Goal: Task Accomplishment & Management: Use online tool/utility

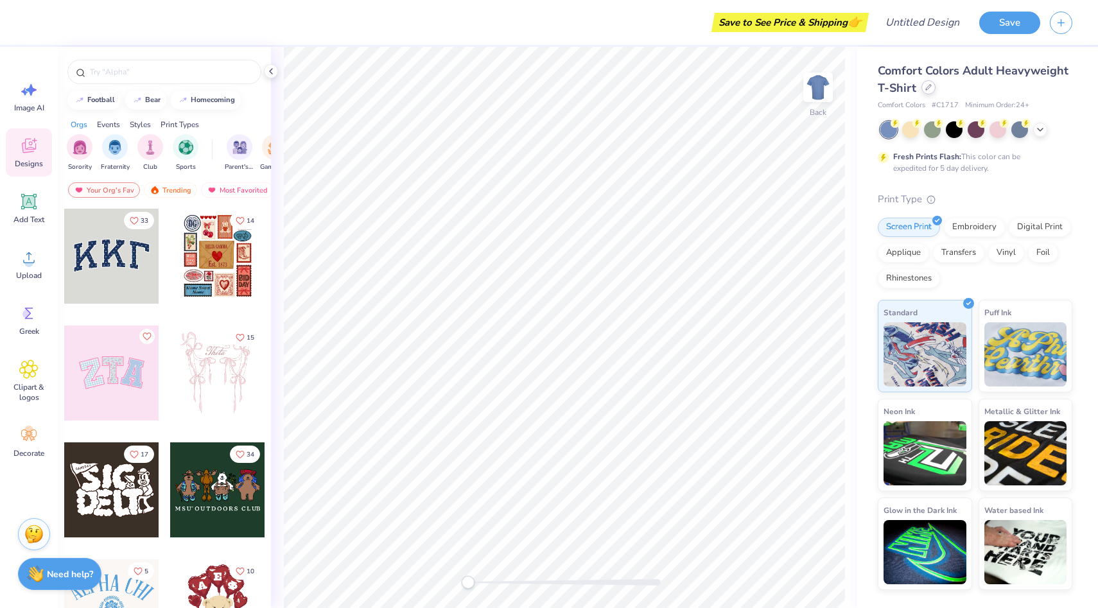
click at [926, 94] on div "Comfort Colors Adult Heavyweight T-Shirt" at bounding box center [974, 79] width 194 height 35
click at [928, 89] on icon at bounding box center [928, 87] width 6 height 6
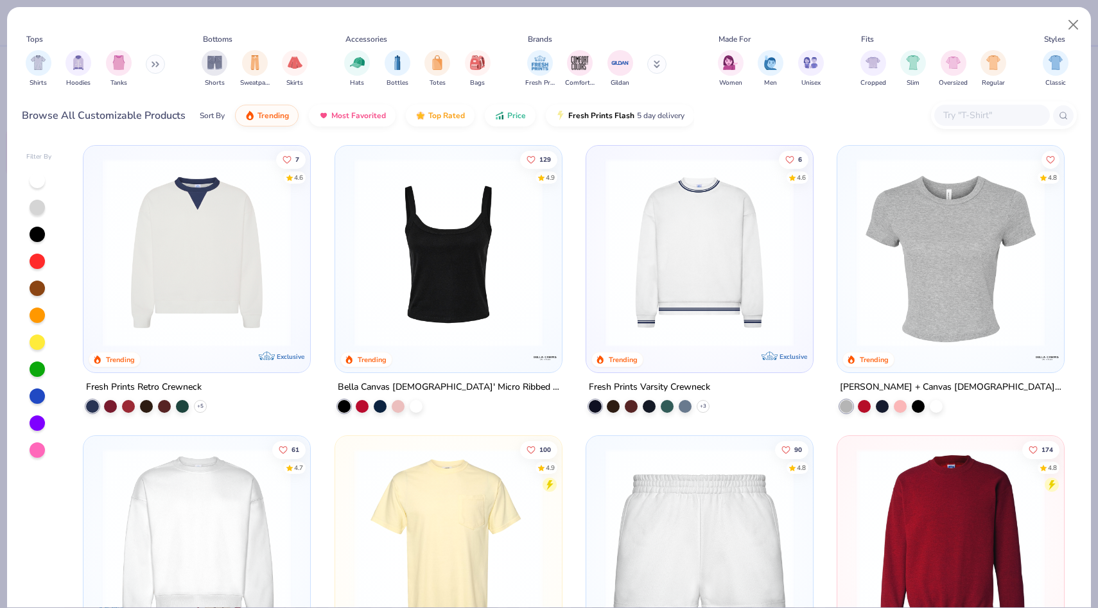
scroll to position [592, 0]
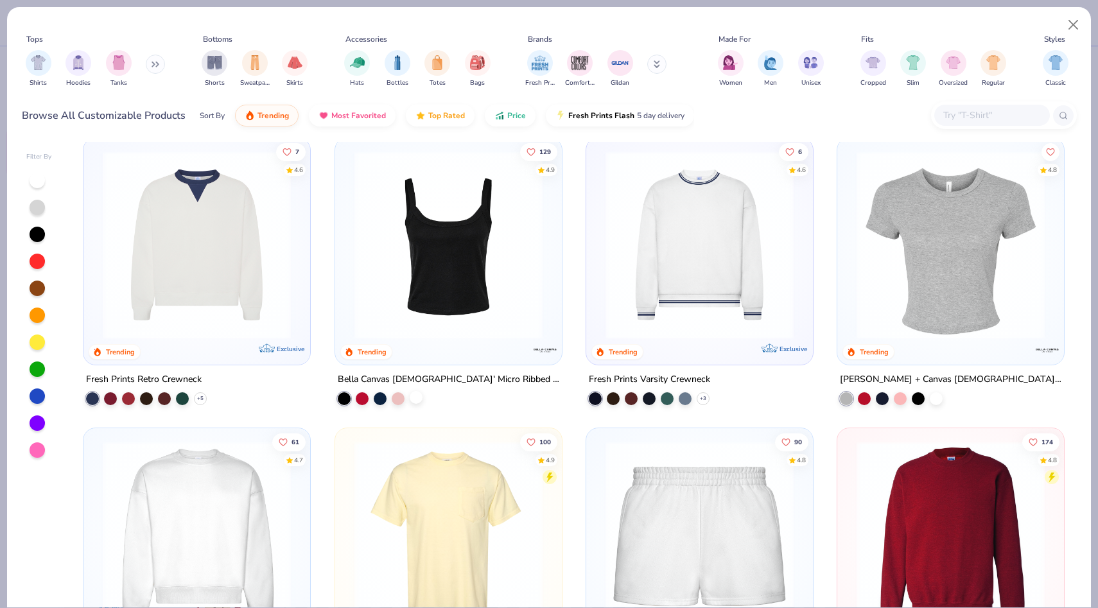
click at [415, 395] on div at bounding box center [416, 397] width 13 height 13
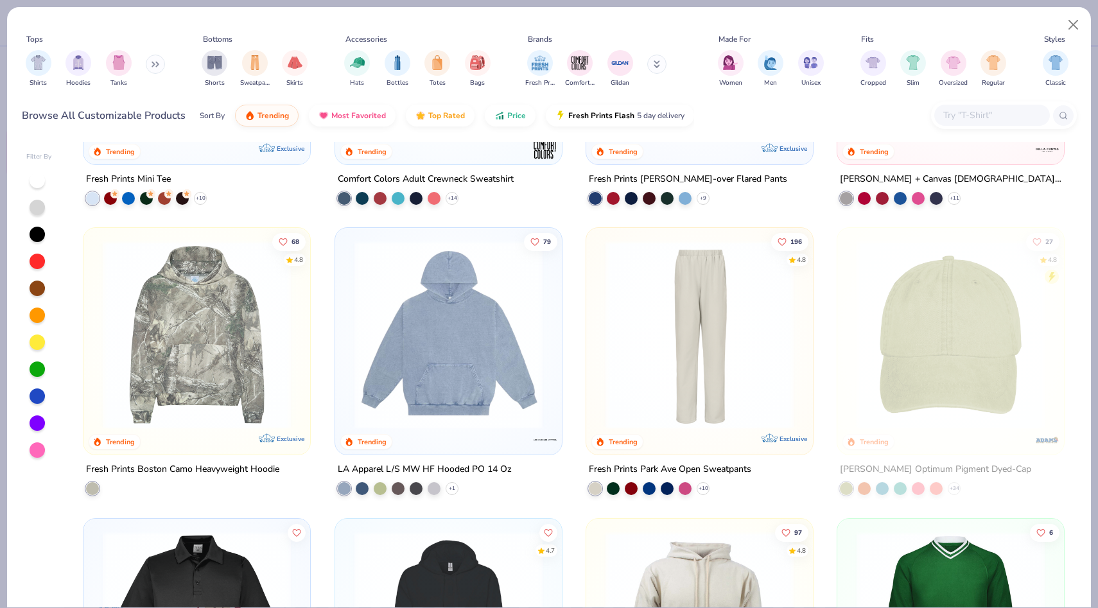
scroll to position [2535, 0]
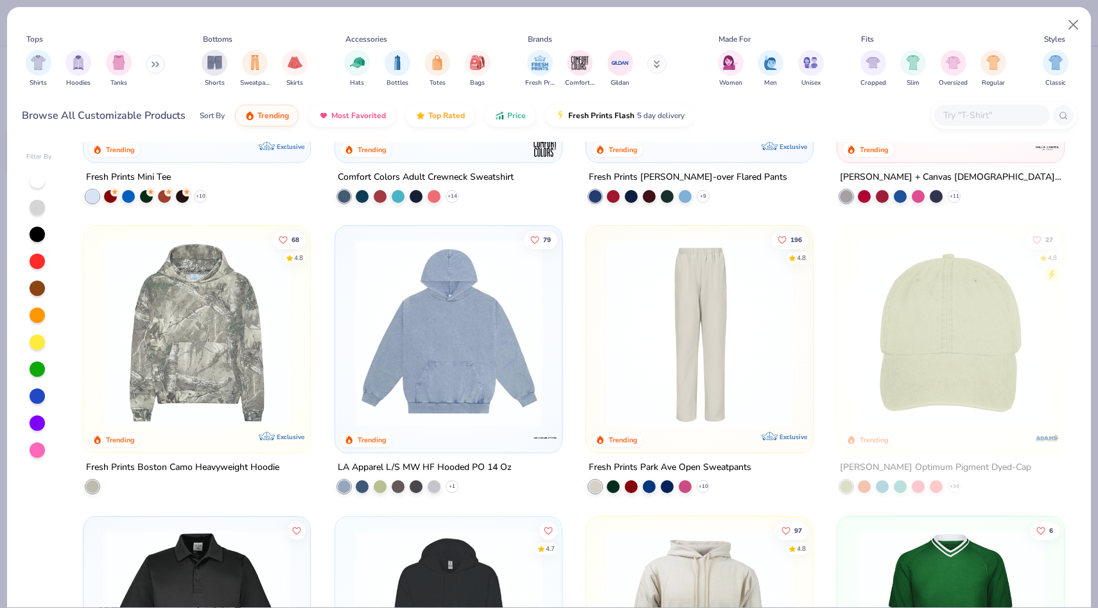
click at [214, 384] on img at bounding box center [196, 333] width 201 height 188
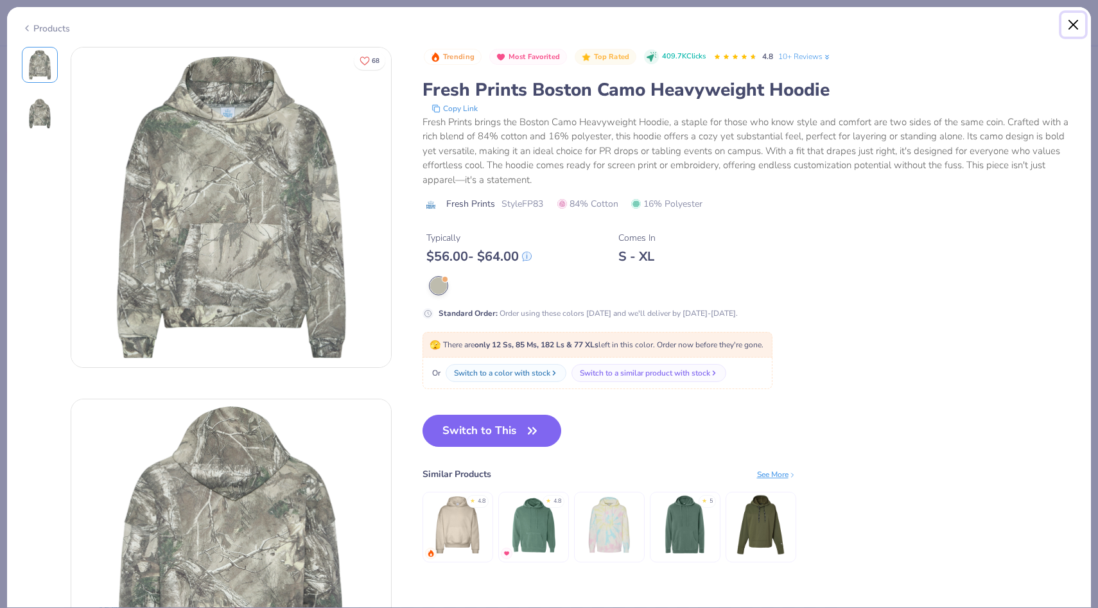
click at [1073, 20] on button "Close" at bounding box center [1073, 25] width 24 height 24
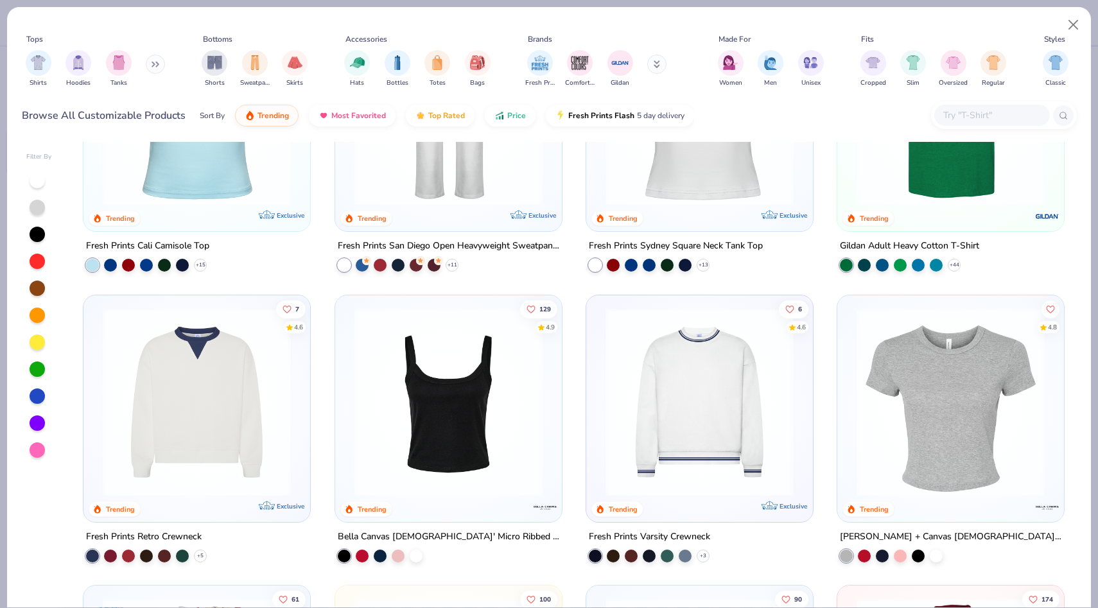
scroll to position [432, 0]
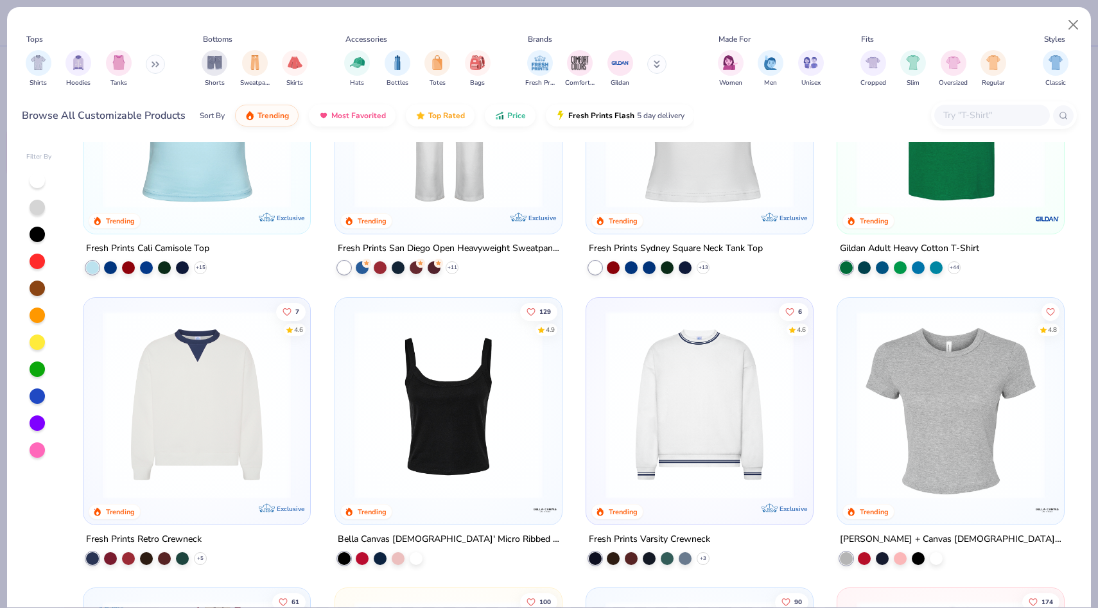
click at [439, 431] on img at bounding box center [448, 404] width 201 height 188
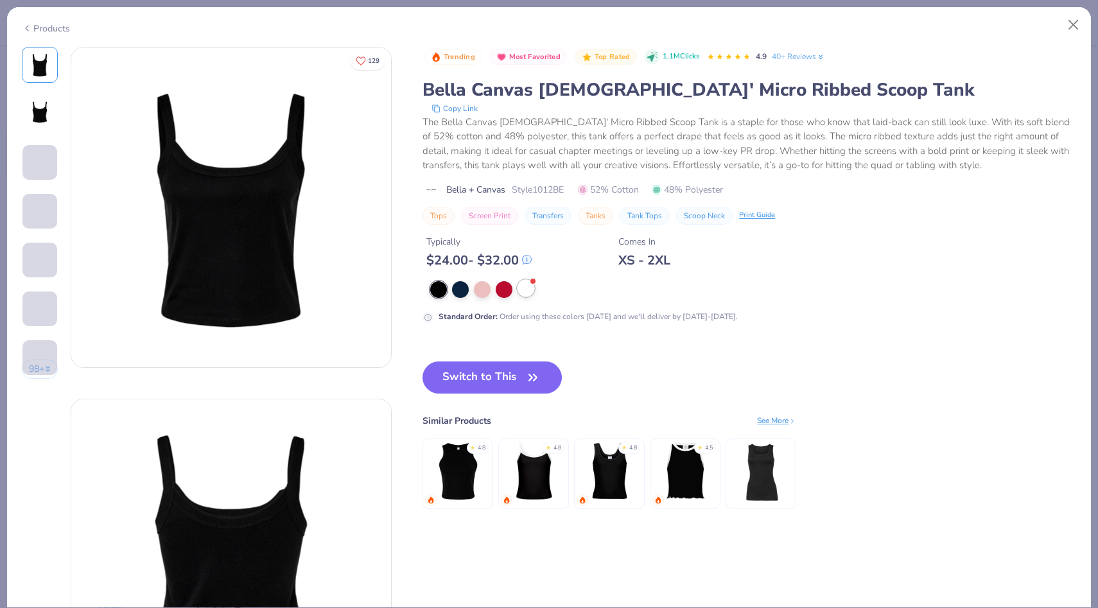
click at [487, 374] on button "Switch to This" at bounding box center [491, 377] width 139 height 32
click at [524, 294] on div at bounding box center [525, 288] width 17 height 17
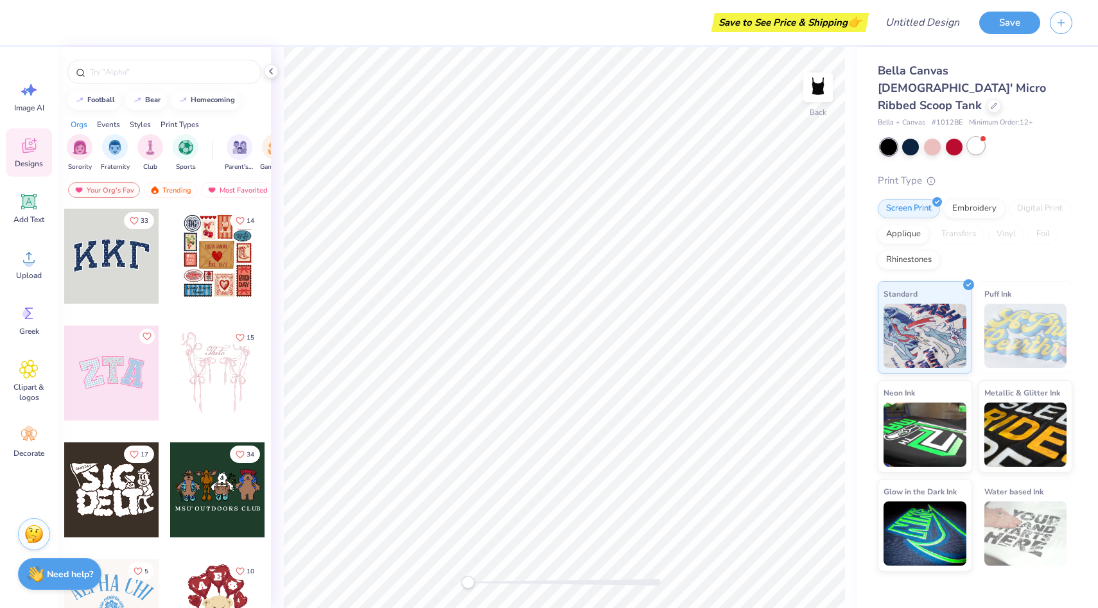
click at [972, 137] on div at bounding box center [975, 145] width 17 height 17
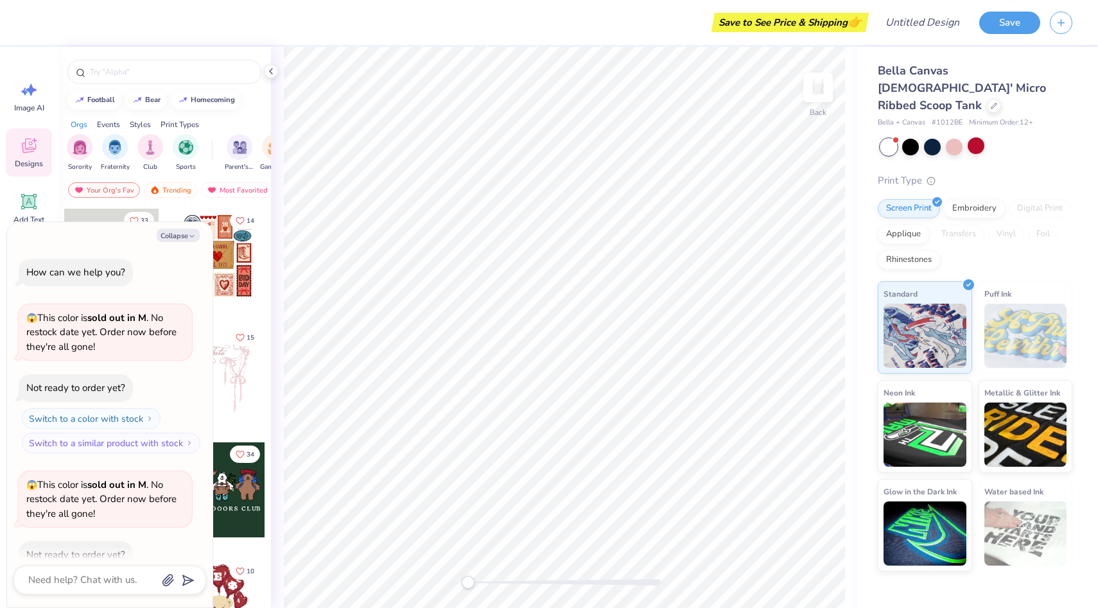
scroll to position [71, 0]
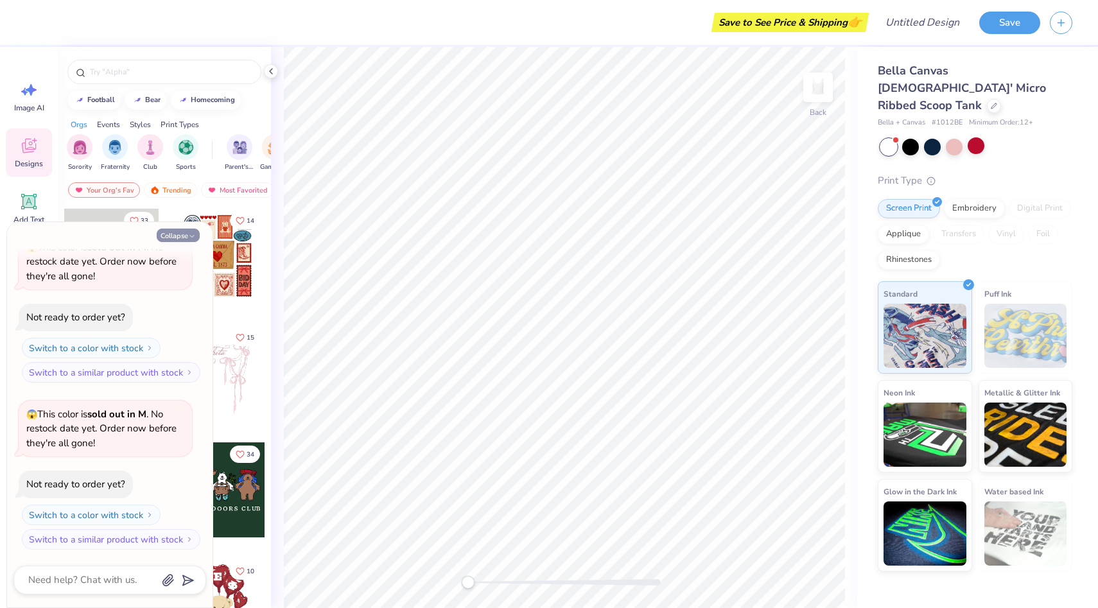
click at [191, 234] on icon "button" at bounding box center [192, 236] width 8 height 8
type textarea "x"
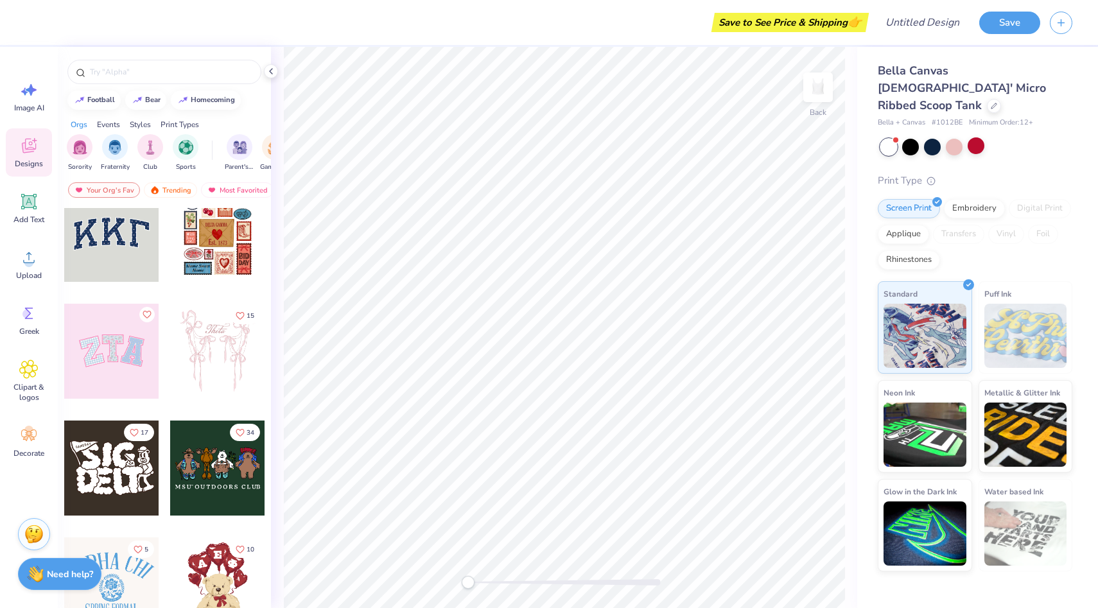
scroll to position [0, 0]
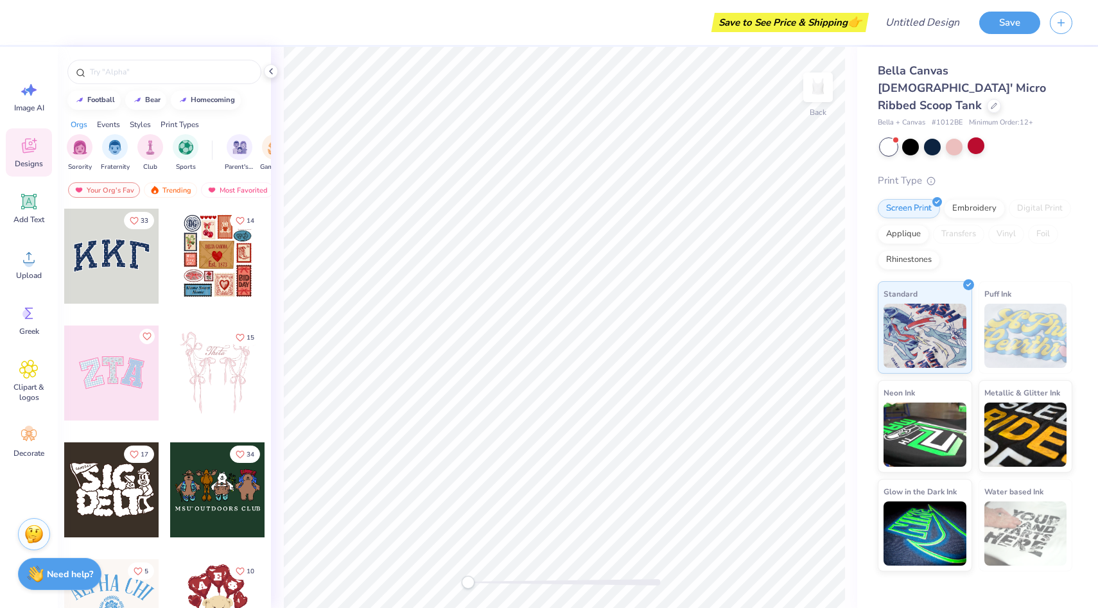
click at [121, 266] on div at bounding box center [111, 256] width 95 height 95
click at [25, 315] on circle at bounding box center [26, 313] width 9 height 9
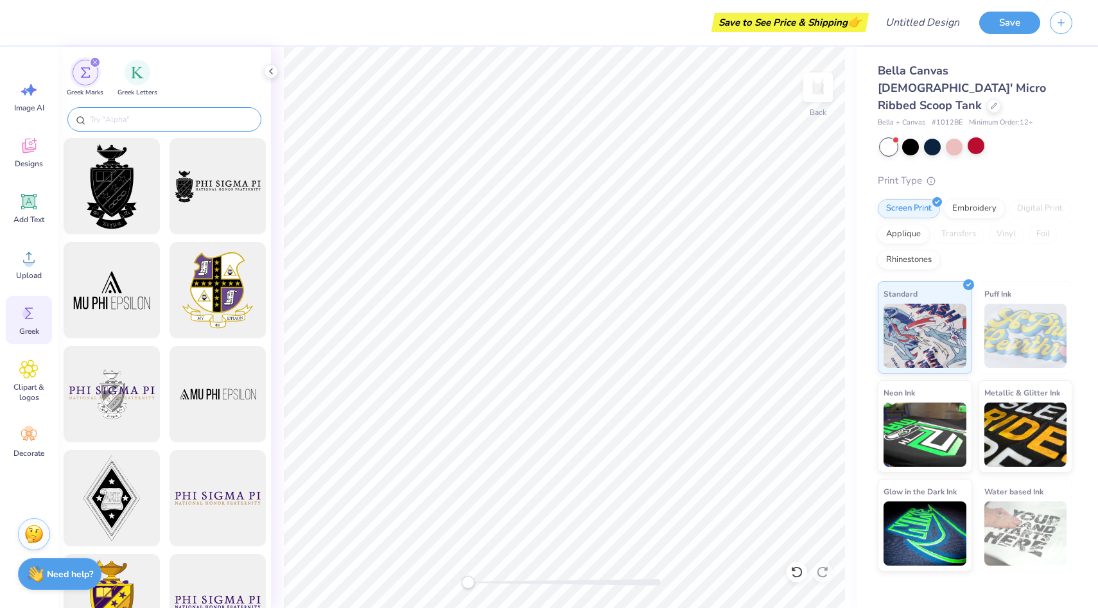
click at [124, 115] on input "text" at bounding box center [171, 119] width 164 height 13
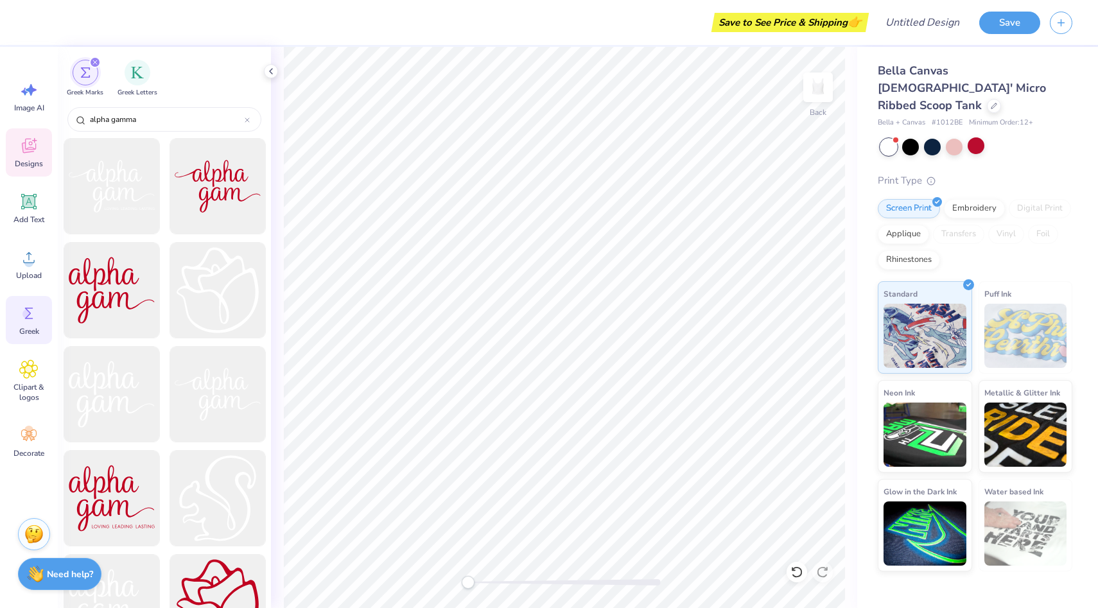
type input "alpha gamma"
click at [39, 143] on div "Designs" at bounding box center [29, 152] width 46 height 48
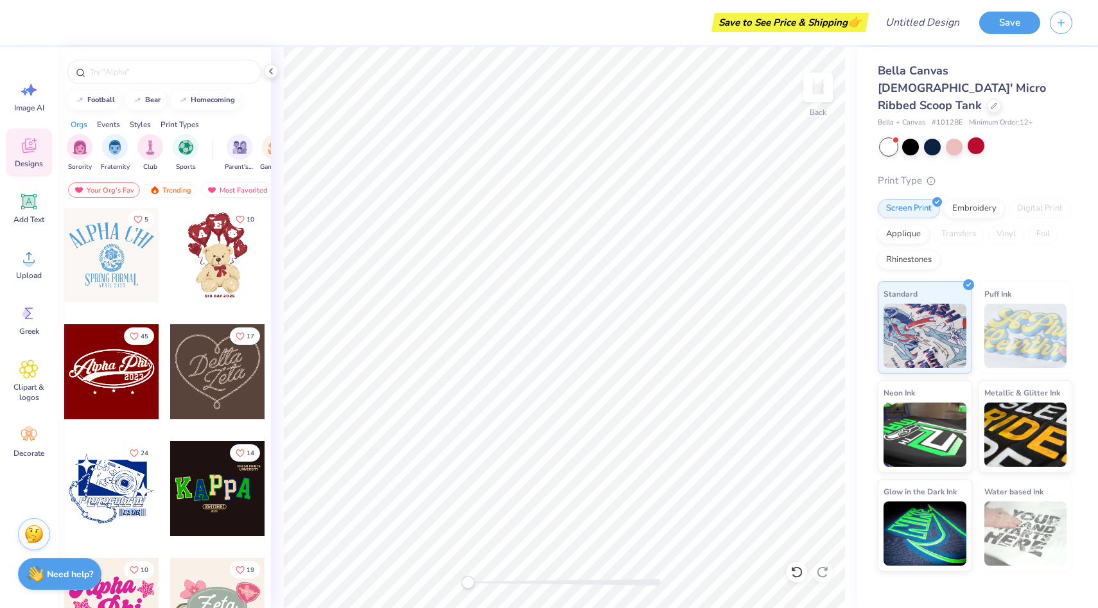
scroll to position [343, 0]
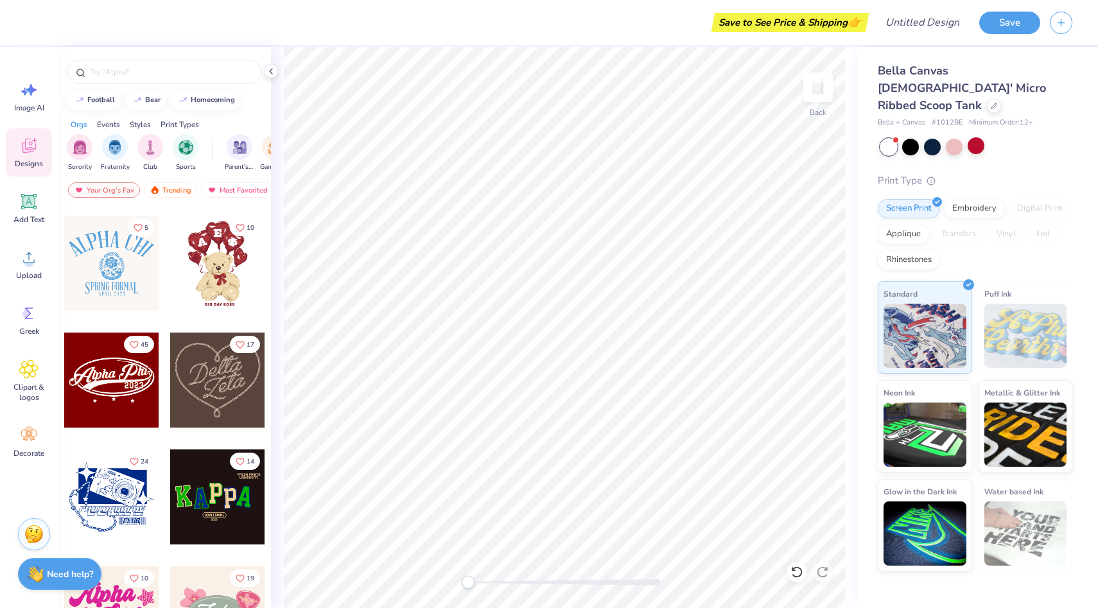
click at [229, 279] on div at bounding box center [217, 263] width 95 height 95
click at [793, 571] on icon at bounding box center [796, 571] width 13 height 13
click at [793, 567] on icon at bounding box center [796, 571] width 13 height 13
click at [794, 567] on icon at bounding box center [796, 571] width 13 height 13
click at [796, 573] on icon at bounding box center [796, 571] width 13 height 13
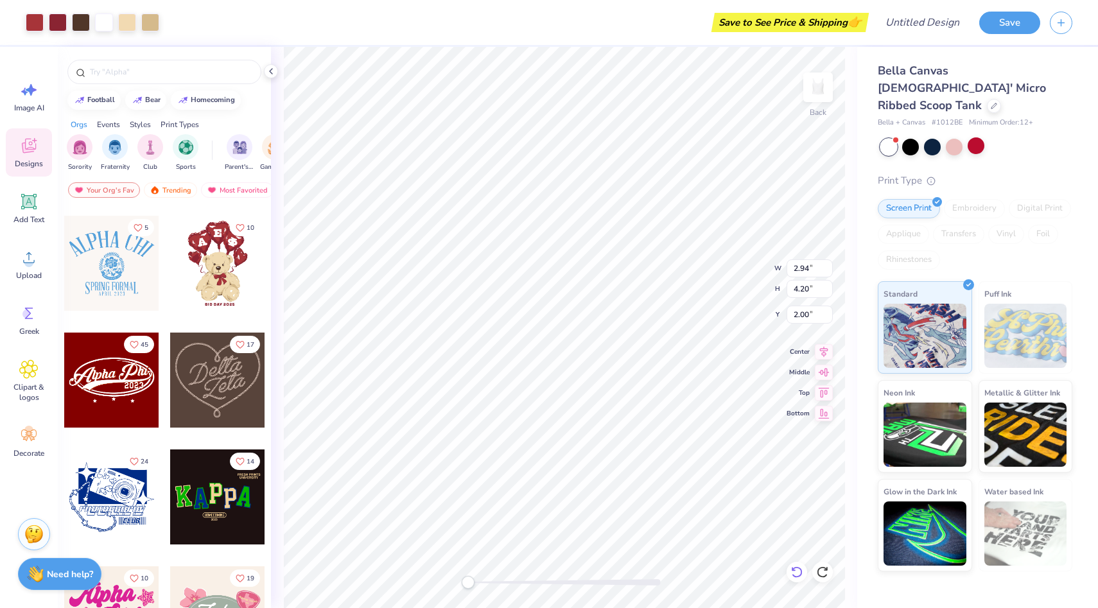
click at [800, 574] on icon at bounding box center [796, 572] width 11 height 12
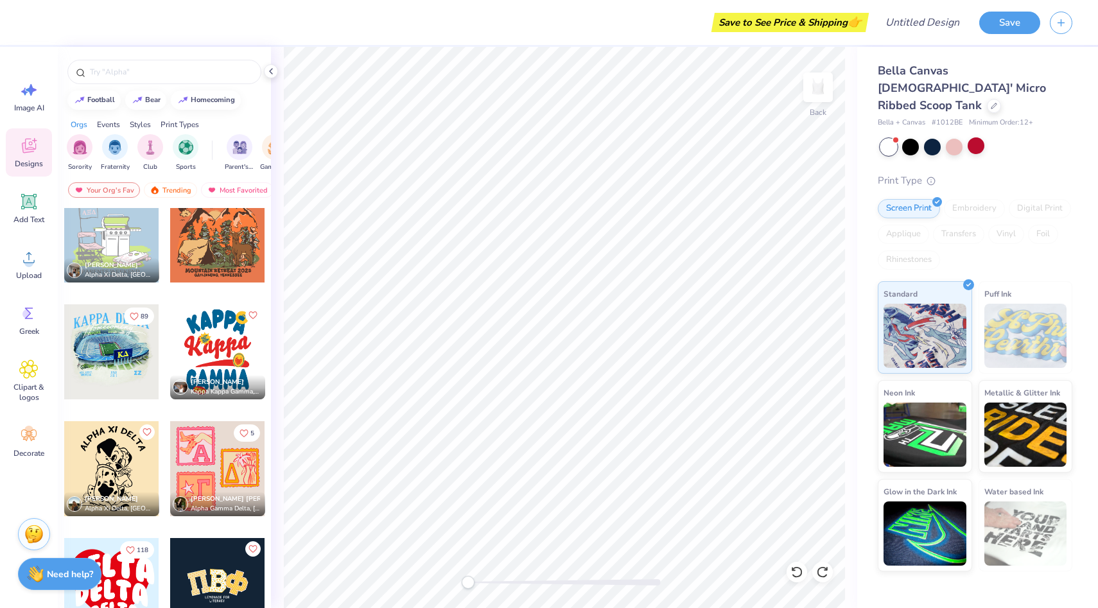
scroll to position [2242, 0]
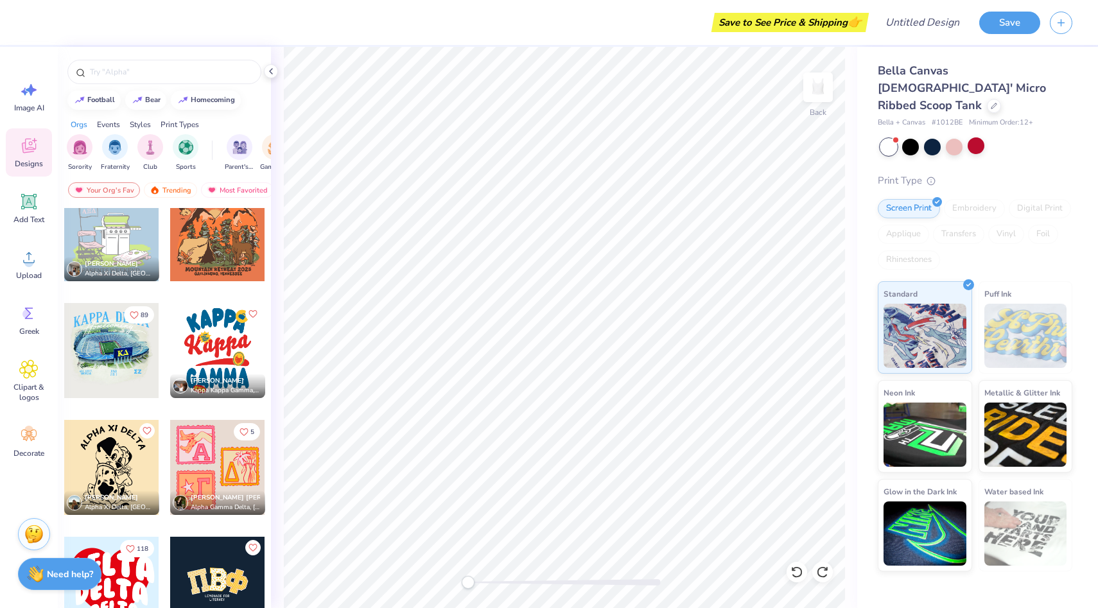
click at [216, 469] on div at bounding box center [217, 467] width 95 height 95
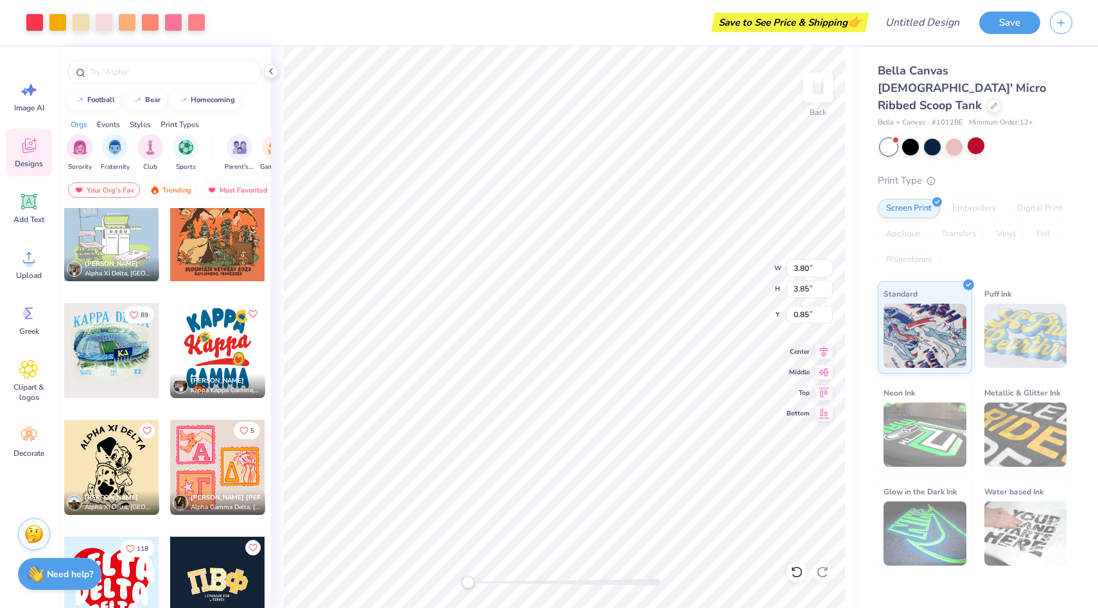
click at [245, 431] on icon "Like" at bounding box center [243, 430] width 9 height 9
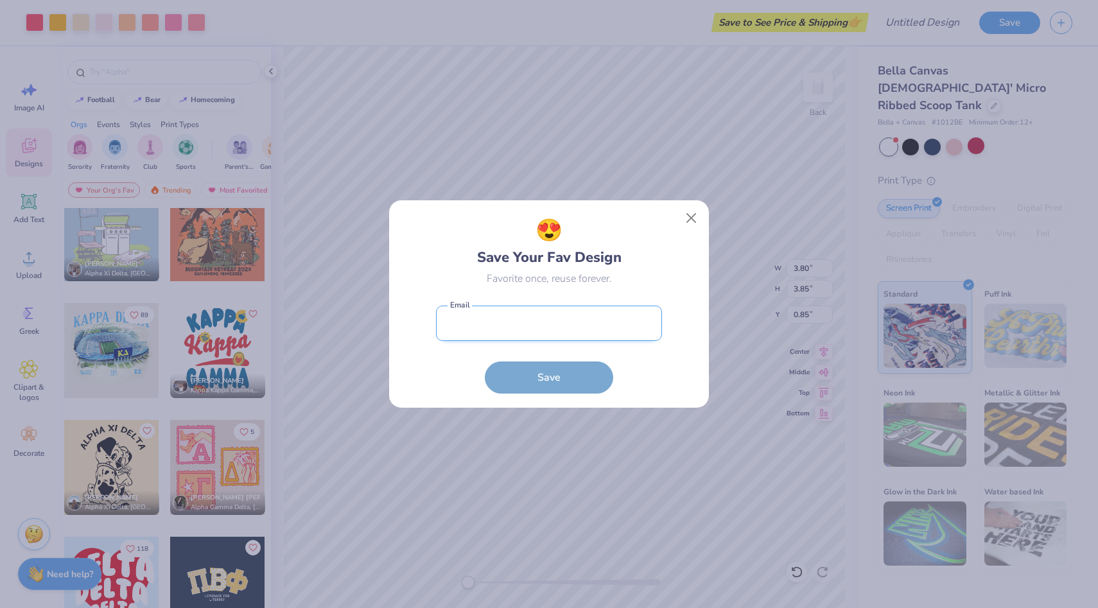
click at [541, 333] on input "email" at bounding box center [549, 323] width 226 height 35
type input "aoneal9@vols.utk.edu"
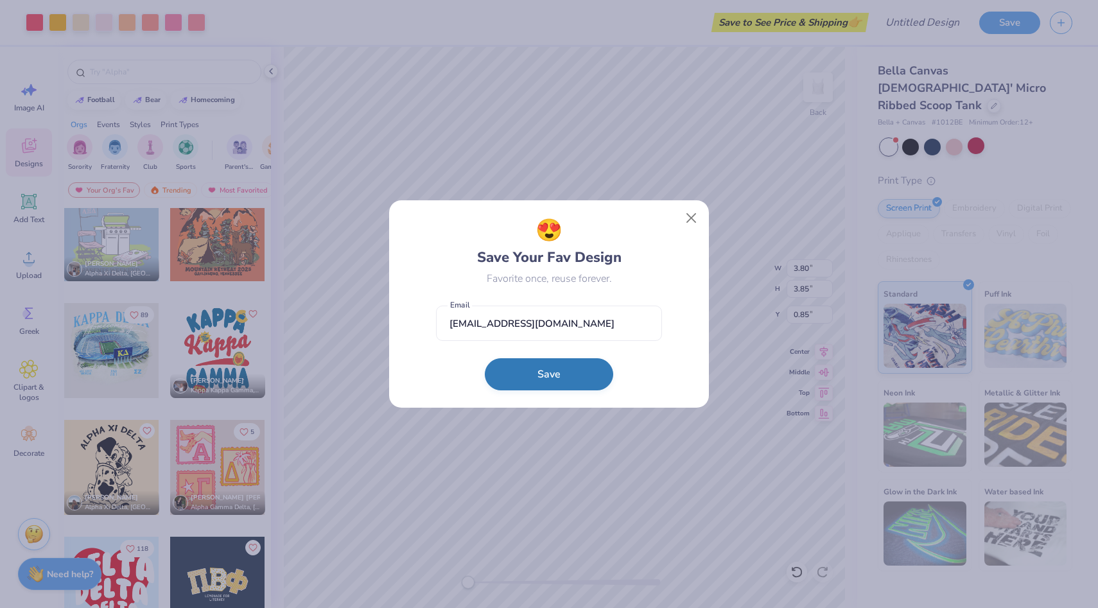
click at [528, 370] on button "Save" at bounding box center [549, 374] width 128 height 32
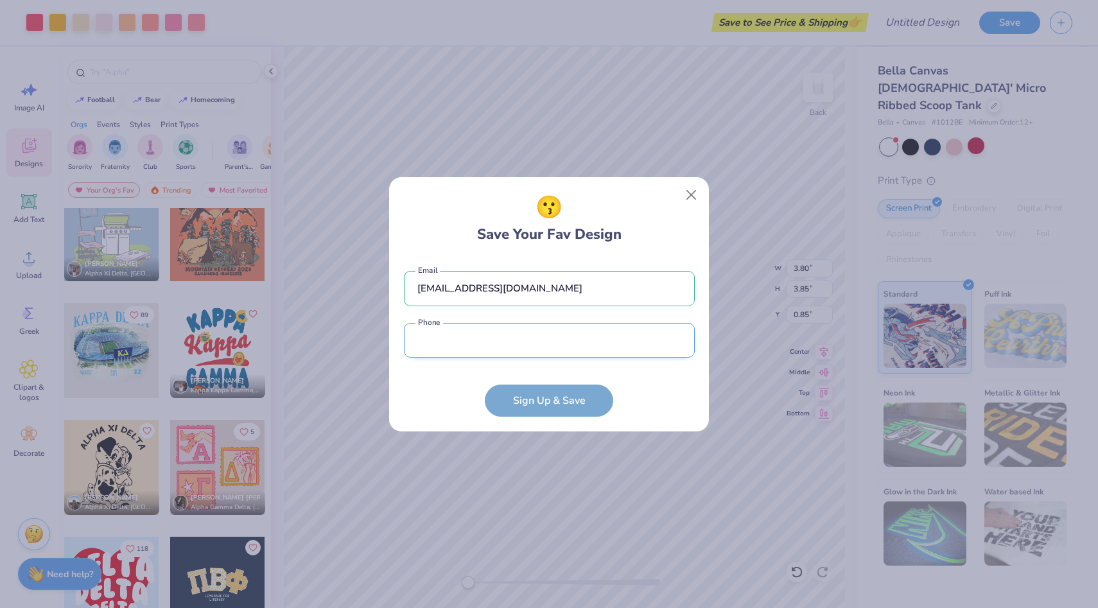
click at [501, 341] on input "tel" at bounding box center [549, 340] width 291 height 35
type input "(704) 880-0731"
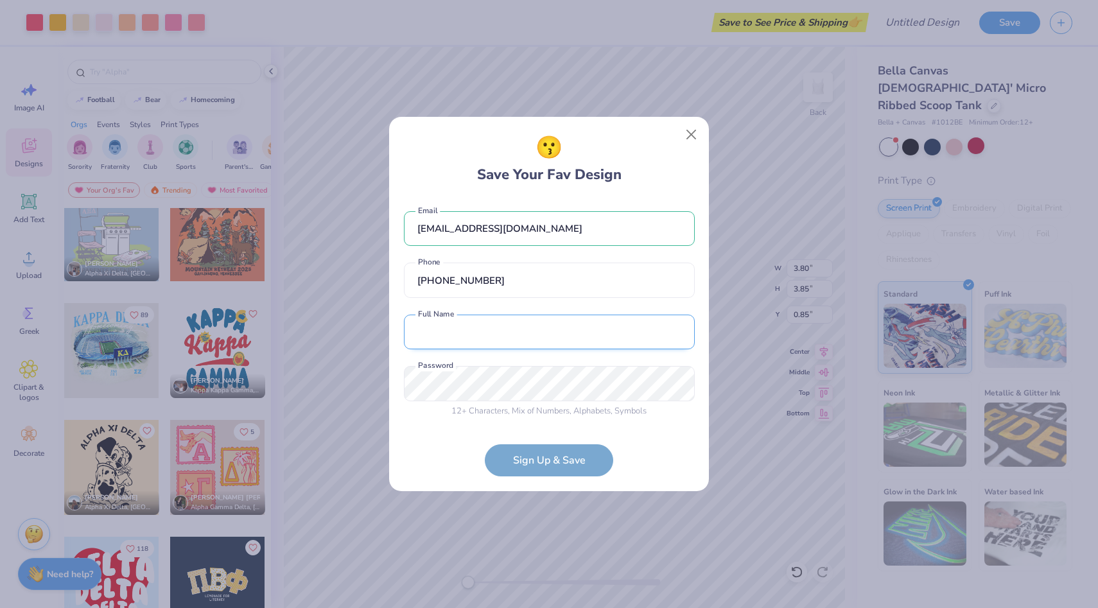
click at [476, 340] on input "text" at bounding box center [549, 332] width 291 height 35
click at [478, 336] on input "Alexandra Leigh O'Neal" at bounding box center [549, 332] width 291 height 35
type input "Alex O'Neal"
click at [399, 377] on div "😗 Save Your Fav Design aoneal9@vols.utk.edu Email (704) 880-0731 Phone Alex O'N…" at bounding box center [549, 304] width 320 height 374
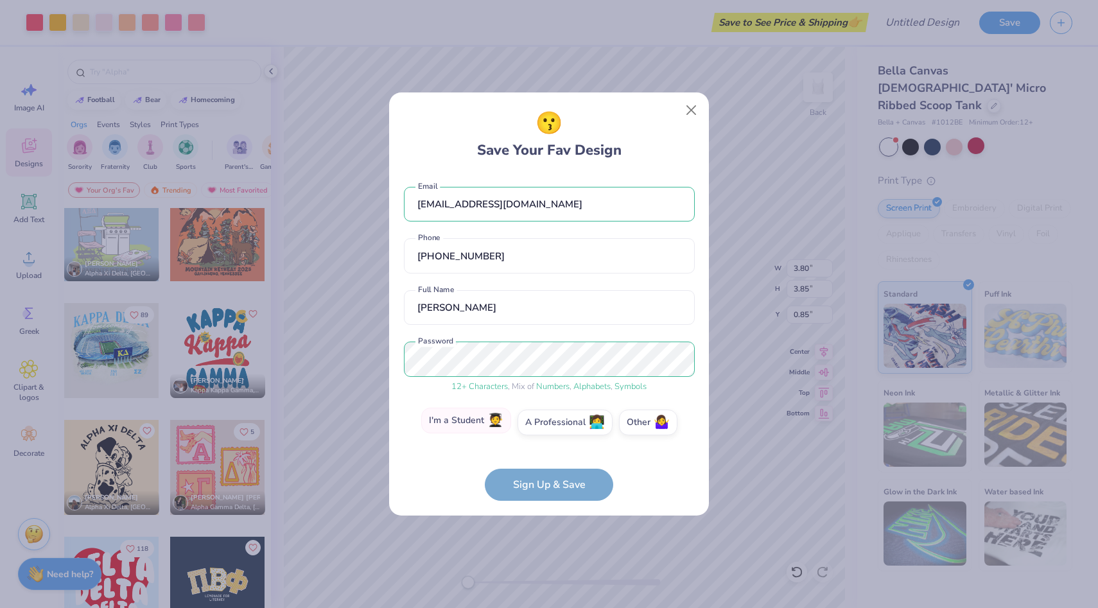
click at [461, 432] on label "I'm a Student 🧑‍🎓" at bounding box center [466, 421] width 90 height 26
click at [545, 430] on input "I'm a Student 🧑‍🎓" at bounding box center [549, 426] width 8 height 8
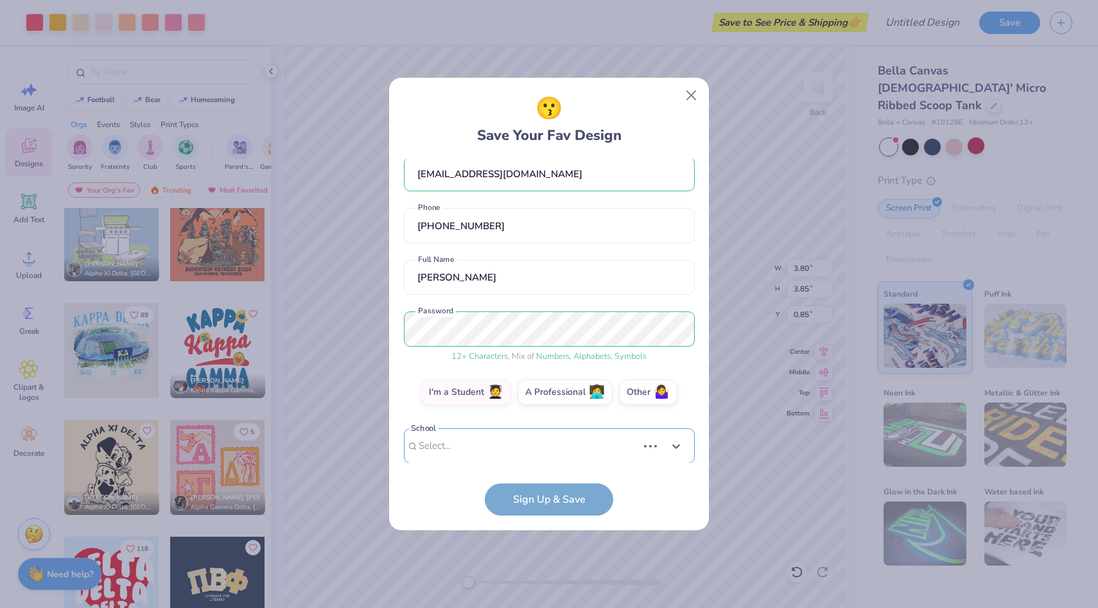
scroll to position [214, 0]
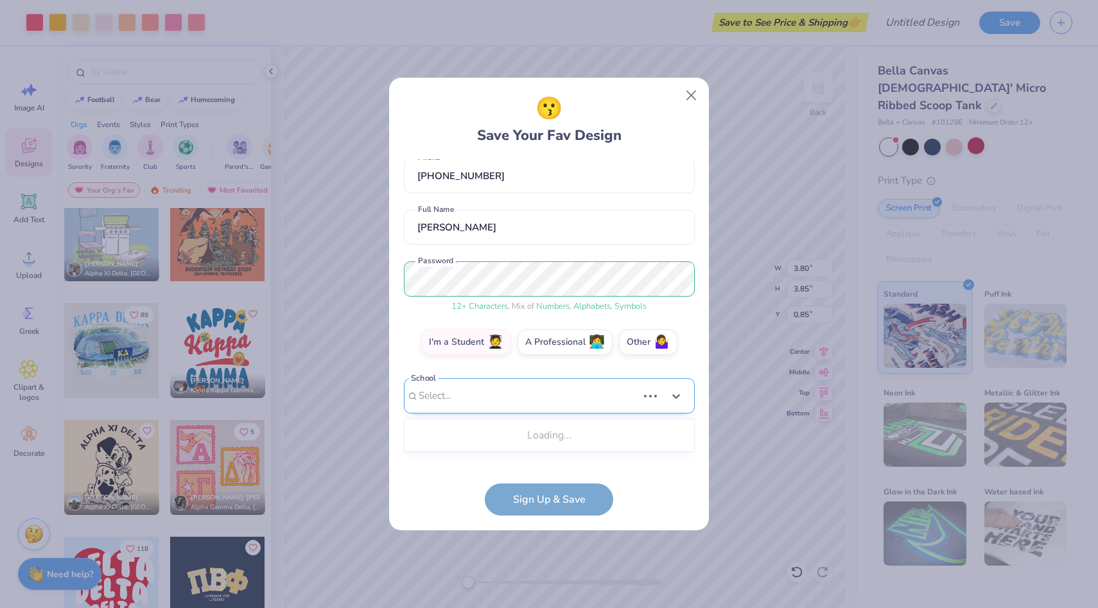
click at [523, 449] on div "Use Up and Down to choose options, press Enter to select the currently focused …" at bounding box center [549, 415] width 291 height 74
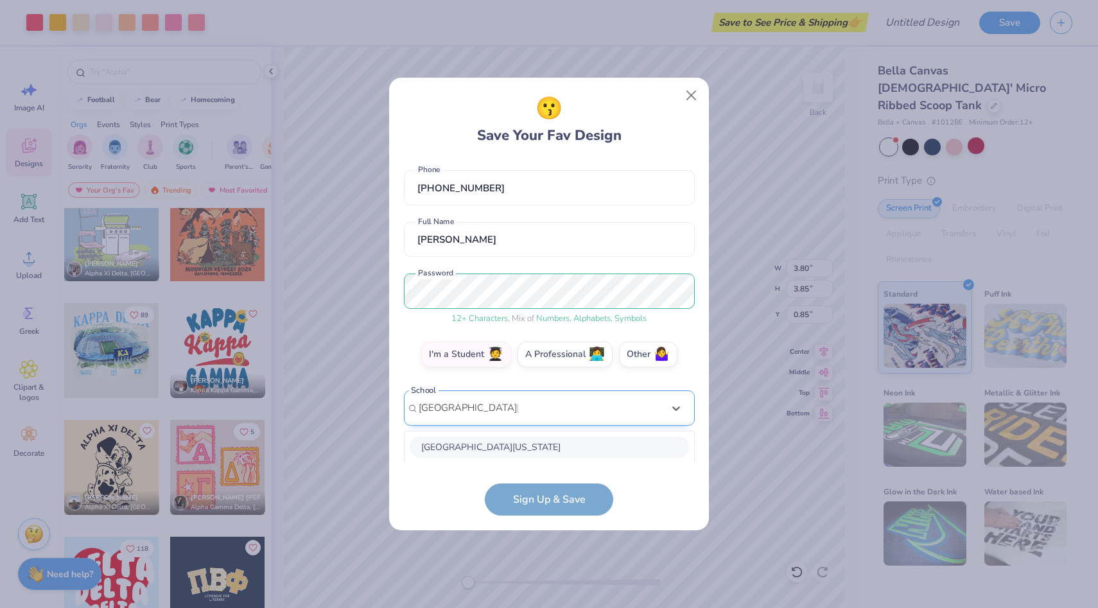
scroll to position [157, 0]
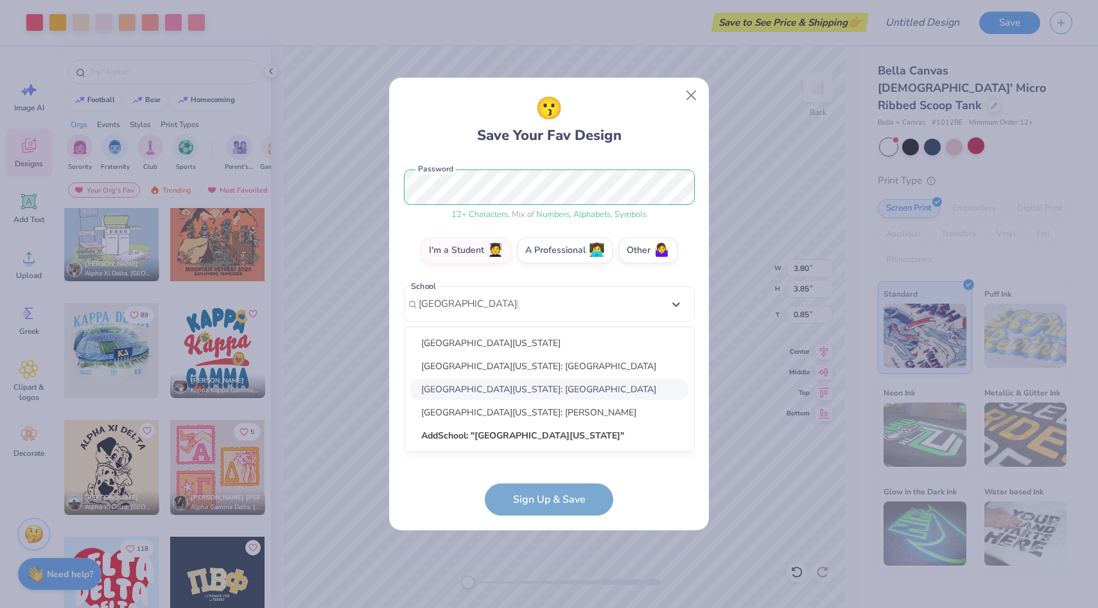
click at [563, 387] on div "University of Tennessee: Knoxville" at bounding box center [549, 389] width 279 height 21
type input "university of tennessee"
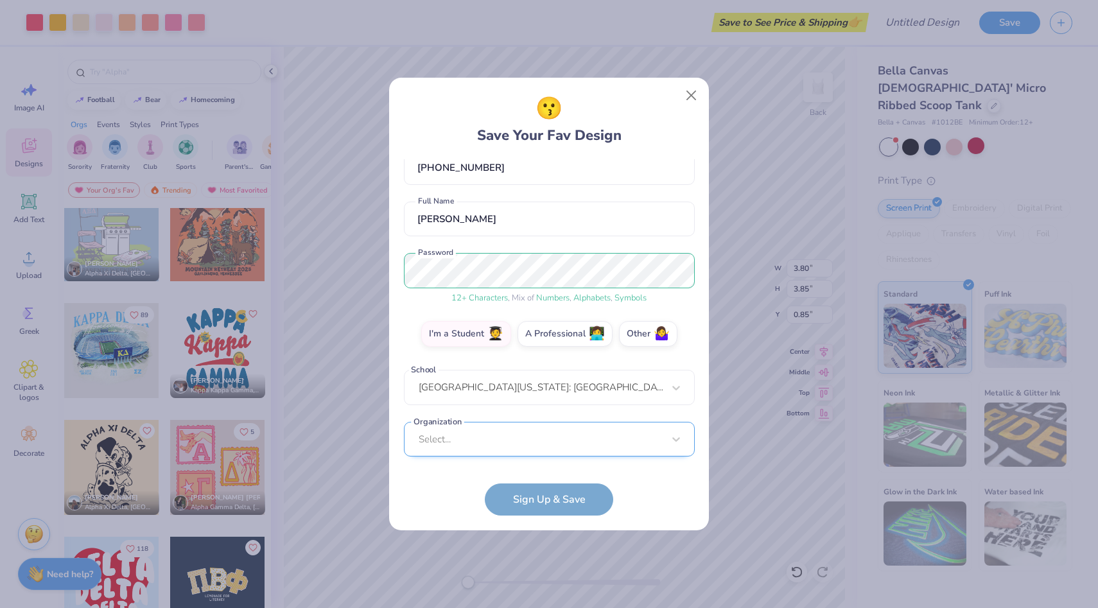
scroll to position [266, 0]
click at [534, 444] on div "Select..." at bounding box center [549, 439] width 291 height 35
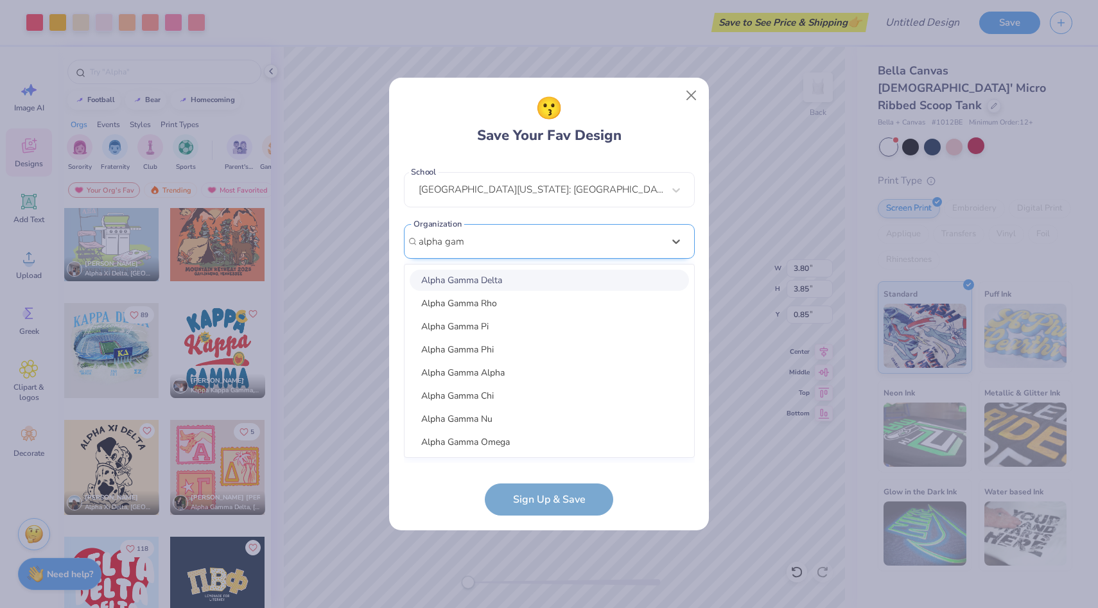
scroll to position [273, 0]
click at [502, 279] on div "Alpha Gamma Delta" at bounding box center [549, 278] width 279 height 21
type input "alpha gam"
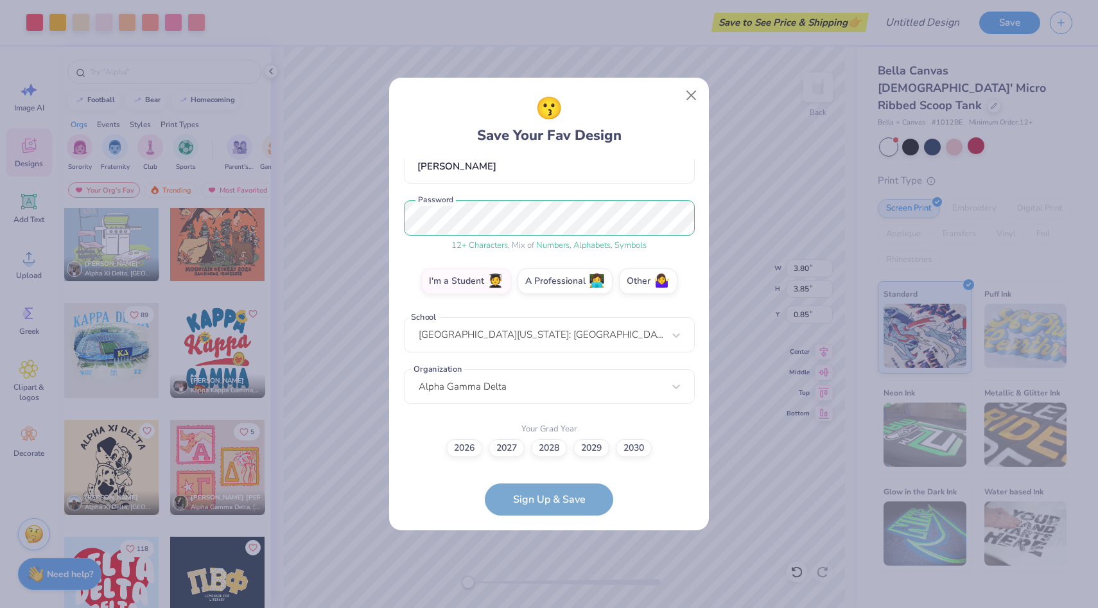
scroll to position [126, 0]
click at [510, 445] on label "2027" at bounding box center [506, 447] width 36 height 18
click at [545, 570] on input "2027" at bounding box center [549, 574] width 8 height 8
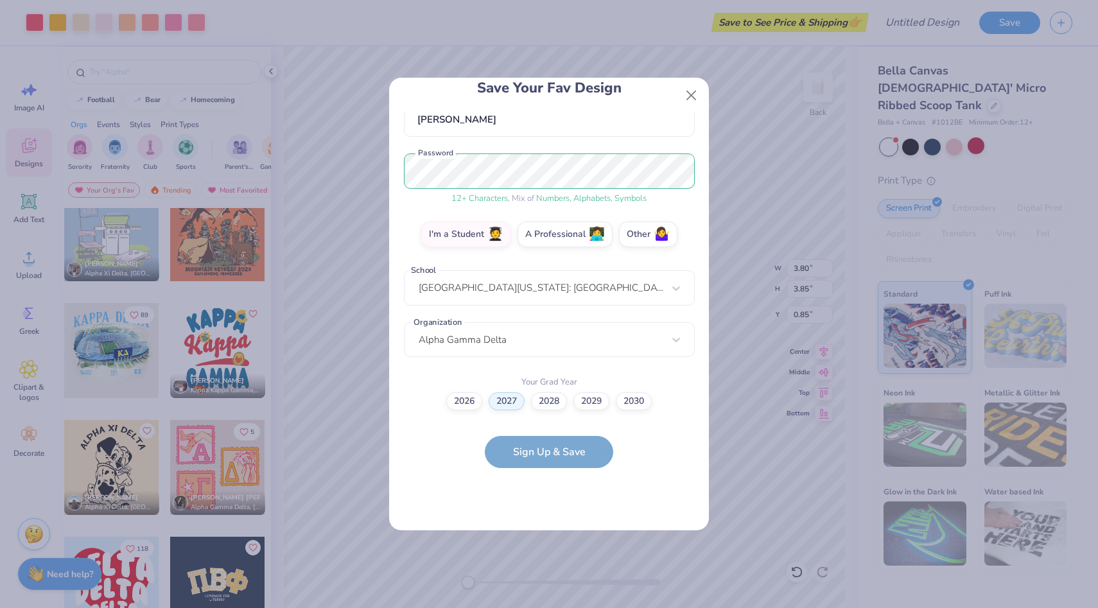
scroll to position [0, 0]
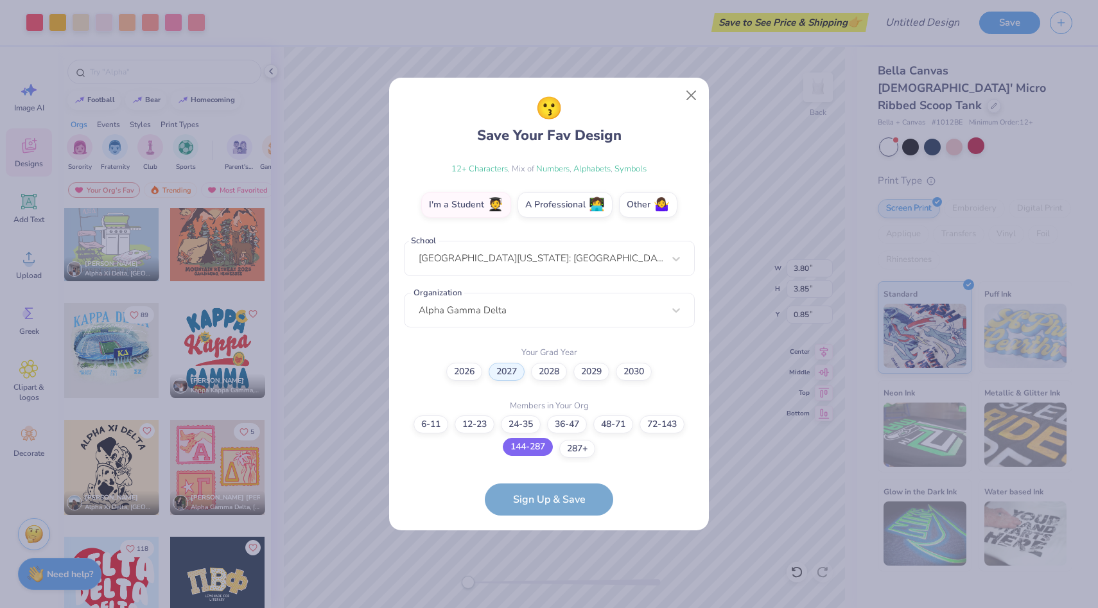
click at [530, 447] on label "144-287" at bounding box center [528, 447] width 50 height 18
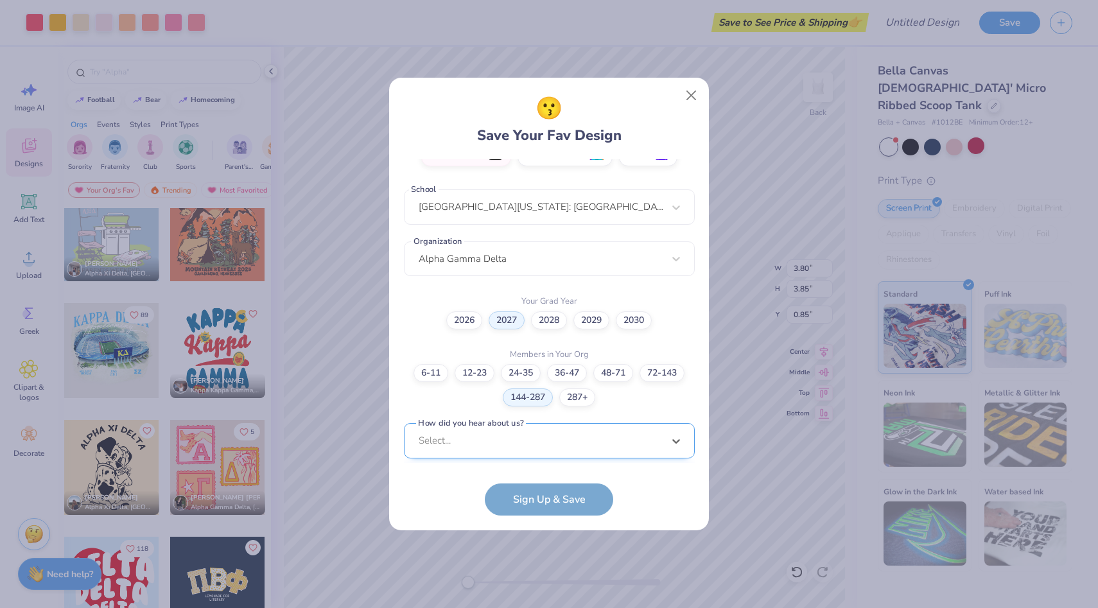
scroll to position [447, 0]
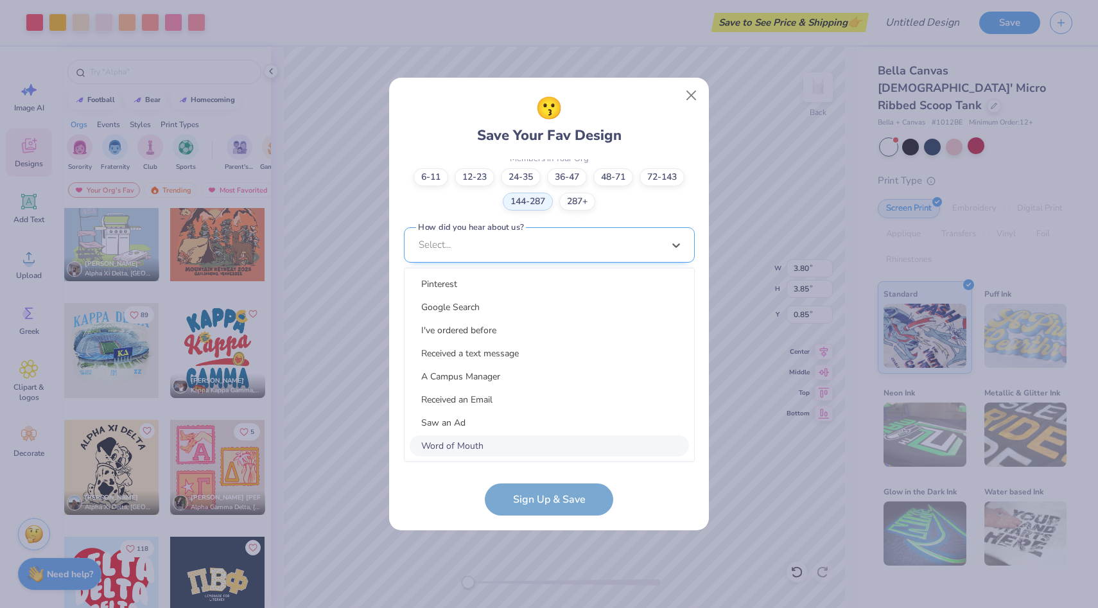
click at [534, 437] on div "option Word of Mouth focused, 8 of 15. 15 results available. Use Up and Down to…" at bounding box center [549, 344] width 291 height 234
click at [537, 281] on div "Pinterest" at bounding box center [549, 287] width 279 height 21
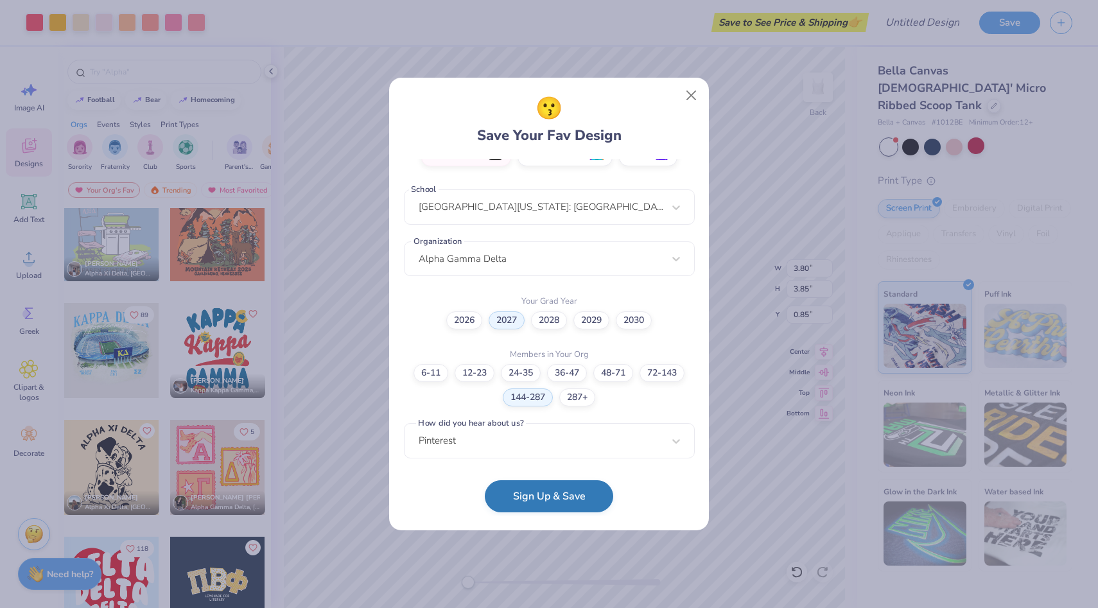
click at [533, 484] on button "Sign Up & Save" at bounding box center [549, 496] width 128 height 32
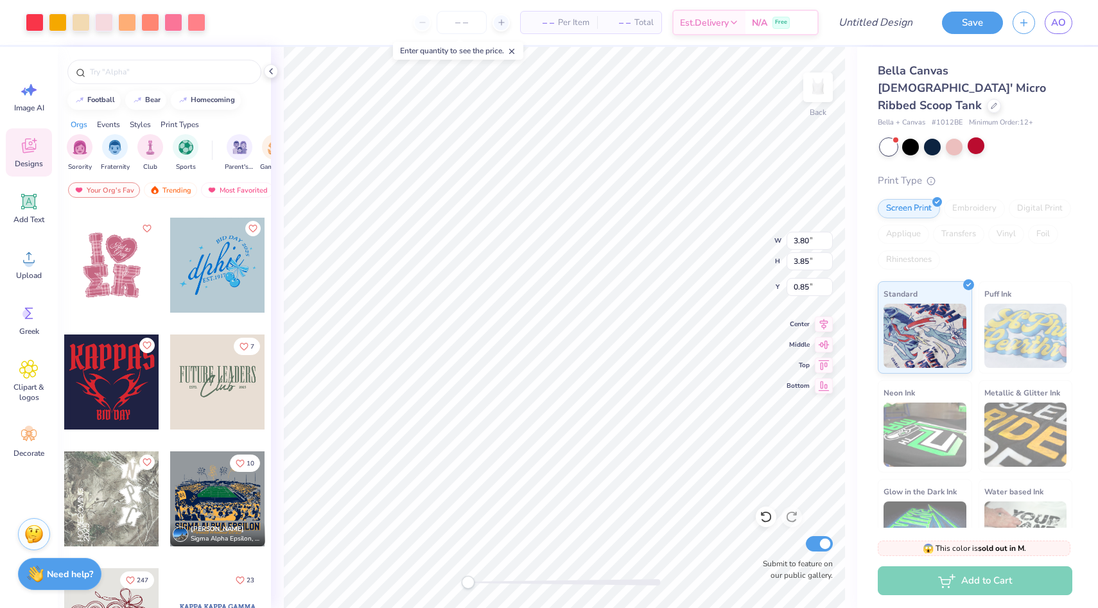
scroll to position [3158, 0]
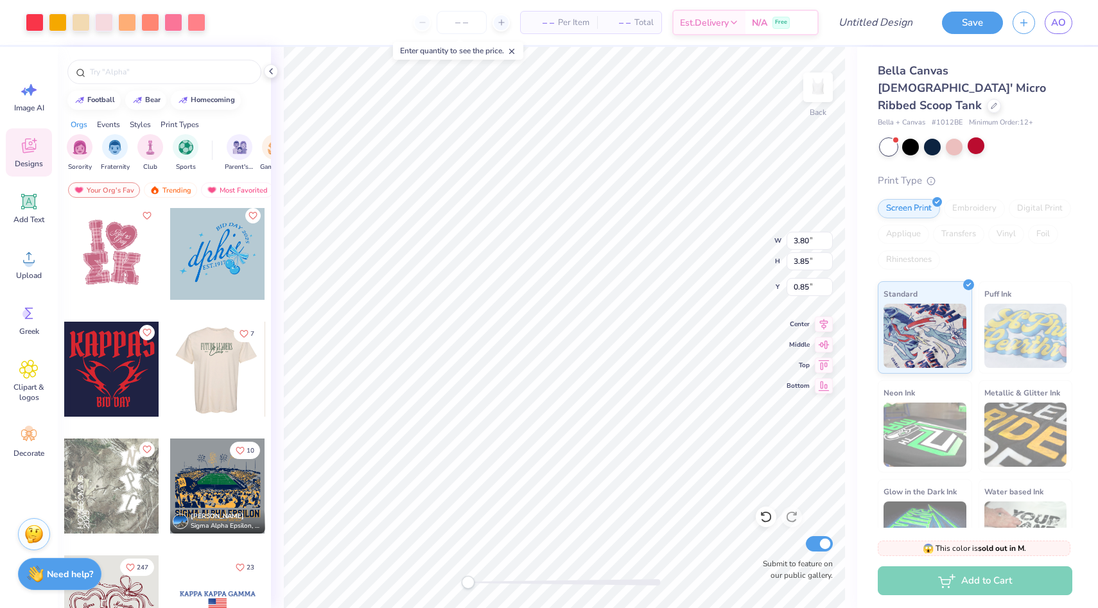
click at [223, 383] on div at bounding box center [217, 369] width 285 height 95
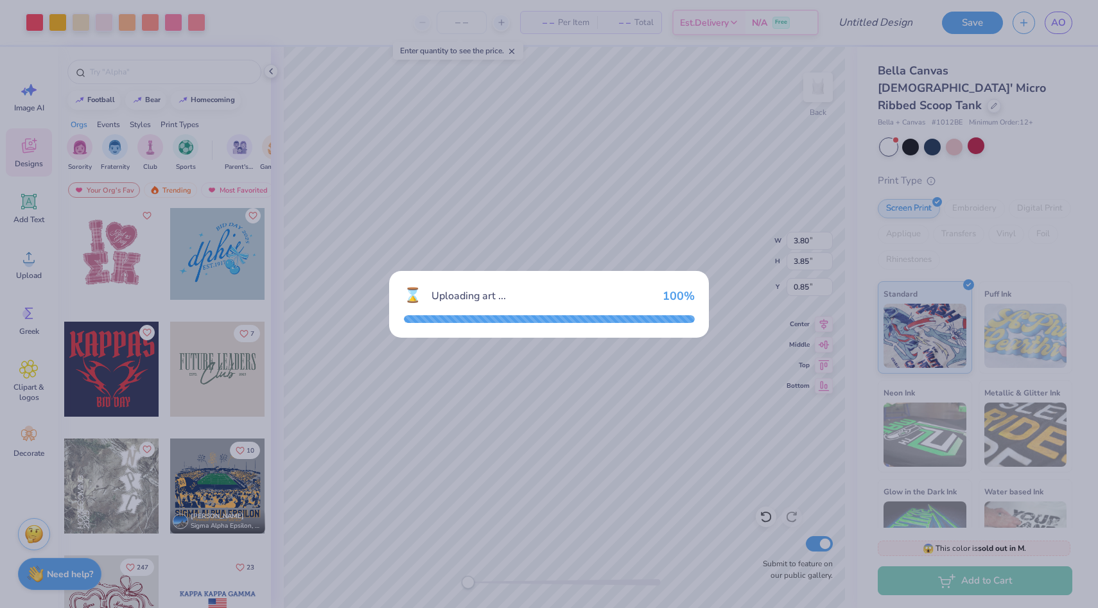
click at [390, 189] on div "⌛ Uploading art ... 100 %" at bounding box center [549, 304] width 1098 height 608
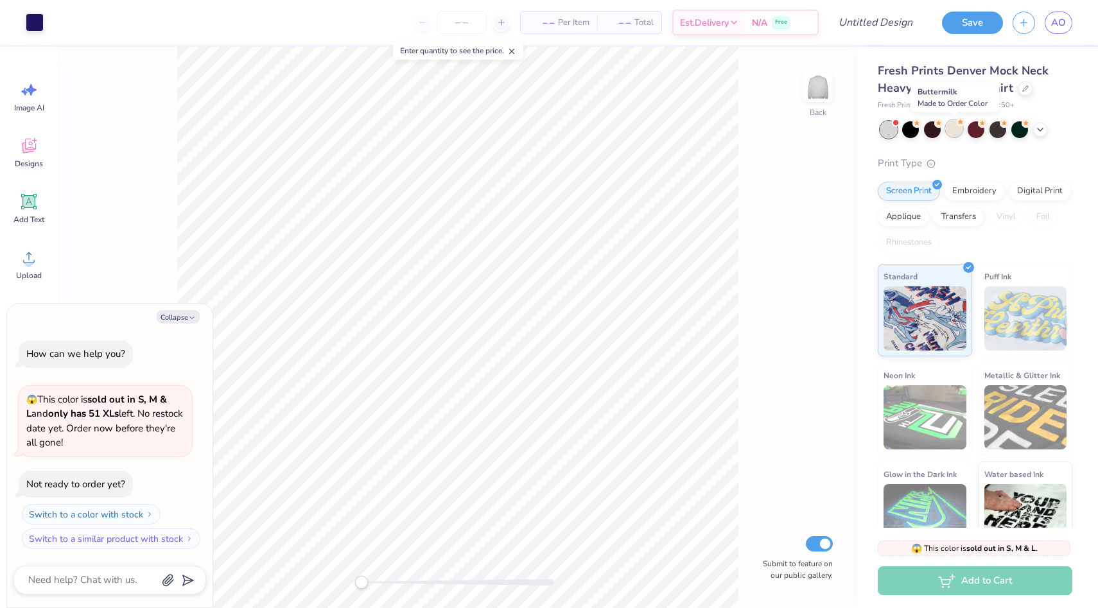
click at [950, 132] on div at bounding box center [953, 128] width 17 height 17
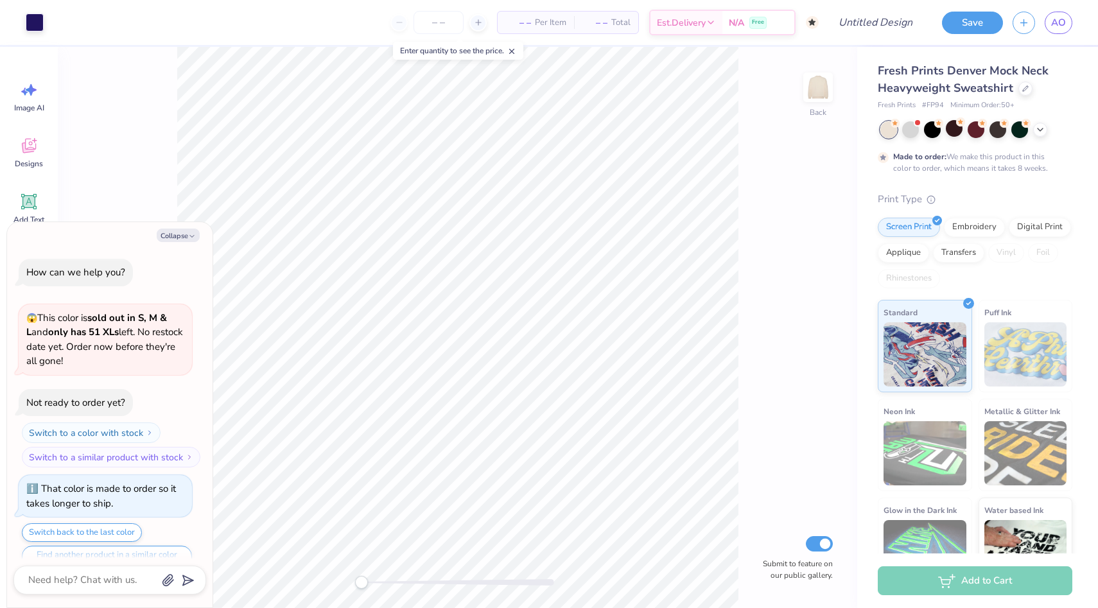
scroll to position [25, 0]
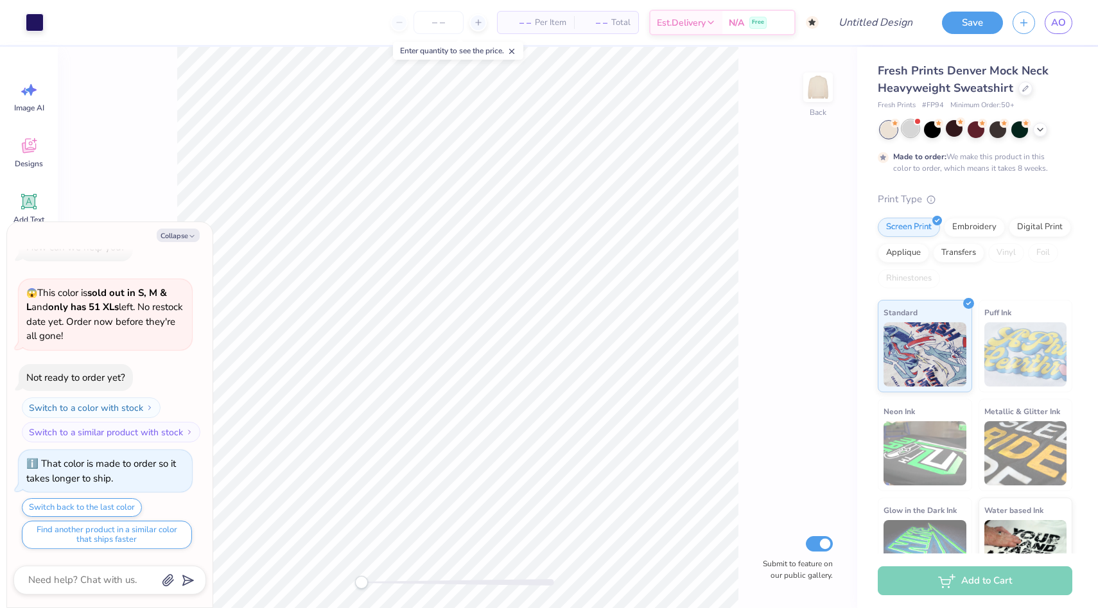
click at [911, 129] on div at bounding box center [910, 128] width 17 height 17
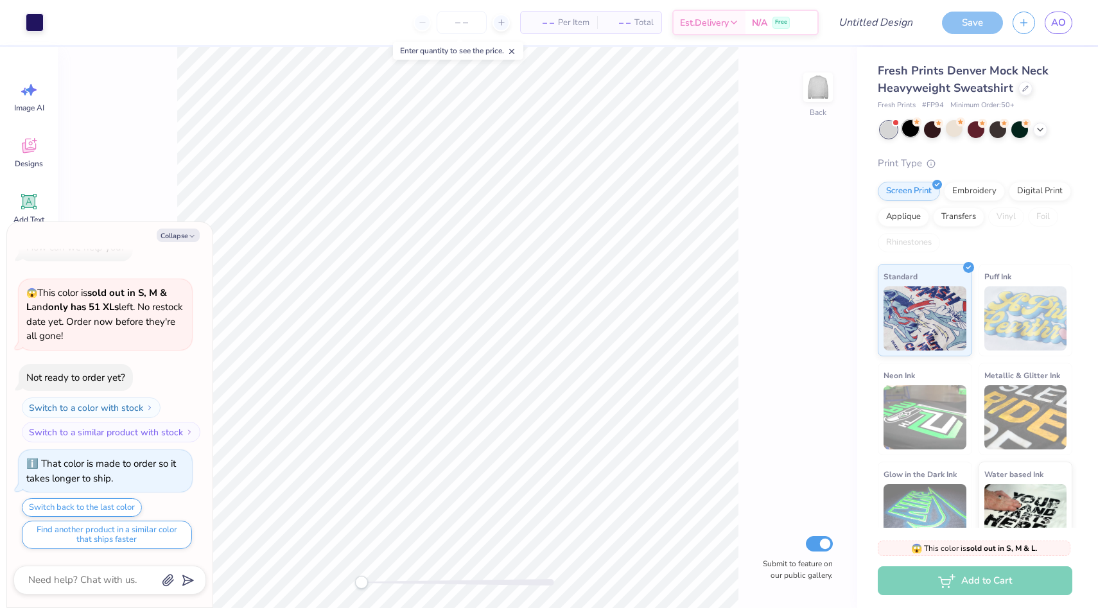
scroll to position [270, 0]
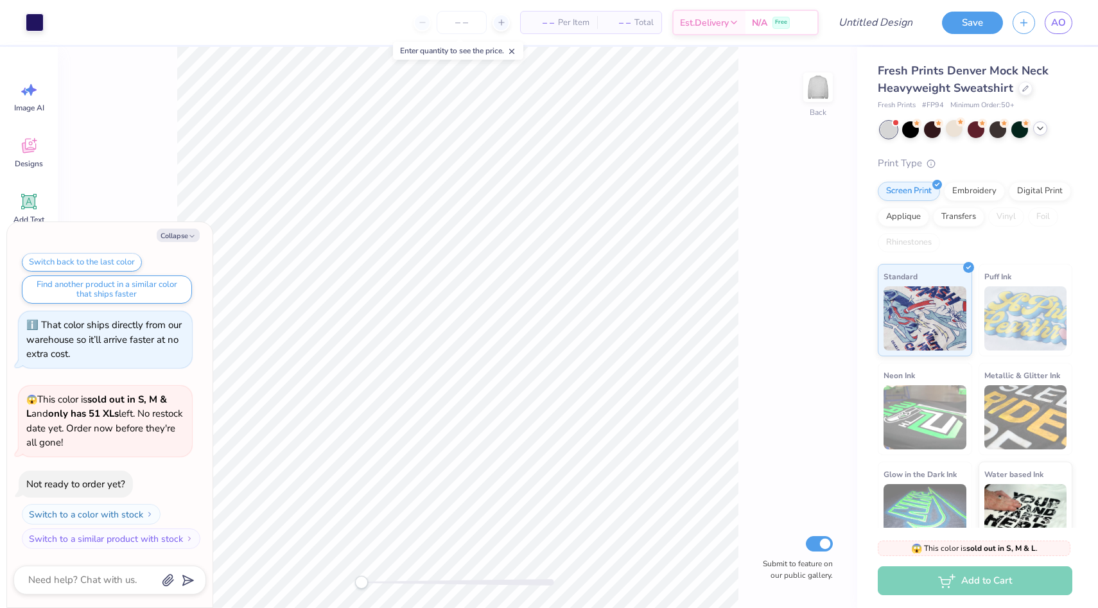
click at [1036, 131] on icon at bounding box center [1040, 128] width 10 height 10
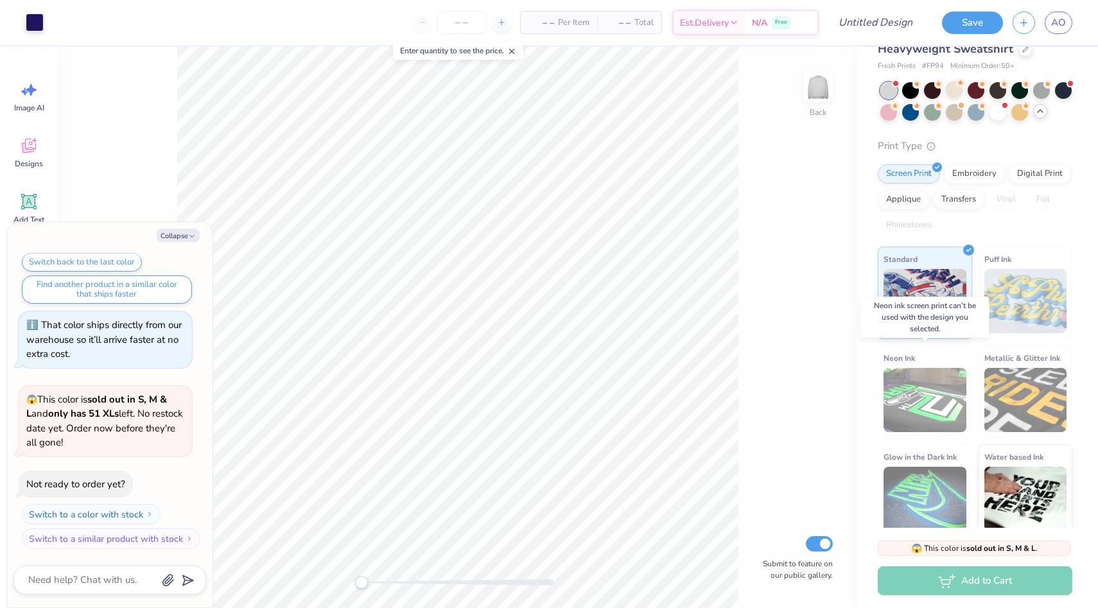
scroll to position [48, 0]
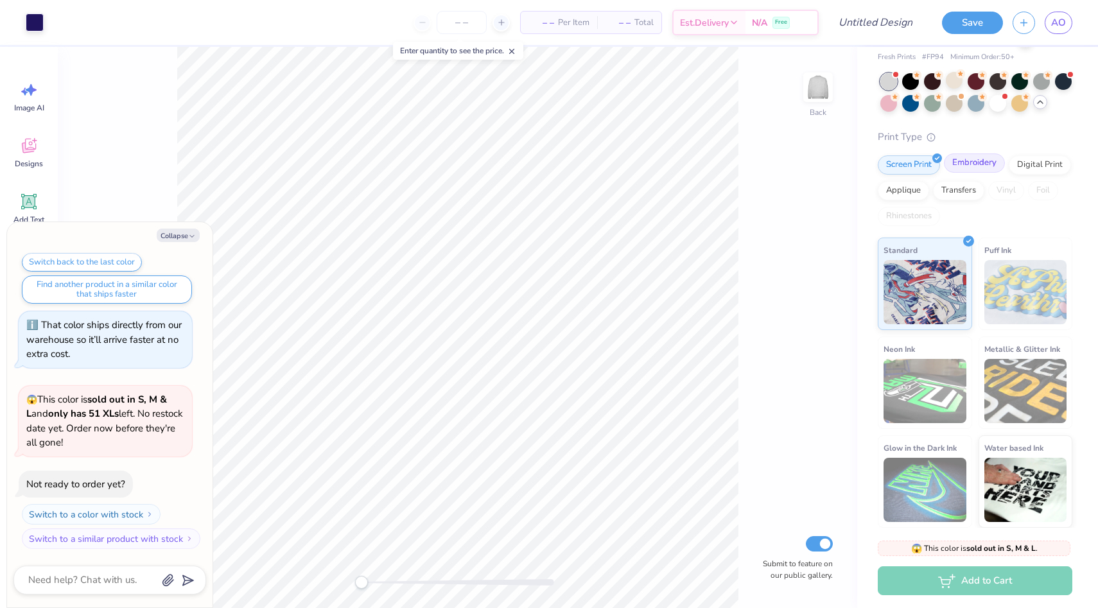
click at [970, 164] on div "Embroidery" at bounding box center [974, 162] width 61 height 19
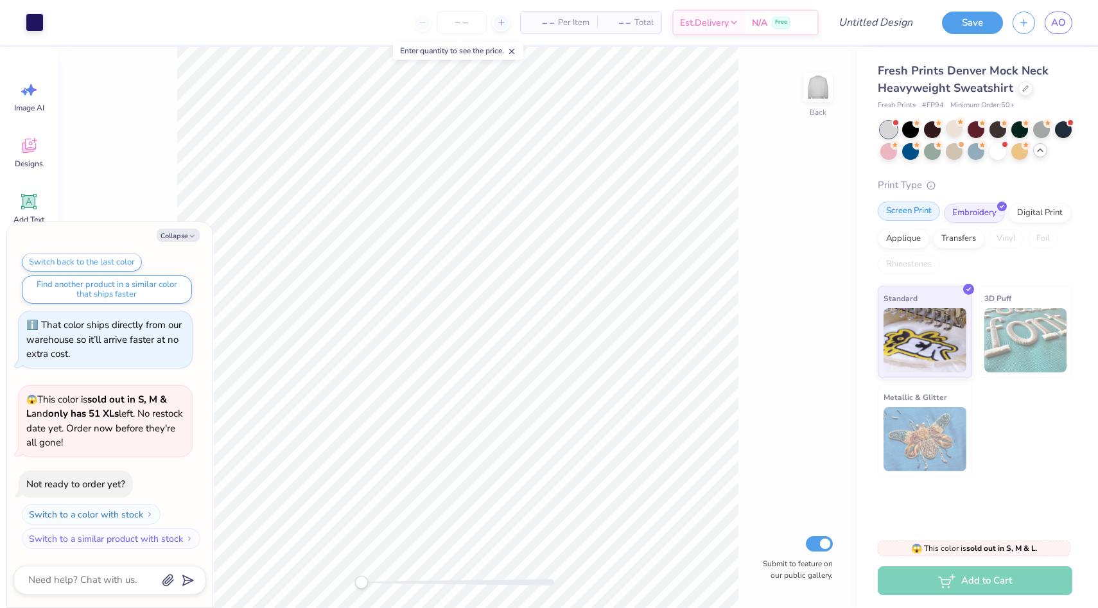
click at [919, 212] on div "Screen Print" at bounding box center [908, 211] width 62 height 19
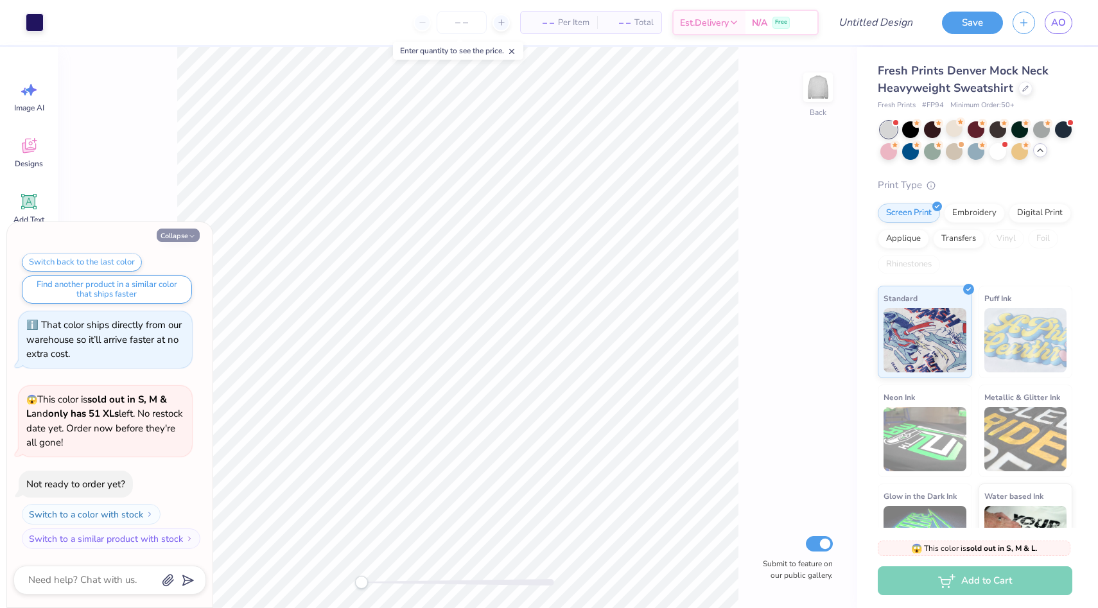
click at [171, 236] on button "Collapse" at bounding box center [178, 235] width 43 height 13
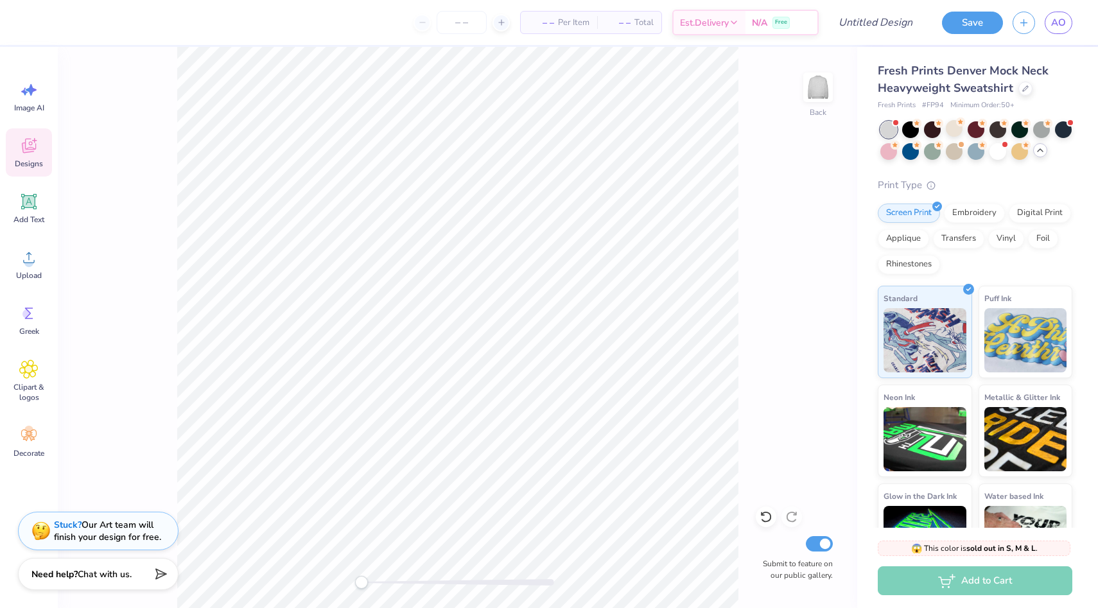
click at [28, 144] on icon at bounding box center [28, 145] width 19 height 19
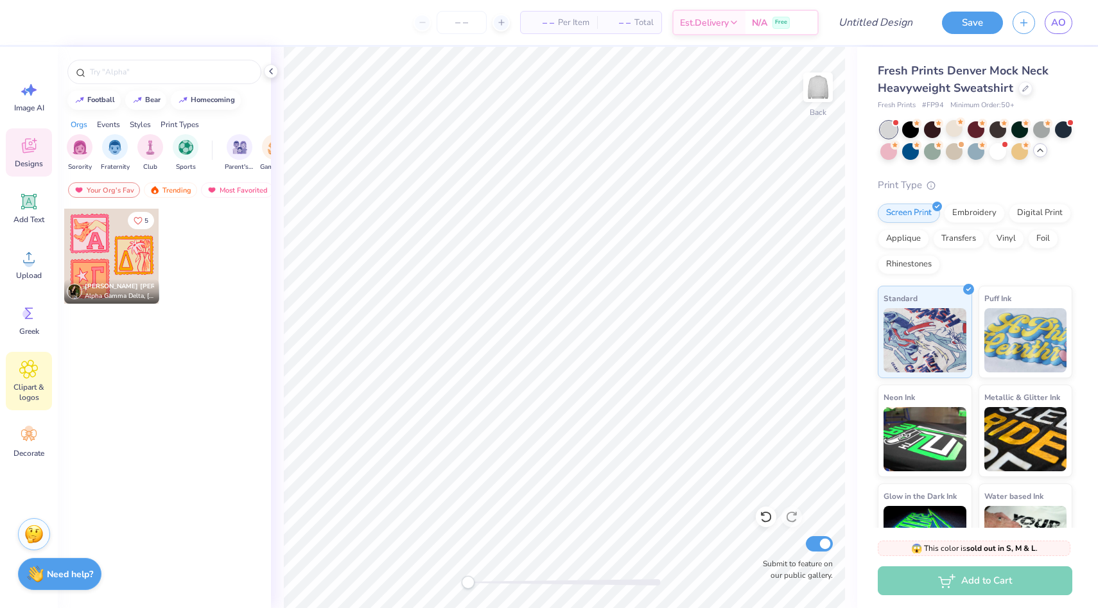
click at [27, 383] on span "Clipart & logos" at bounding box center [29, 392] width 42 height 21
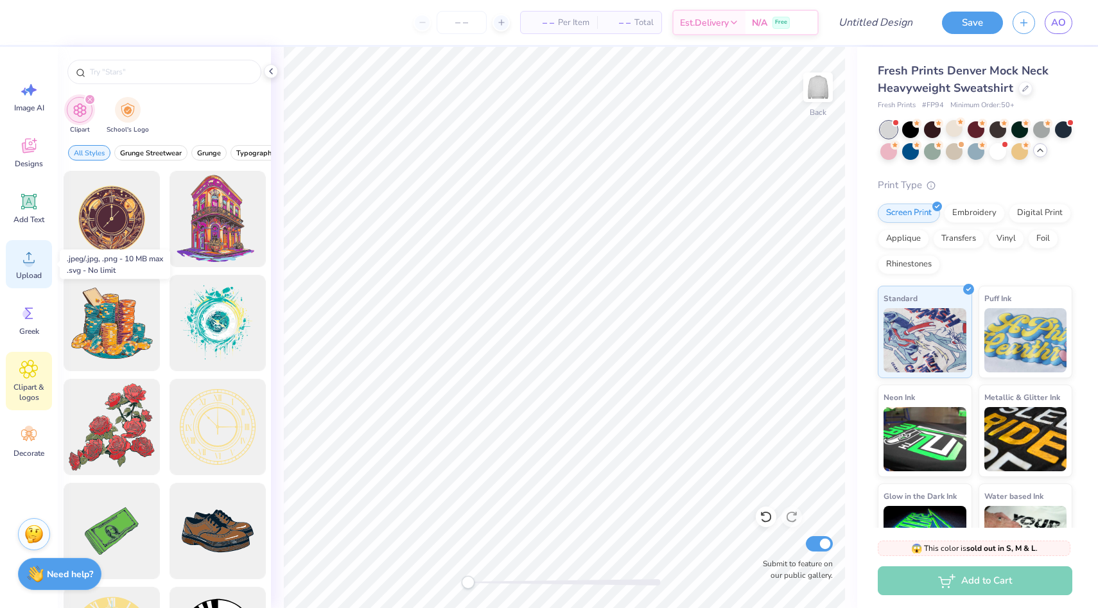
click at [28, 268] on div "Upload" at bounding box center [29, 264] width 46 height 48
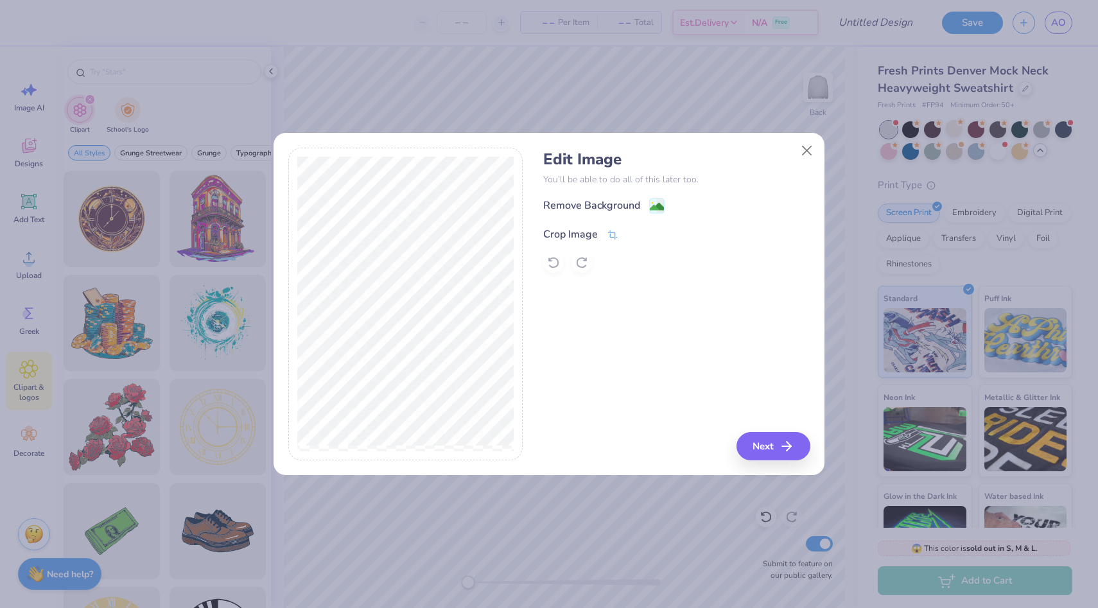
click at [549, 237] on div "Crop Image" at bounding box center [570, 234] width 55 height 15
click at [622, 202] on div "Remove Background Crop Image" at bounding box center [676, 235] width 266 height 75
click at [634, 234] on icon at bounding box center [634, 233] width 8 height 8
click at [609, 198] on div "Remove Background" at bounding box center [676, 206] width 266 height 16
click at [609, 203] on div "Remove Background" at bounding box center [591, 206] width 97 height 15
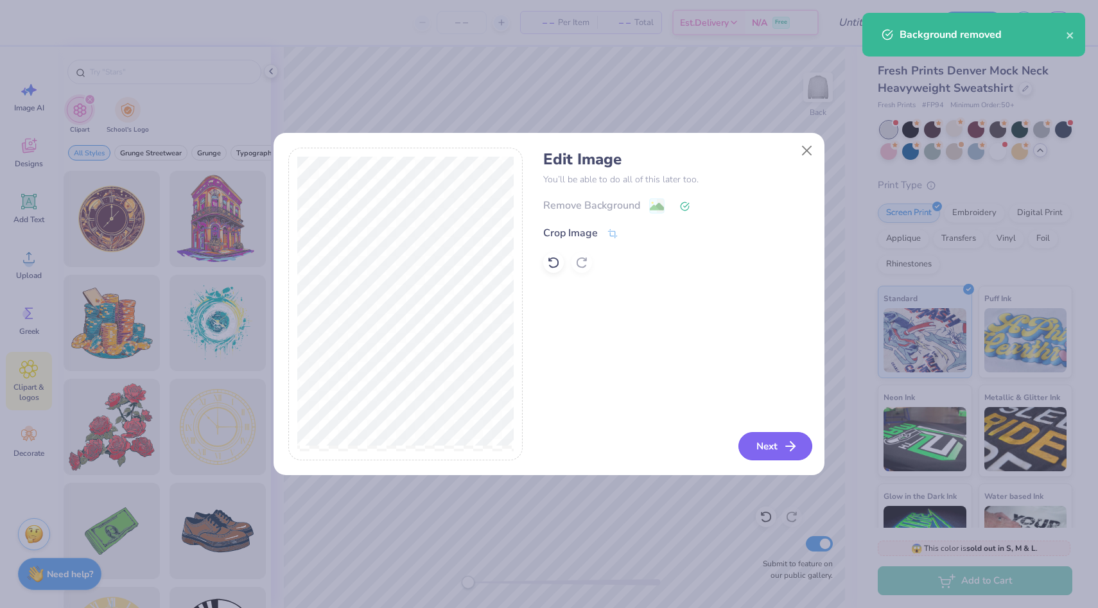
click at [780, 442] on button "Next" at bounding box center [775, 446] width 74 height 28
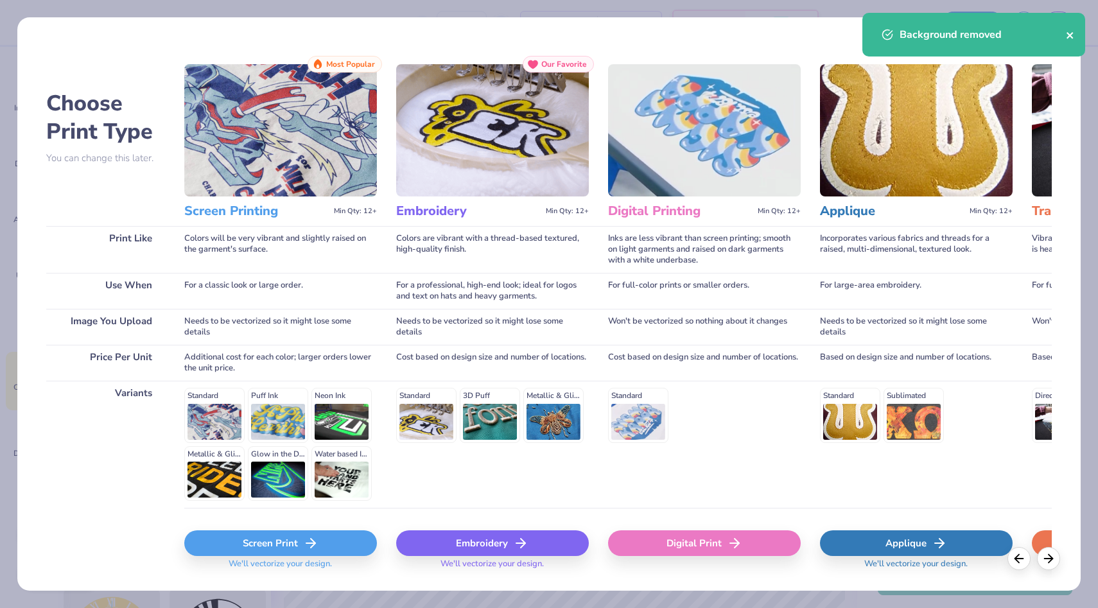
click at [1073, 35] on icon "close" at bounding box center [1069, 35] width 9 height 10
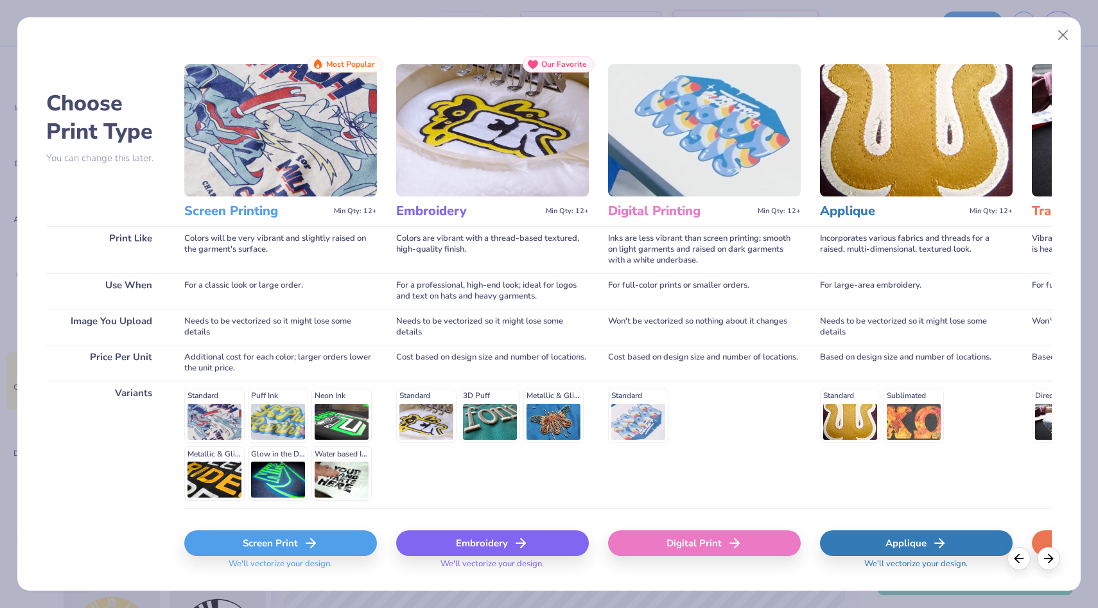
click at [279, 535] on div "Screen Print" at bounding box center [280, 543] width 193 height 26
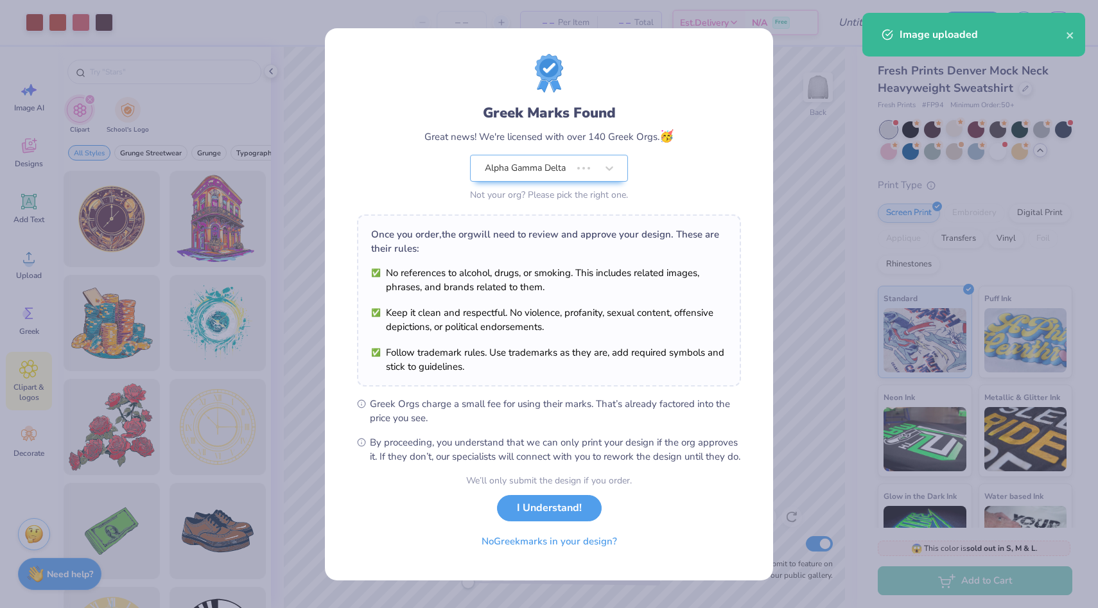
click at [603, 350] on div "Once you order, the org will need to review and approve your design. These are …" at bounding box center [549, 300] width 384 height 172
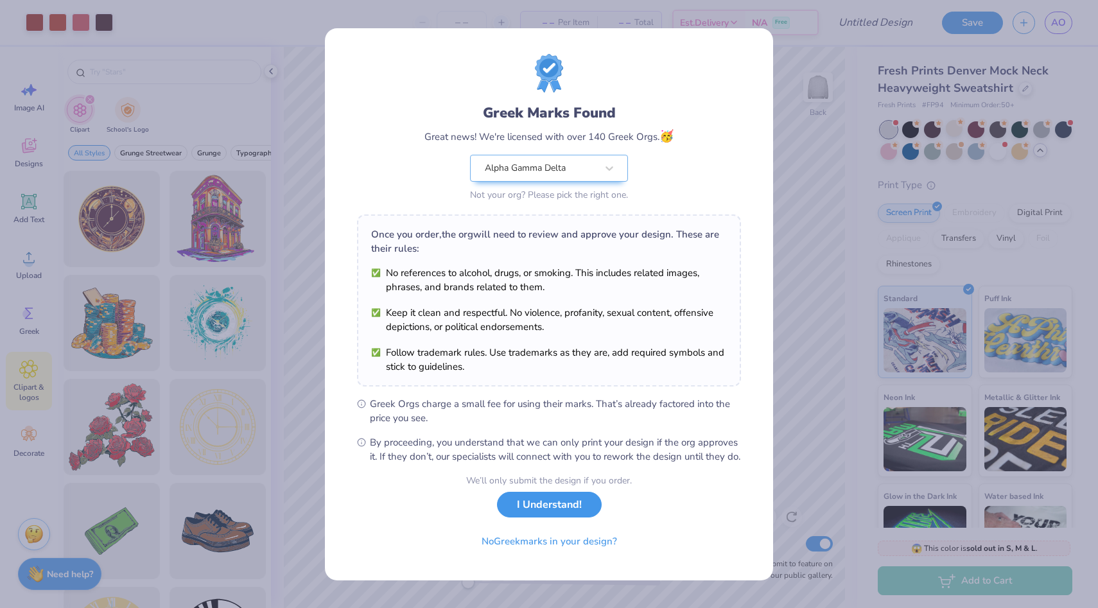
click at [550, 514] on button "I Understand!" at bounding box center [549, 505] width 105 height 26
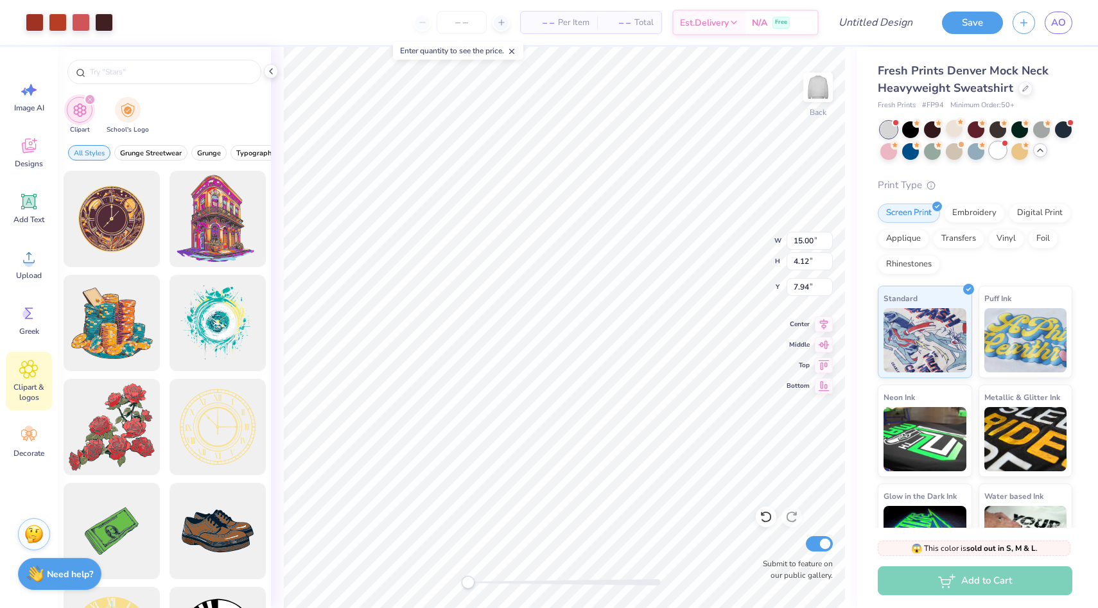
click at [1001, 150] on div at bounding box center [997, 150] width 17 height 17
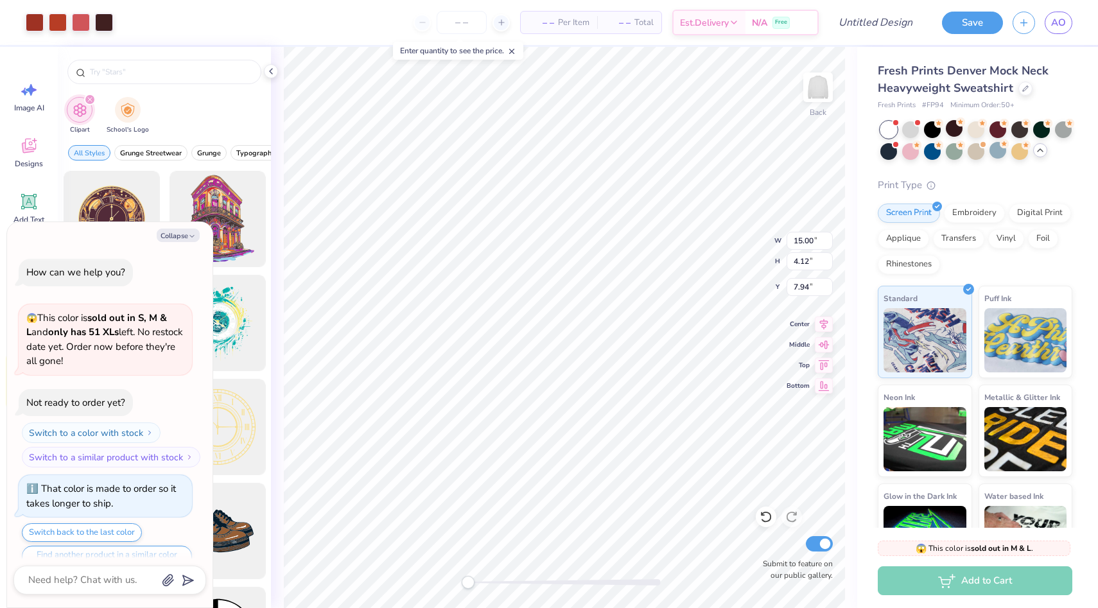
type textarea "x"
type input "11.90"
type input "3.27"
type input "2.00"
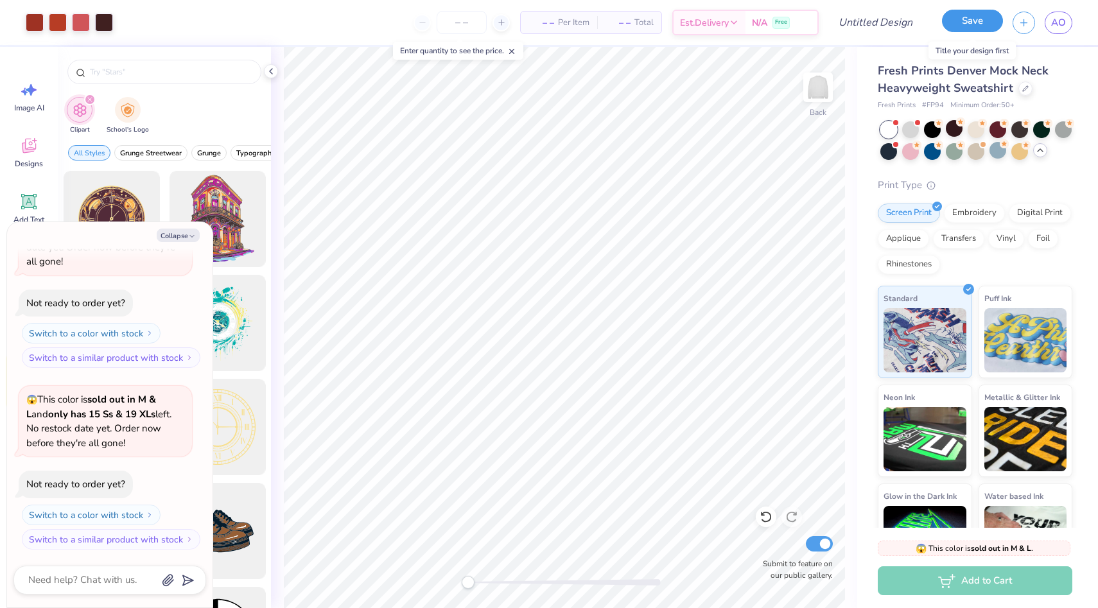
click at [951, 27] on button "Save" at bounding box center [972, 21] width 61 height 22
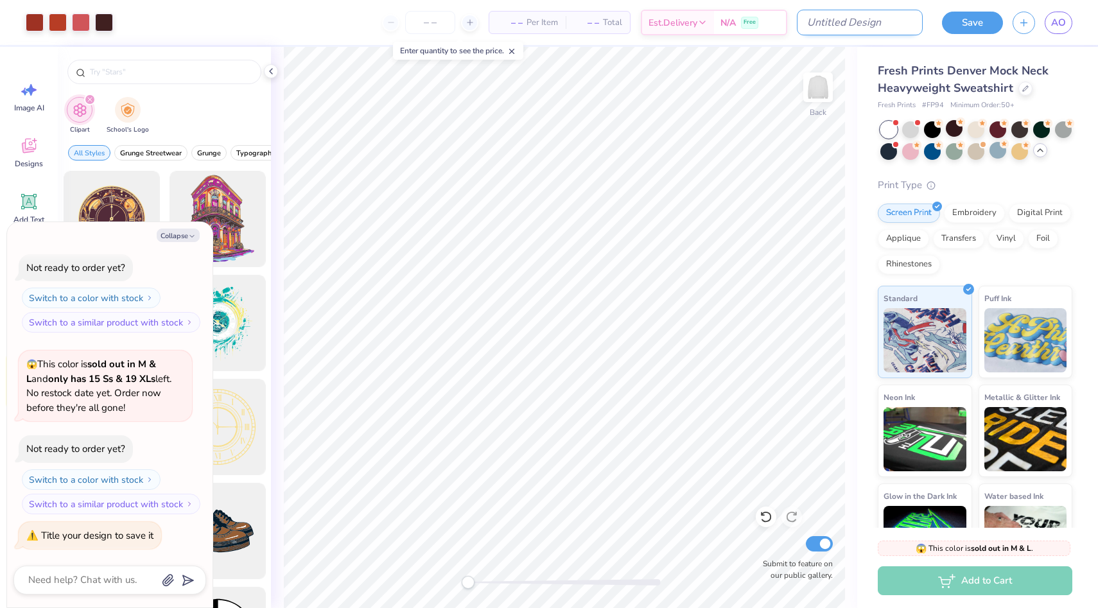
type textarea "x"
click at [893, 21] on input "Design Title" at bounding box center [860, 23] width 126 height 26
type input "ma"
type textarea "x"
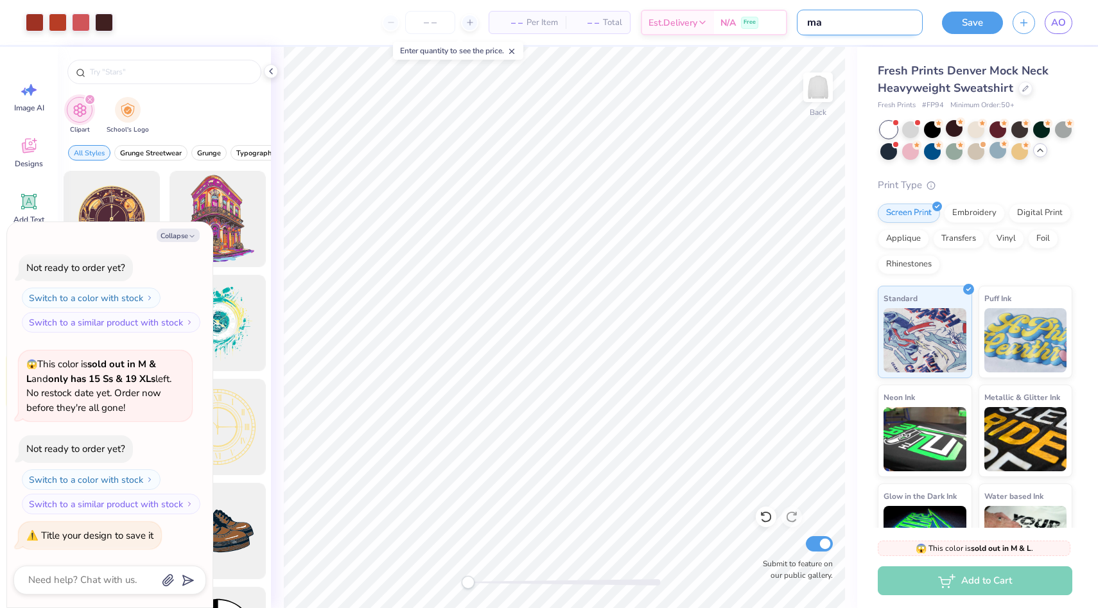
type input "mak"
type textarea "x"
type input "ma"
type textarea "x"
type input "m"
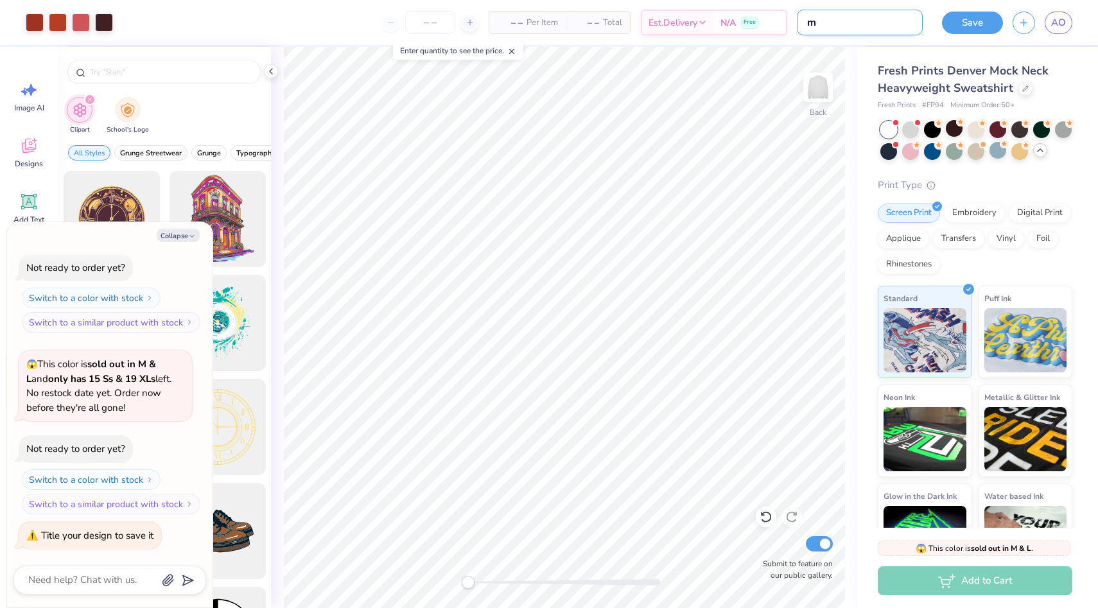
type textarea "x"
type input "m"
type textarea "x"
type input "ma"
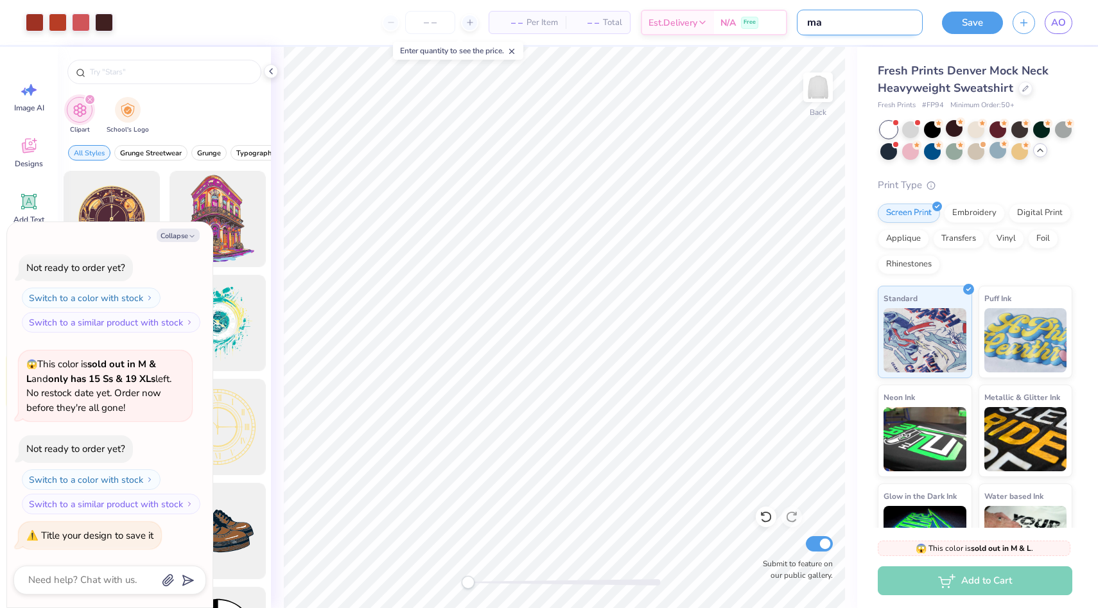
type textarea "x"
type input "mao"
type textarea "x"
type input "ma"
type textarea "x"
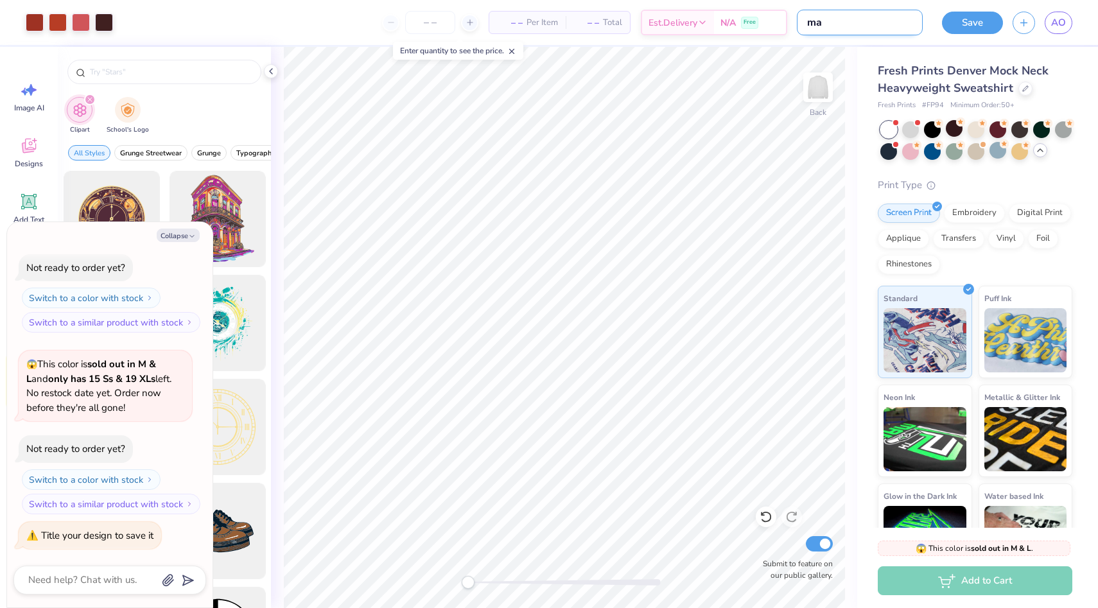
type input "m"
type textarea "x"
type input "mo"
type textarea "x"
type input "moc"
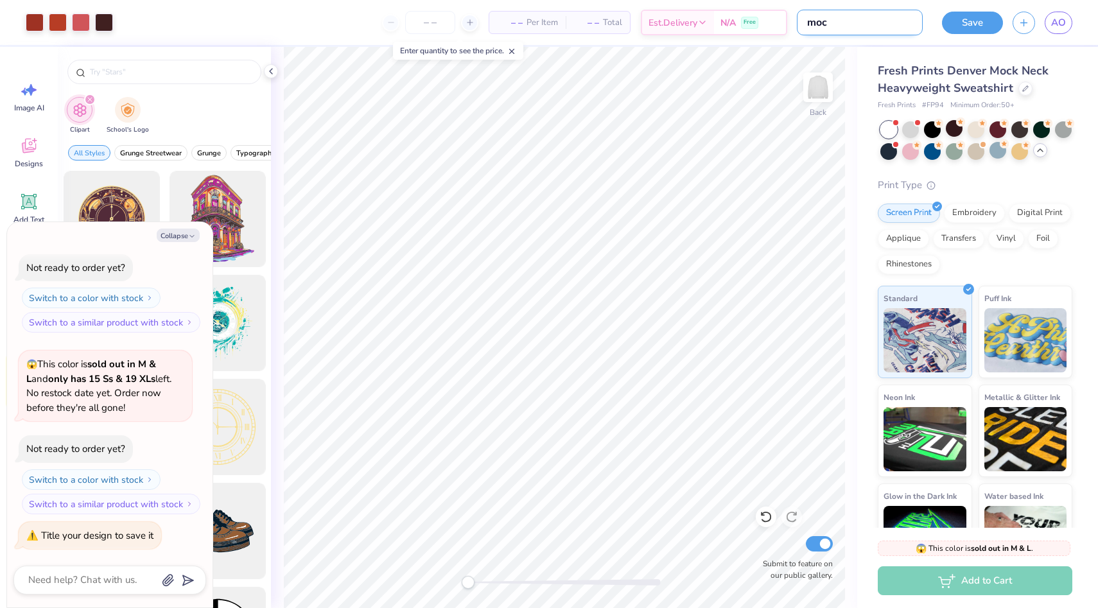
type textarea "x"
type input "mock"
type textarea "x"
type input "mock"
type textarea "x"
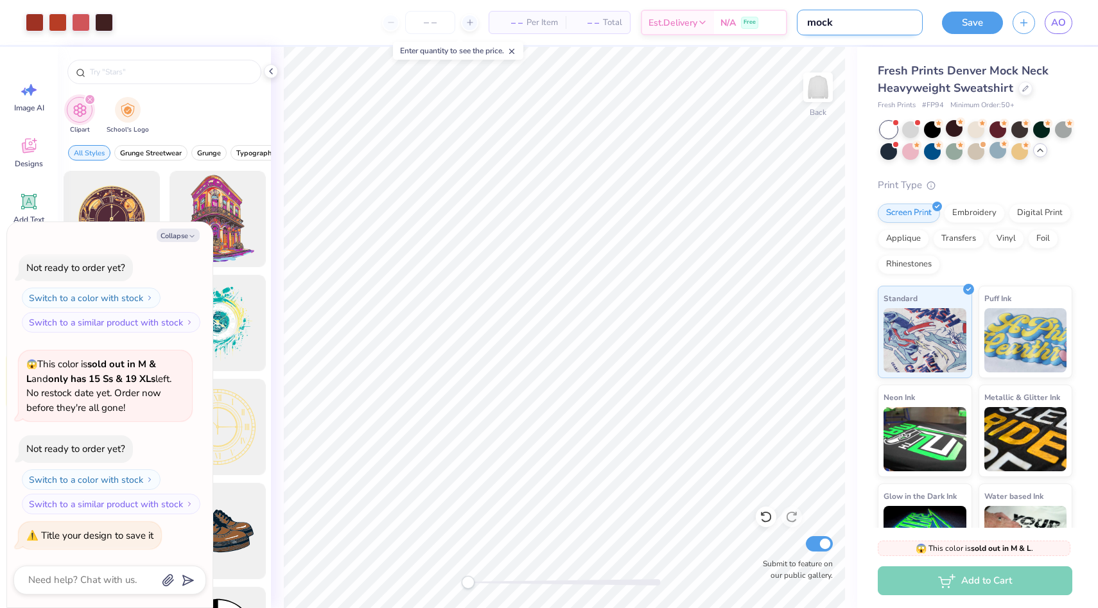
type input "mock"
type textarea "x"
type input "mock"
type textarea "x"
type input "mock n"
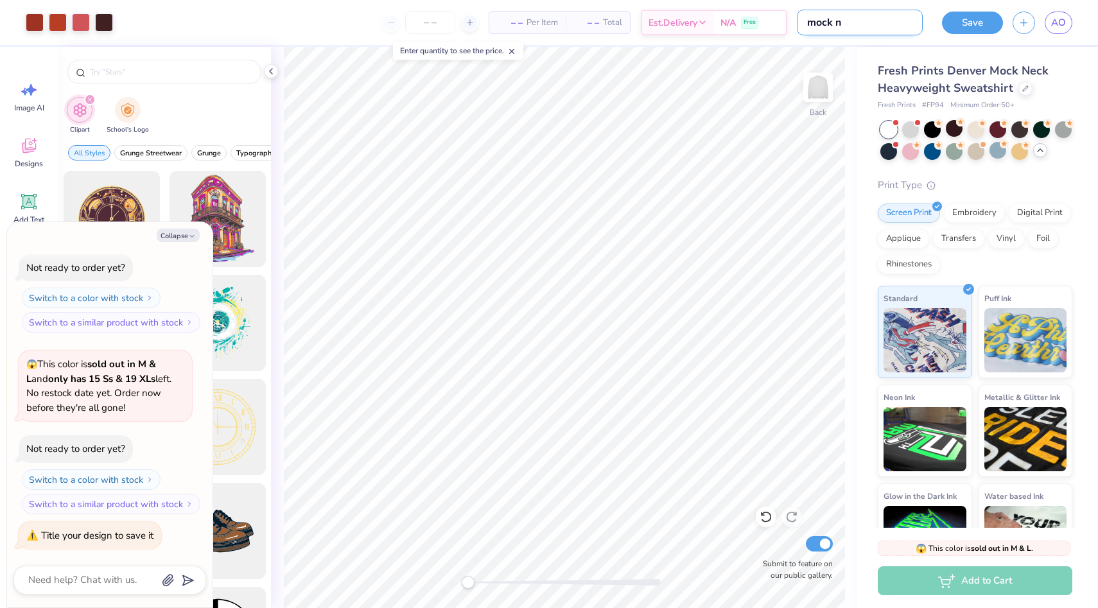
type textarea "x"
type input "mock ne"
type textarea "x"
type input "mock nec"
type textarea "x"
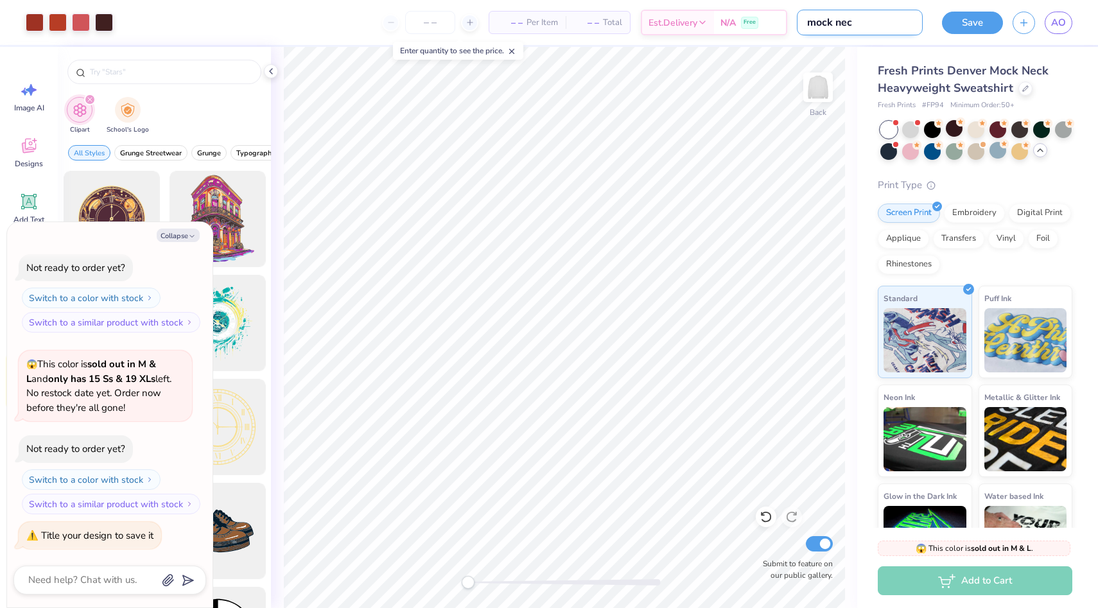
type input "mock neck"
type textarea "x"
type input "mock neck"
type textarea "x"
type input "mock neck"
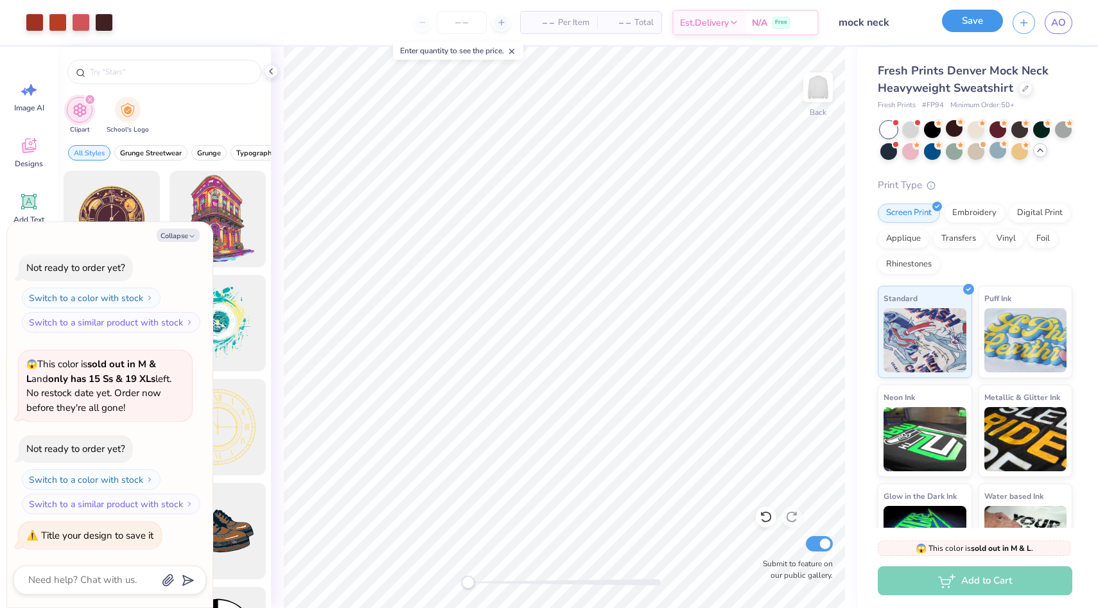
click at [982, 19] on button "Save" at bounding box center [972, 21] width 61 height 22
click at [189, 234] on icon "button" at bounding box center [192, 236] width 8 height 8
type textarea "x"
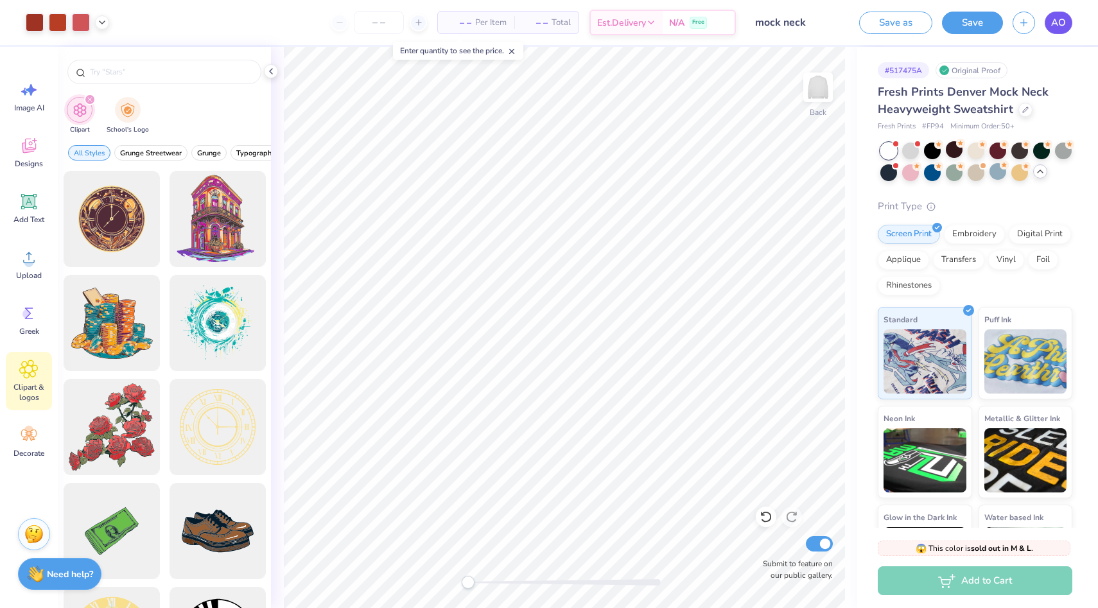
click at [1066, 21] on link "AO" at bounding box center [1058, 23] width 28 height 22
click at [1017, 30] on div "AO" at bounding box center [1042, 23] width 60 height 22
click at [1030, 20] on button "button" at bounding box center [1023, 21] width 22 height 22
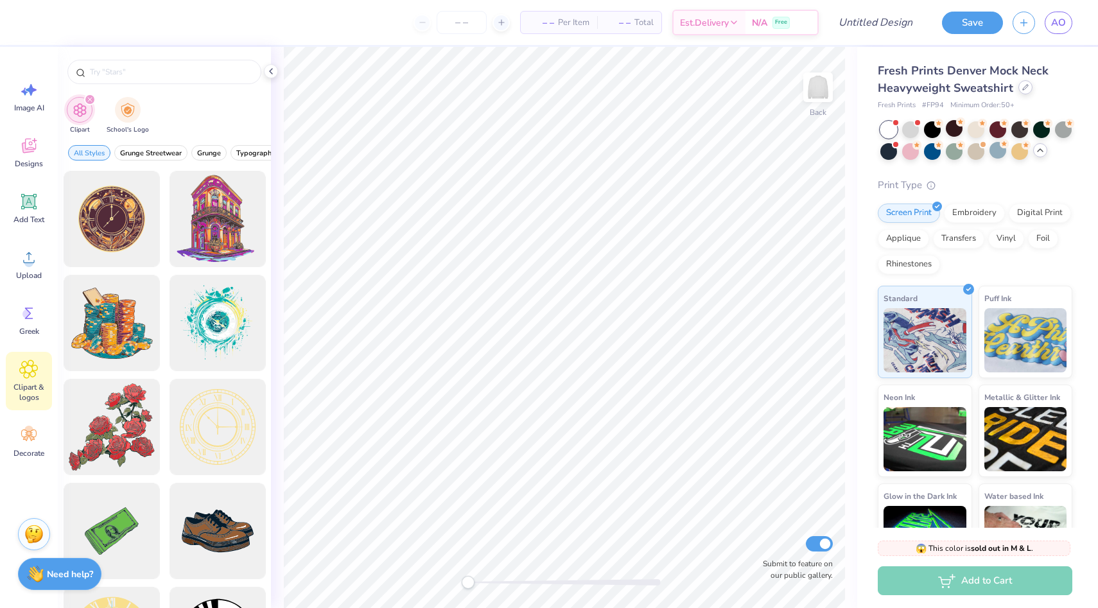
click at [1018, 87] on div at bounding box center [1025, 87] width 14 height 14
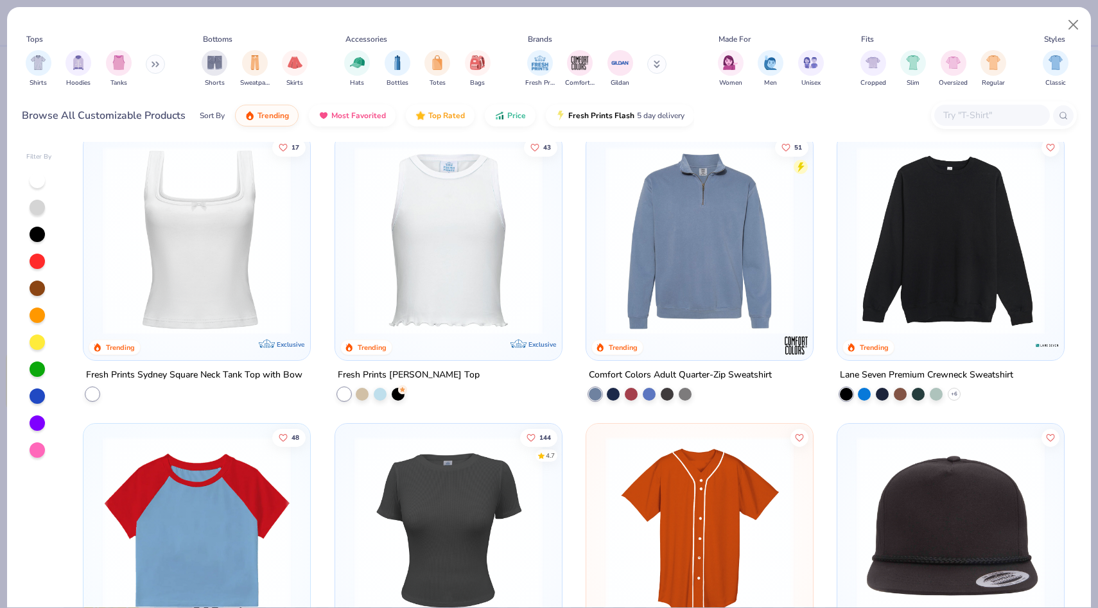
scroll to position [4088, 0]
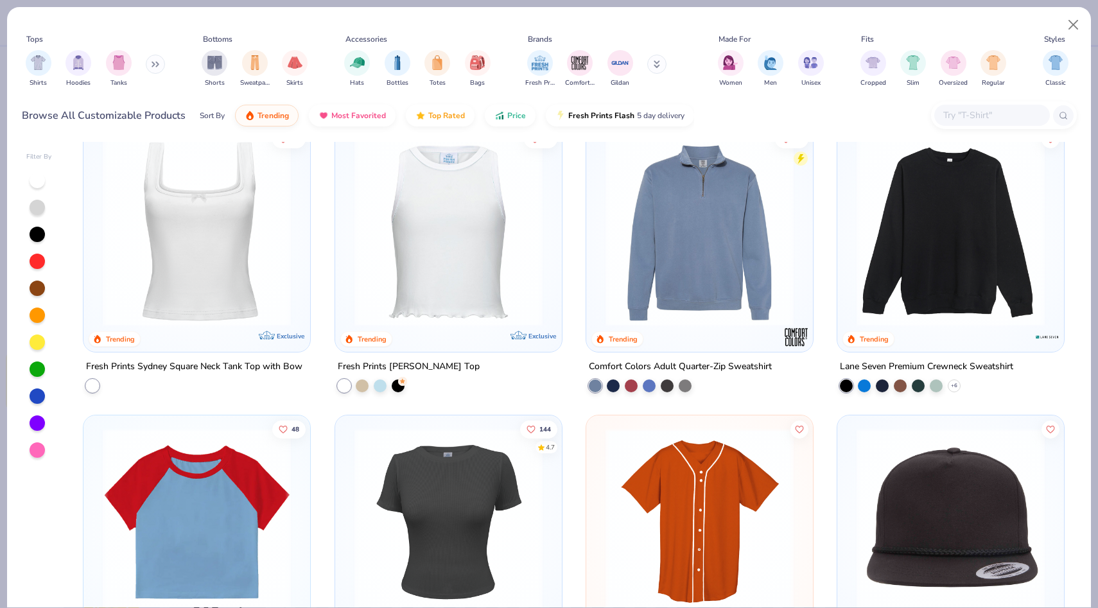
click at [300, 303] on div at bounding box center [197, 228] width 214 height 194
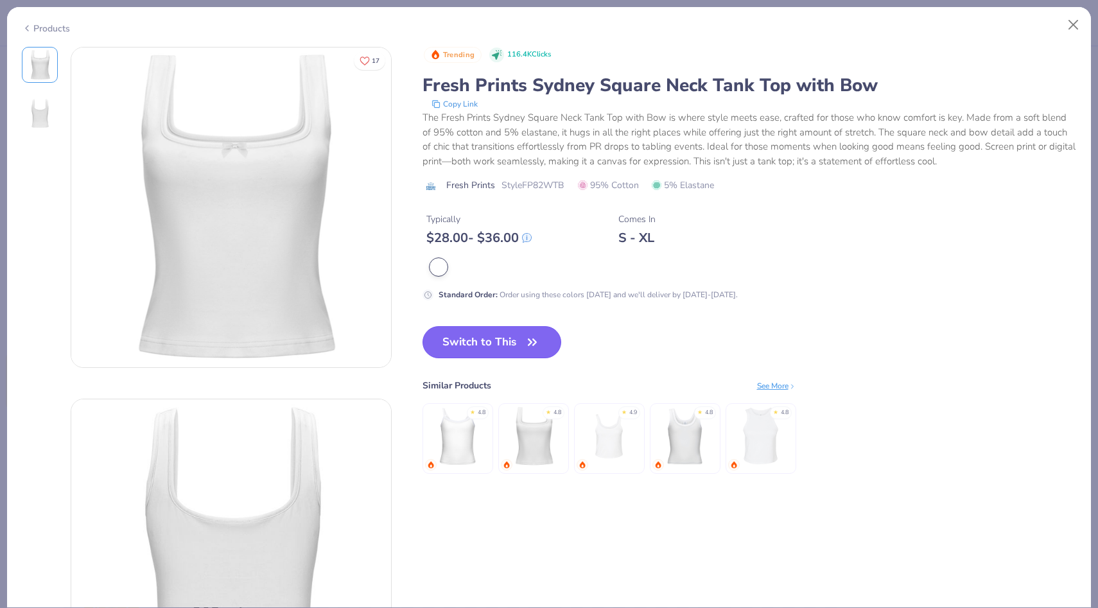
click at [502, 349] on button "Switch to This" at bounding box center [491, 342] width 139 height 32
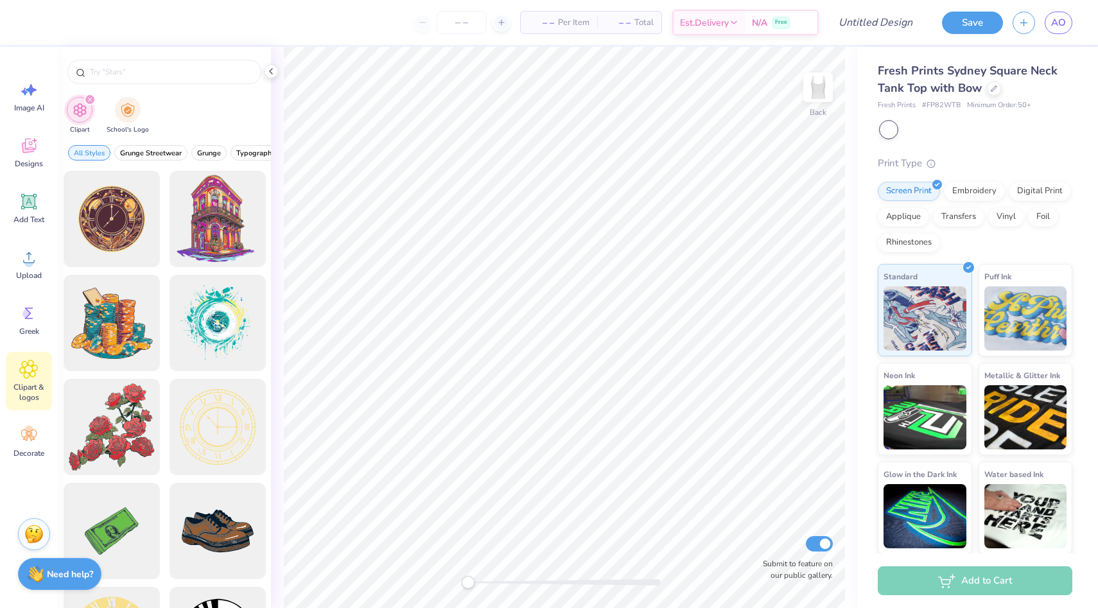
click at [999, 92] on div "Fresh Prints Sydney Square Neck Tank Top with Bow" at bounding box center [974, 79] width 194 height 35
click at [995, 89] on icon at bounding box center [993, 87] width 6 height 6
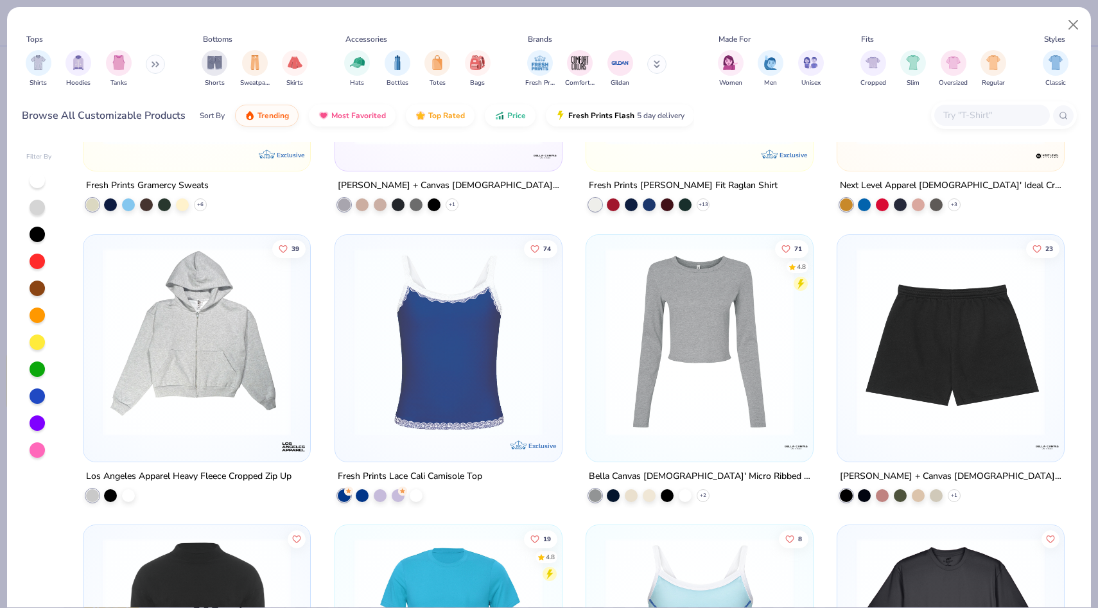
scroll to position [6301, 0]
click at [357, 492] on div at bounding box center [362, 493] width 13 height 13
click at [381, 492] on div at bounding box center [380, 493] width 13 height 13
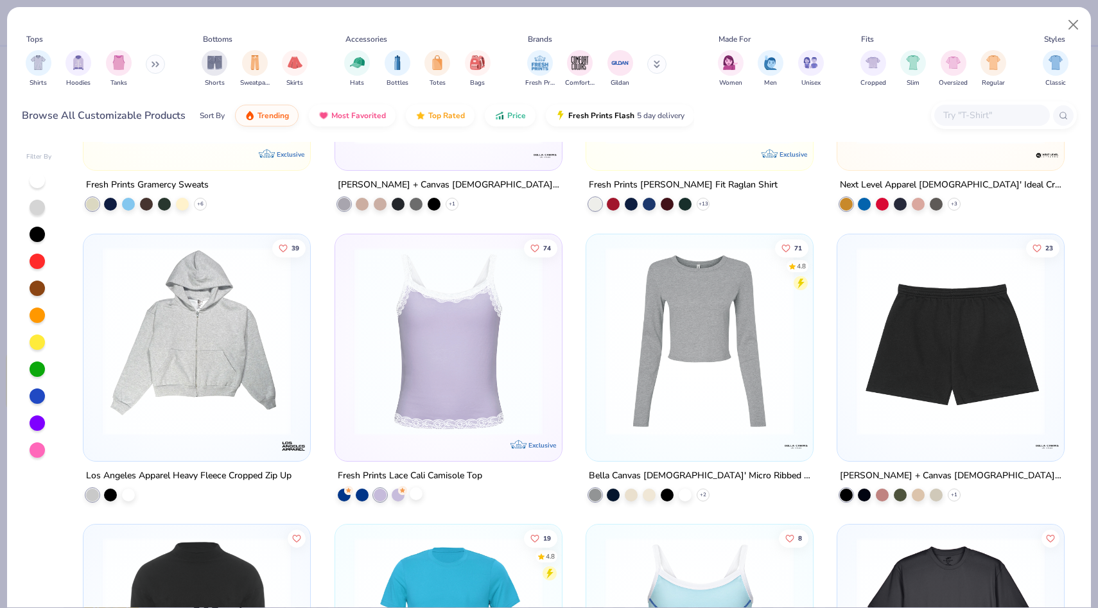
click at [417, 496] on div at bounding box center [416, 493] width 13 height 13
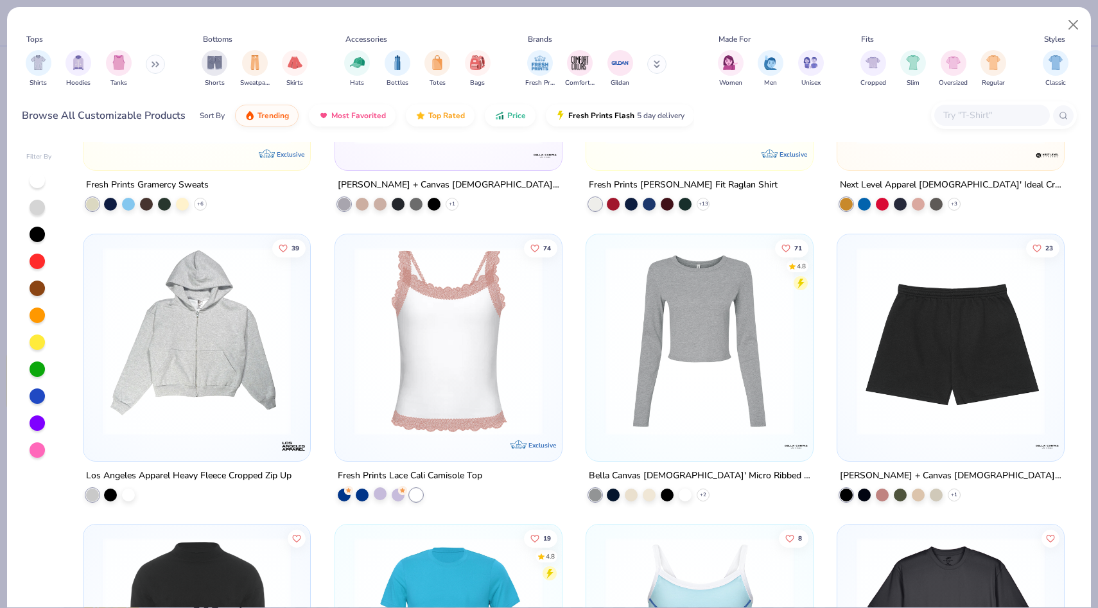
click at [379, 493] on div at bounding box center [380, 493] width 13 height 13
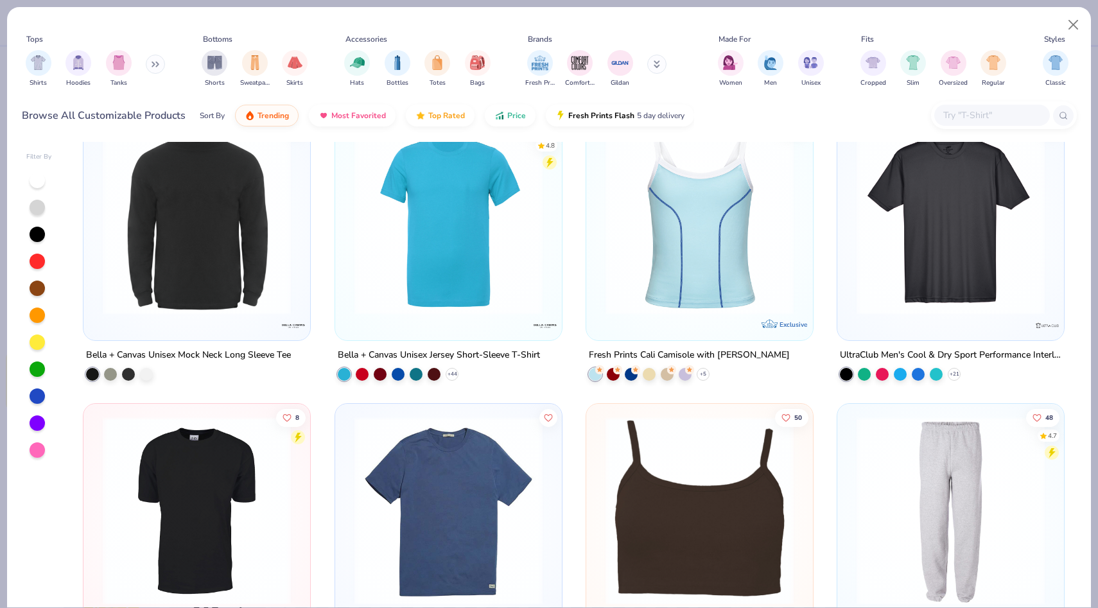
scroll to position [6711, 0]
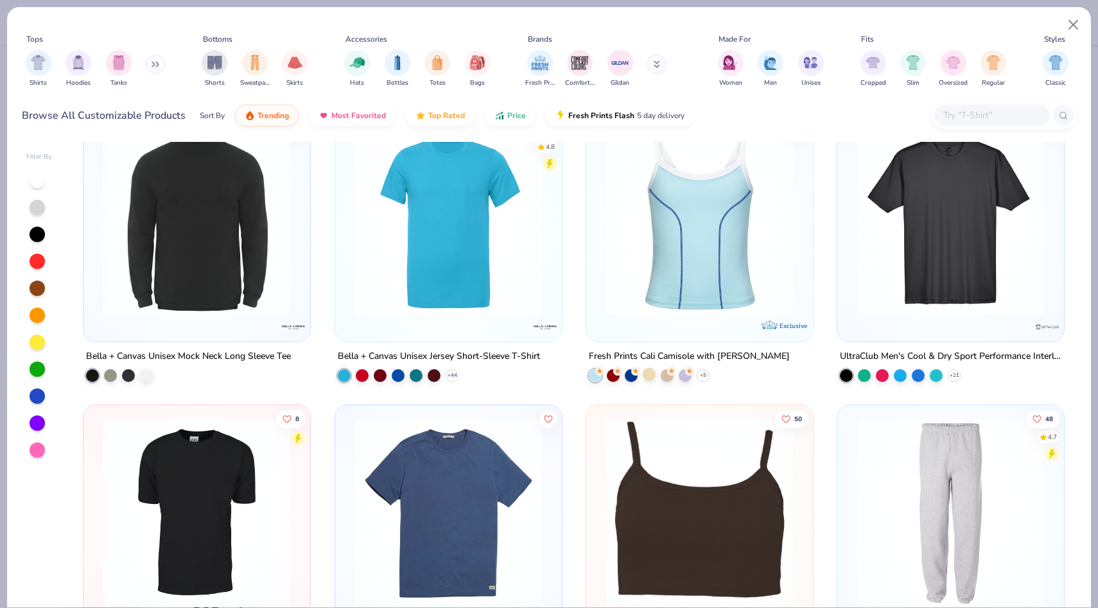
click at [646, 378] on div at bounding box center [648, 374] width 13 height 13
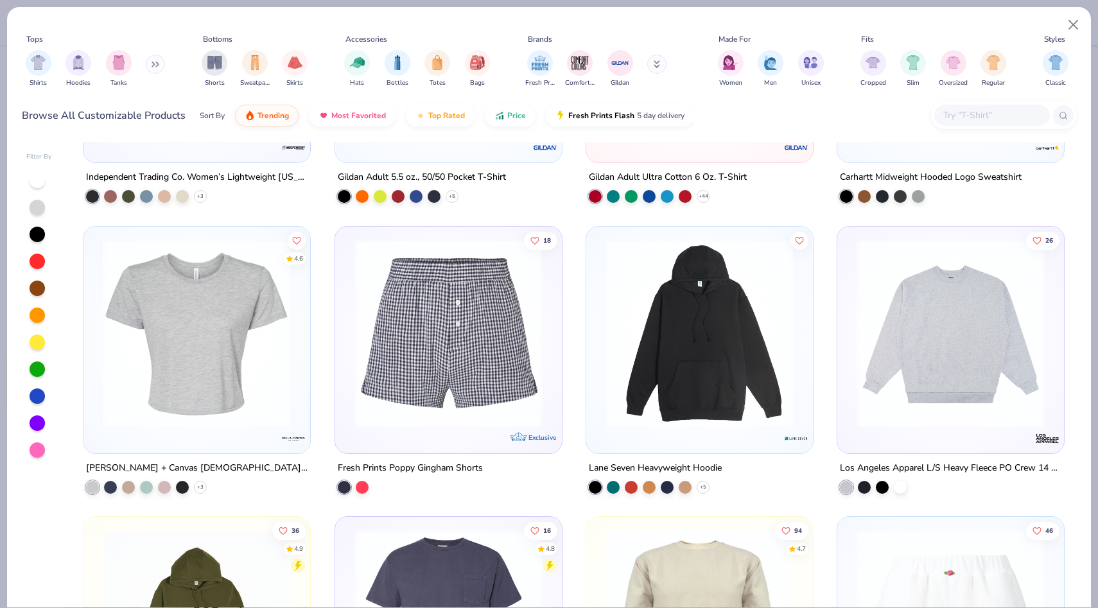
scroll to position [7478, 0]
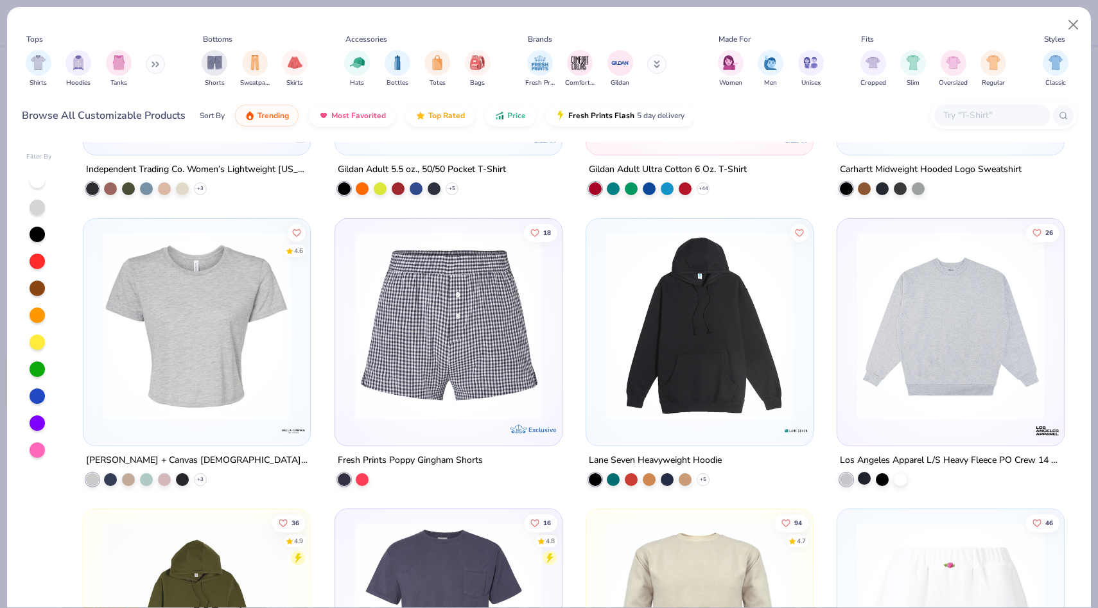
click at [863, 479] on div at bounding box center [864, 478] width 13 height 13
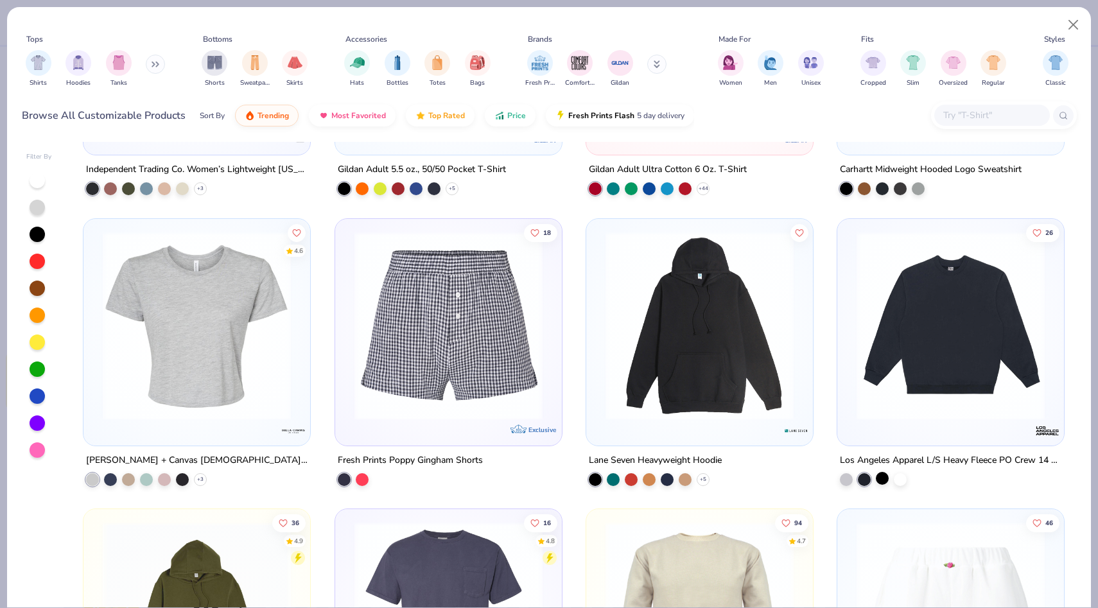
click at [879, 479] on div at bounding box center [881, 478] width 13 height 13
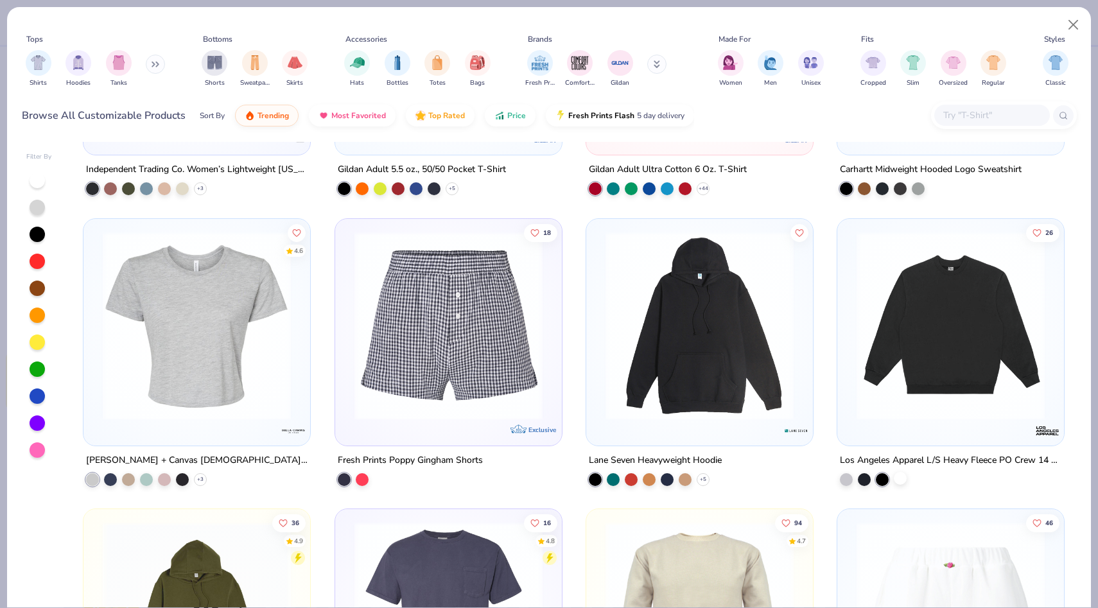
click at [895, 479] on div at bounding box center [899, 478] width 13 height 13
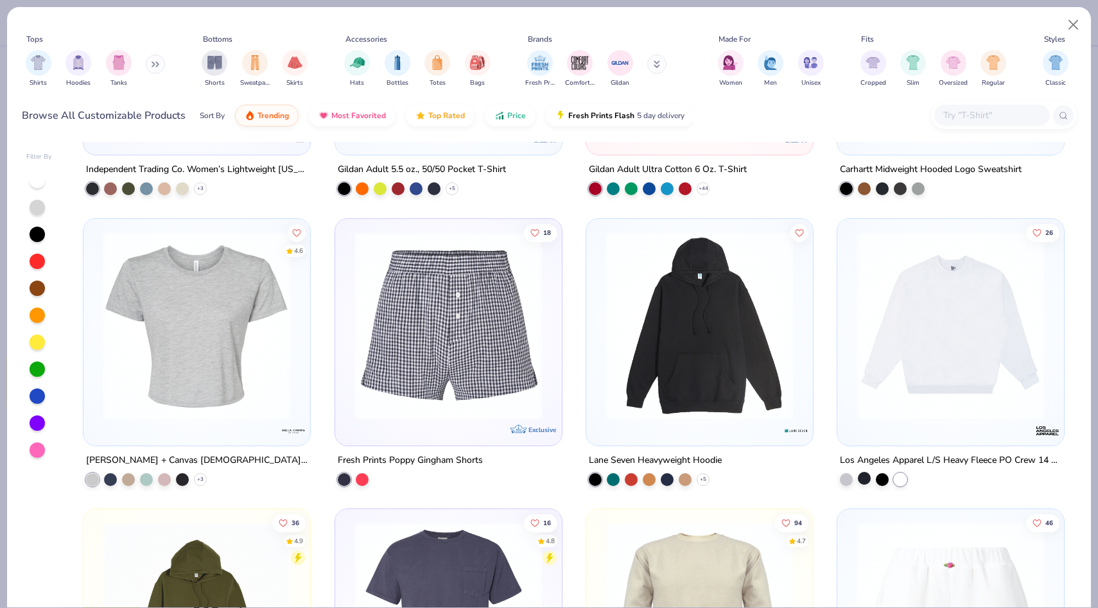
click at [864, 480] on div at bounding box center [864, 478] width 13 height 13
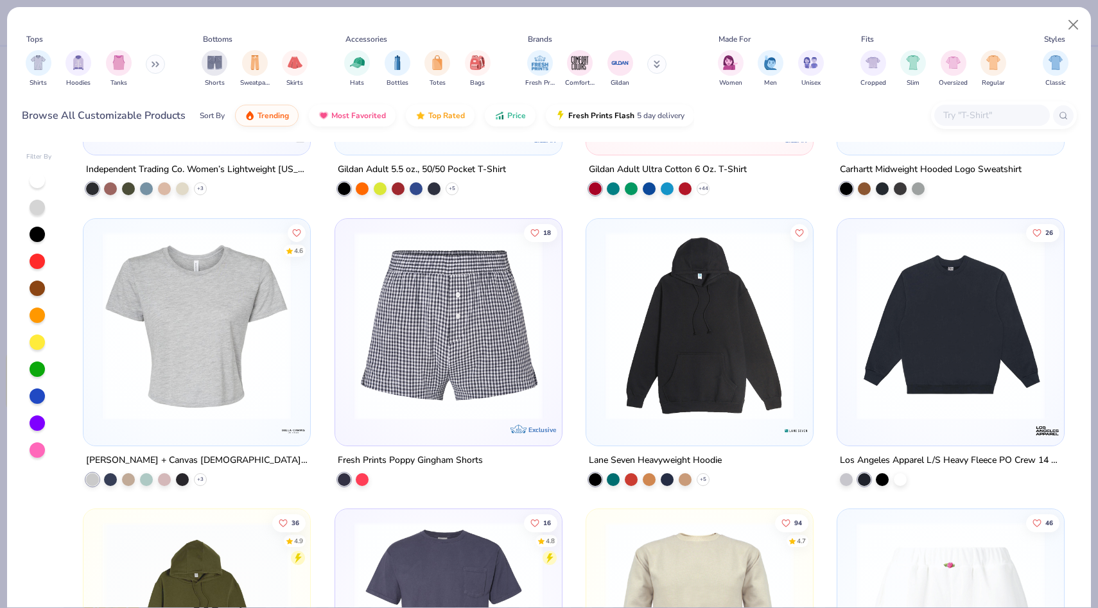
click at [902, 404] on img at bounding box center [950, 325] width 201 height 188
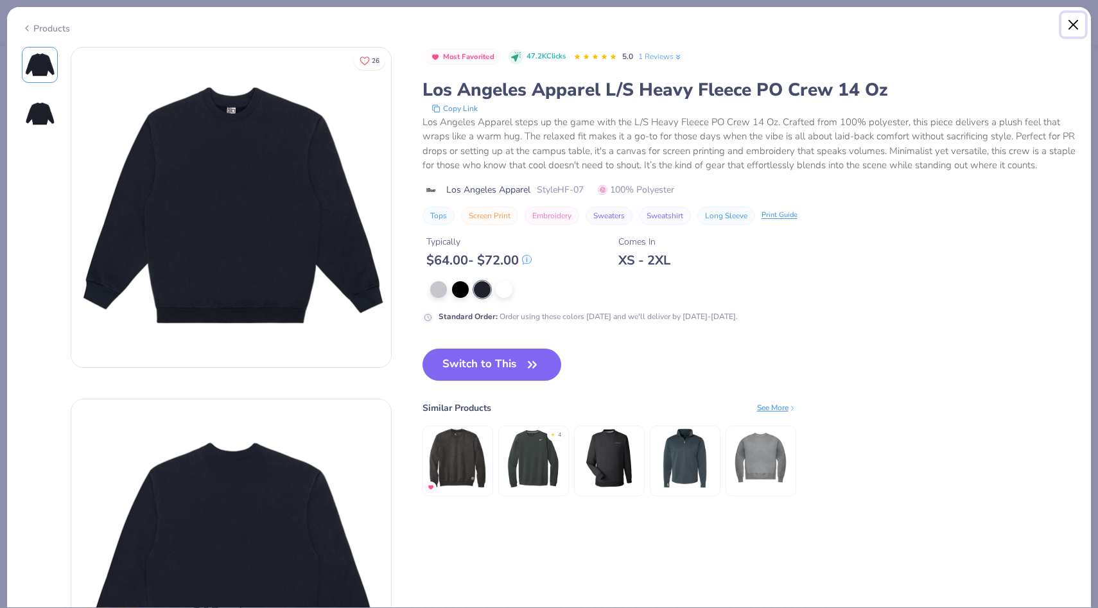
click at [1067, 25] on button "Close" at bounding box center [1073, 25] width 24 height 24
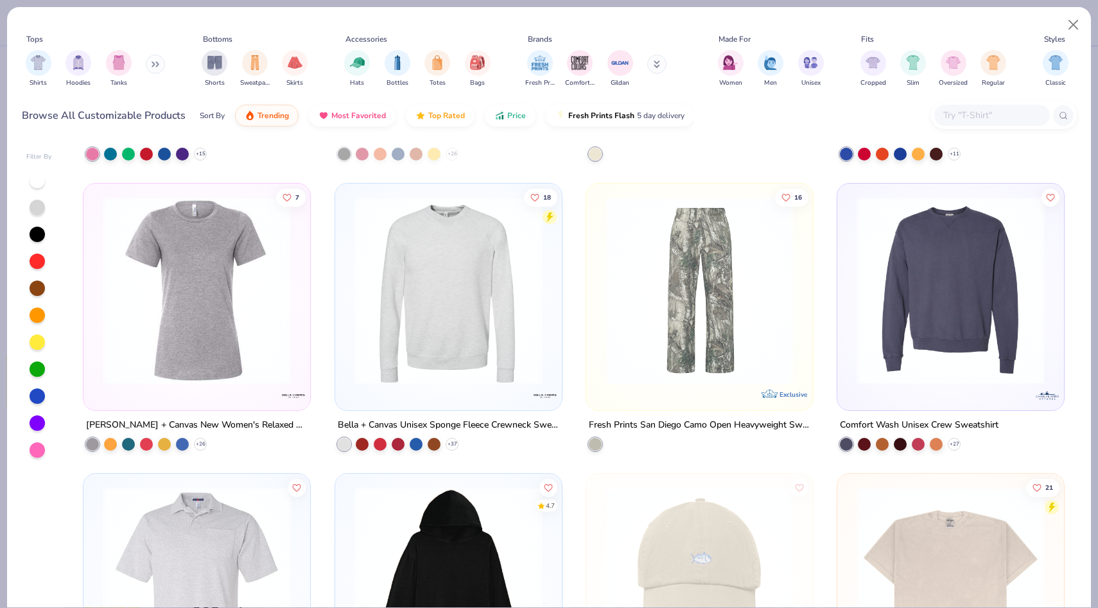
scroll to position [10418, 0]
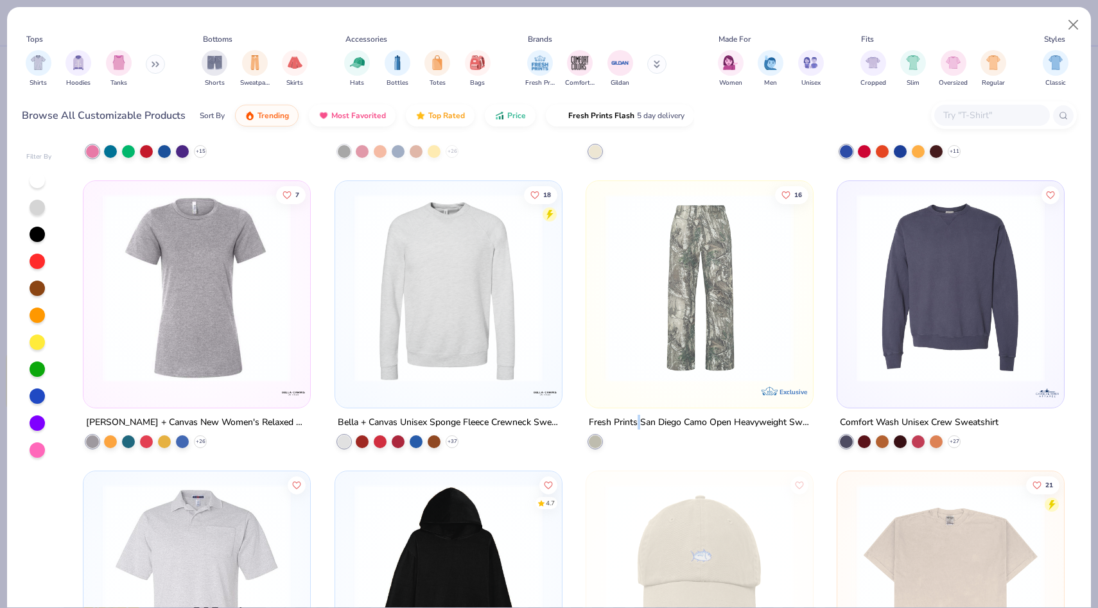
click at [675, 359] on img at bounding box center [699, 288] width 201 height 188
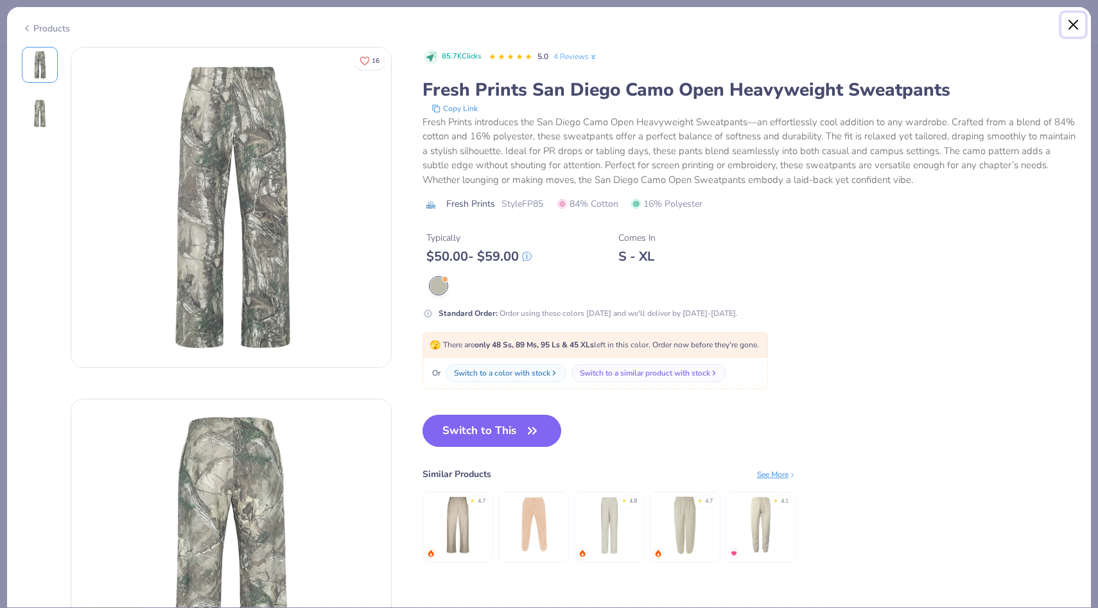
click at [1076, 26] on button "Close" at bounding box center [1073, 25] width 24 height 24
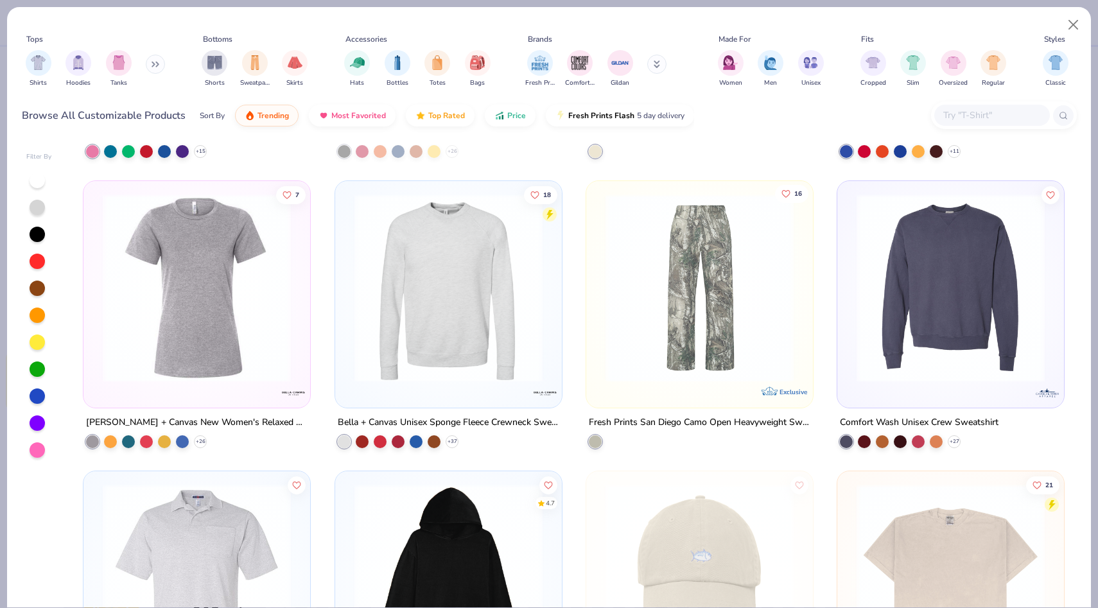
click at [783, 193] on icon "Like" at bounding box center [785, 193] width 9 height 9
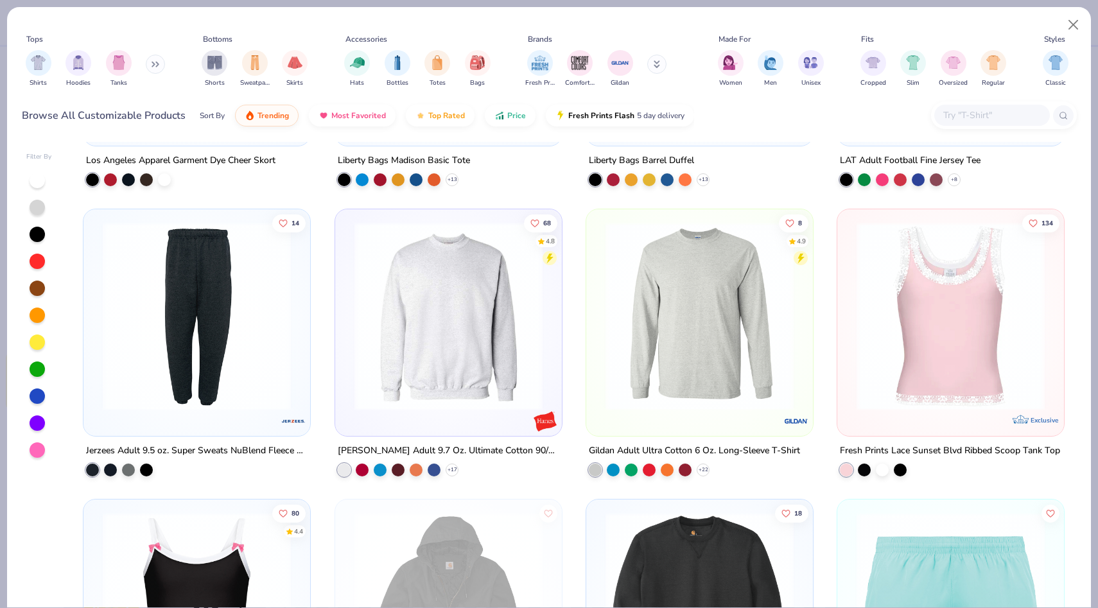
scroll to position [11551, 0]
click at [863, 467] on div at bounding box center [864, 467] width 13 height 13
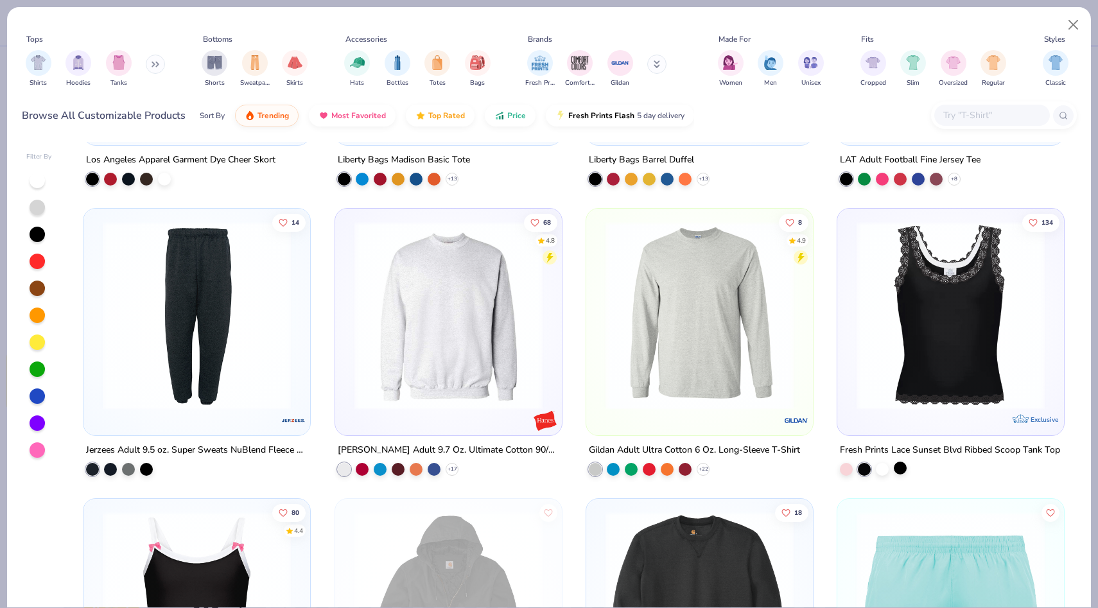
click at [894, 462] on div at bounding box center [899, 467] width 13 height 13
click at [441, 393] on img at bounding box center [448, 315] width 201 height 188
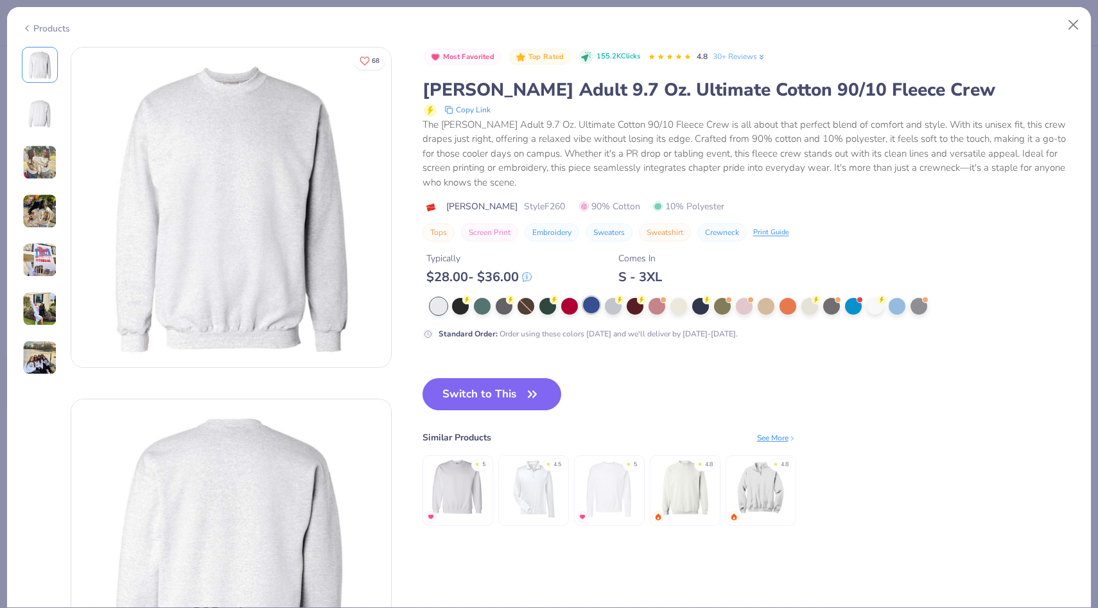
click at [589, 307] on div at bounding box center [591, 305] width 17 height 17
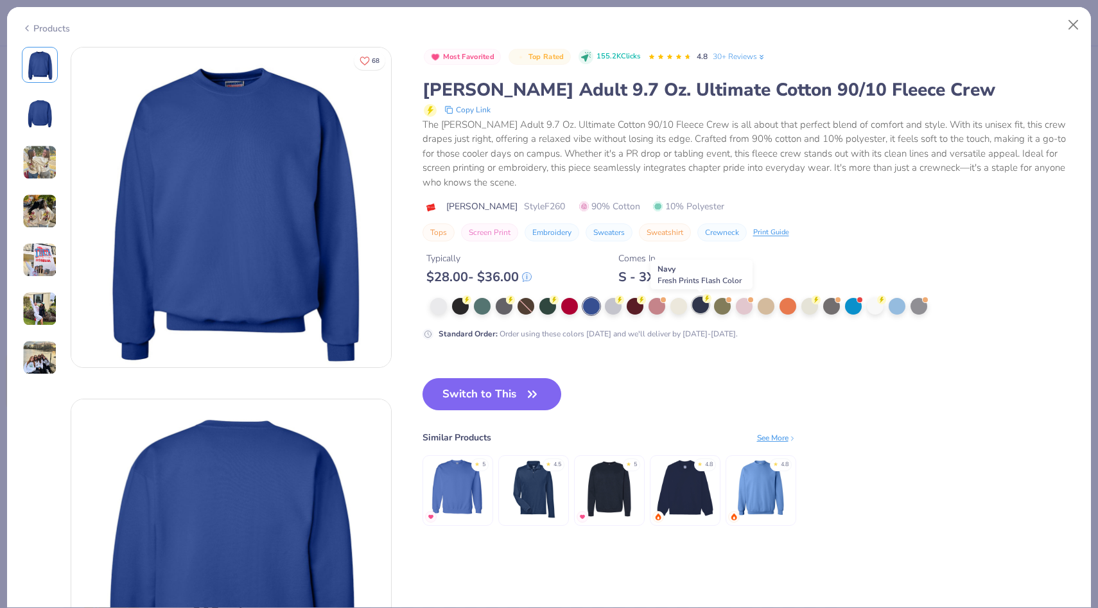
click at [704, 306] on div at bounding box center [700, 305] width 17 height 17
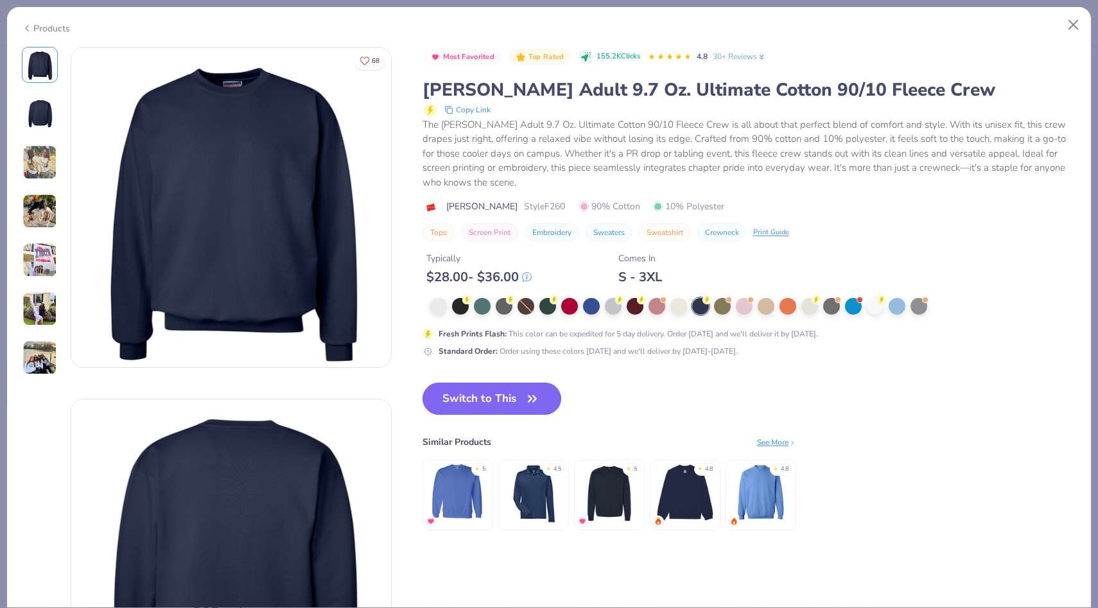
click at [469, 401] on button "Switch to This" at bounding box center [491, 399] width 139 height 32
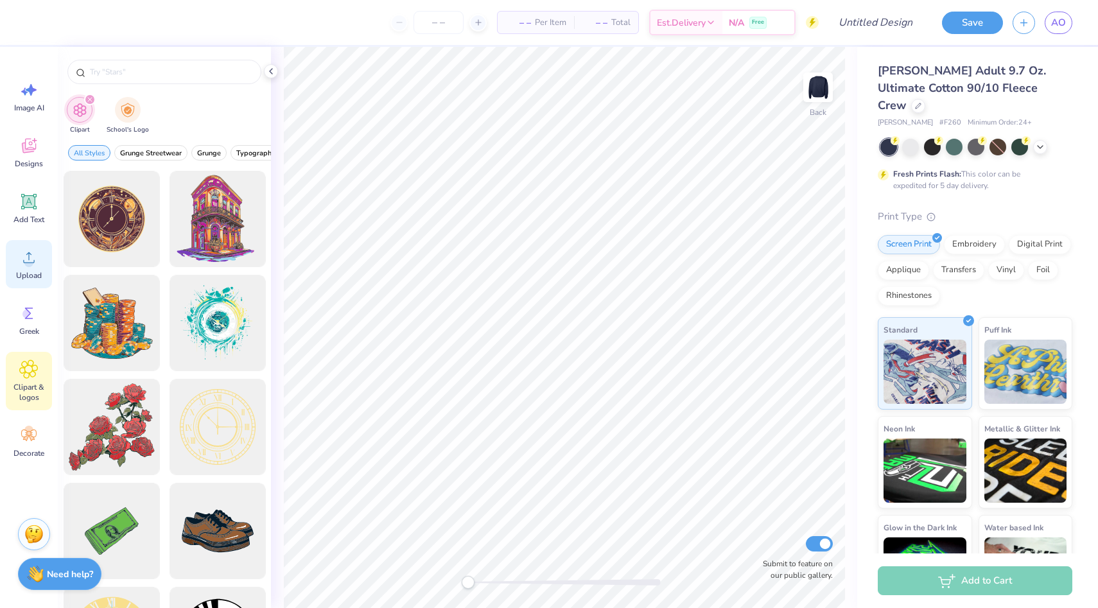
click at [30, 279] on span "Upload" at bounding box center [29, 275] width 26 height 10
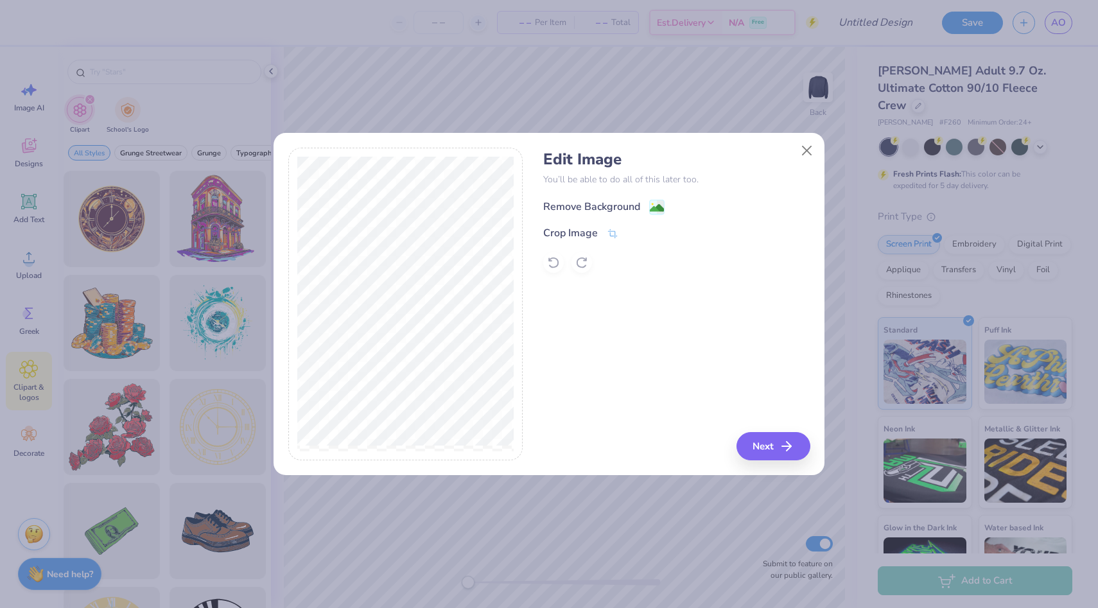
click at [582, 207] on div "Remove Background" at bounding box center [591, 206] width 97 height 15
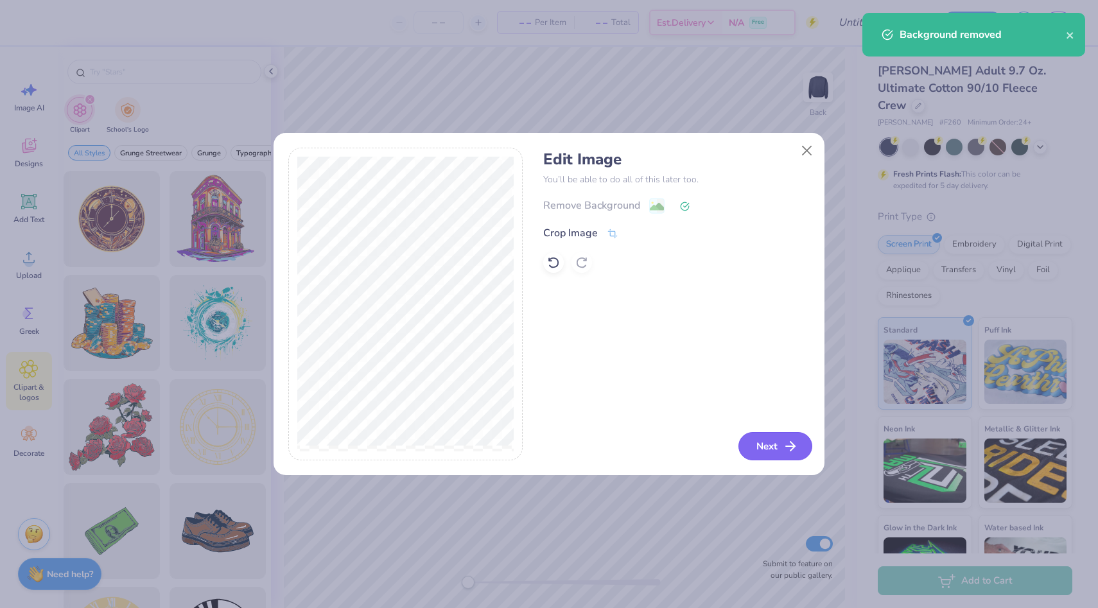
click at [784, 447] on icon "button" at bounding box center [789, 445] width 15 height 15
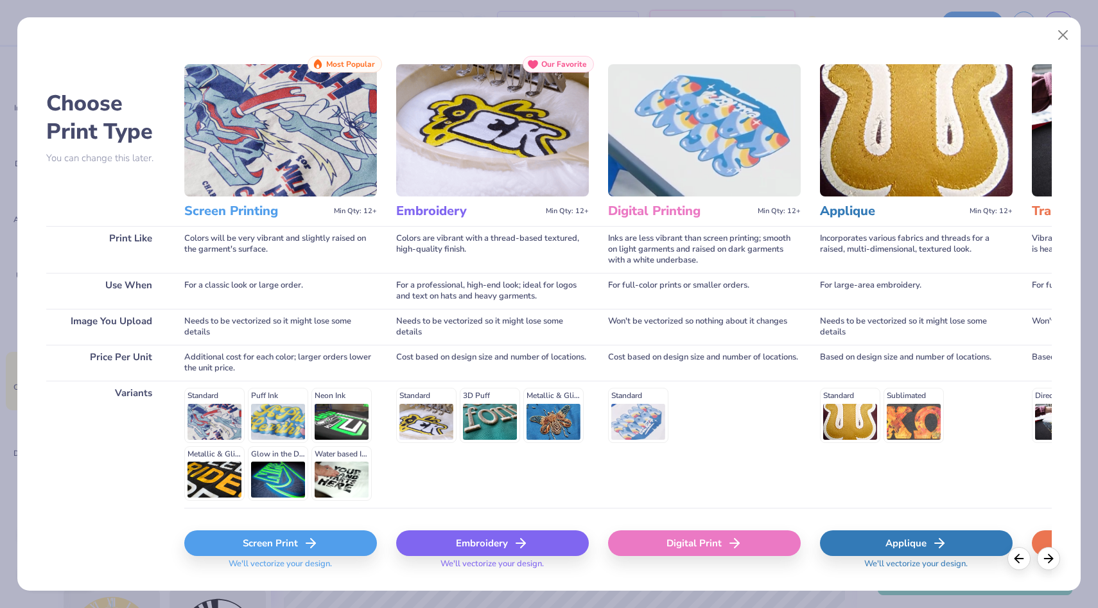
click at [472, 536] on div "Embroidery" at bounding box center [492, 543] width 193 height 26
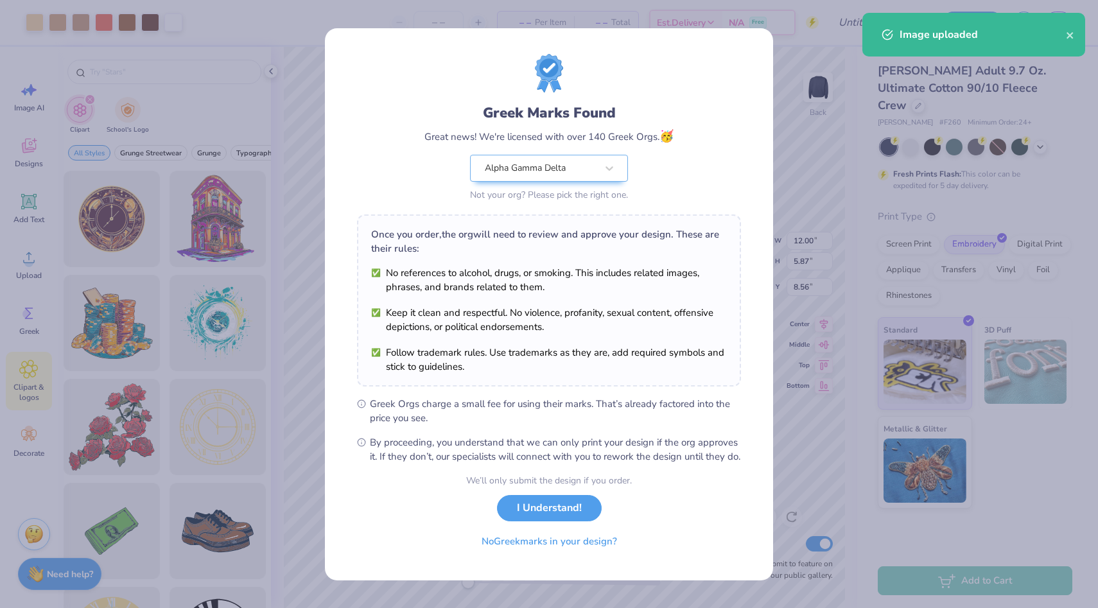
click at [624, 192] on body "Art colors – – Per Item – – Total Est. Delivery N/A Free Design Title Save AO I…" at bounding box center [549, 304] width 1098 height 608
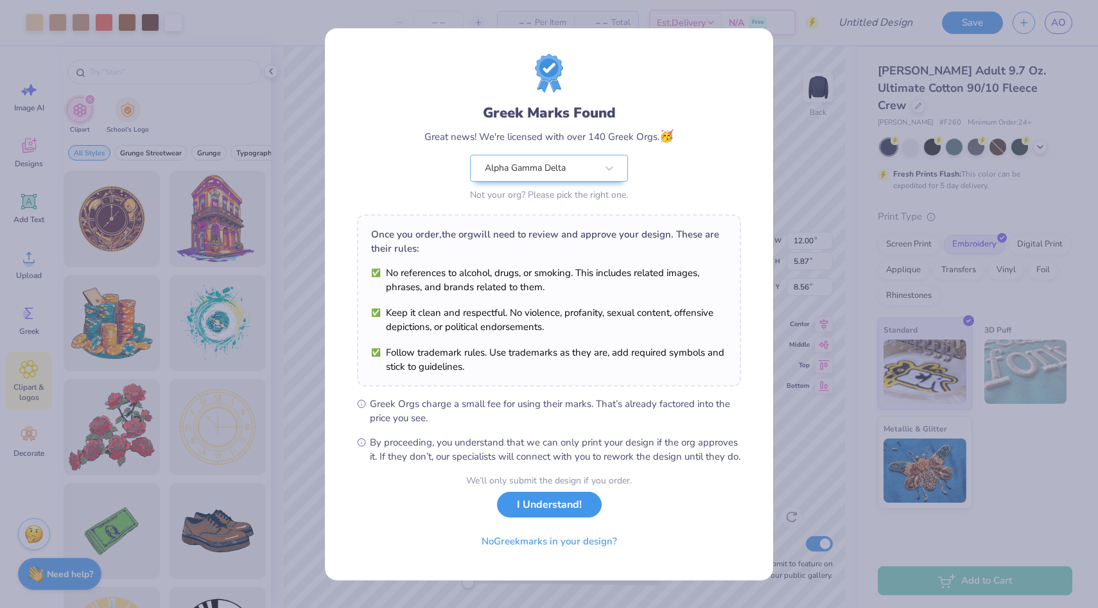
click at [560, 513] on button "I Understand!" at bounding box center [549, 505] width 105 height 26
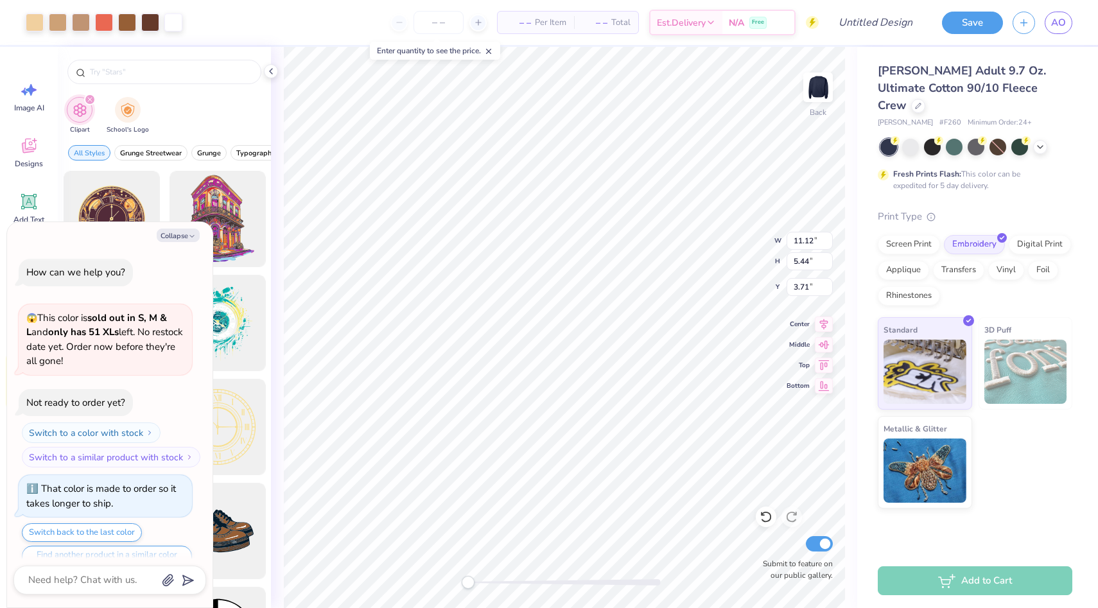
type textarea "x"
type input "11.12"
type input "5.44"
type input "3.71"
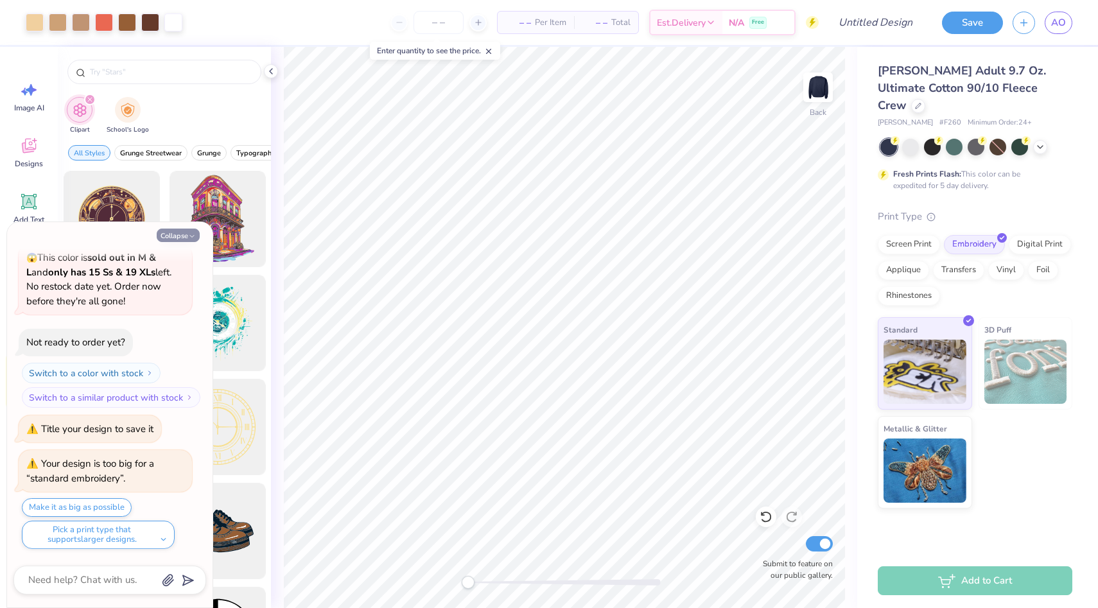
click at [178, 237] on button "Collapse" at bounding box center [178, 235] width 43 height 13
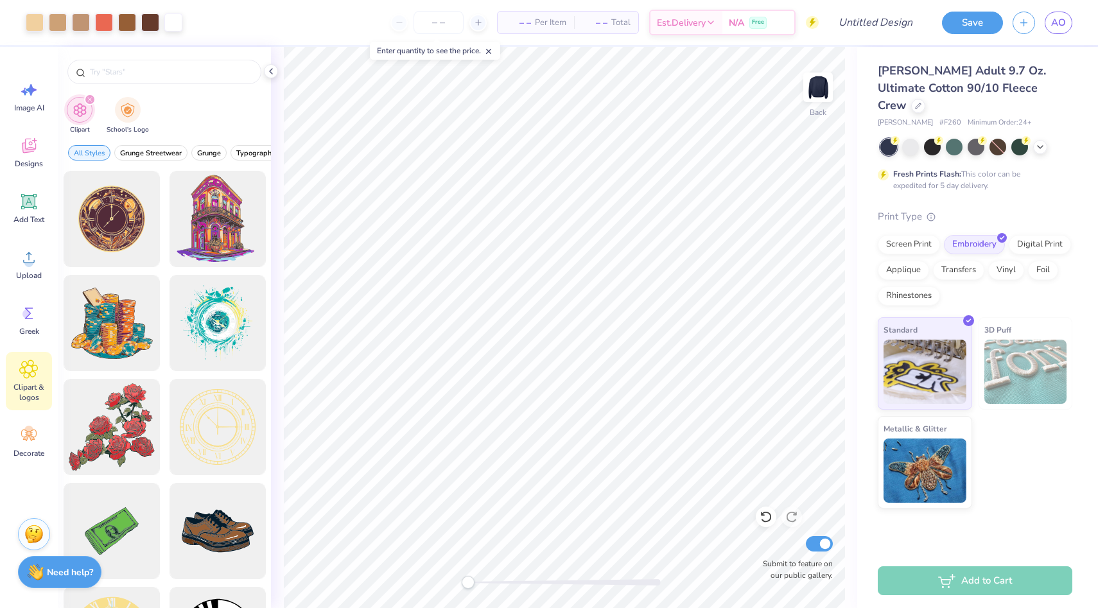
click at [47, 564] on div "Need help? Chat with us." at bounding box center [59, 572] width 83 height 32
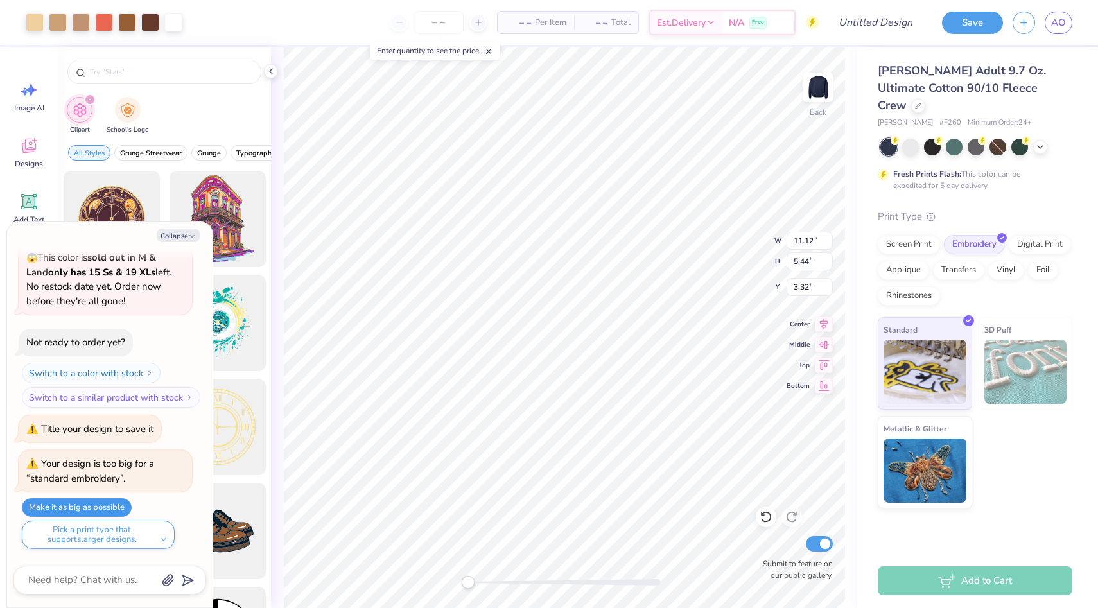
click at [117, 512] on button "Make it as big as possible" at bounding box center [77, 507] width 110 height 19
type textarea "x"
type input "12.00"
type input "5.88"
type input "3.71"
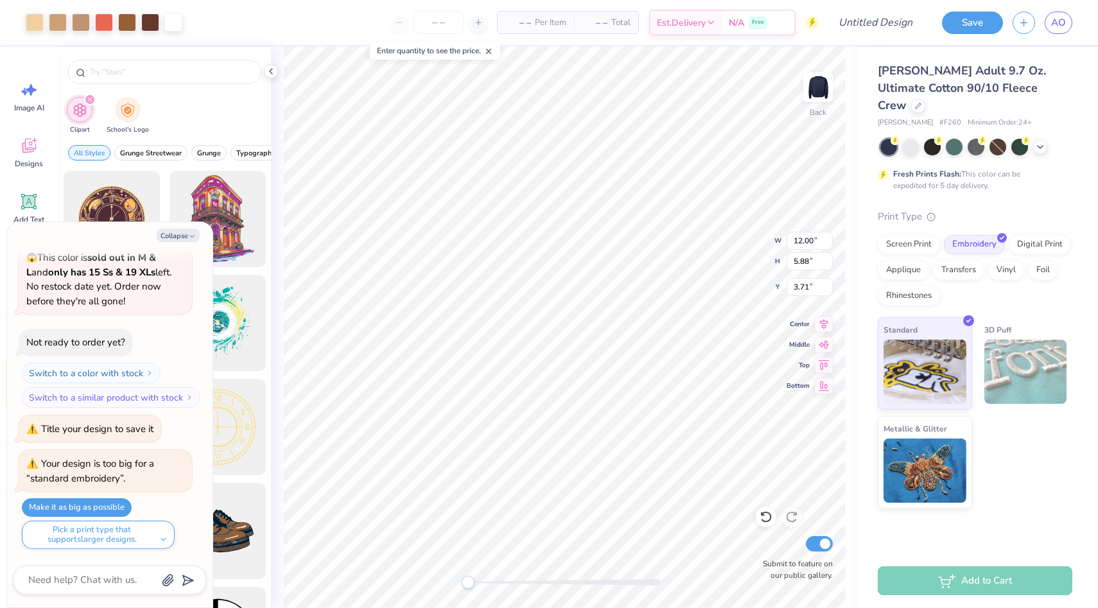
type textarea "x"
drag, startPoint x: 986, startPoint y: 26, endPoint x: 865, endPoint y: 28, distance: 121.3
click at [865, 29] on div "Art colors – – Per Item – – Total Est. Delivery N/A Free Design Title Save AO" at bounding box center [549, 22] width 1098 height 45
click at [865, 28] on input "Design Title" at bounding box center [860, 23] width 126 height 26
type input "C"
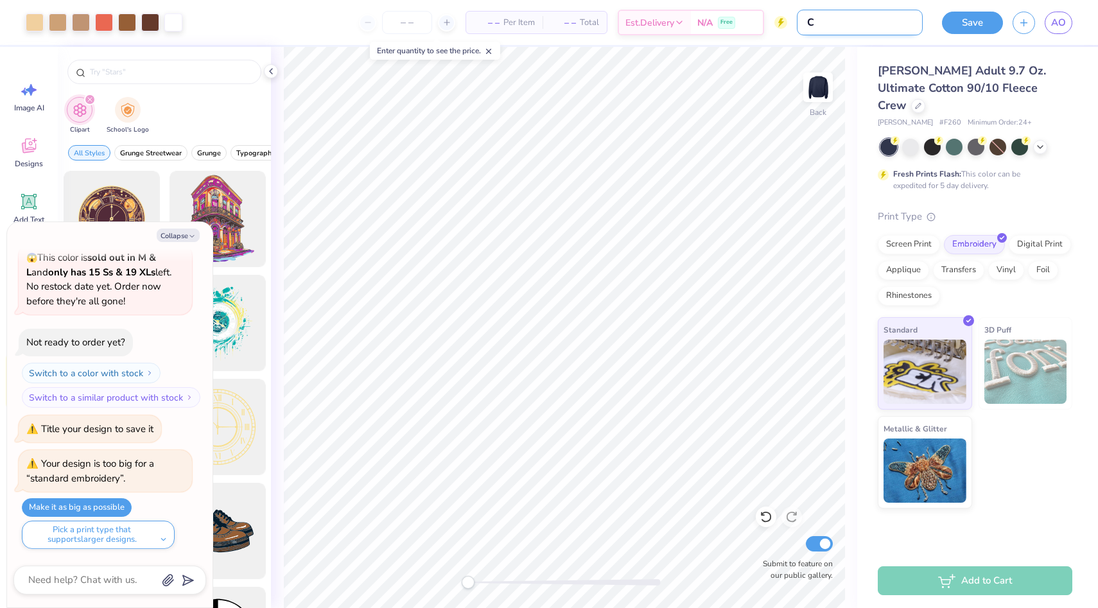
type textarea "x"
type input "CR"
type textarea "x"
type input "CRE"
type textarea "x"
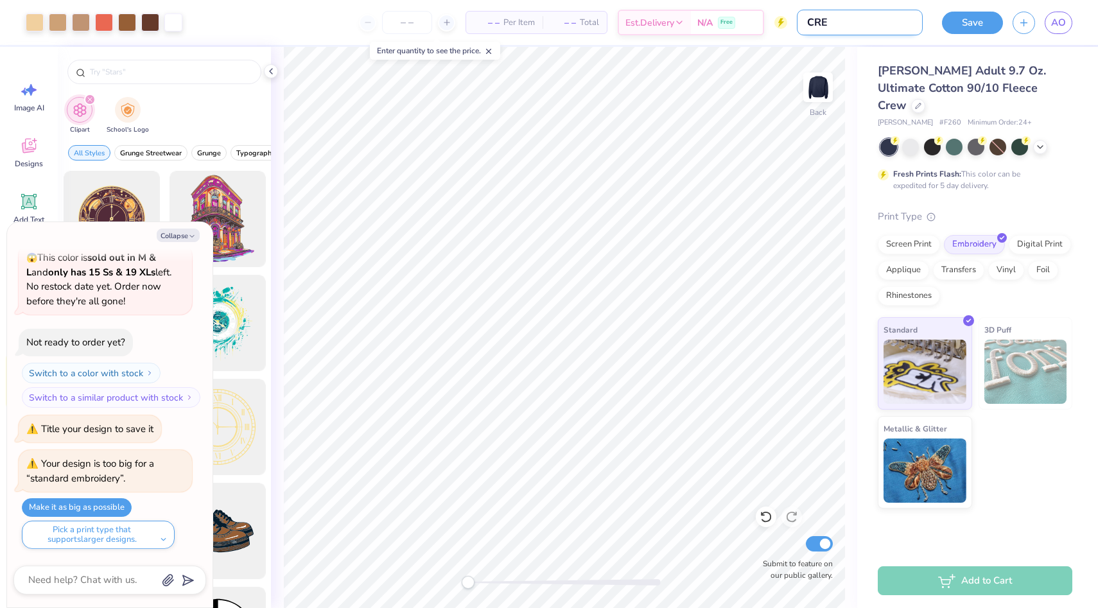
type input "CREW"
type textarea "x"
type input "CREWN"
type textarea "x"
type input "CREWNE"
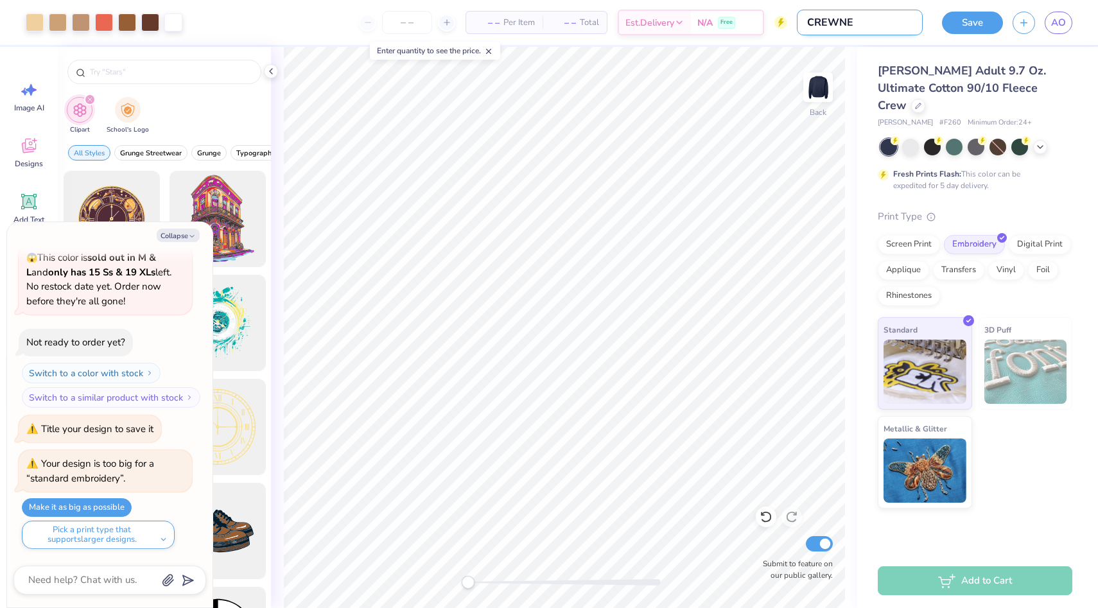
type textarea "x"
type input "CREWNEC"
type textarea "x"
type input "CREWNECK"
type textarea "x"
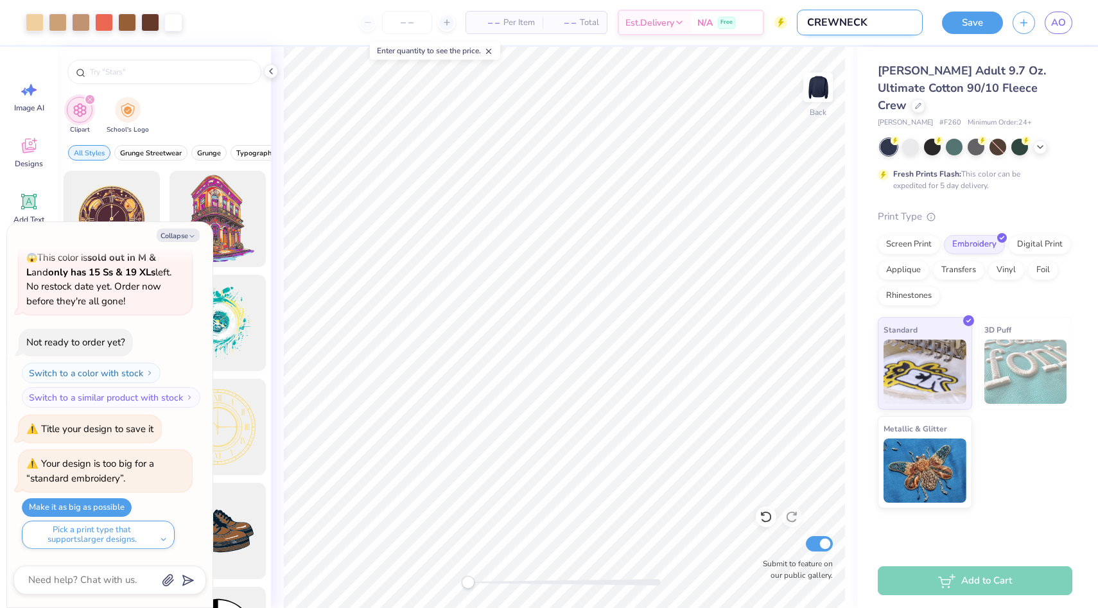
type input "CREWNECK"
type textarea "x"
type input "CREWNECK 1"
type textarea "x"
type input "CREWNECK 1"
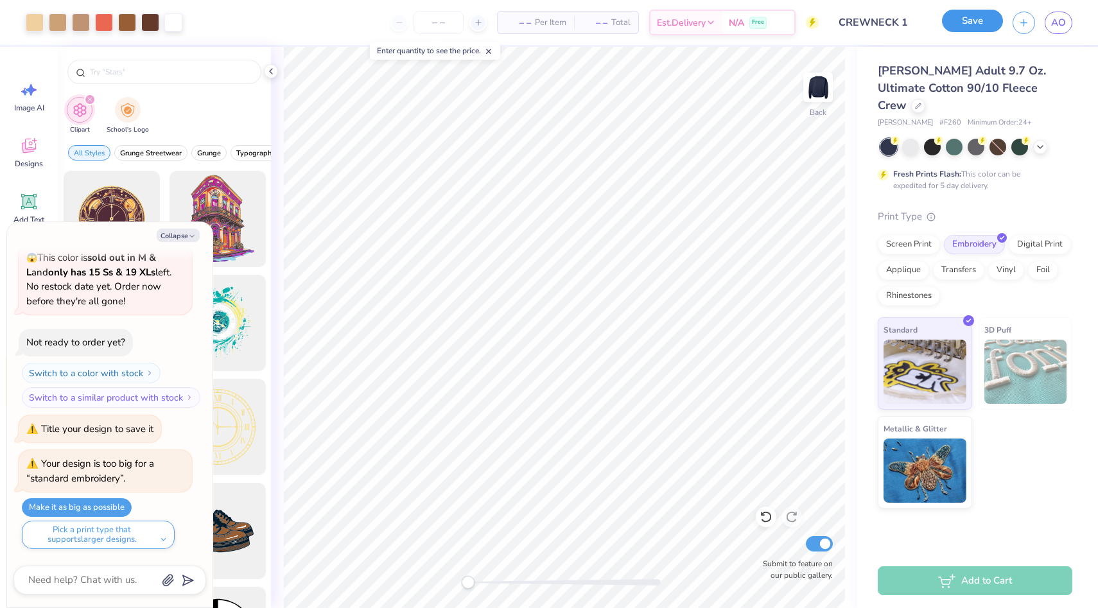
click at [985, 21] on button "Save" at bounding box center [972, 21] width 61 height 22
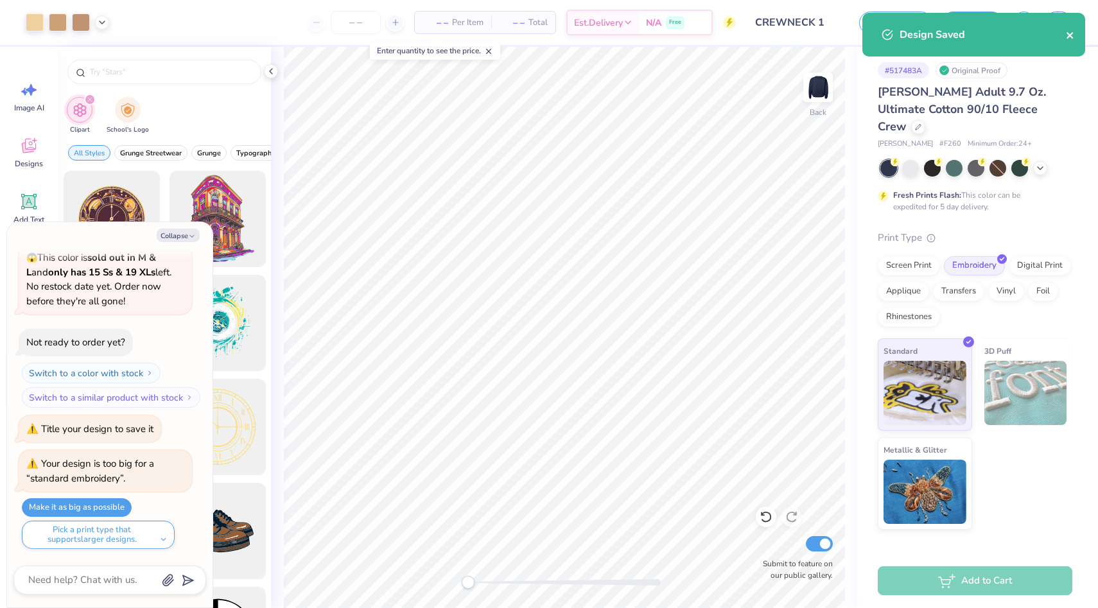
click at [1071, 36] on icon "close" at bounding box center [1069, 35] width 9 height 10
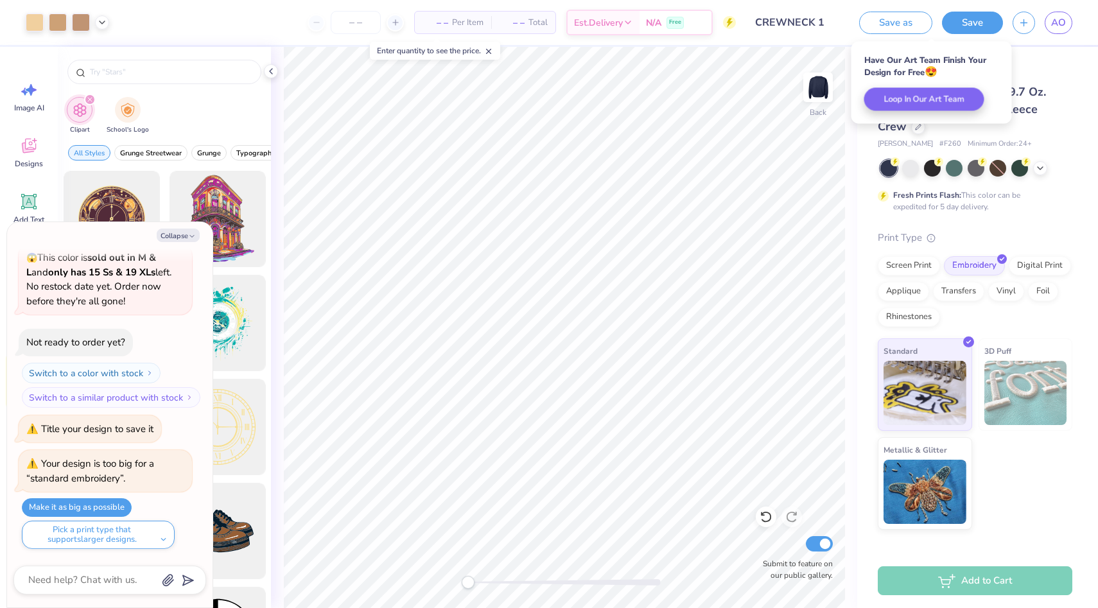
click at [1074, 108] on div "# 517483A Original Proof Hanes Adult 9.7 Oz. Ultimate Cotton 90/10 Fleece Crew …" at bounding box center [977, 288] width 241 height 483
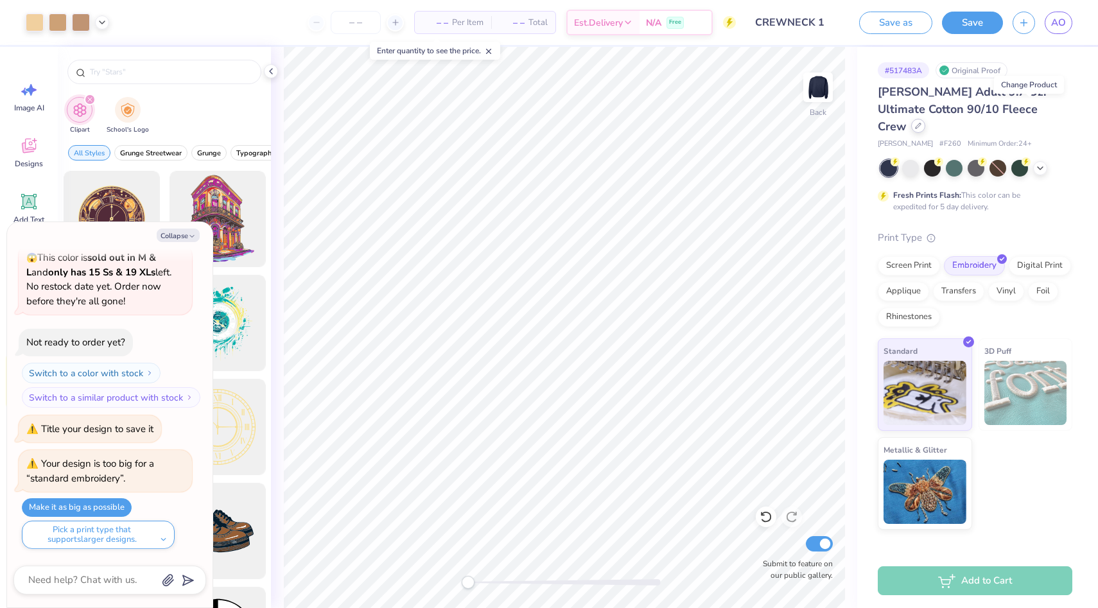
click at [925, 119] on div at bounding box center [918, 126] width 14 height 14
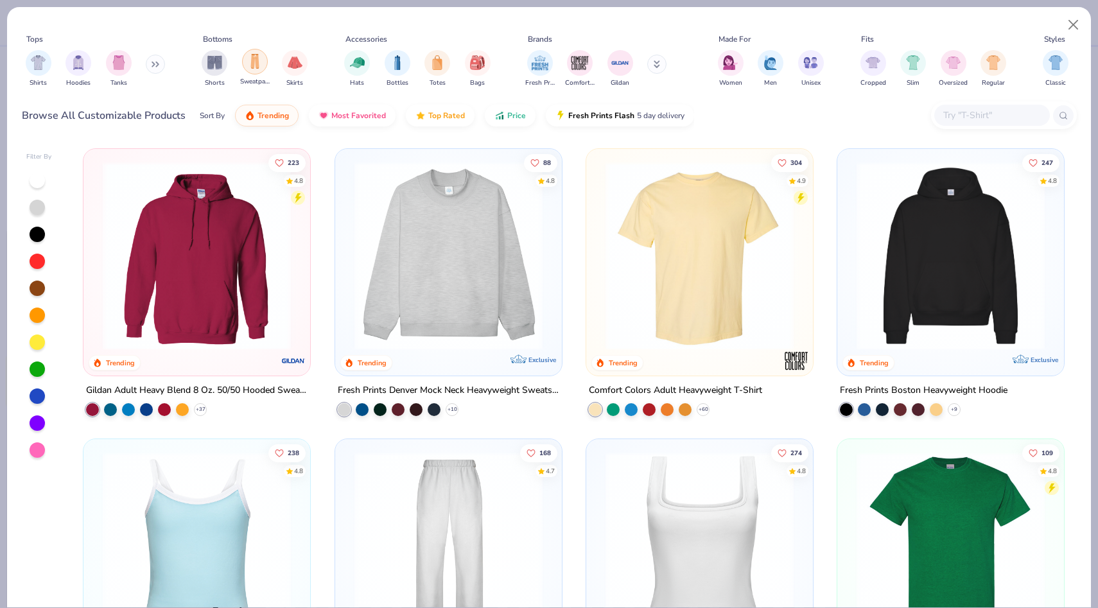
click at [254, 61] on img "filter for Sweatpants" at bounding box center [255, 61] width 14 height 15
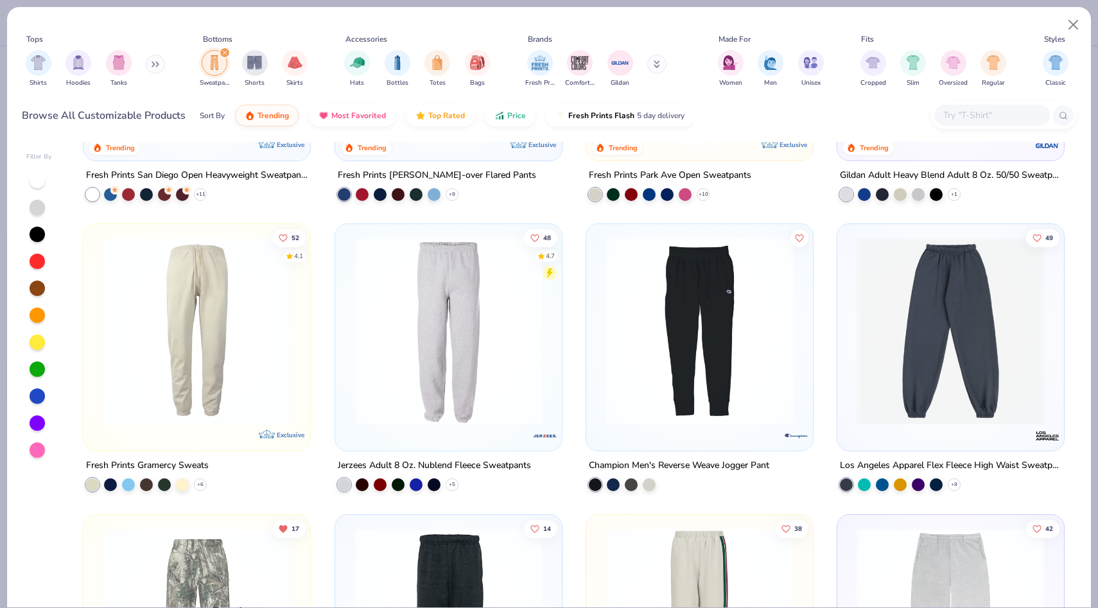
scroll to position [370, 0]
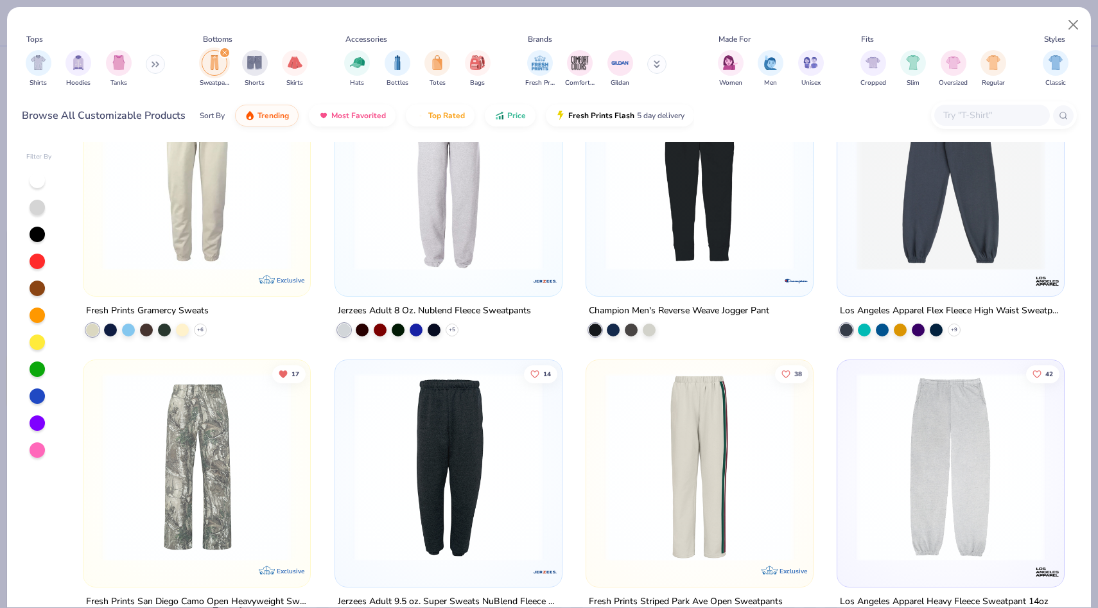
click at [255, 503] on img at bounding box center [196, 466] width 201 height 188
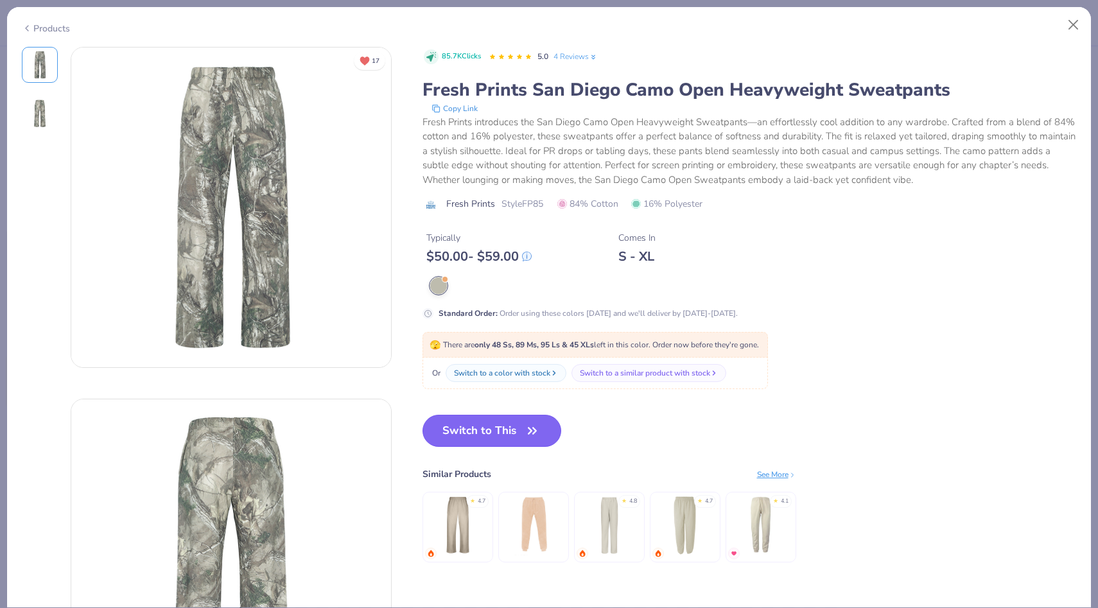
click at [466, 427] on button "Switch to This" at bounding box center [491, 431] width 139 height 32
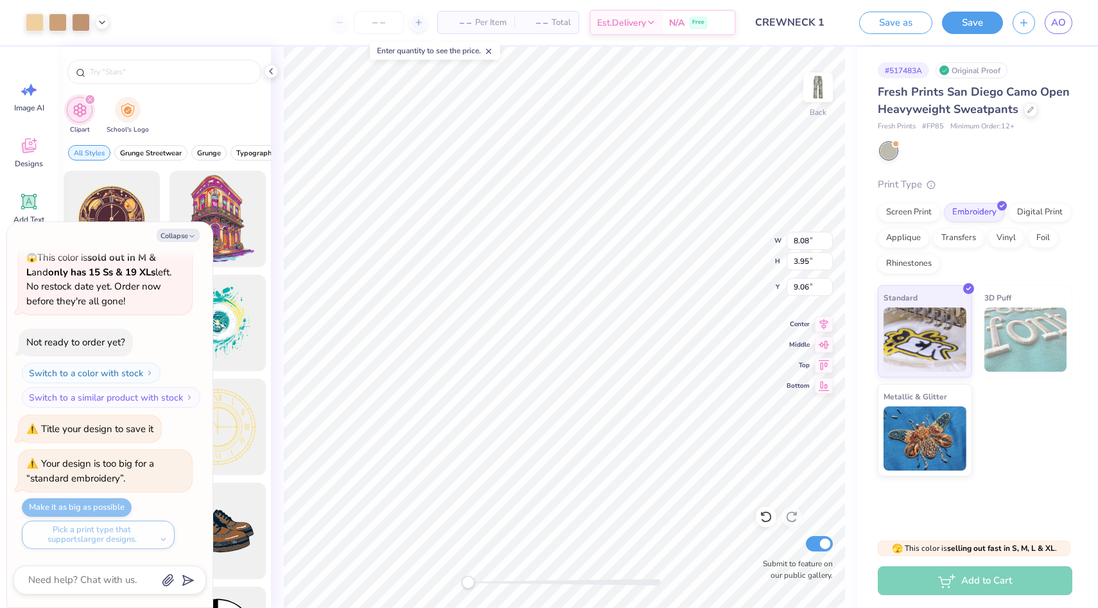
type textarea "x"
click at [183, 71] on input "text" at bounding box center [171, 71] width 164 height 13
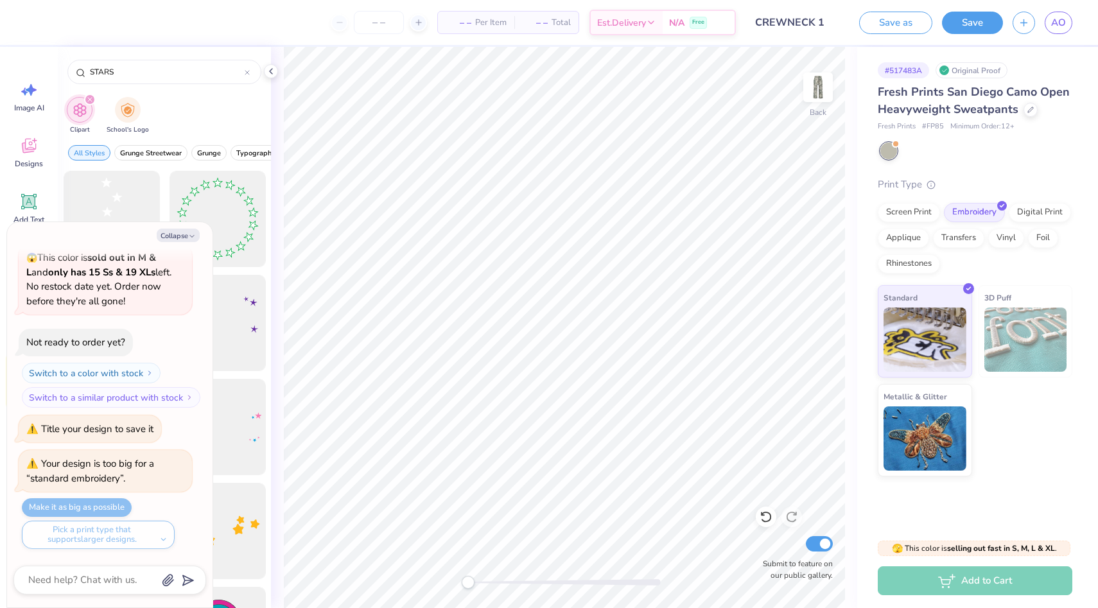
type input "STARS"
click at [179, 227] on div "Collapse How can we help you? 😱 This color is sold out in S, M & L and only has…" at bounding box center [109, 414] width 205 height 385
click at [178, 234] on button "Collapse" at bounding box center [178, 235] width 43 height 13
type textarea "x"
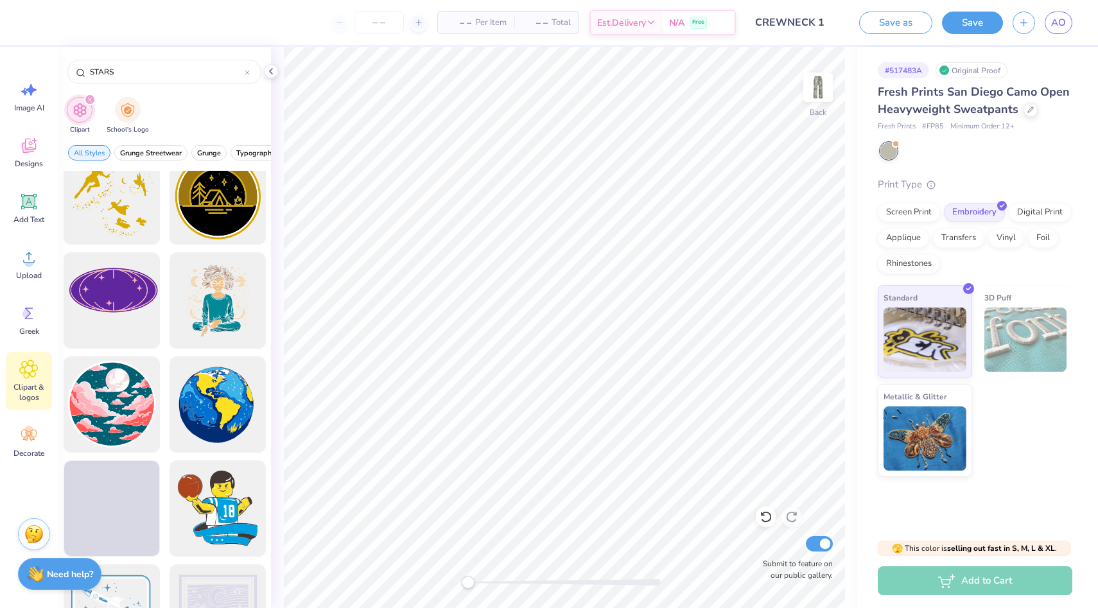
scroll to position [855, 0]
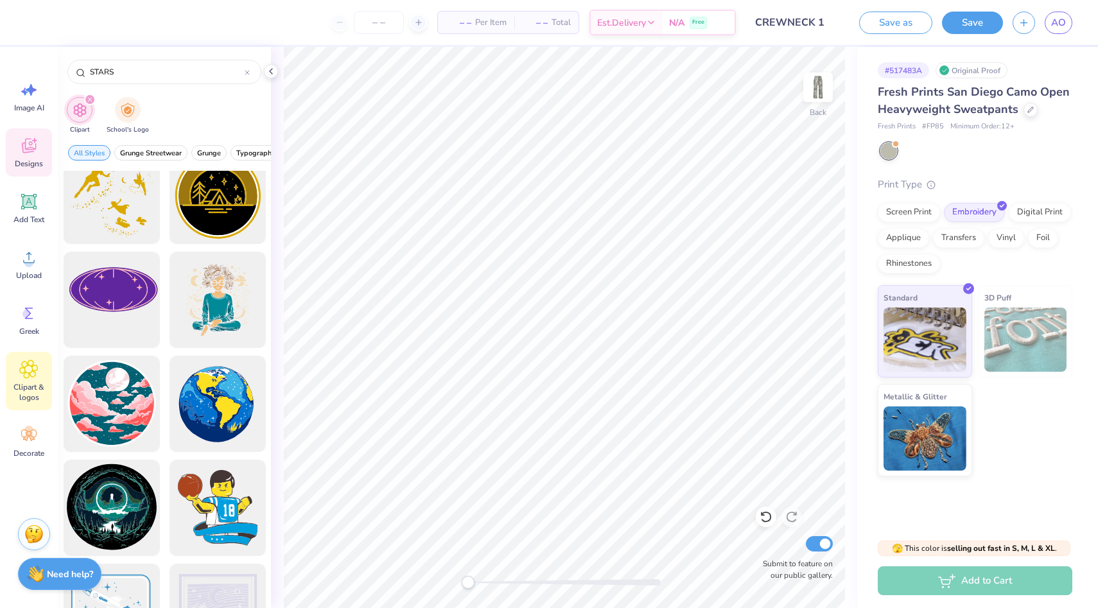
click at [42, 164] on span "Designs" at bounding box center [29, 164] width 28 height 10
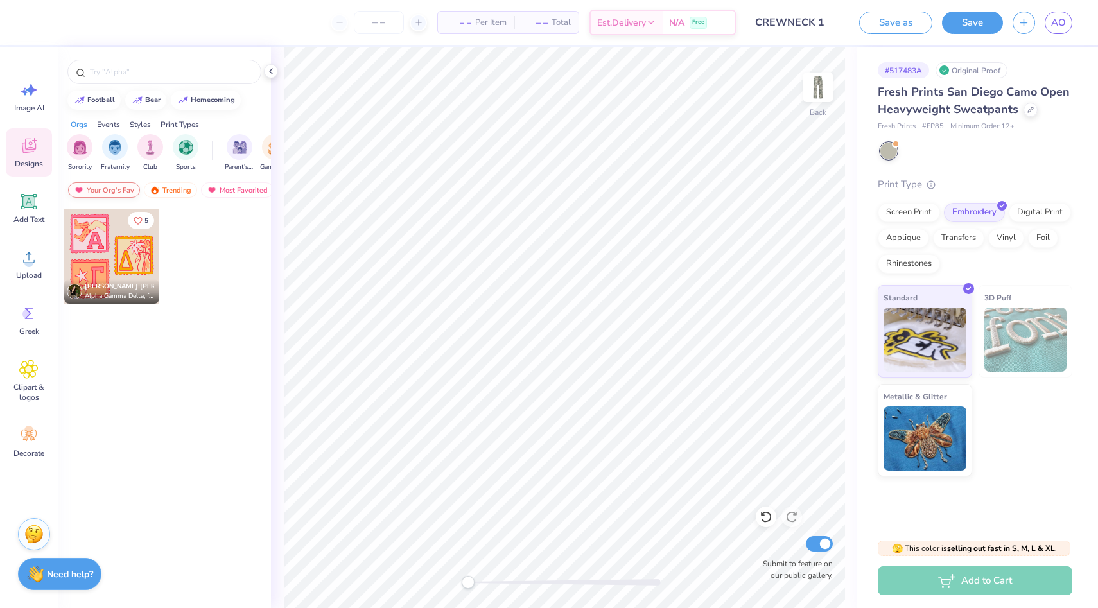
click at [101, 194] on div "Your Org's Fav" at bounding box center [104, 189] width 72 height 15
click at [246, 193] on div "Most Favorited" at bounding box center [237, 189] width 73 height 15
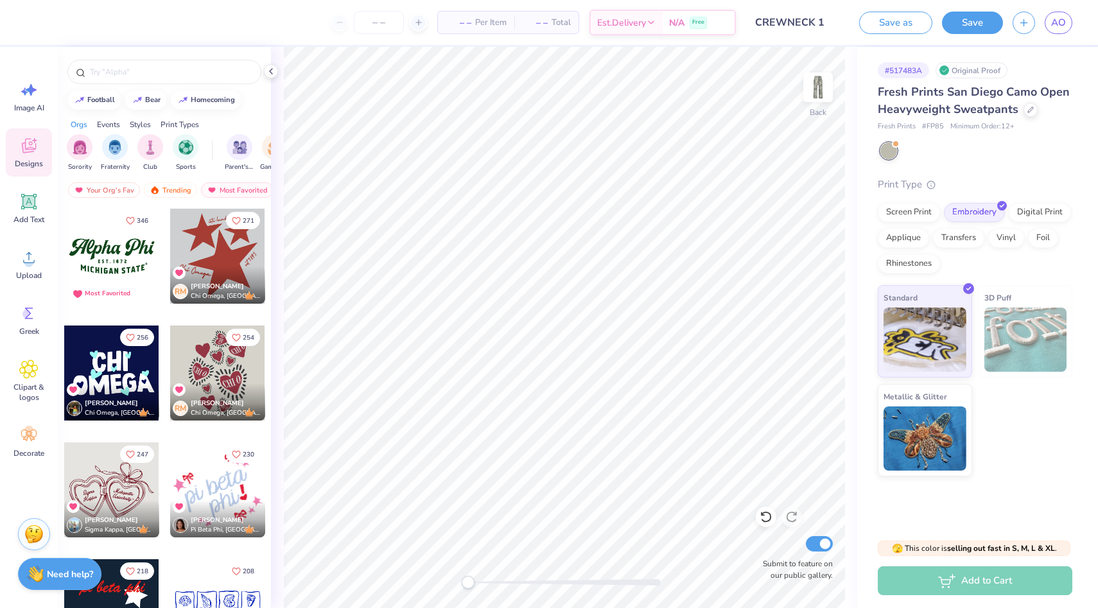
click at [216, 264] on div at bounding box center [217, 256] width 95 height 95
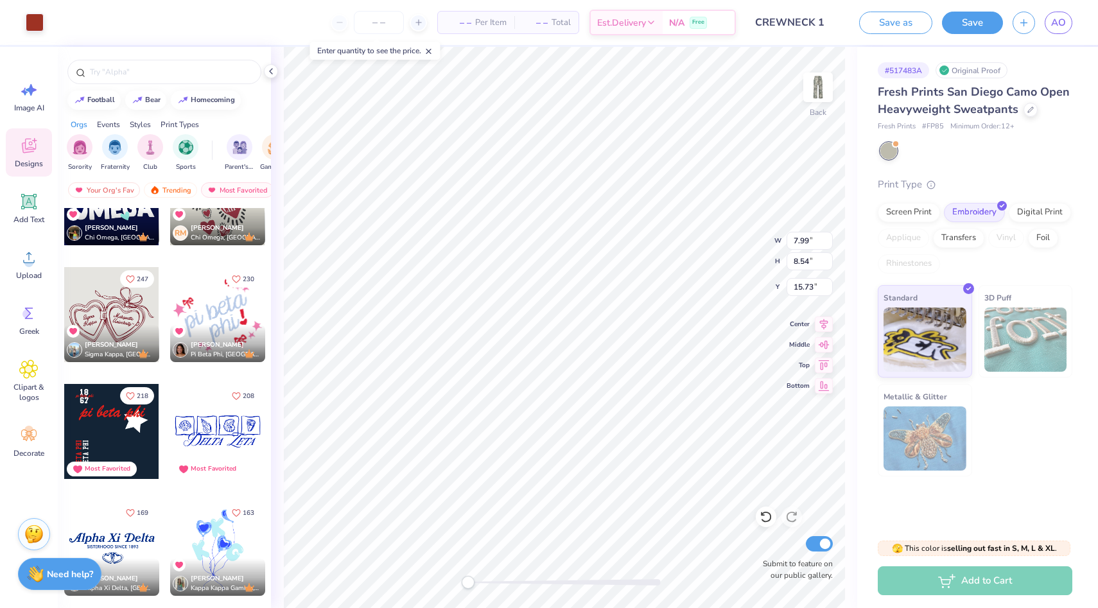
scroll to position [295, 0]
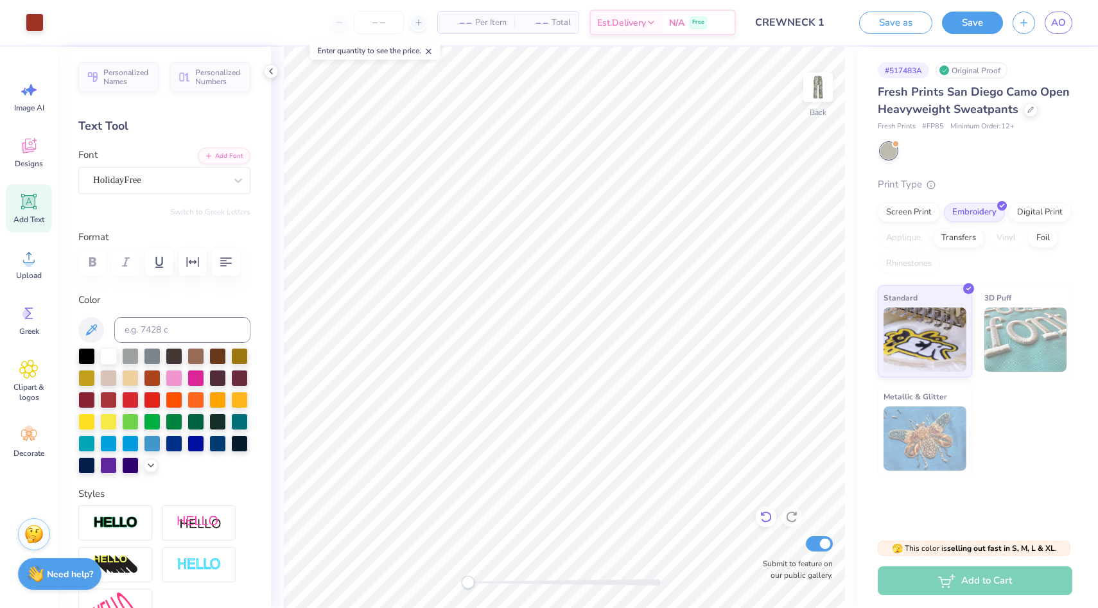
click at [765, 519] on icon at bounding box center [765, 516] width 13 height 13
type input "6.97"
type input "6.94"
type input "17.33"
type input "4.01"
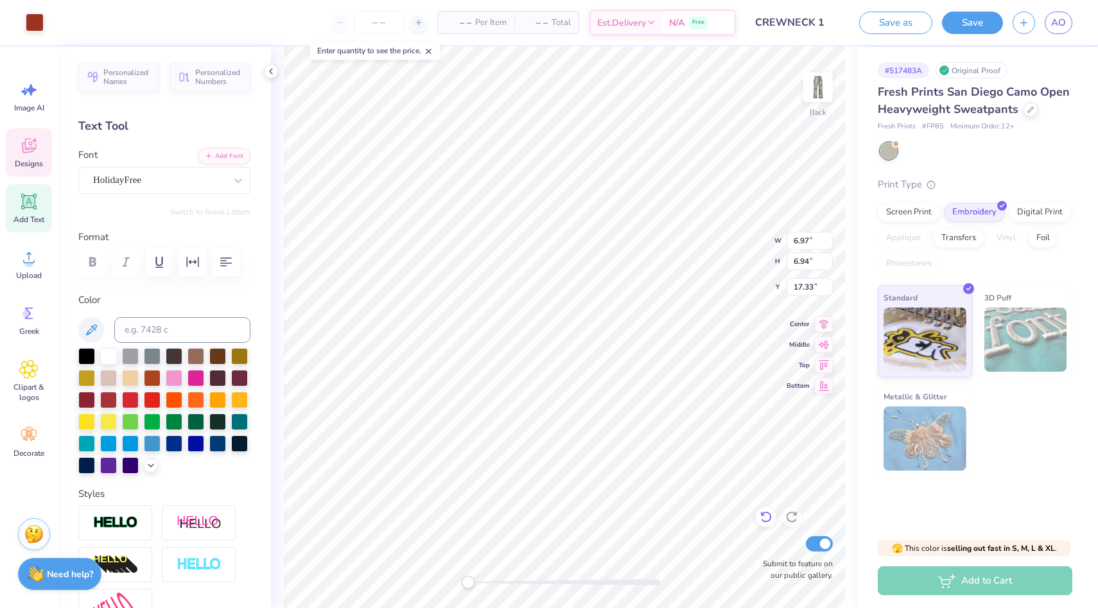
type input "3.79"
type input "15.73"
type input "6.97"
type input "6.94"
type input "3.23"
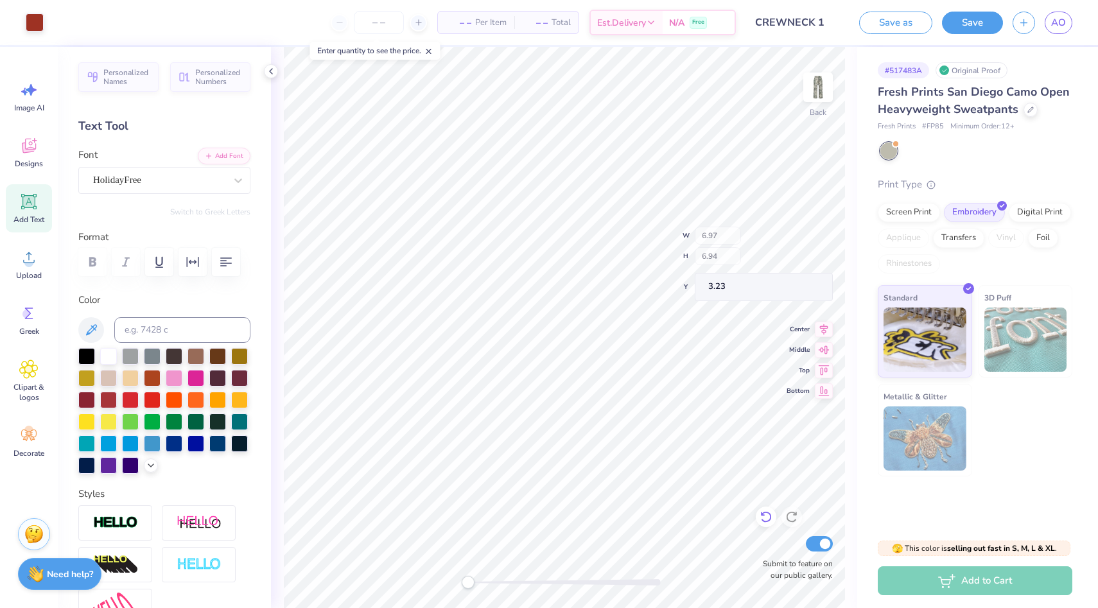
type input "4.01"
type input "3.79"
type input "8.86"
click at [654, 294] on li "Duplicate" at bounding box center [675, 288] width 101 height 25
type input "25.15"
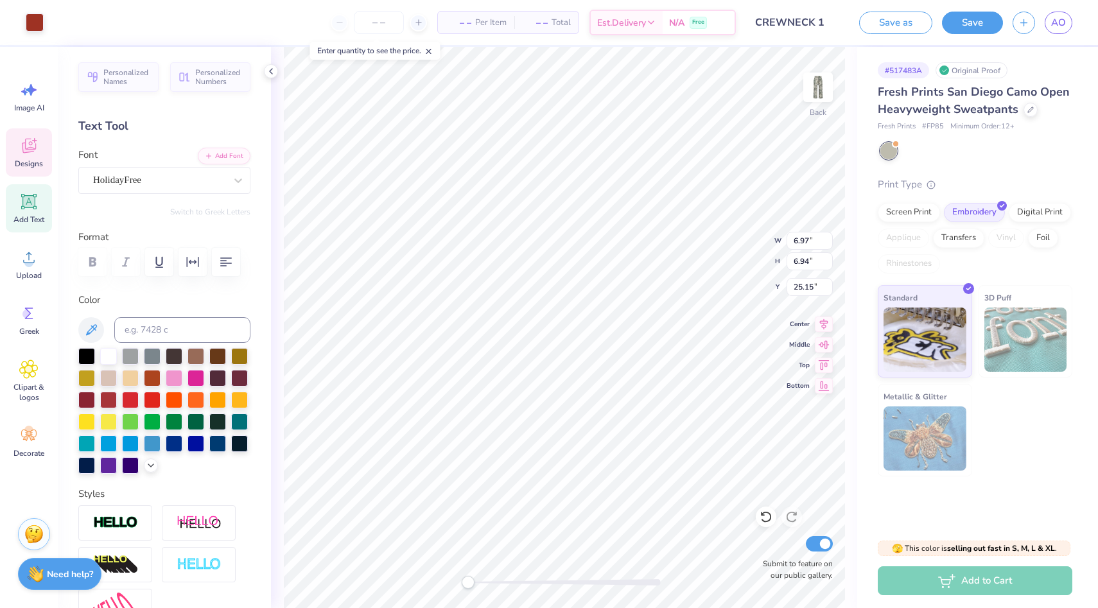
type input "3.05"
type input "2.87"
click at [682, 248] on li "Duplicate" at bounding box center [692, 244] width 101 height 25
type input "2.22"
type input "4.01"
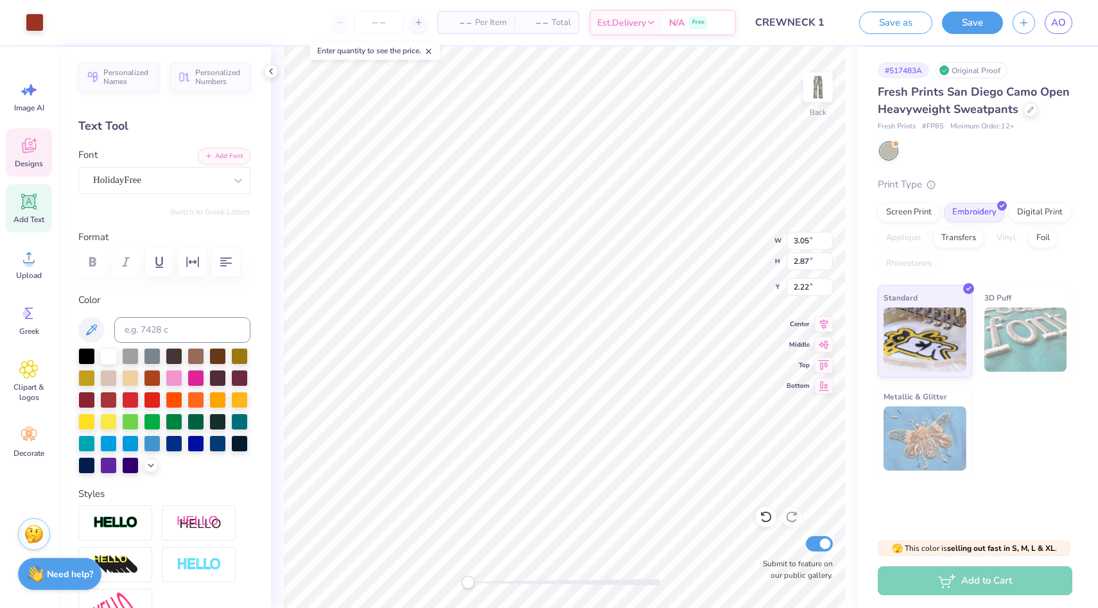
type input "3.79"
click at [664, 343] on li "Duplicate" at bounding box center [691, 346] width 101 height 25
type input "9.86"
type input "6.97"
type input "6.94"
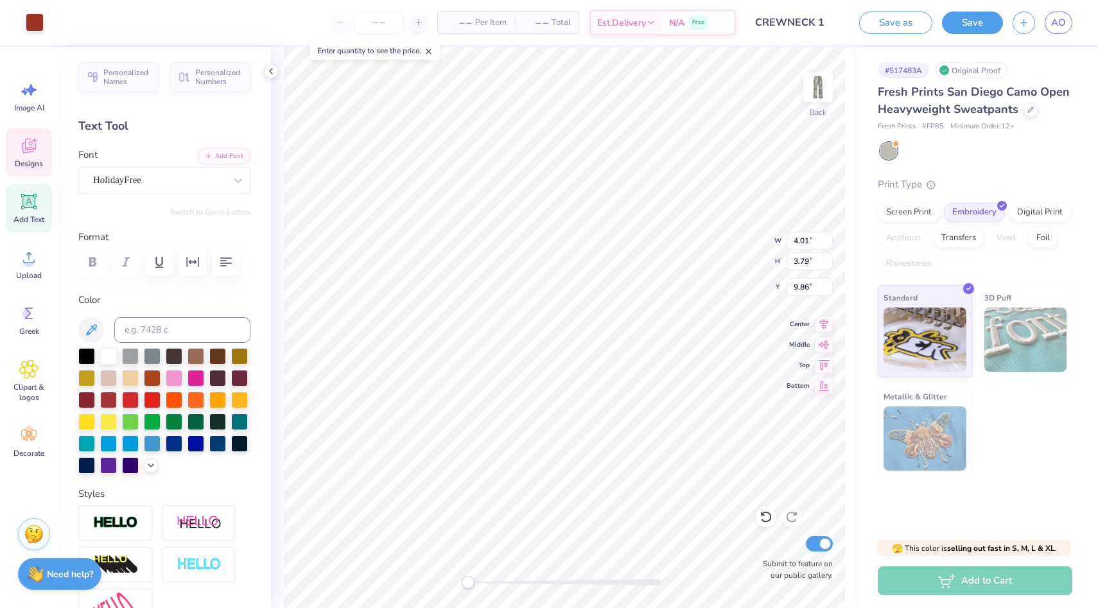
type input "25.15"
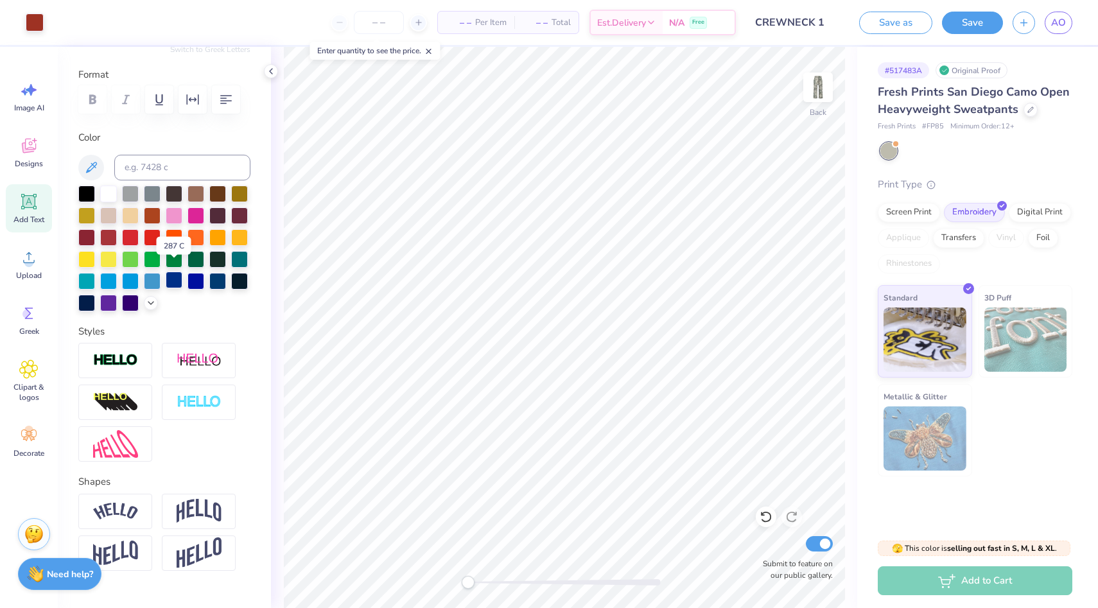
scroll to position [189, 0]
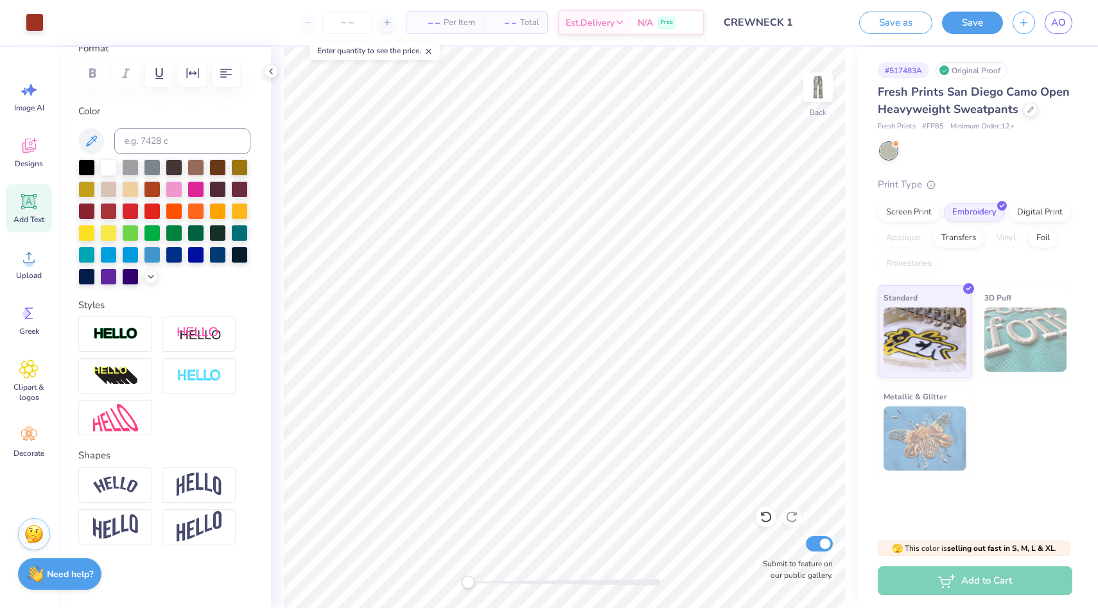
click at [788, 25] on input "CREWNECK 1" at bounding box center [777, 23] width 126 height 26
click at [780, 35] on div "Design Title CREWNECK 1" at bounding box center [792, 22] width 94 height 45
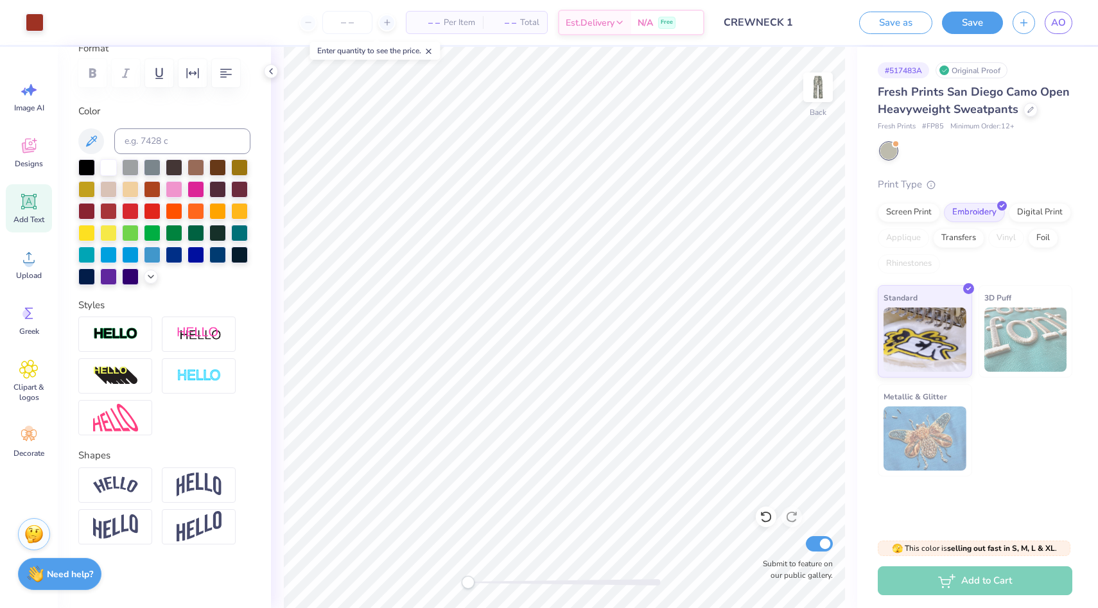
click at [807, 30] on input "CREWNECK 1" at bounding box center [777, 23] width 126 height 26
click at [787, 24] on input "CREWNECK 1" at bounding box center [777, 23] width 126 height 26
click at [881, 30] on button "Save as" at bounding box center [895, 21] width 73 height 22
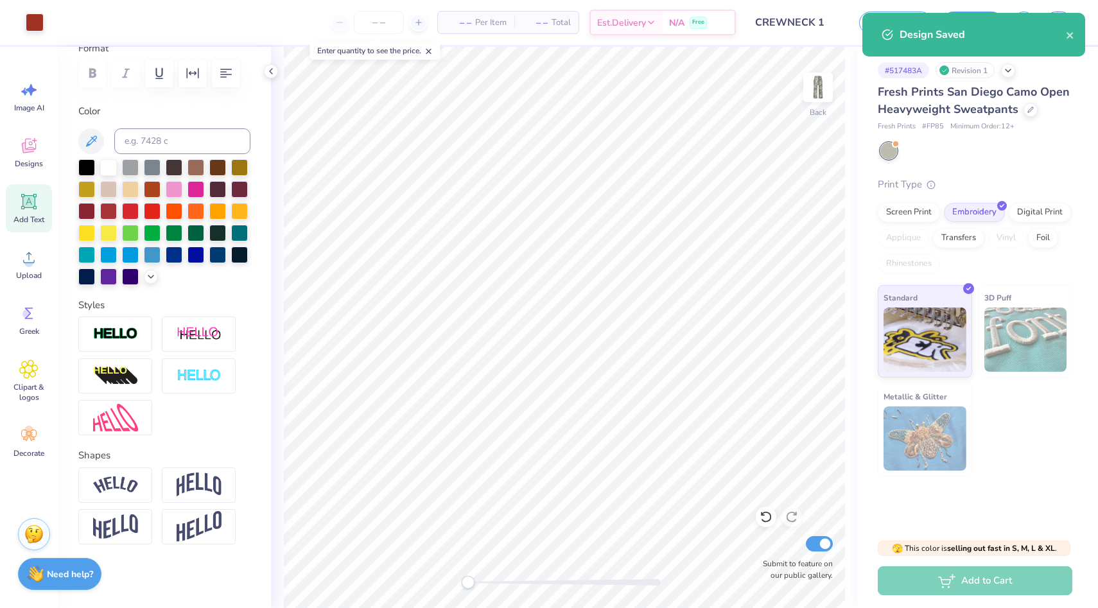
click at [1067, 49] on div "Design Saved" at bounding box center [973, 35] width 223 height 44
click at [1067, 40] on icon "close" at bounding box center [1069, 35] width 9 height 10
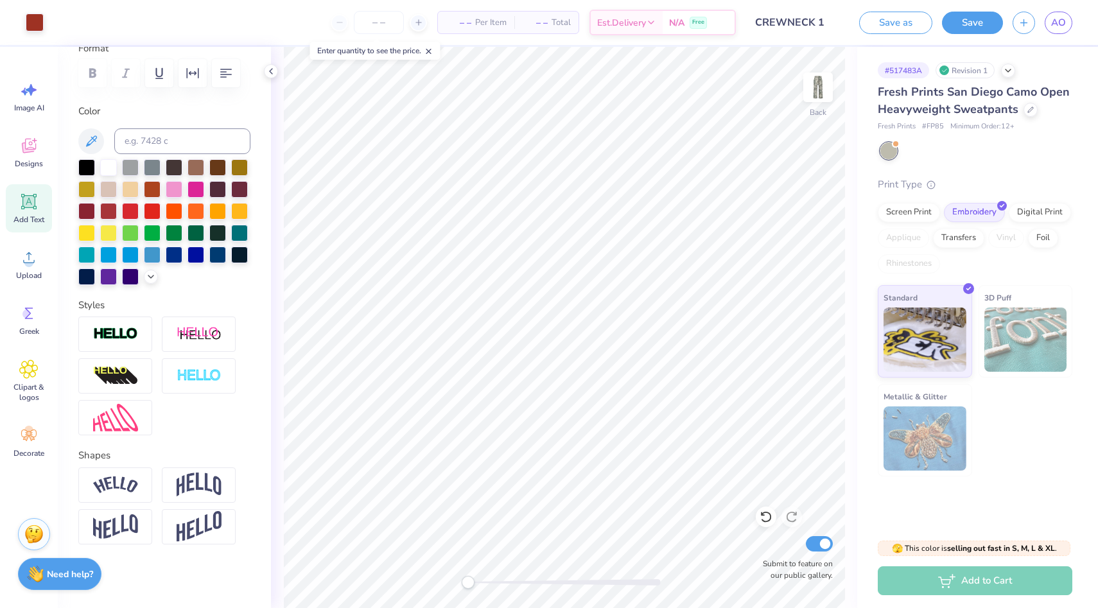
click at [1065, 25] on div "Design Saved" at bounding box center [973, 39] width 228 height 58
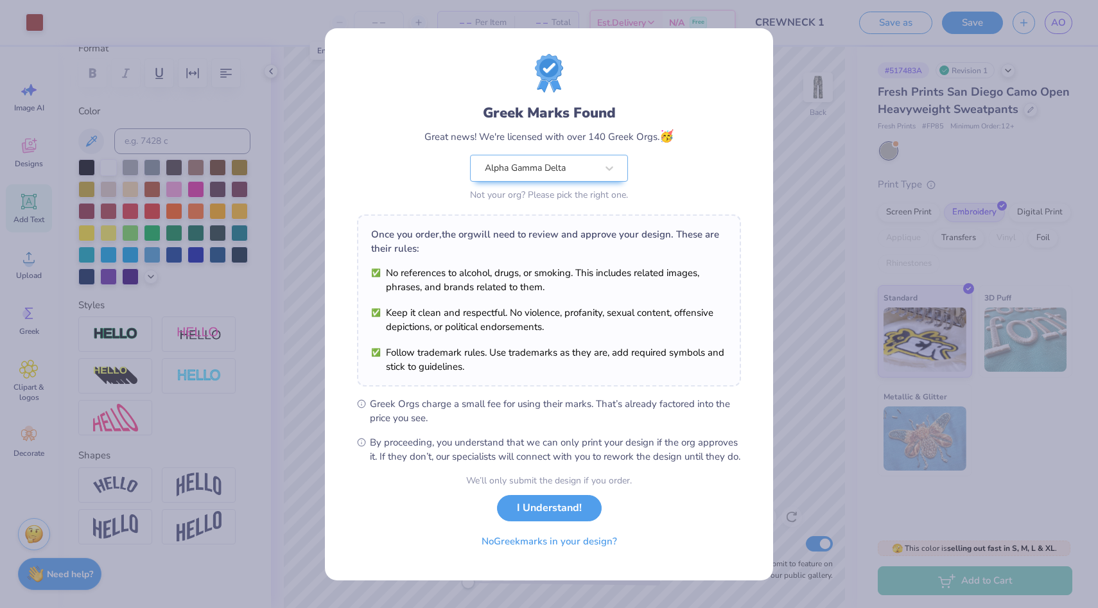
click at [542, 530] on div "We’ll only submit the design if you order. I Understand! No Greek marks in your…" at bounding box center [549, 514] width 166 height 81
click at [542, 518] on button "I Understand!" at bounding box center [549, 505] width 105 height 26
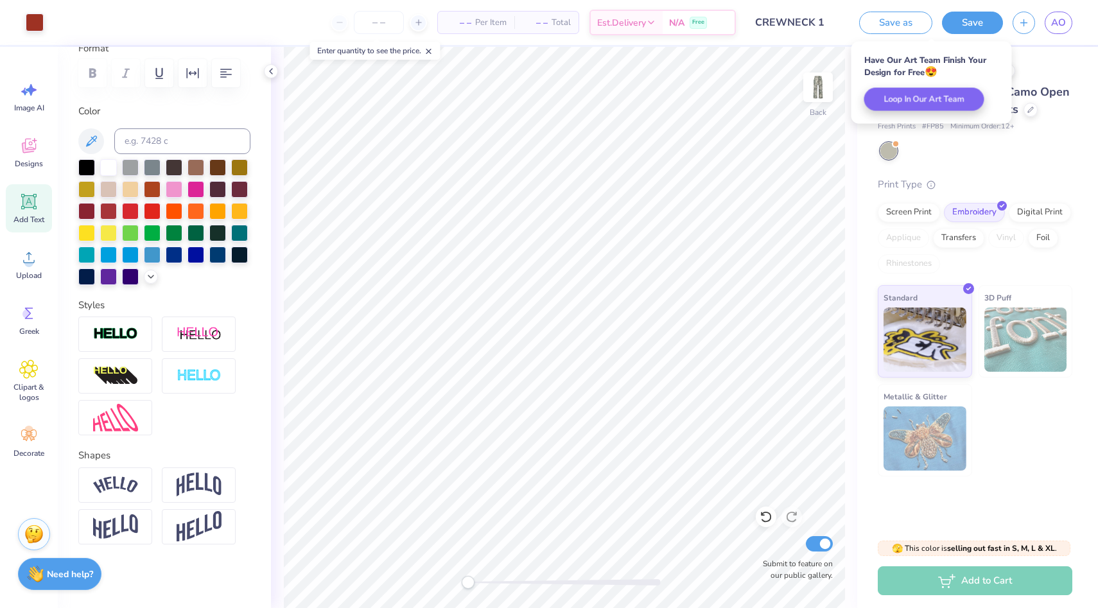
click at [1048, 34] on div "Save as Save AO" at bounding box center [973, 22] width 248 height 45
click at [1048, 12] on div "AO" at bounding box center [1058, 23] width 28 height 22
click at [1048, 20] on link "AO" at bounding box center [1058, 23] width 28 height 22
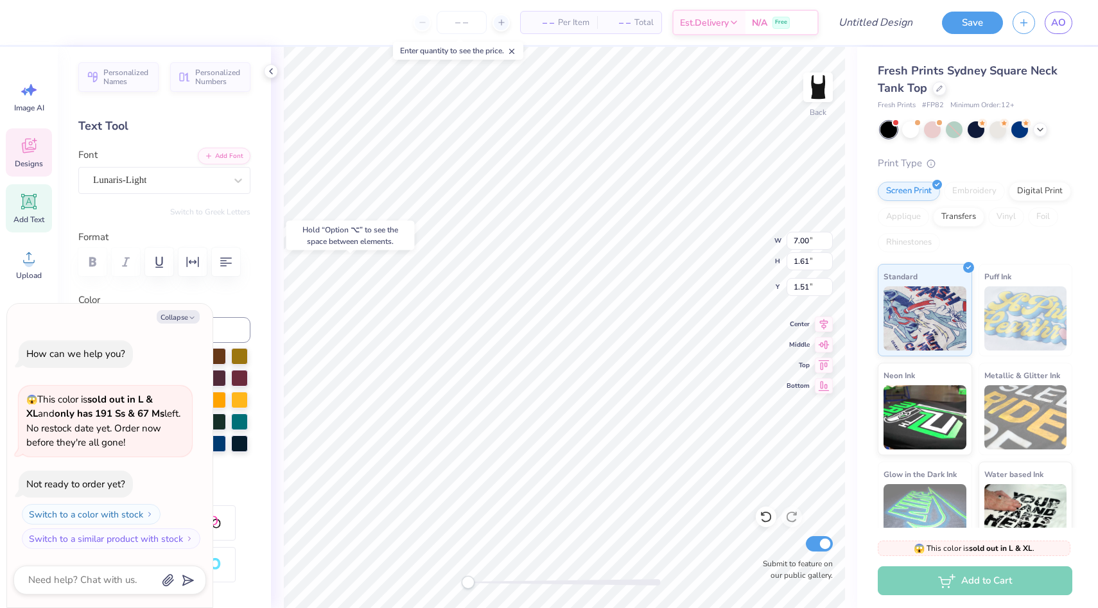
type textarea "x"
type textarea "CHI"
type textarea "x"
type textarea "CHI"
type textarea "x"
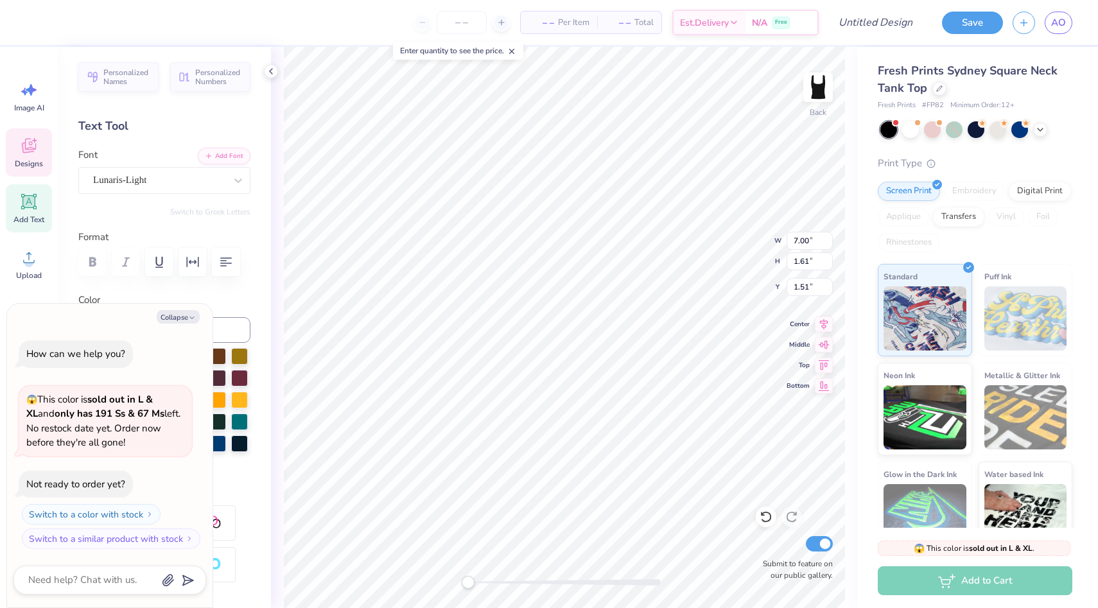
type textarea "CH"
type textarea "x"
type textarea "C"
type textarea "x"
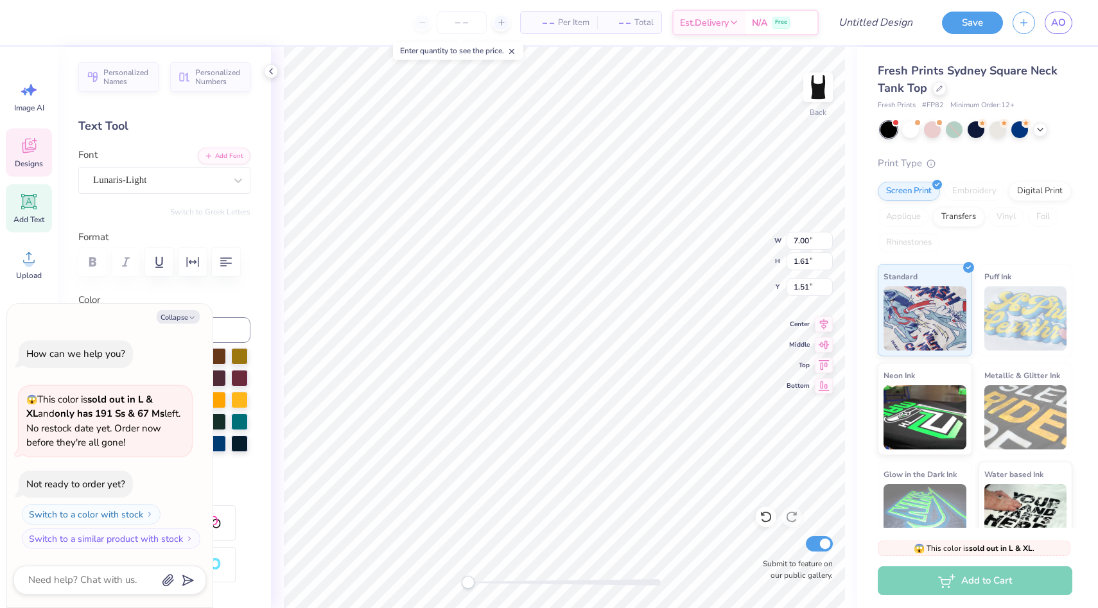
type textarea "AL"
type textarea "x"
type textarea "ALp"
type textarea "x"
type textarea "ALp"
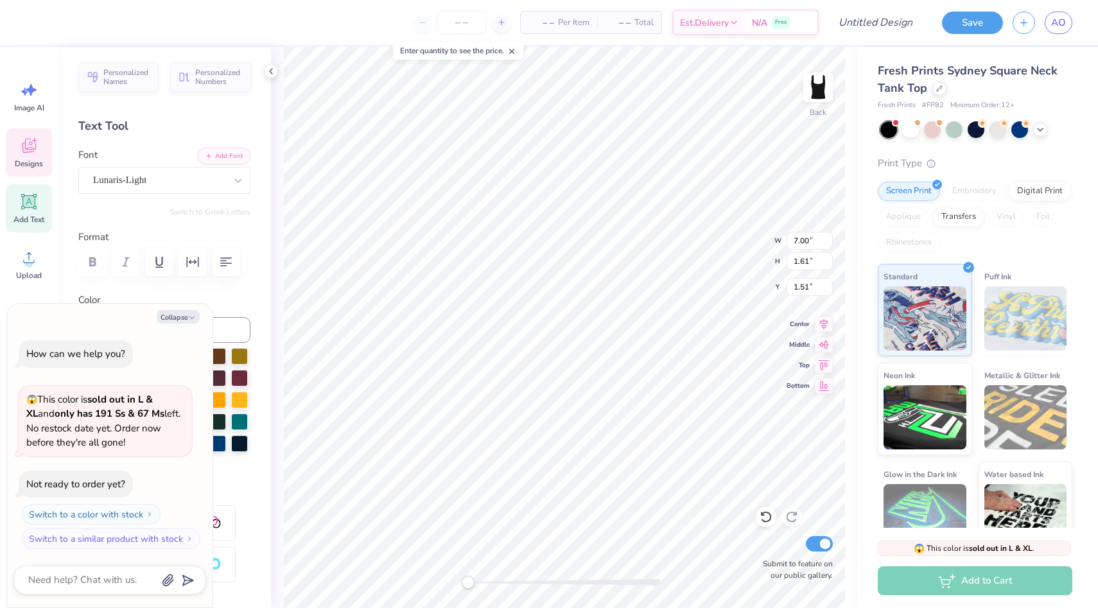
type textarea "x"
type textarea "AL"
type textarea "x"
type textarea "A"
type textarea "x"
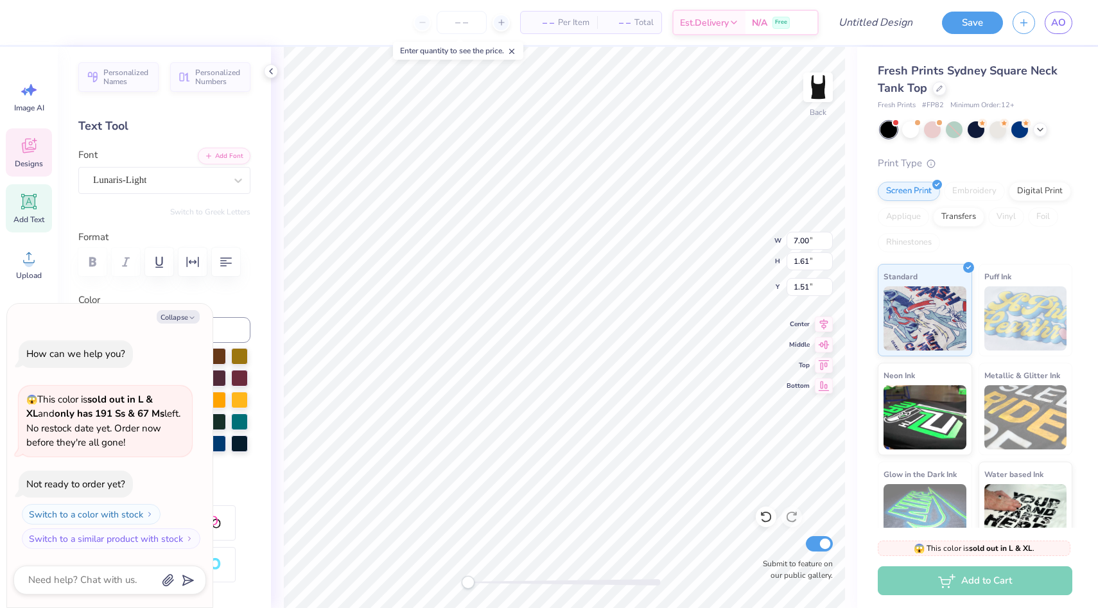
type textarea "AP"
type textarea "x"
type textarea "A"
type textarea "x"
type textarea "AL"
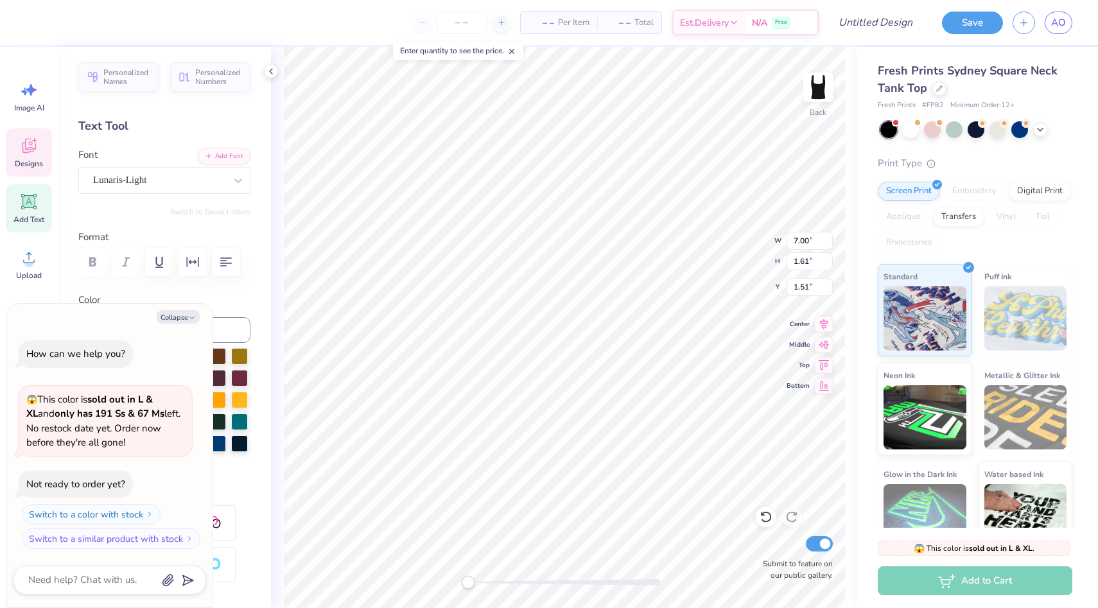
type textarea "x"
type textarea "ALP"
type textarea "x"
type textarea "ALPH"
type textarea "x"
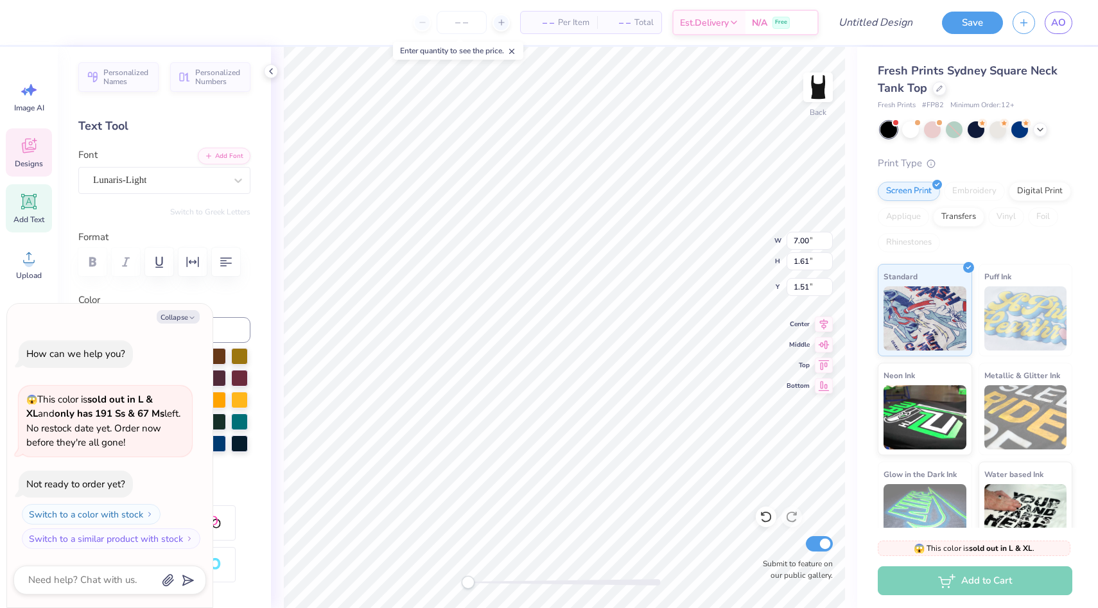
type textarea "ALPHA"
type textarea "x"
type textarea "ALPHA"
type textarea "x"
type textarea "ALPHA G"
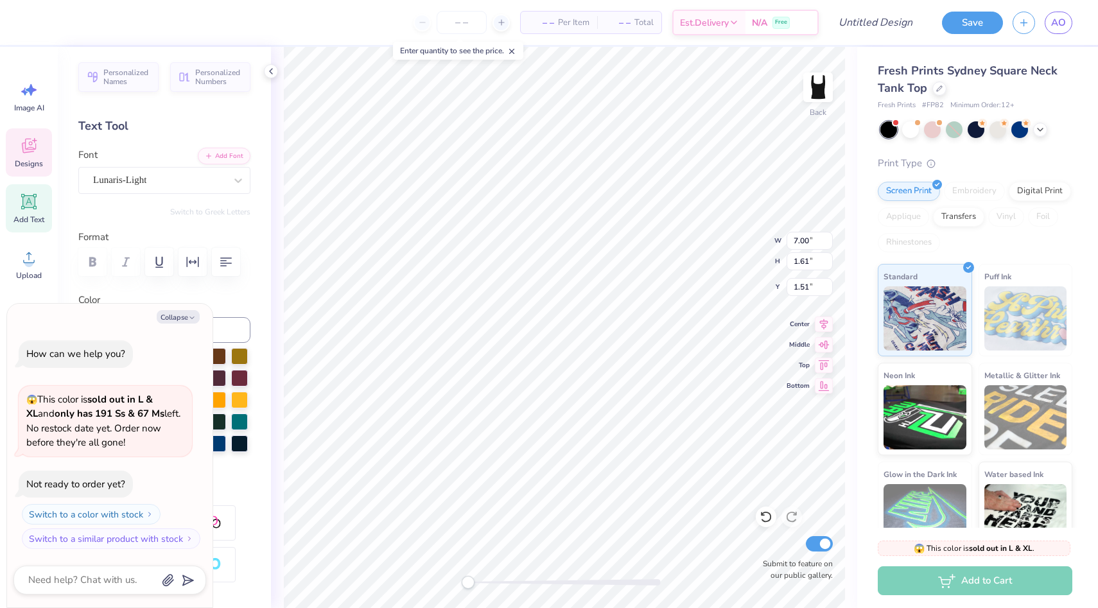
type textarea "x"
type textarea "ALPHA GAM"
type textarea "x"
type input "0.59"
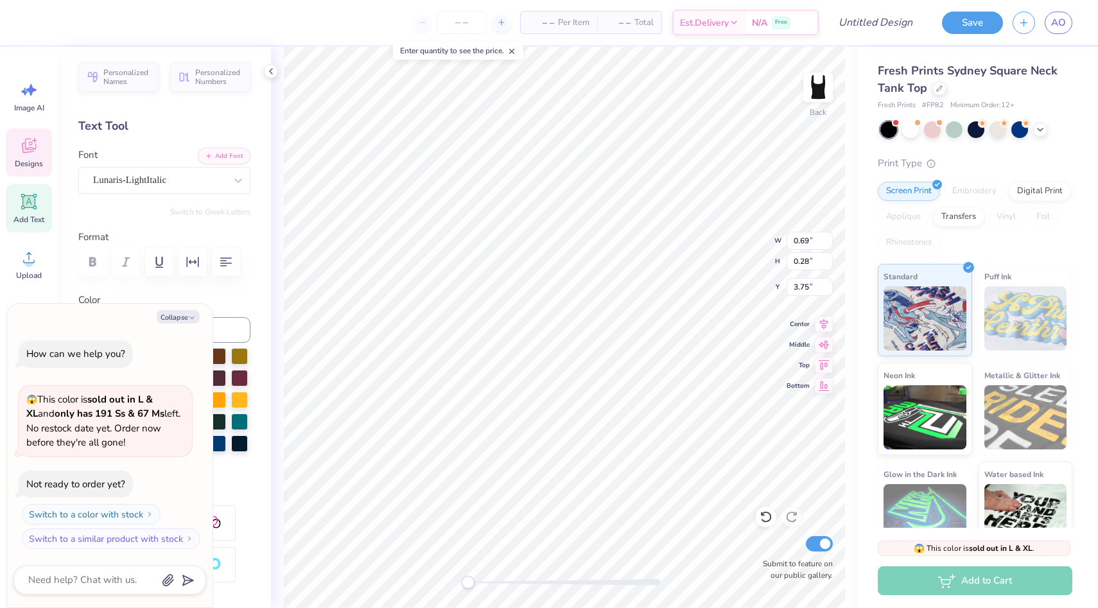
type input "3.43"
type textarea "x"
type input "0.69"
type input "3.76"
type textarea "x"
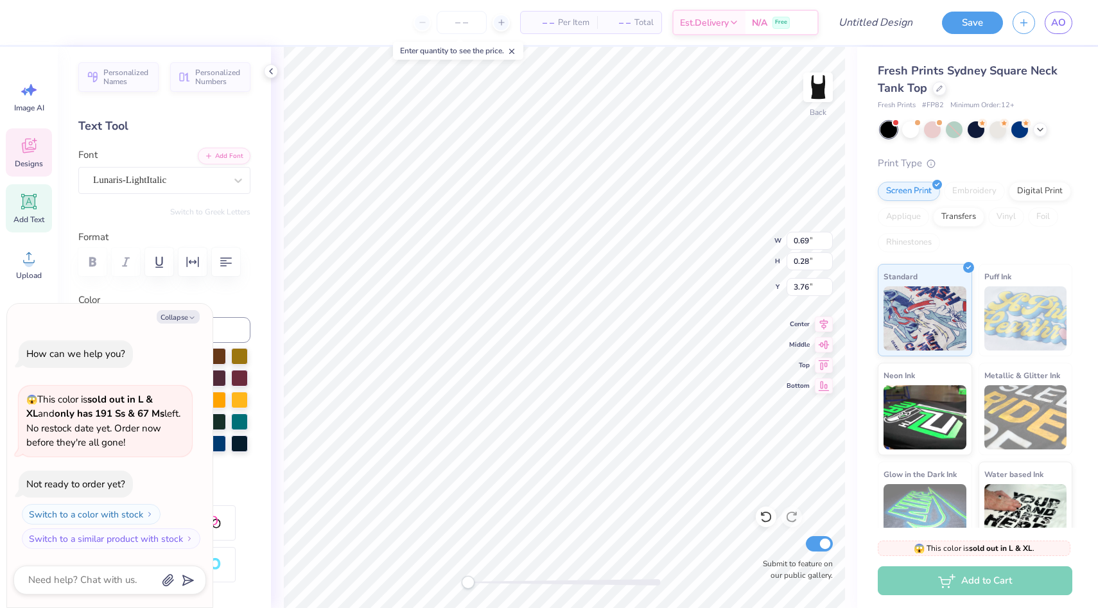
type textarea "E"
type textarea "x"
type textarea "ES"
type textarea "x"
type textarea "EST"
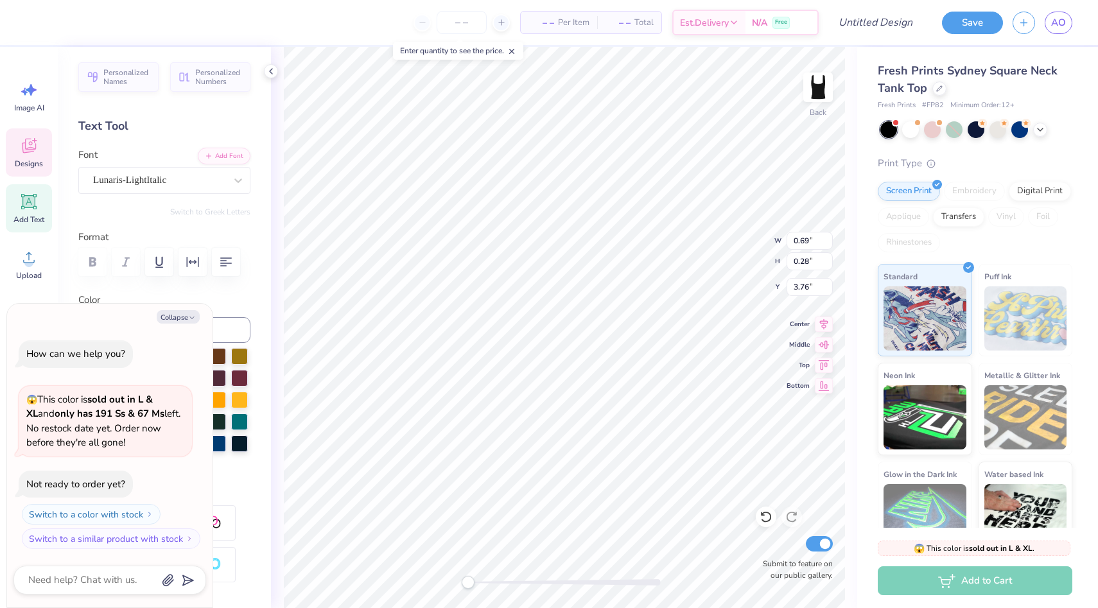
type textarea "x"
type textarea "EST."
type textarea "x"
type input "0.59"
type input "3.48"
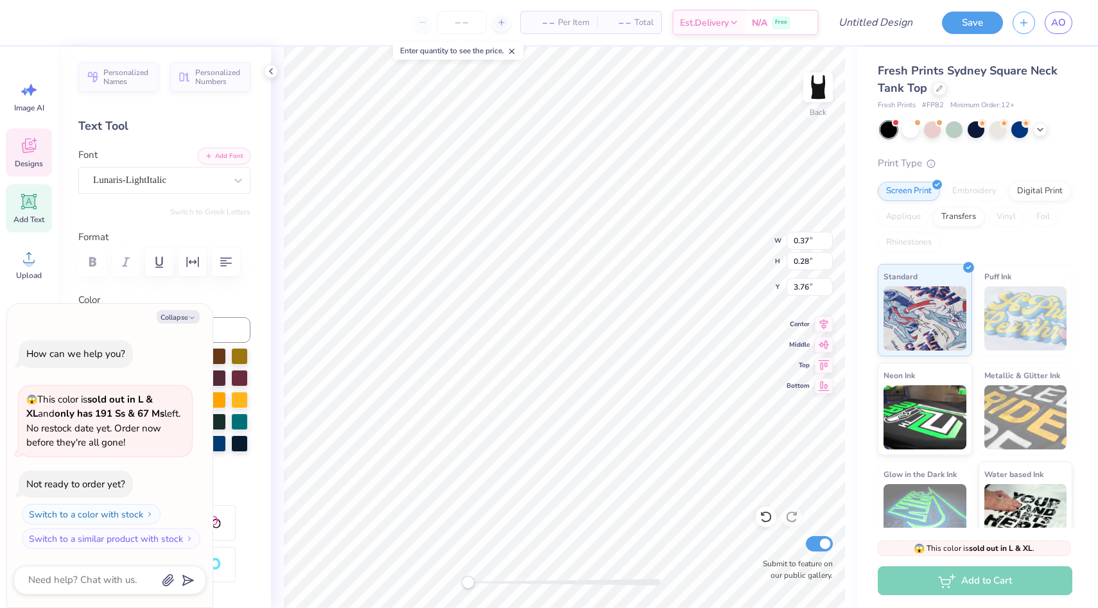
type textarea "x"
type input "0.39"
type input "3.44"
type textarea "x"
type textarea "1"
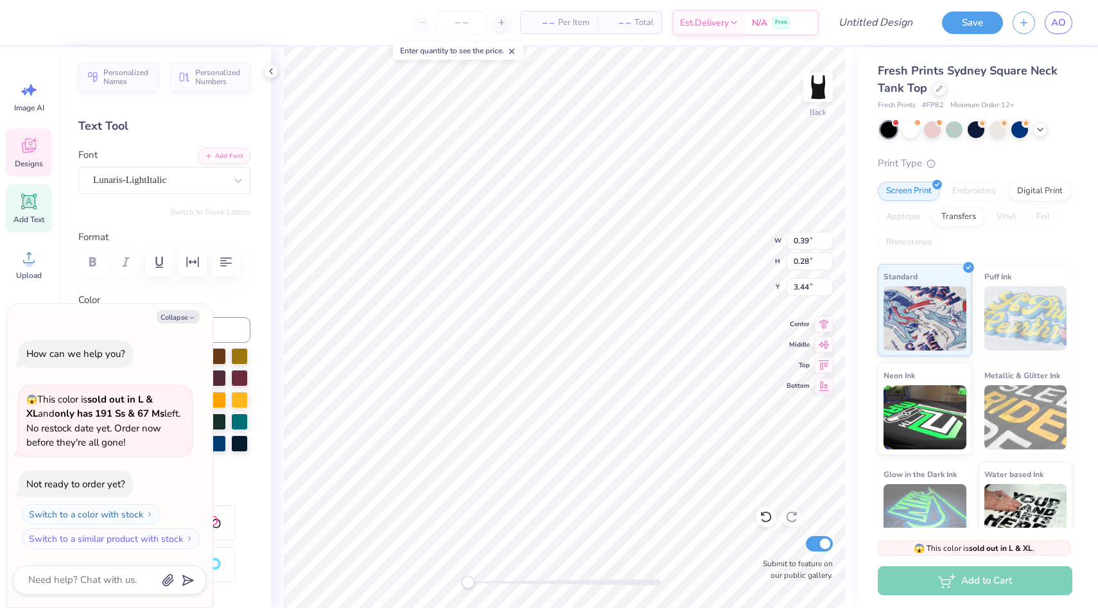
type textarea "x"
type textarea "19"
type textarea "x"
type input "0.37"
type input "3.72"
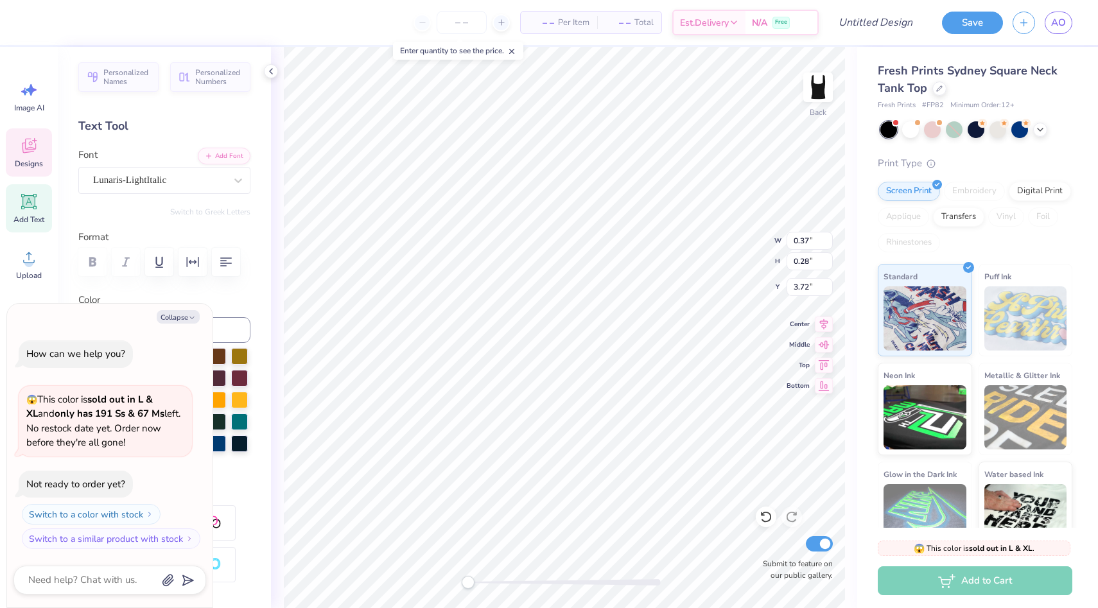
type textarea "x"
type textarea "0"
type textarea "x"
type textarea "04"
type textarea "x"
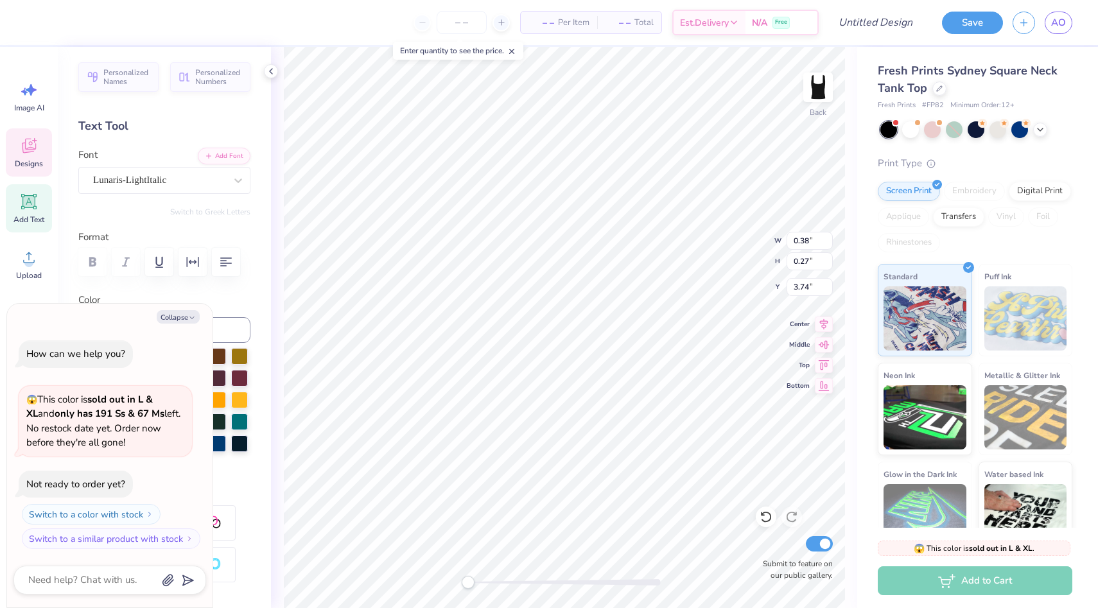
type input "0.35"
type input "3.46"
click at [1022, 133] on div at bounding box center [1019, 128] width 17 height 17
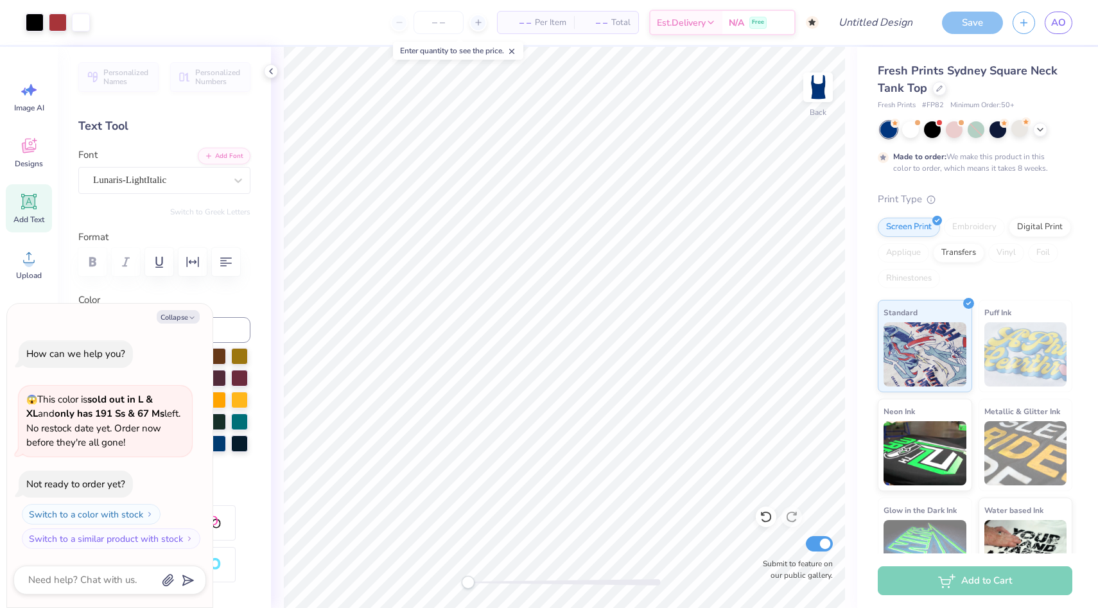
scroll to position [25, 0]
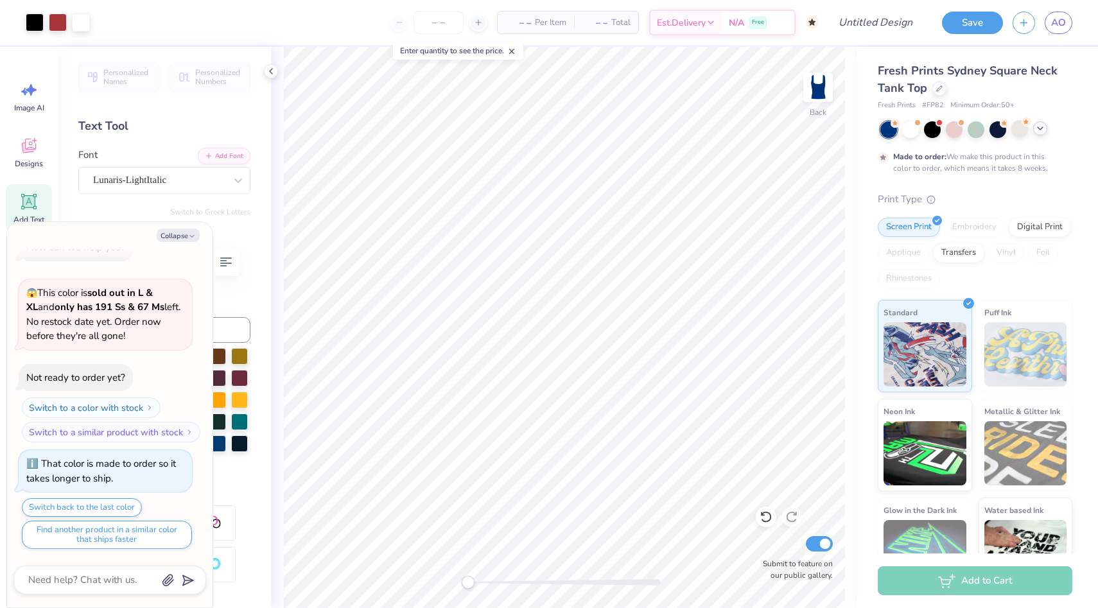
click at [1037, 128] on icon at bounding box center [1040, 128] width 10 height 10
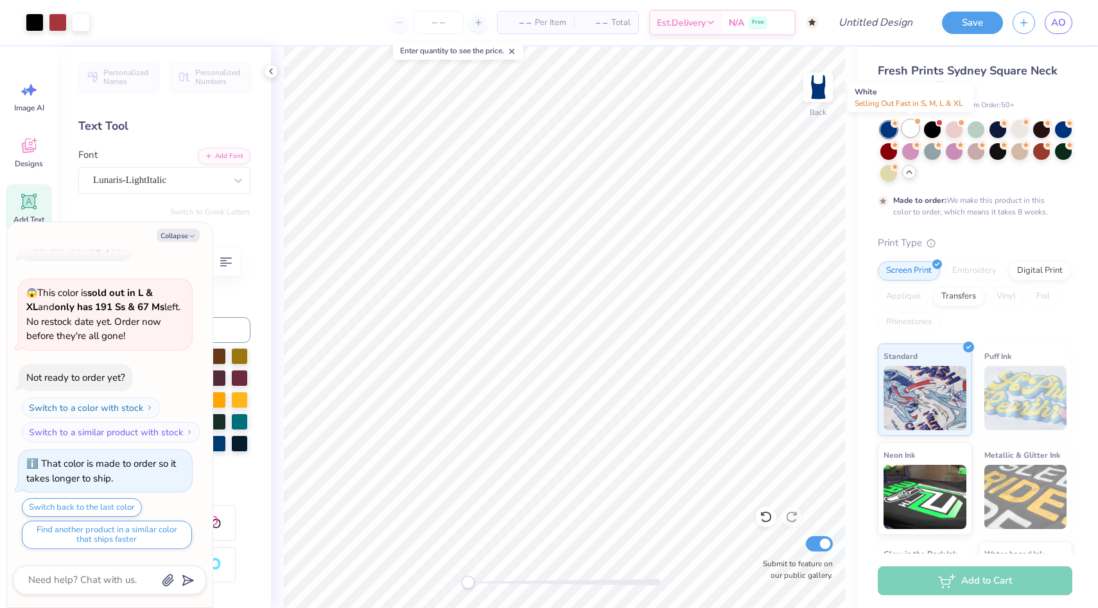
click at [914, 134] on div at bounding box center [910, 128] width 17 height 17
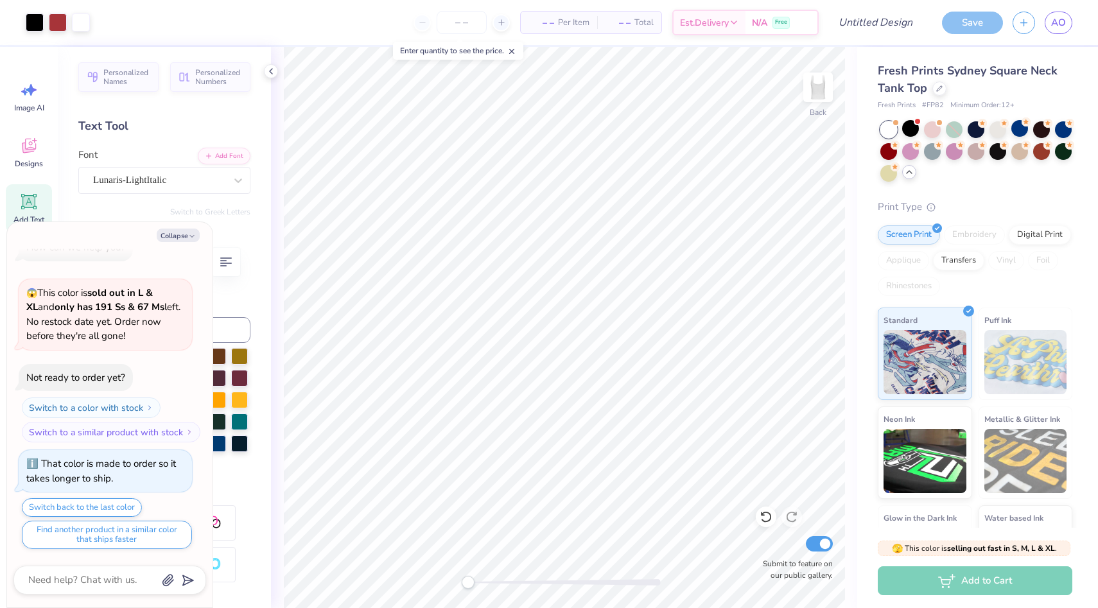
scroll to position [255, 0]
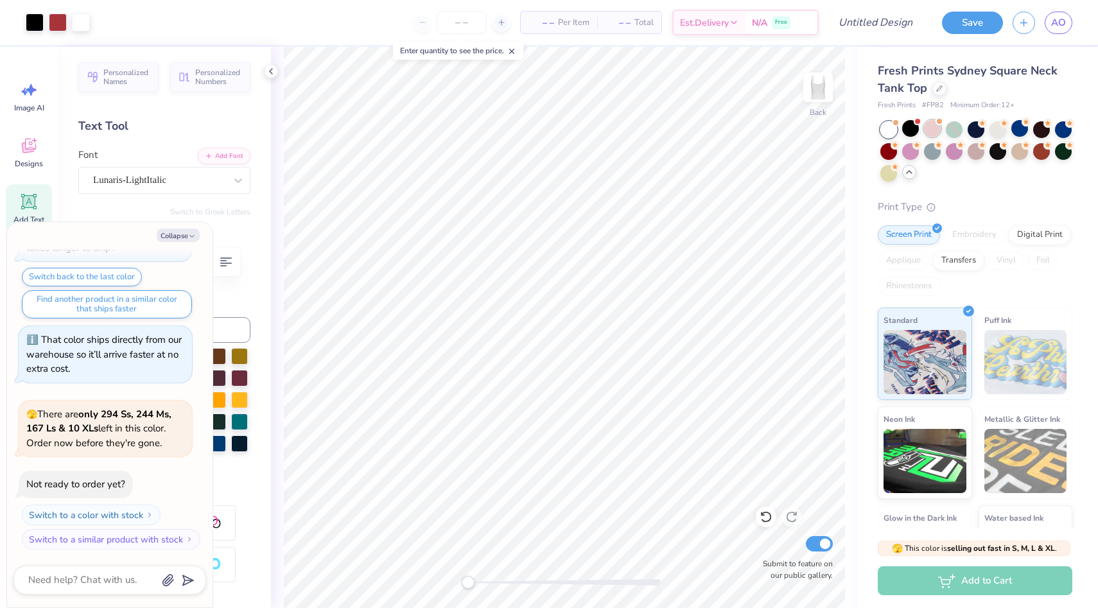
click at [926, 131] on div at bounding box center [932, 128] width 17 height 17
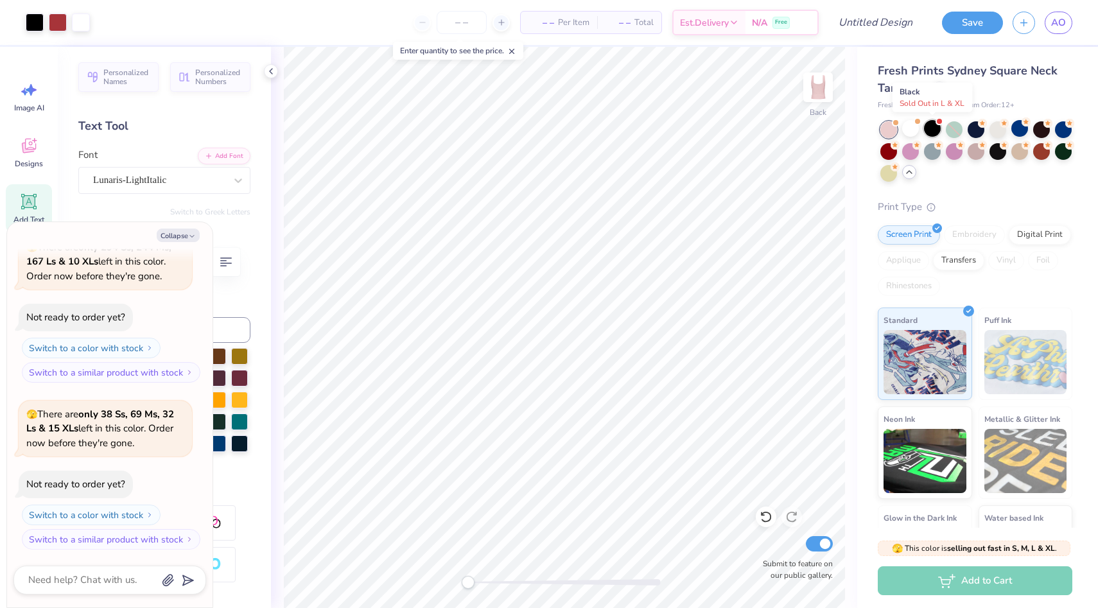
click at [936, 133] on div at bounding box center [932, 128] width 17 height 17
type textarea "x"
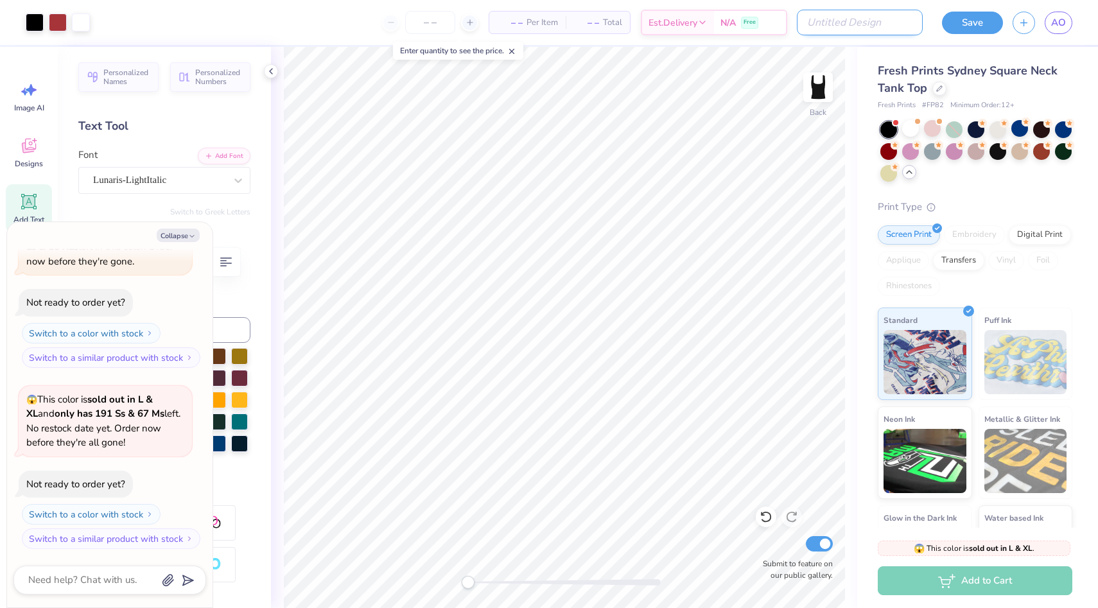
click at [892, 28] on input "Design Title" at bounding box center [860, 23] width 126 height 26
type input "T"
type textarea "x"
type input "TA"
type textarea "x"
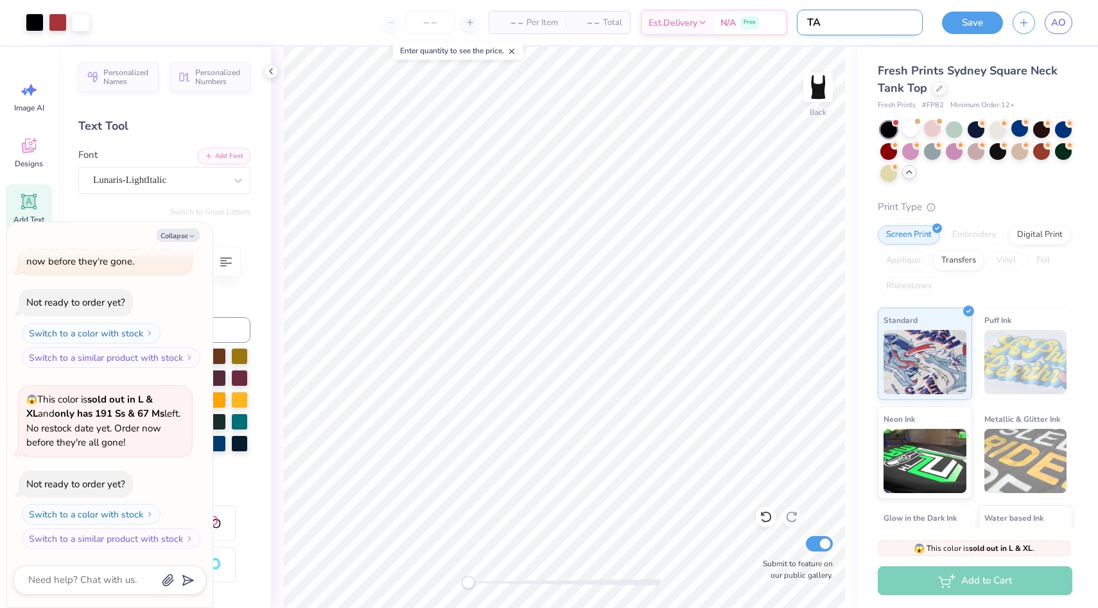
type input "TAN"
type textarea "x"
type input "TANK"
type textarea "x"
type input "TANK"
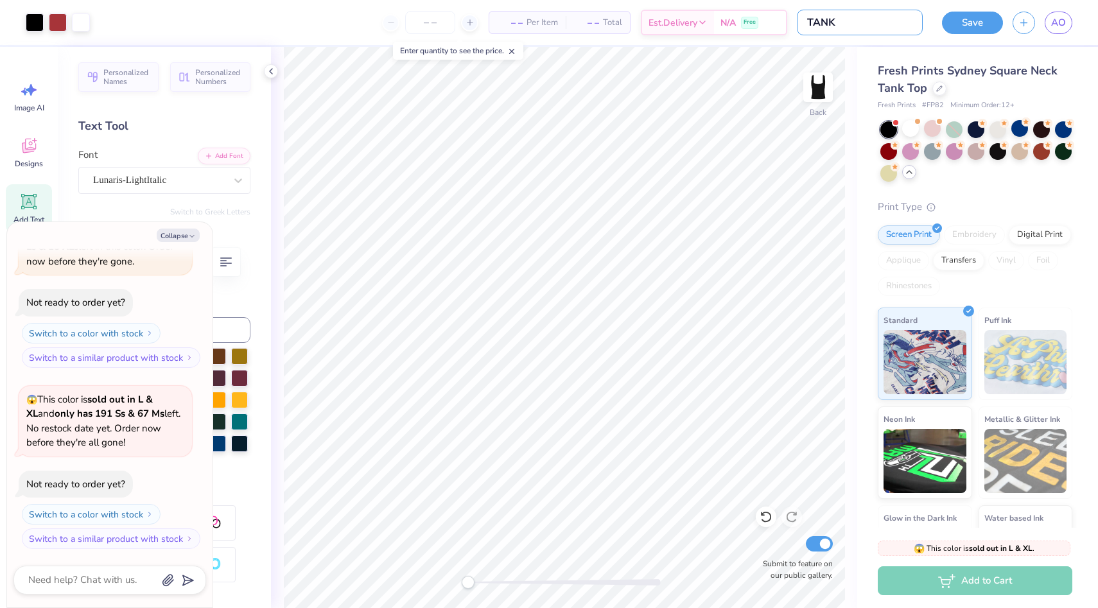
type textarea "x"
type input "TANK 1"
type textarea "x"
type input "TANK 1"
click at [945, 22] on button "Save" at bounding box center [972, 21] width 61 height 22
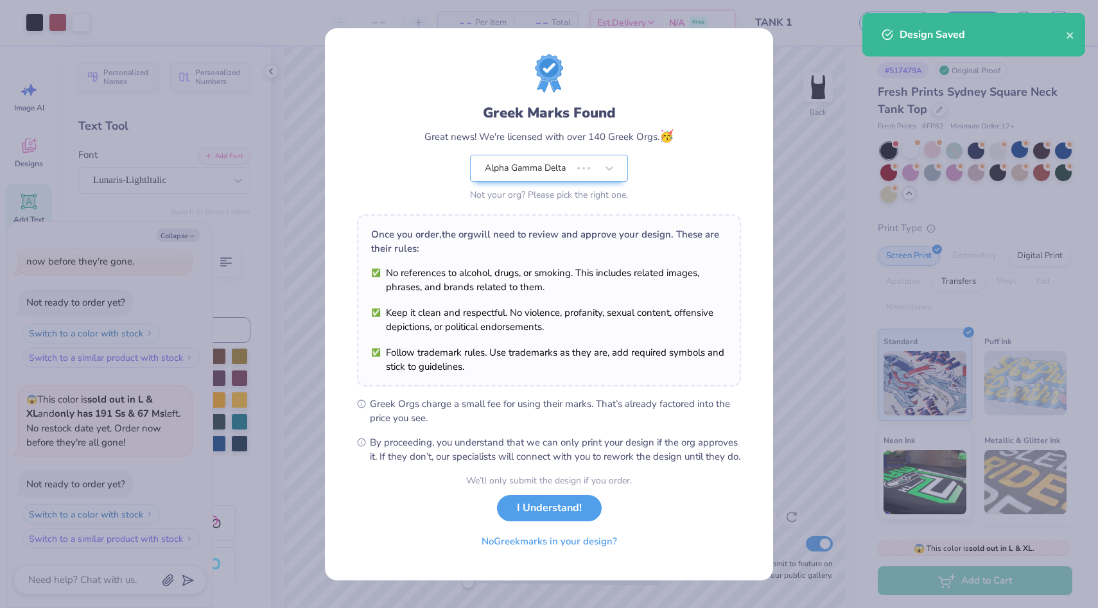
type textarea "x"
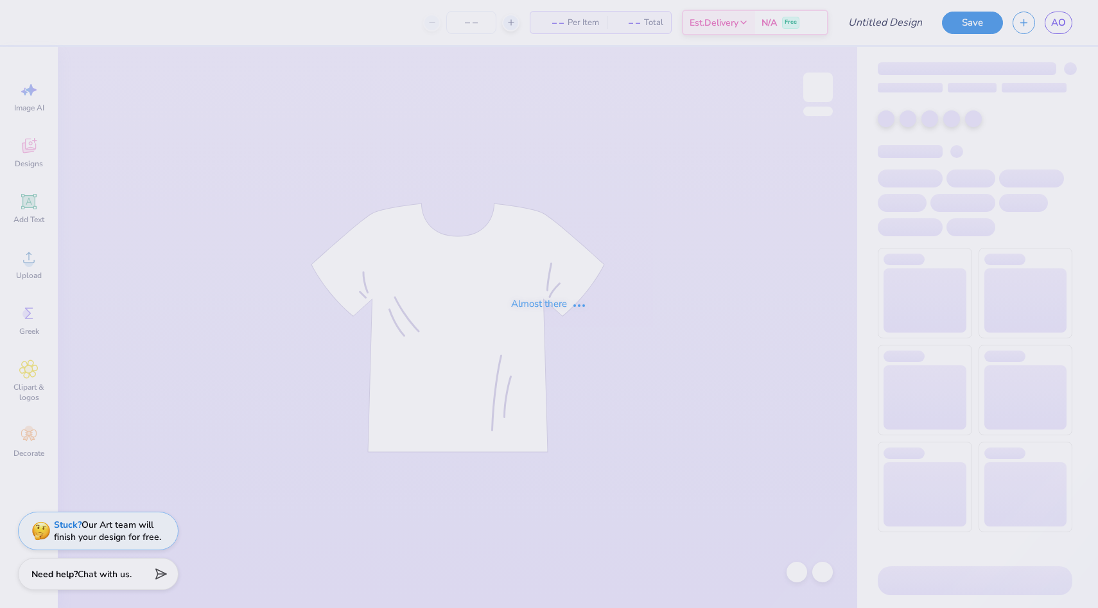
type input "TANK 1"
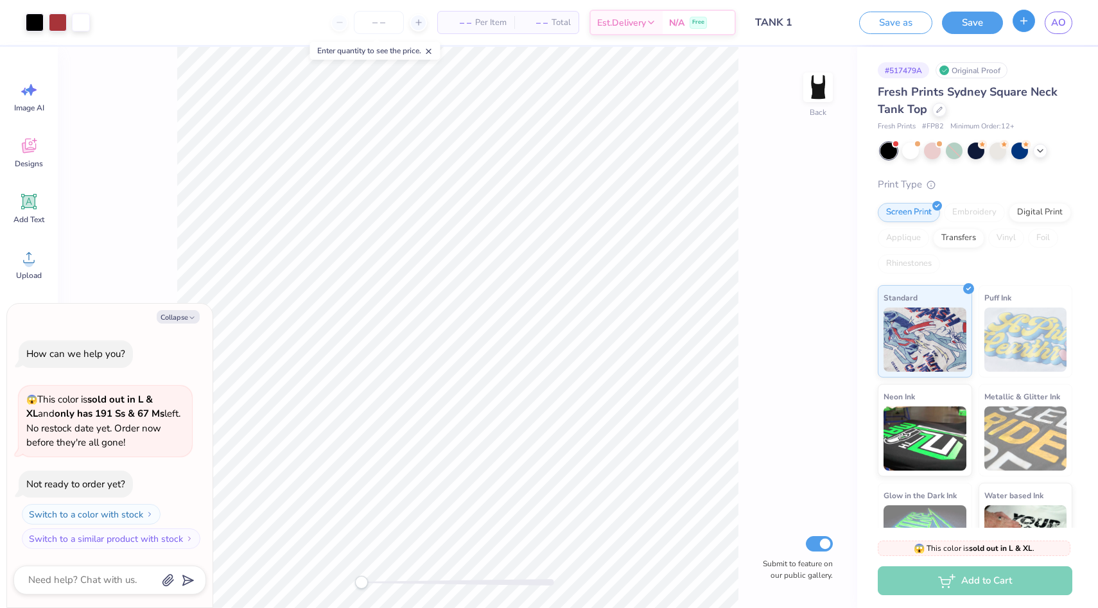
click at [1023, 29] on button "button" at bounding box center [1023, 21] width 22 height 22
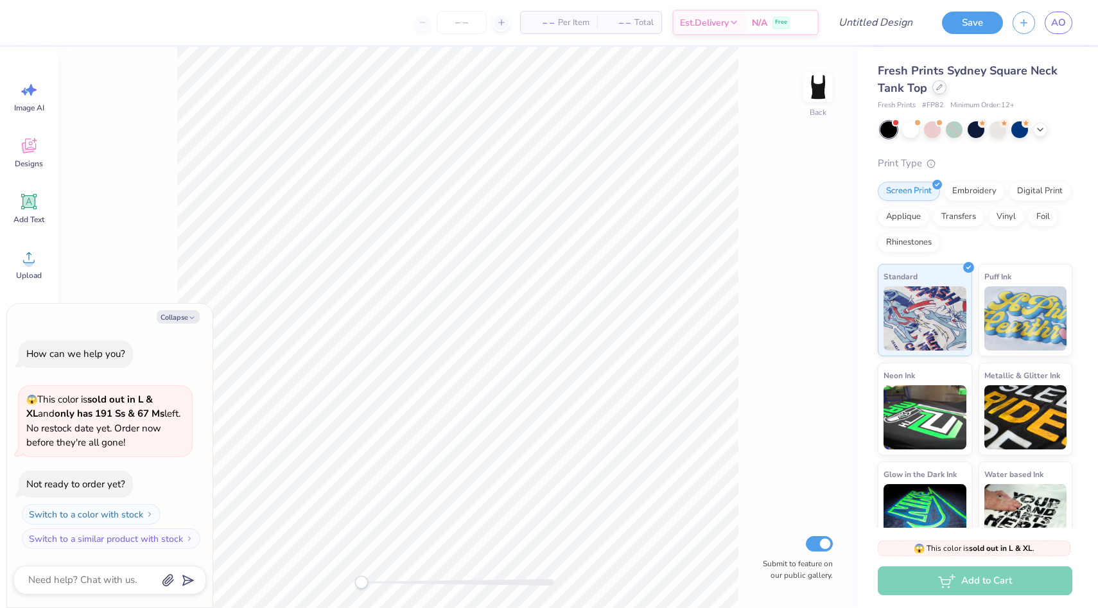
click at [935, 94] on div "Fresh Prints Sydney Square Neck Tank Top" at bounding box center [974, 79] width 194 height 35
click at [938, 89] on icon at bounding box center [938, 87] width 5 height 5
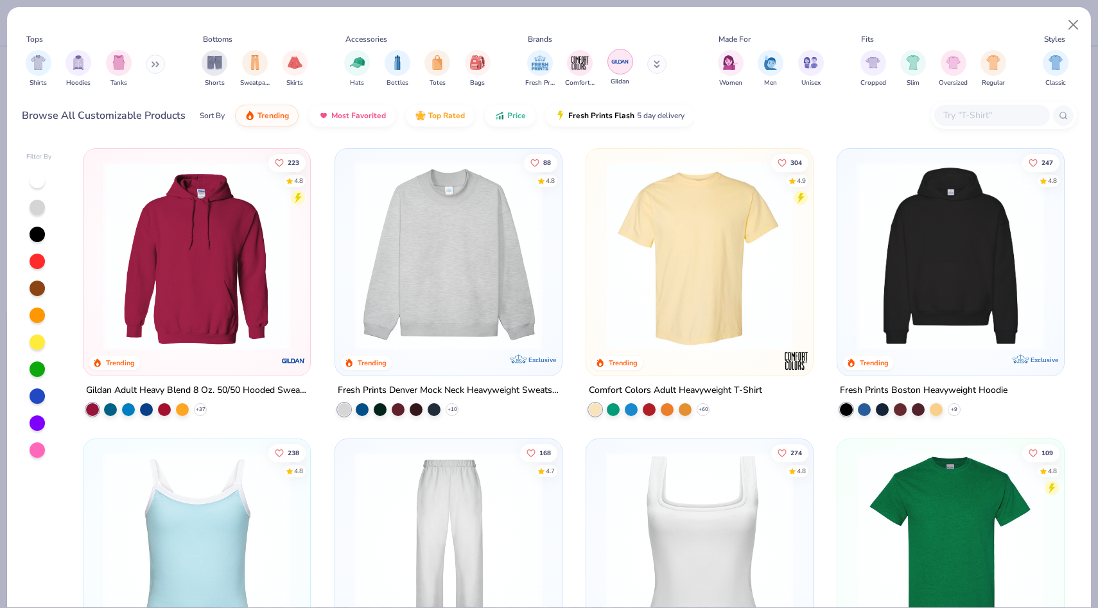
click at [623, 64] on img "filter for Gildan" at bounding box center [619, 61] width 19 height 19
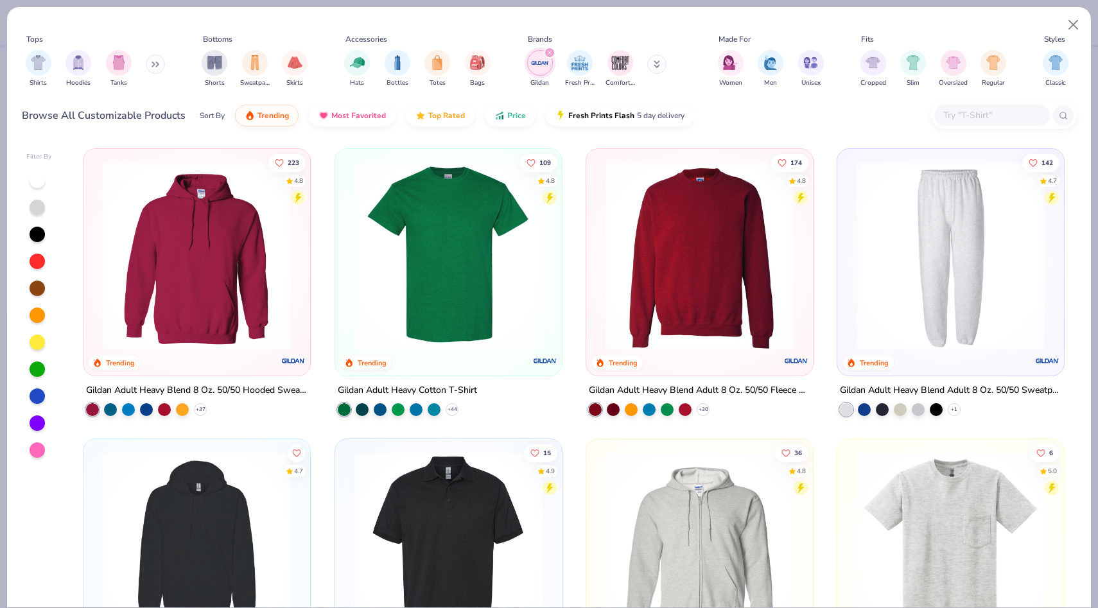
click at [705, 347] on img at bounding box center [699, 256] width 201 height 188
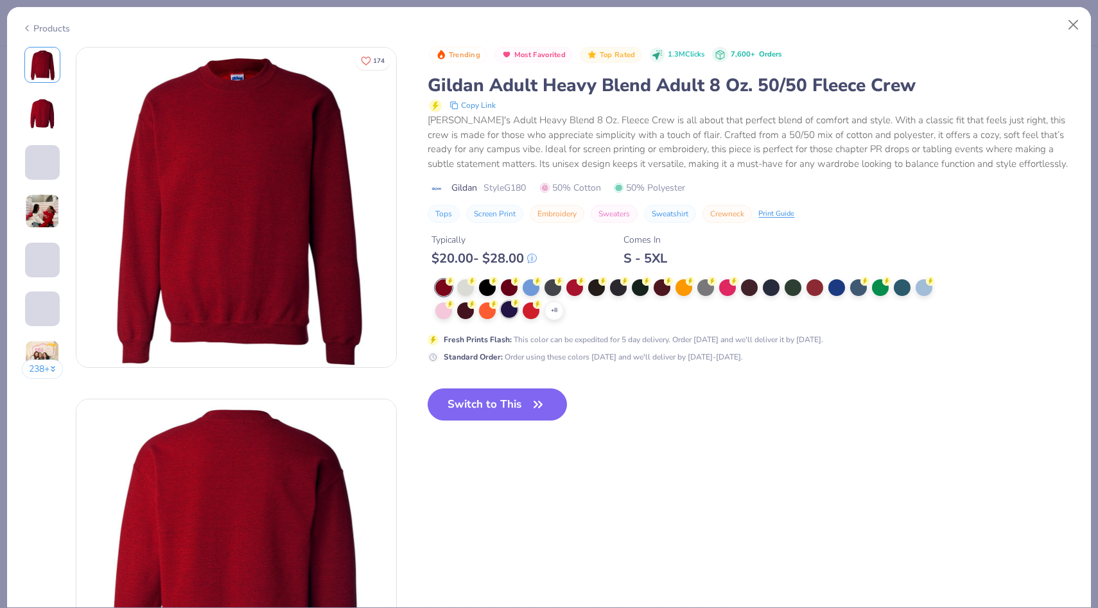
click at [506, 316] on div at bounding box center [509, 309] width 17 height 17
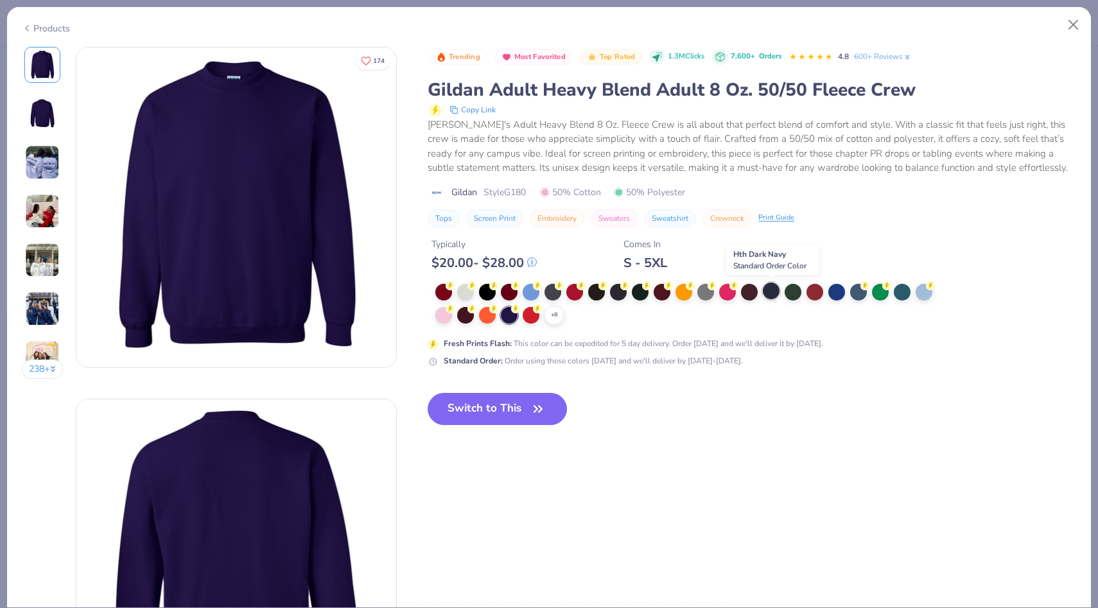
click at [773, 296] on div at bounding box center [771, 290] width 17 height 17
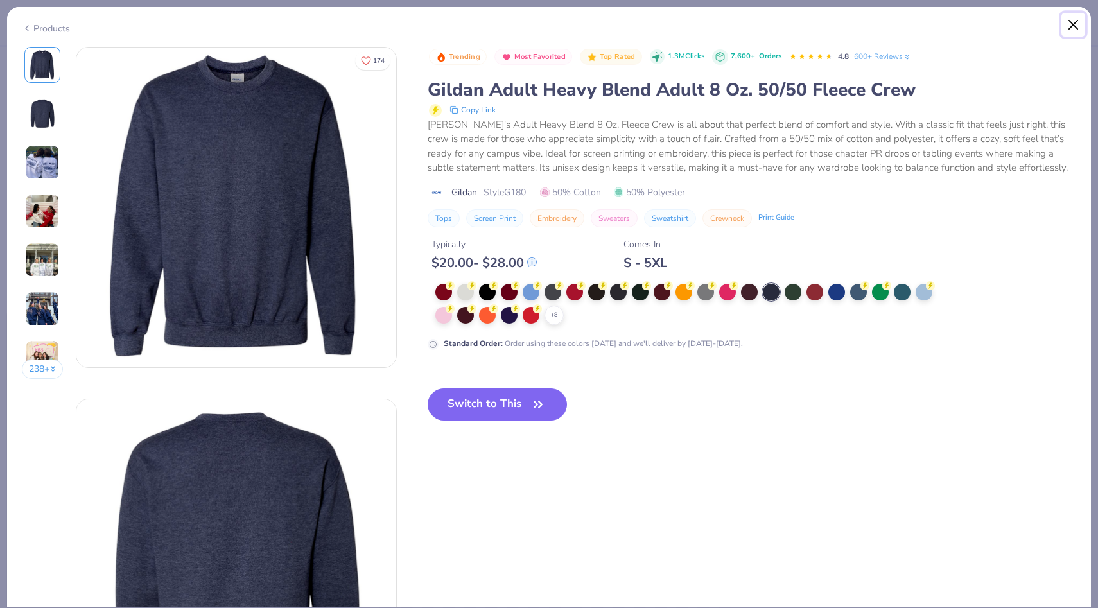
click at [1071, 19] on button "Close" at bounding box center [1073, 25] width 24 height 24
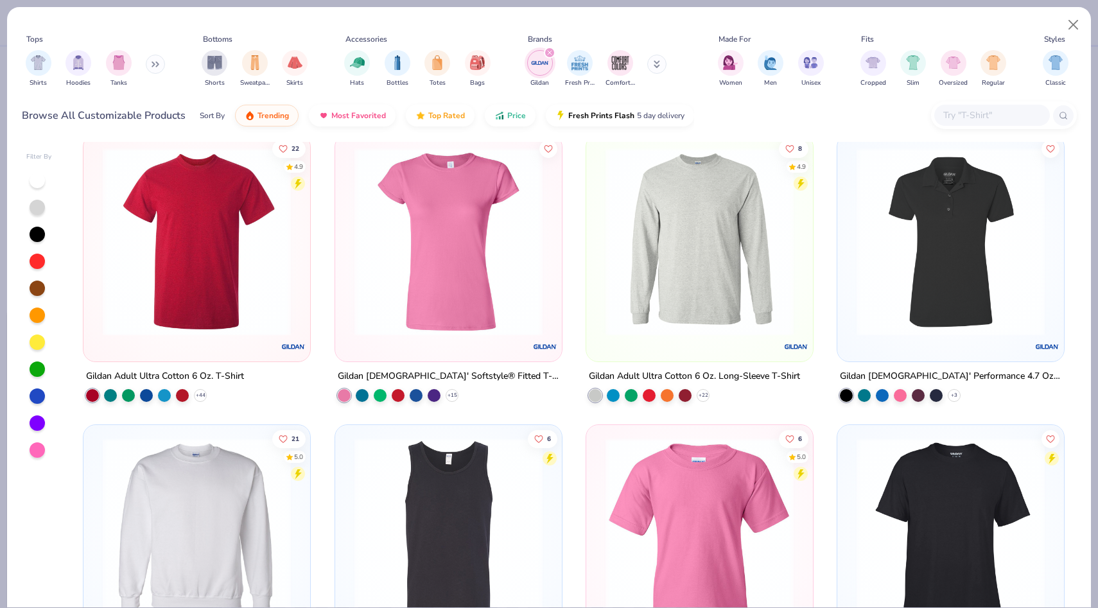
scroll to position [889, 0]
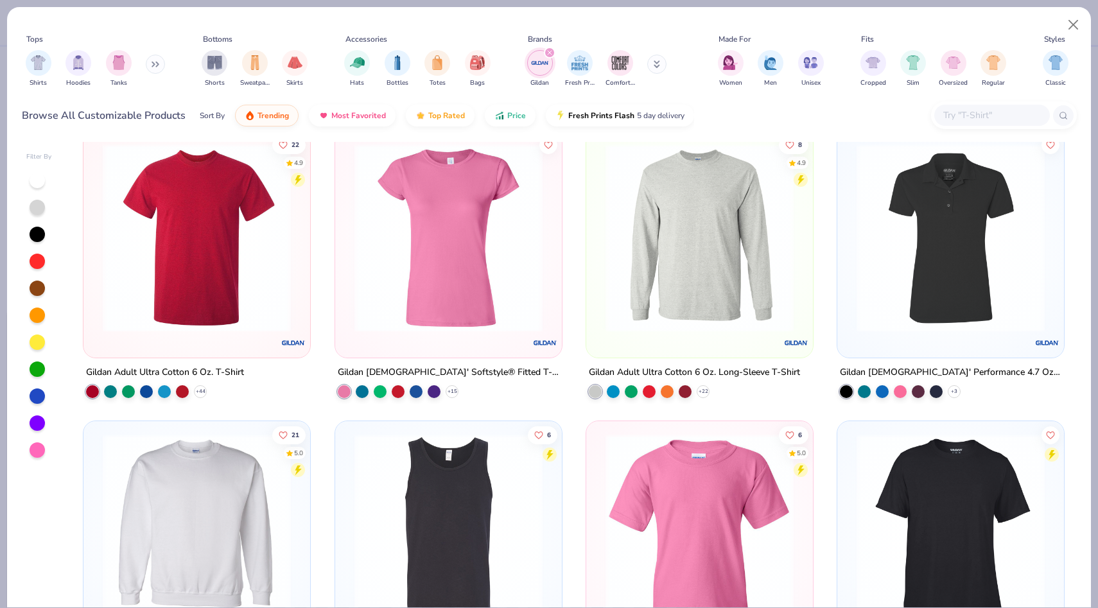
click at [690, 359] on div "8 4.9 Gildan Adult Ultra Cotton 6 Oz. Long-Sleeve T-Shirt + 22" at bounding box center [699, 264] width 228 height 268
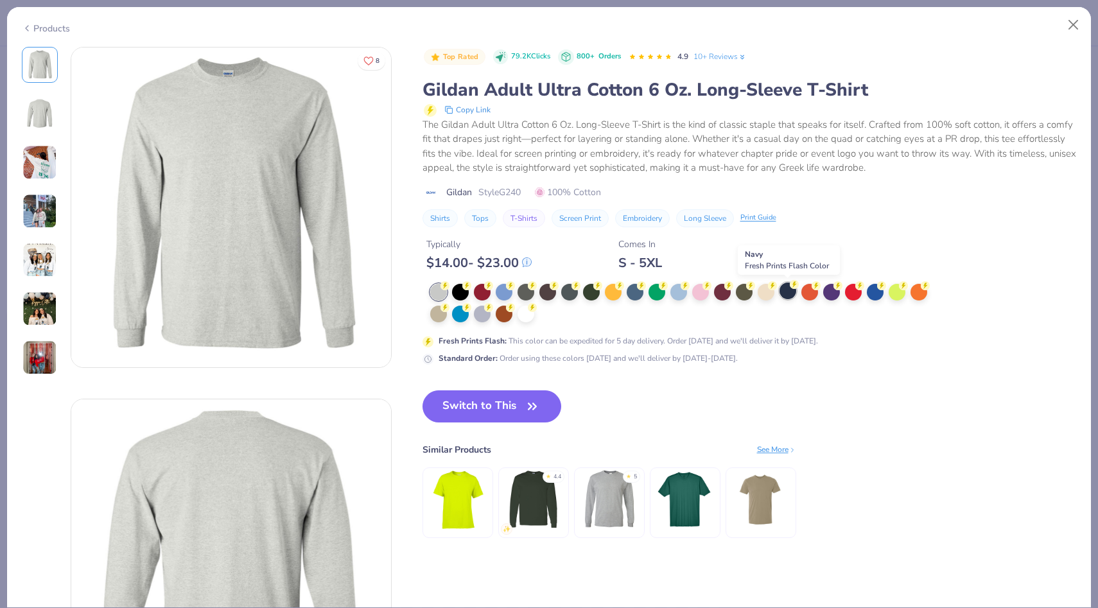
click at [785, 292] on div at bounding box center [787, 290] width 17 height 17
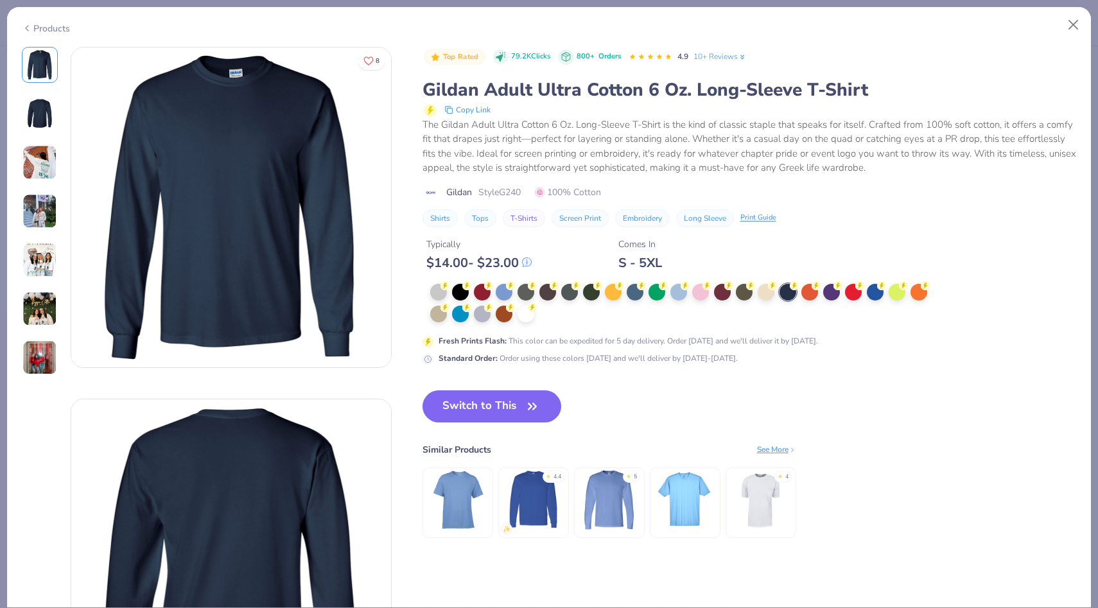
click at [488, 411] on button "Switch to This" at bounding box center [491, 406] width 139 height 32
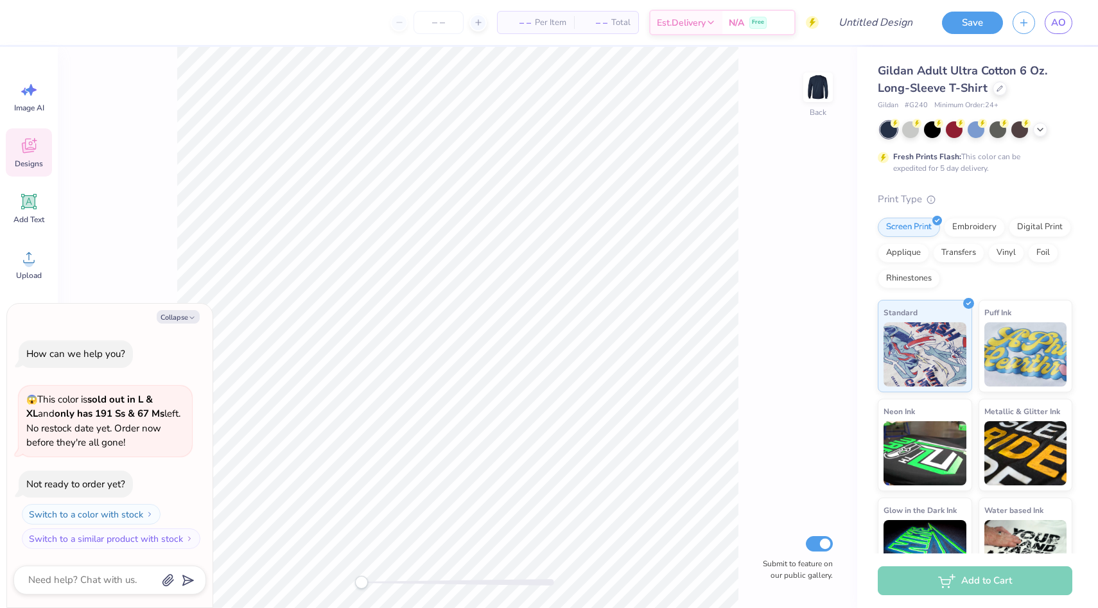
click at [20, 151] on icon at bounding box center [28, 145] width 19 height 19
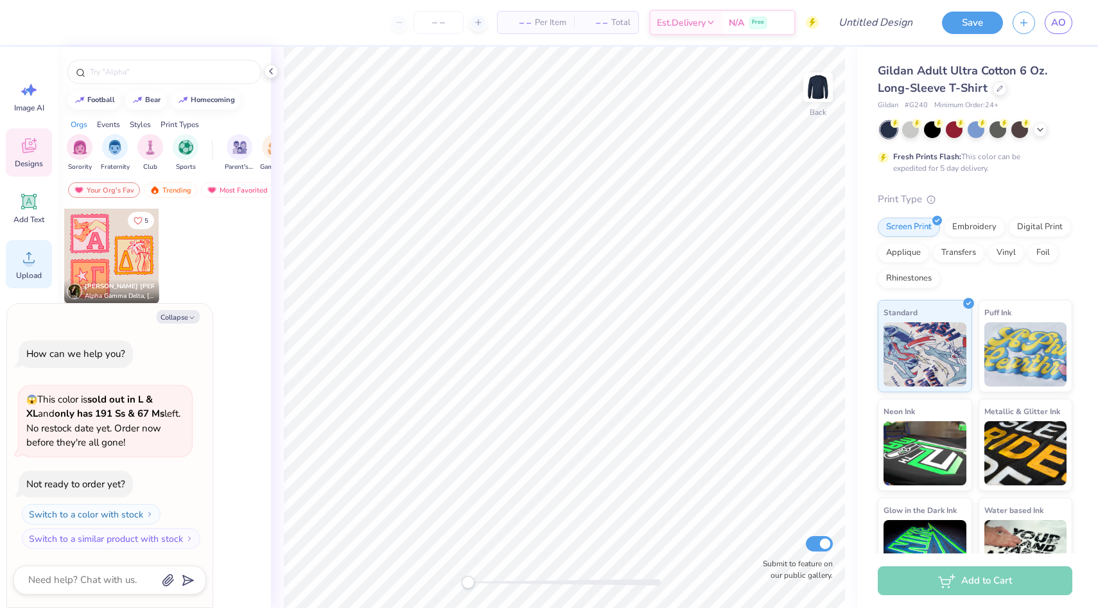
click at [30, 266] on circle at bounding box center [28, 262] width 9 height 9
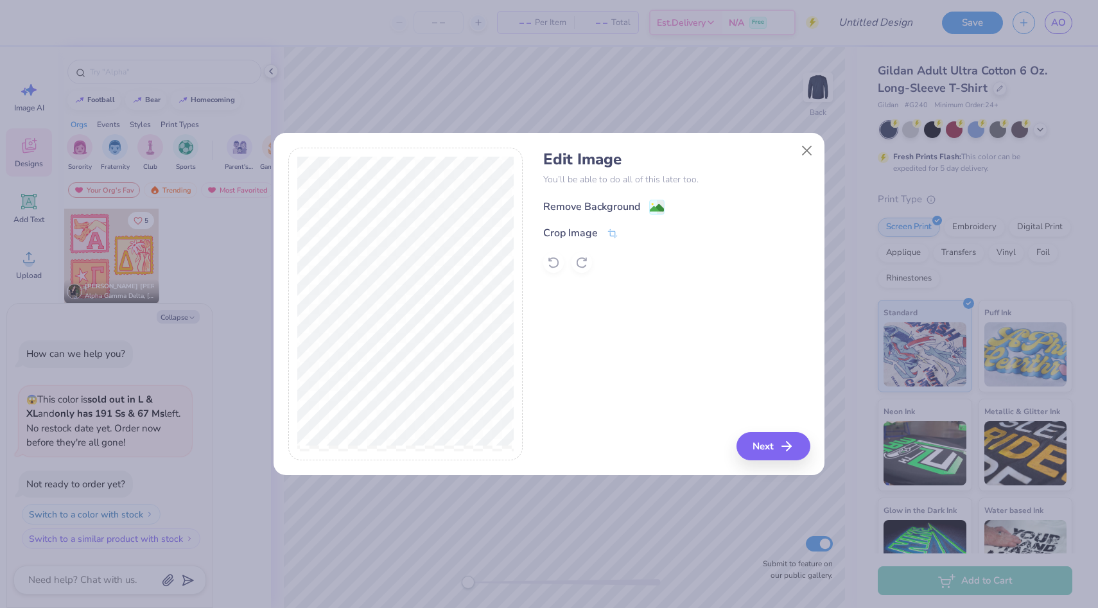
click at [626, 200] on div "Remove Background" at bounding box center [591, 206] width 97 height 15
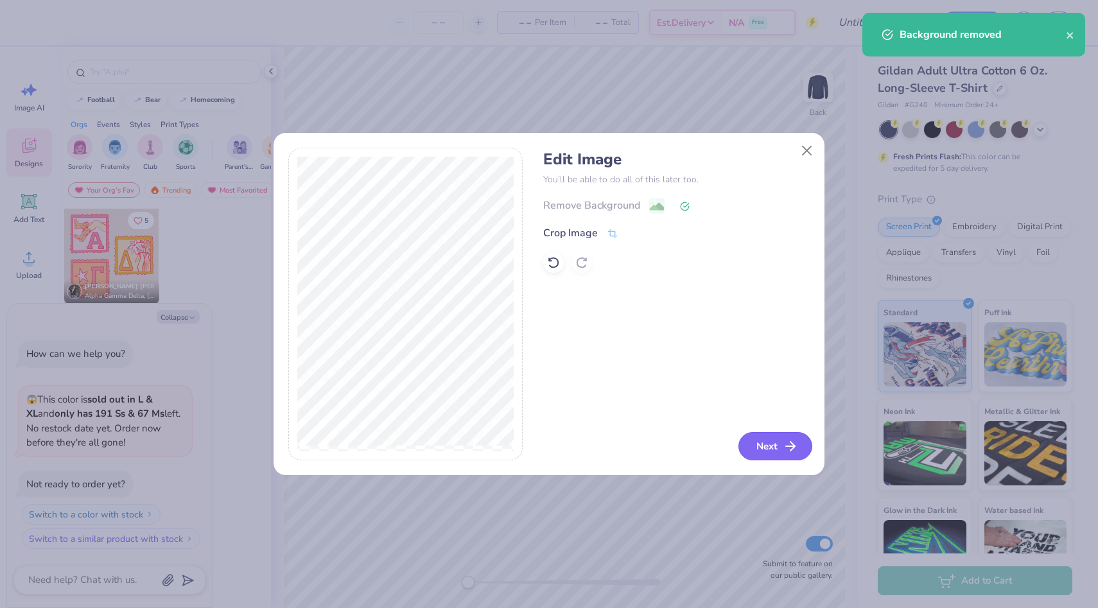
click at [772, 451] on button "Next" at bounding box center [775, 446] width 74 height 28
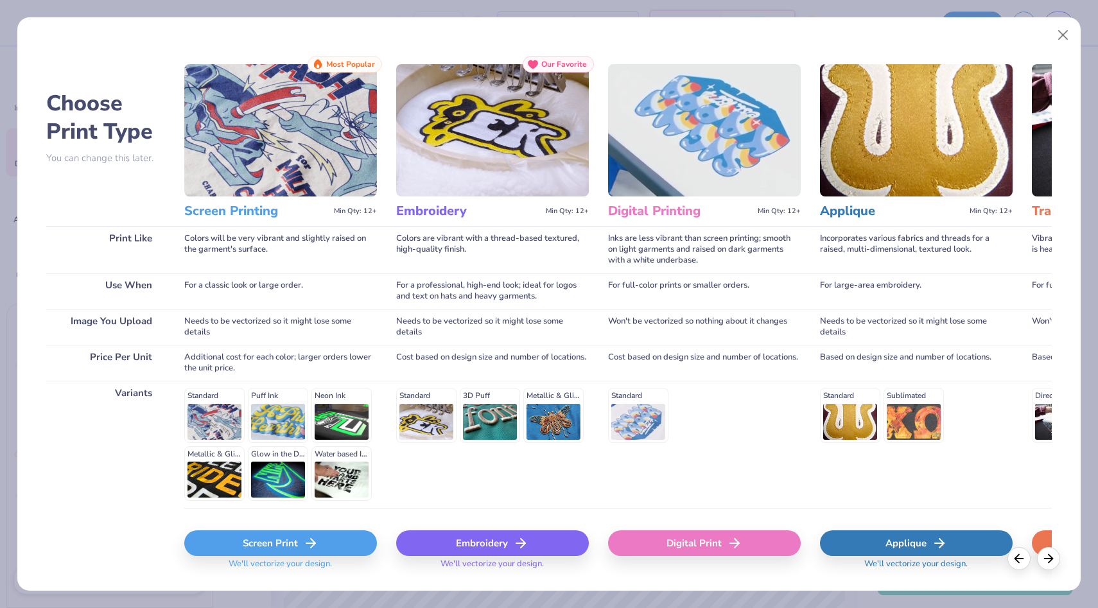
click at [393, 542] on div "Choose Print Type You can change this later. Print Like Use When Image You Uplo…" at bounding box center [549, 320] width 1006 height 528
click at [437, 542] on div "Embroidery" at bounding box center [492, 543] width 193 height 26
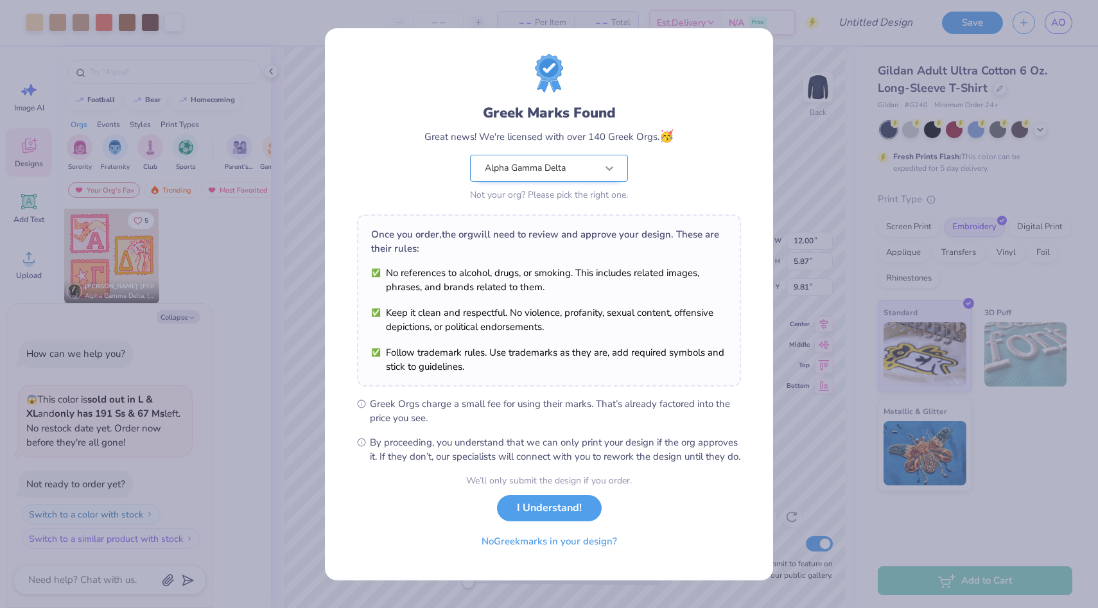
click at [601, 170] on body "Art colors – – Per Item – – Total Est. Delivery N/A Free Design Title Save AO I…" at bounding box center [549, 304] width 1098 height 608
click at [537, 517] on button "I Understand!" at bounding box center [549, 505] width 105 height 26
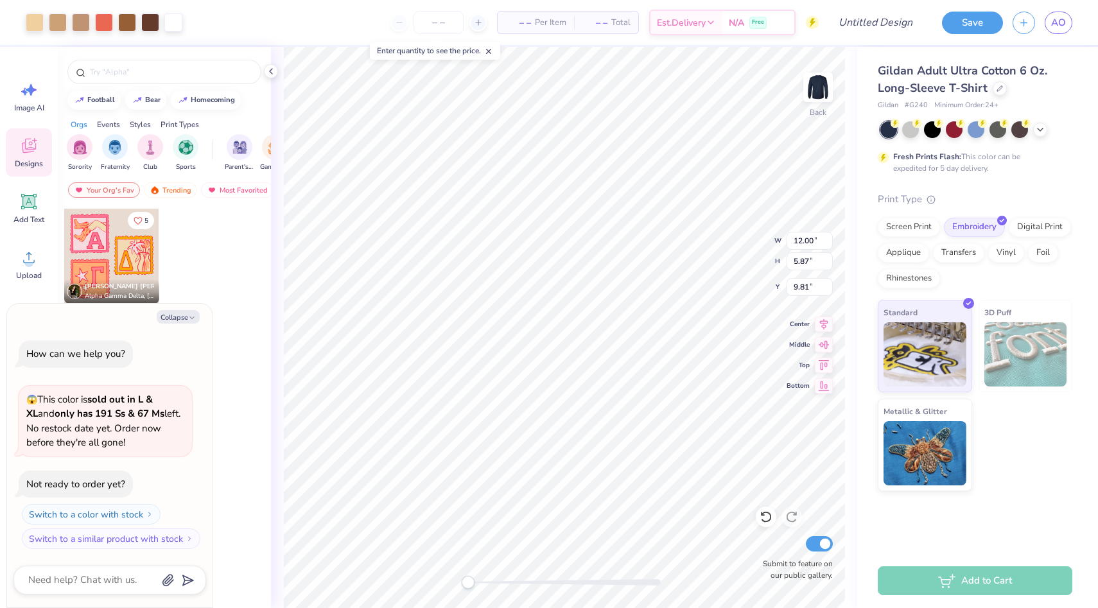
type textarea "x"
type input "1.94"
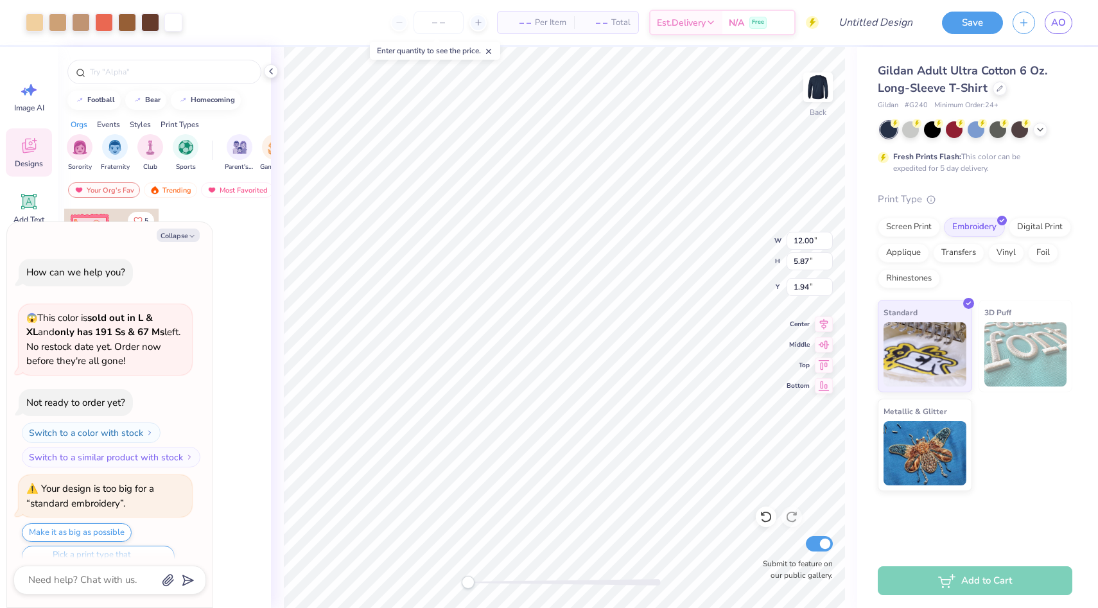
scroll to position [25, 0]
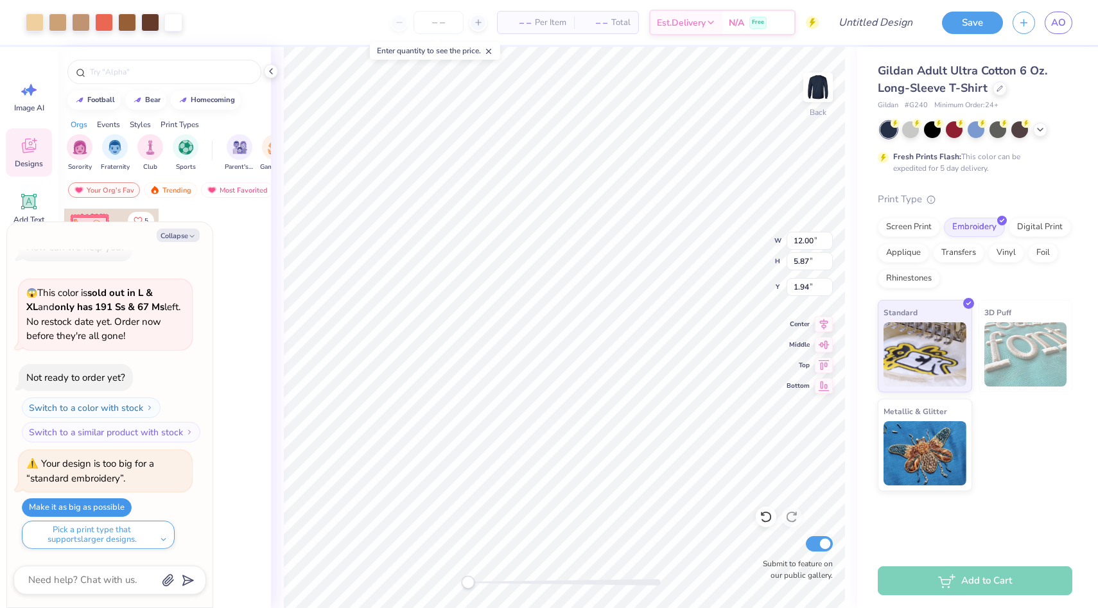
click at [112, 503] on button "Make it as big as possible" at bounding box center [77, 507] width 110 height 19
click at [996, 89] on icon at bounding box center [999, 87] width 6 height 6
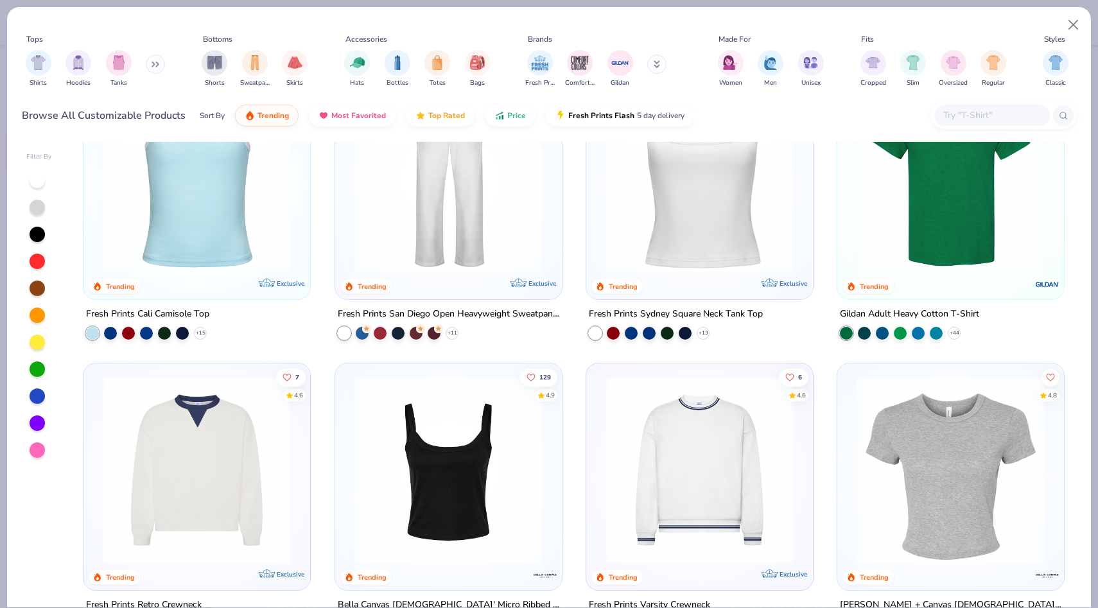
scroll to position [366, 0]
click at [615, 67] on img "filter for Gildan" at bounding box center [619, 61] width 19 height 19
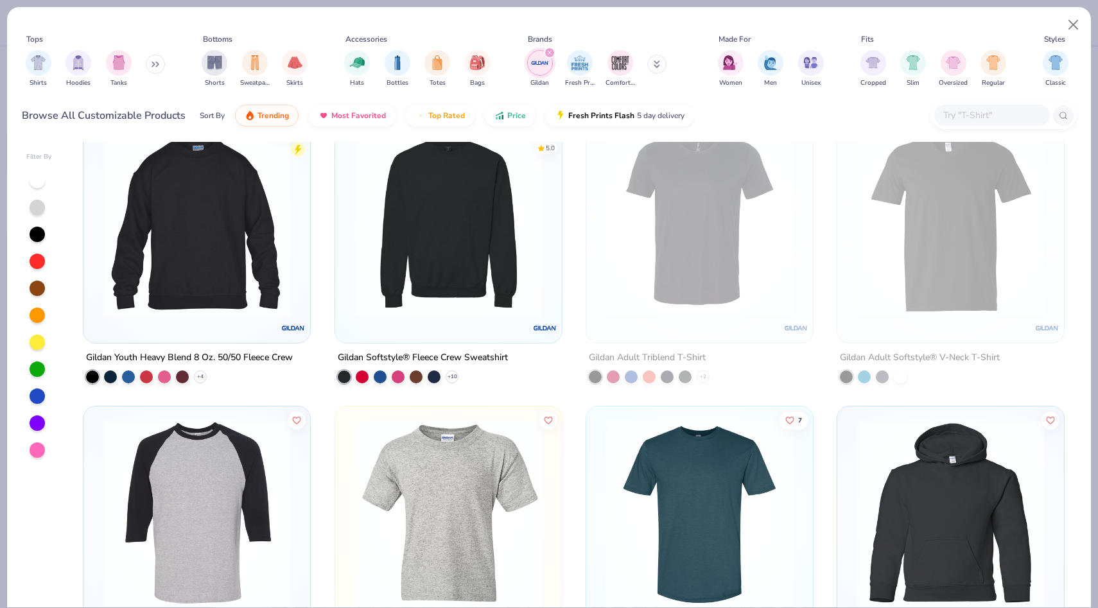
scroll to position [1788, 0]
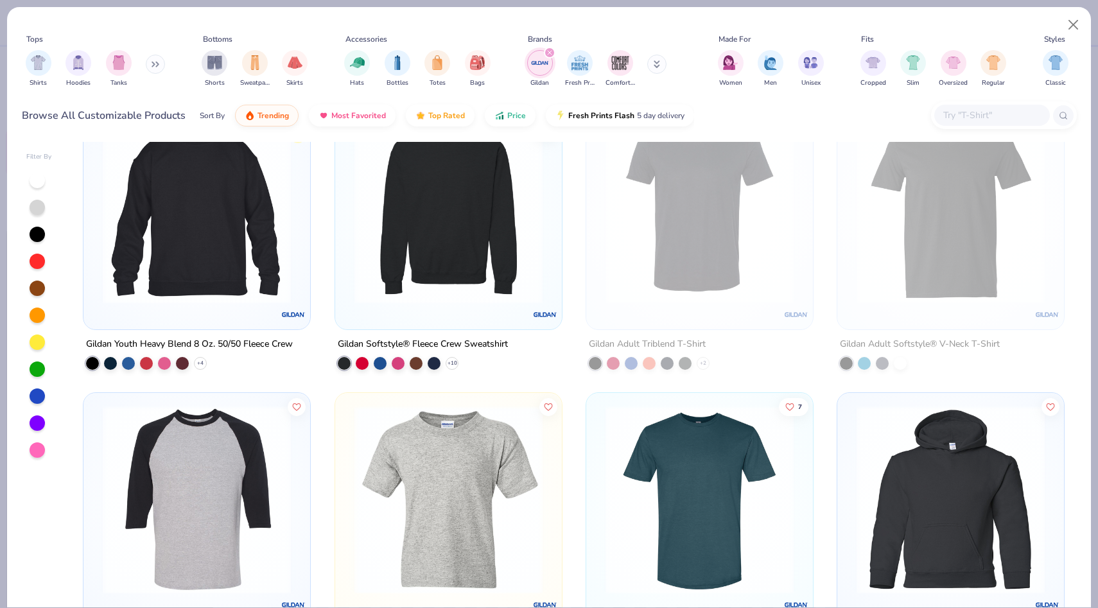
click at [435, 344] on div "Gildan Softstyle® Fleece Crew Sweatshirt" at bounding box center [423, 344] width 170 height 16
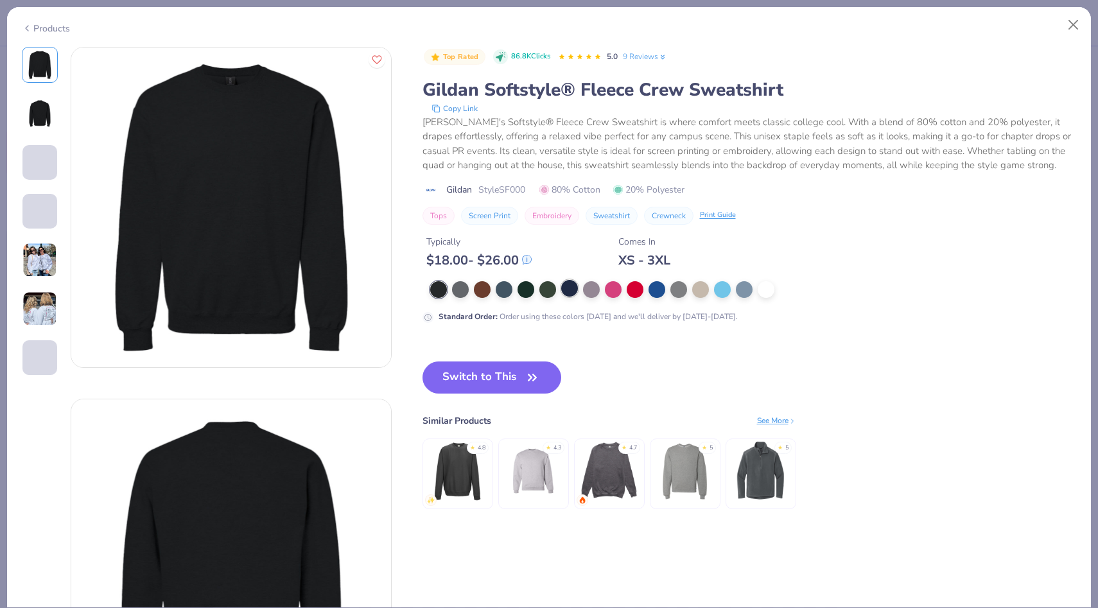
click at [565, 286] on div at bounding box center [569, 288] width 17 height 17
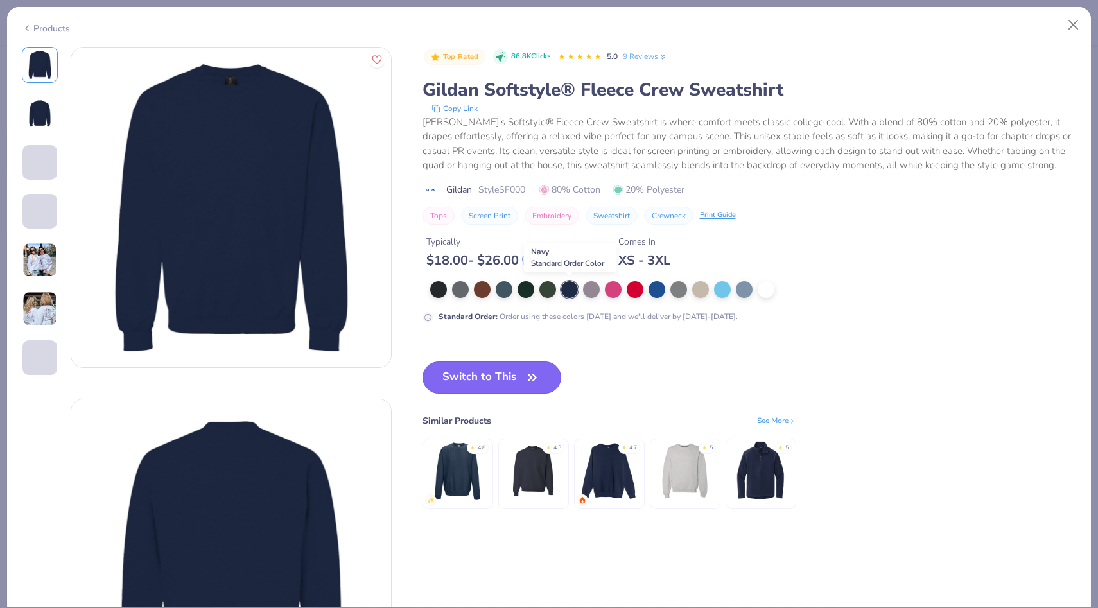
click at [523, 372] on icon "button" at bounding box center [532, 377] width 18 height 18
type textarea "x"
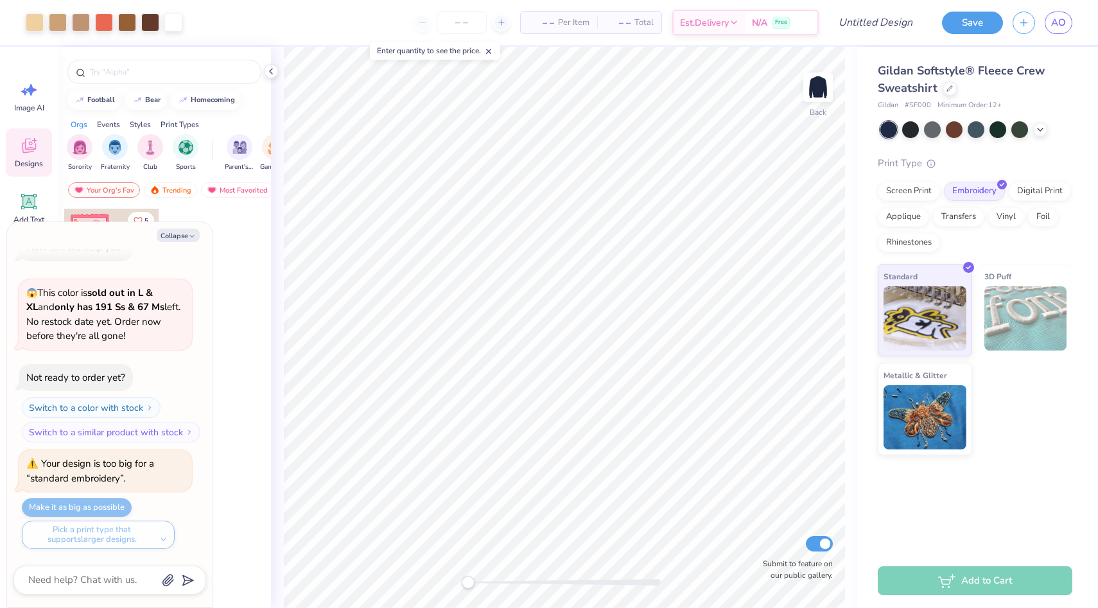
click at [104, 508] on div "Make it as big as possible Pick a print type that supports larger designs." at bounding box center [107, 523] width 170 height 51
click at [874, 27] on input "Design Title" at bounding box center [860, 23] width 126 height 26
type input "B"
type textarea "x"
type input "BE"
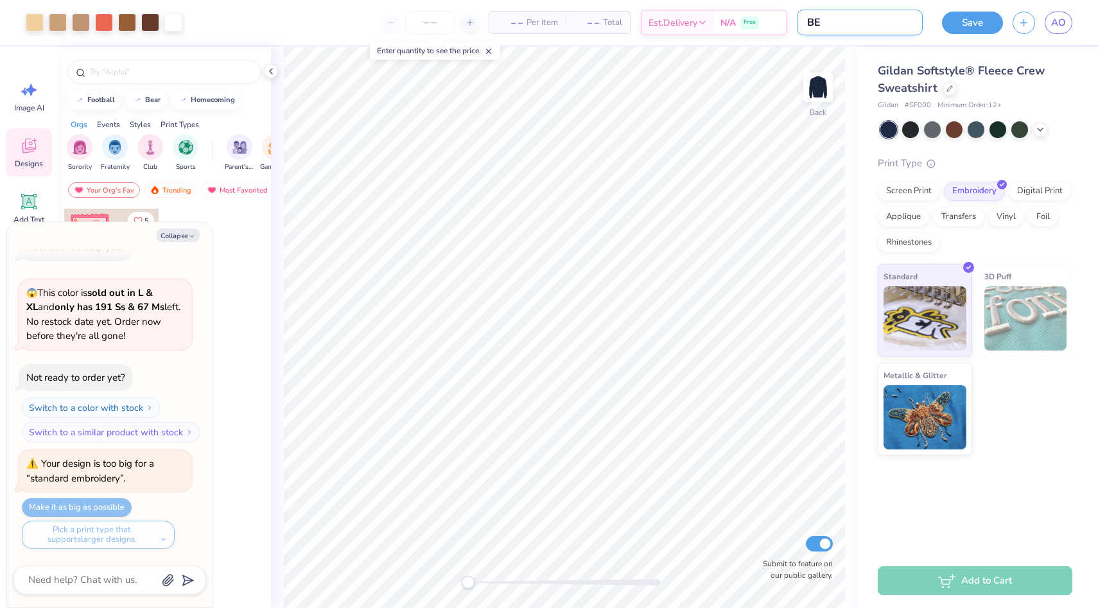
type textarea "x"
type input "BEA"
type textarea "x"
type input "BEAR"
type textarea "x"
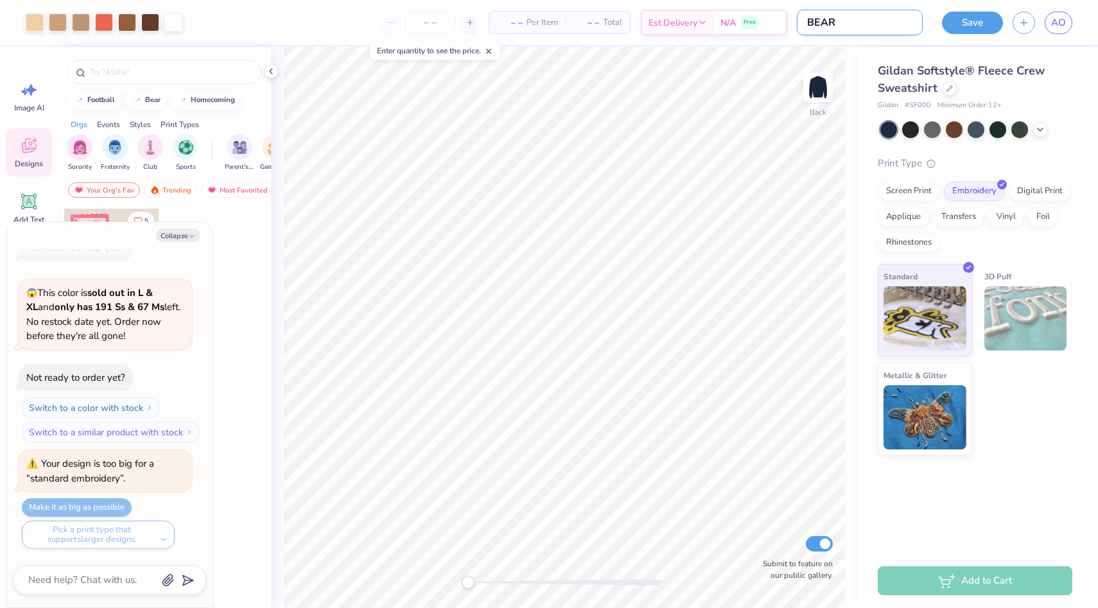
type input "BEAR"
type textarea "x"
click at [874, 28] on input "BEAR" at bounding box center [860, 23] width 126 height 26
type input "BEAR S"
type textarea "x"
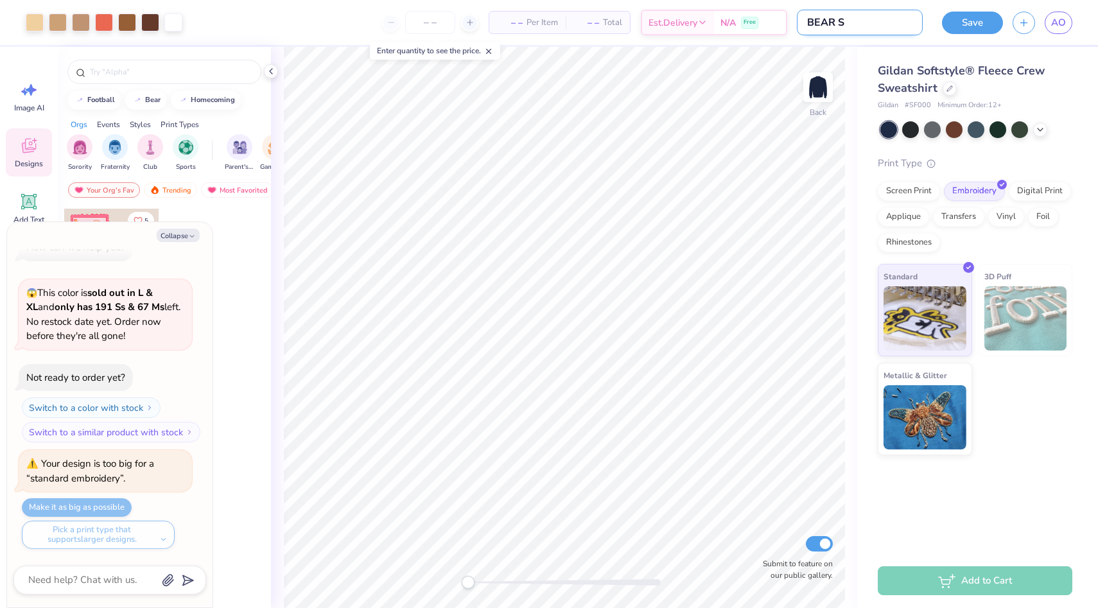
type input "BEAR SS"
type textarea "x"
type input "BEAR S"
type textarea "x"
type input "BEAR SW"
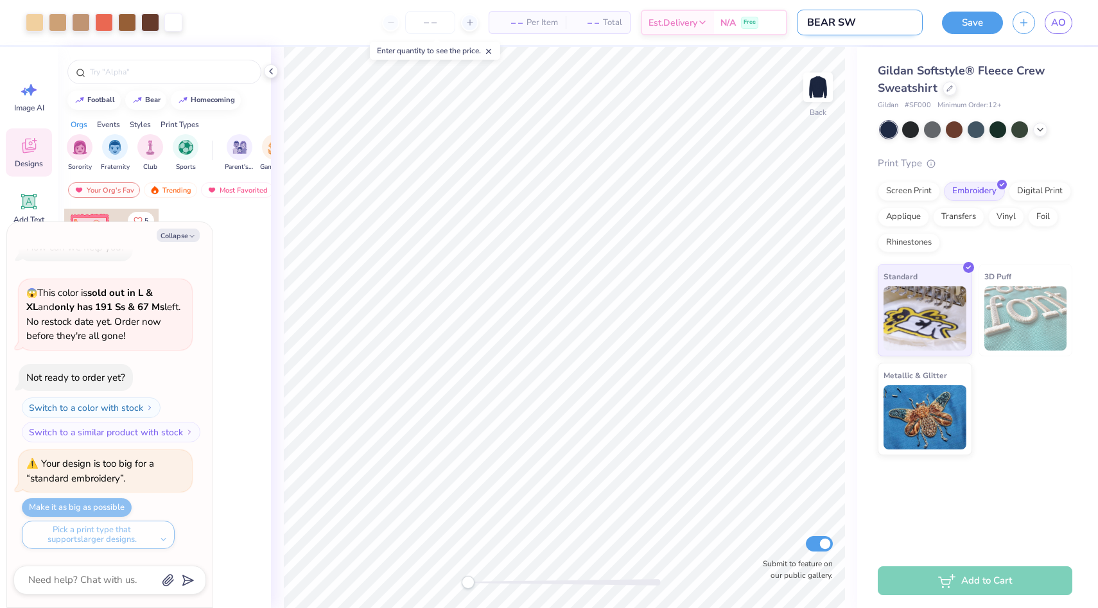
type textarea "x"
type input "BEAR SWE"
type textarea "x"
type input "BEAR SWEA"
type textarea "x"
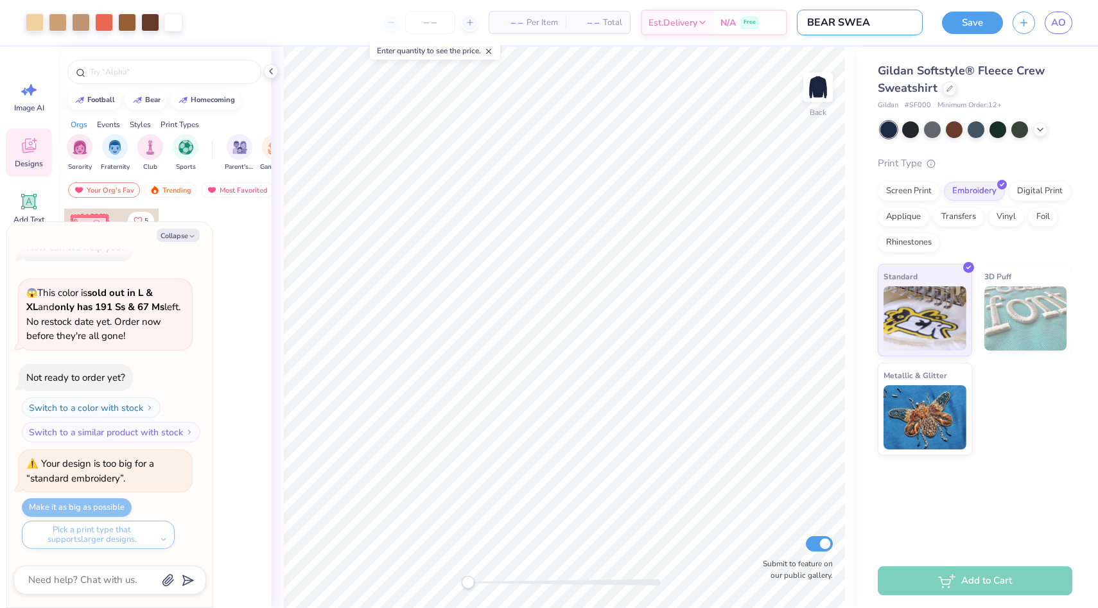
type input "BEAR SWEAT"
type textarea "x"
type input "BEAR SWEATS"
type textarea "x"
type input "BEAR SWEATSH"
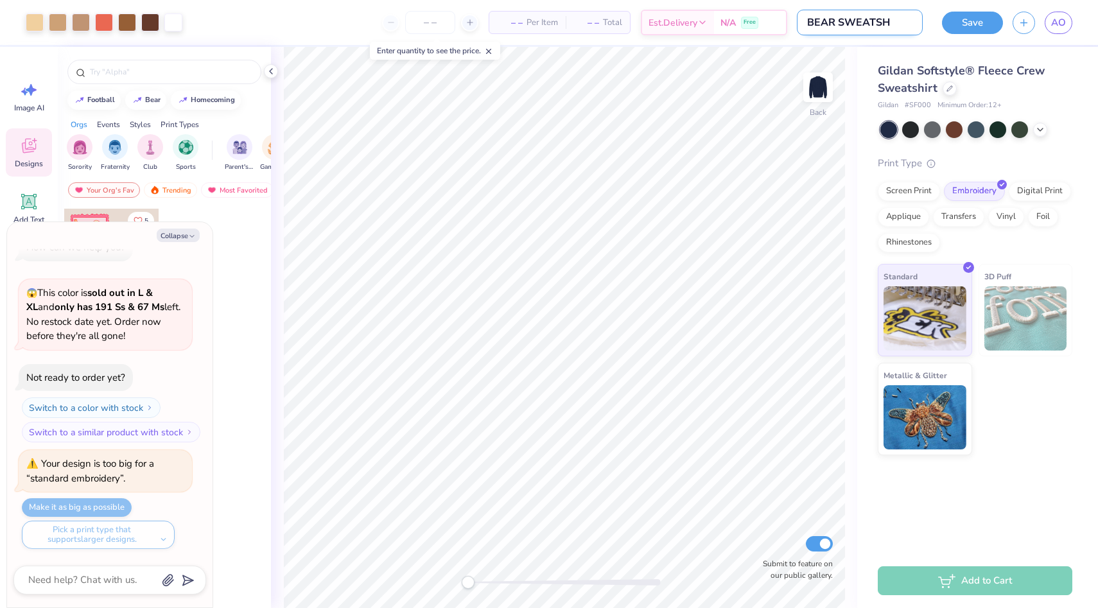
type textarea "x"
type input "BEAR SWEATSHI"
type textarea "x"
type input "BEAR SWEATSHIR"
type textarea "x"
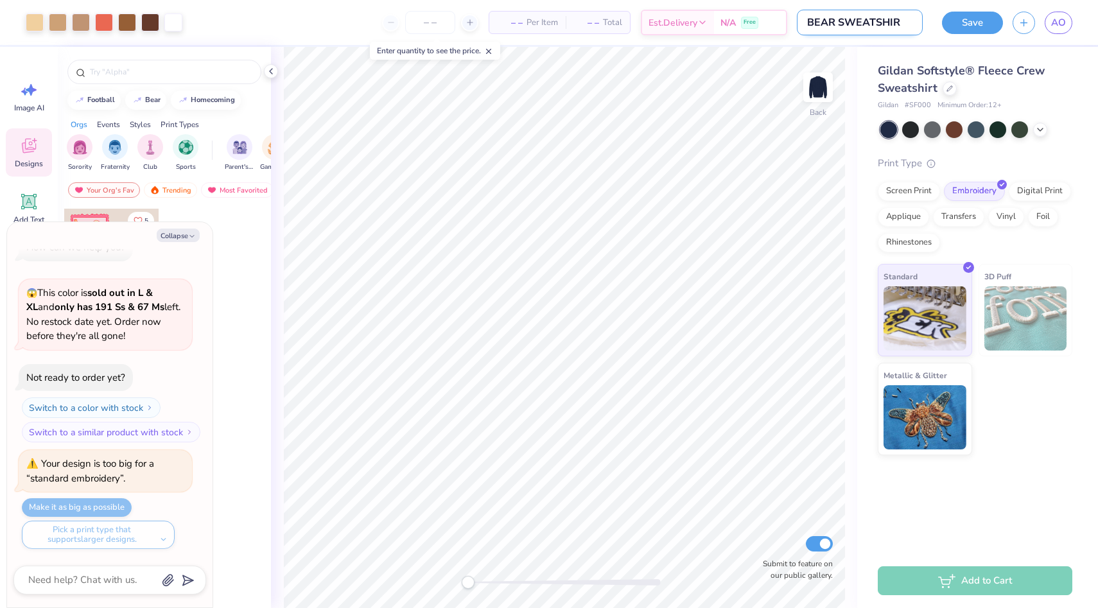
type input "BEAR SWEATSHIRT"
type textarea "x"
type input "BEAR SWEATSHIRT"
click at [970, 28] on button "Save" at bounding box center [972, 21] width 61 height 22
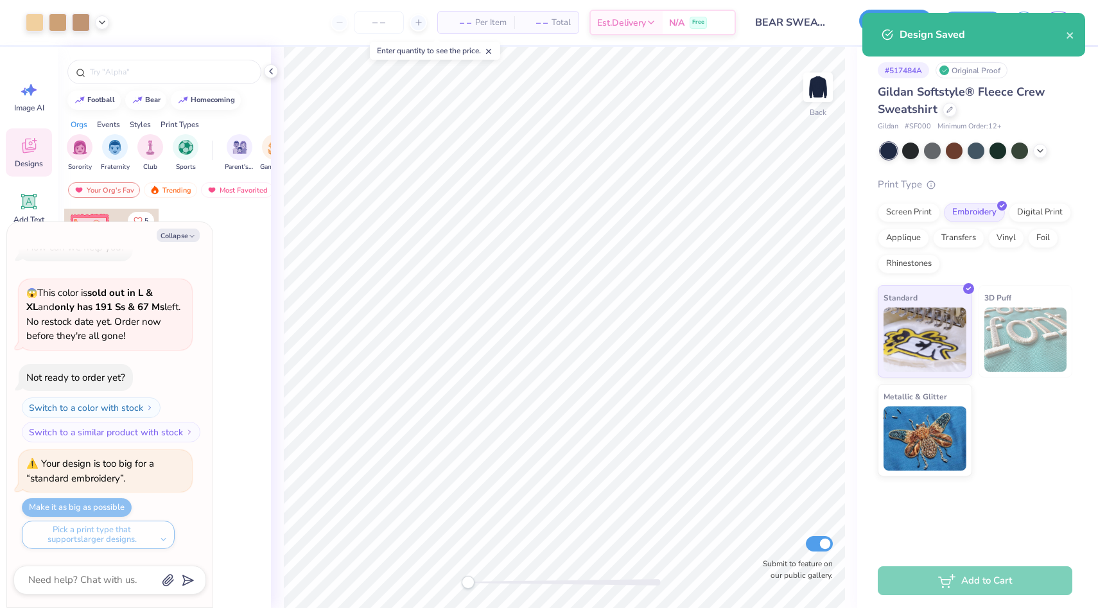
type textarea "x"
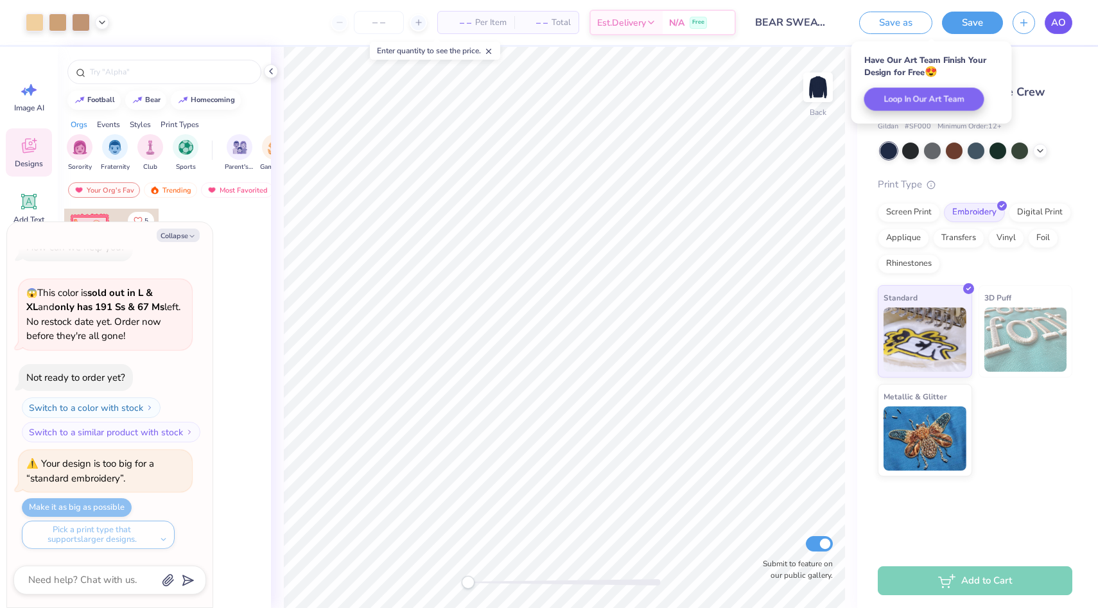
click at [1053, 25] on span "AO" at bounding box center [1058, 22] width 15 height 15
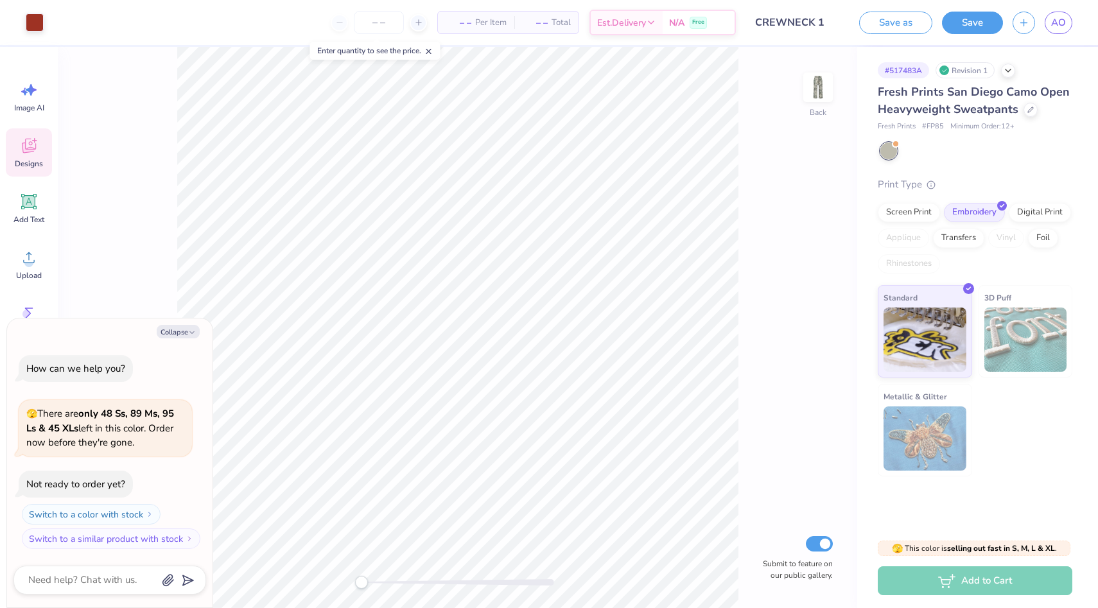
click at [14, 156] on div "Designs" at bounding box center [29, 152] width 46 height 48
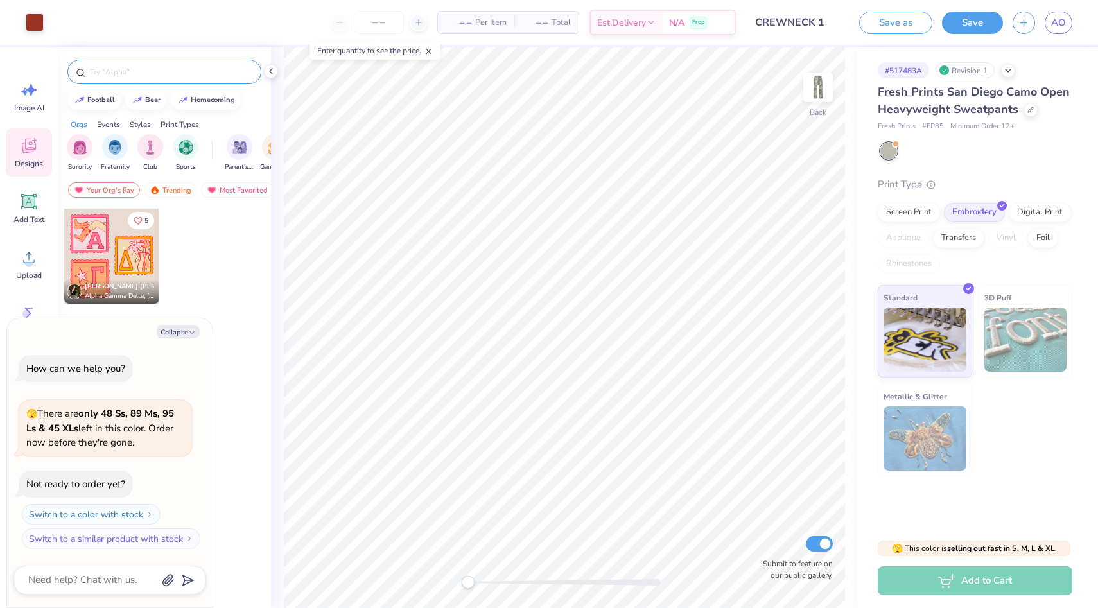
type textarea "x"
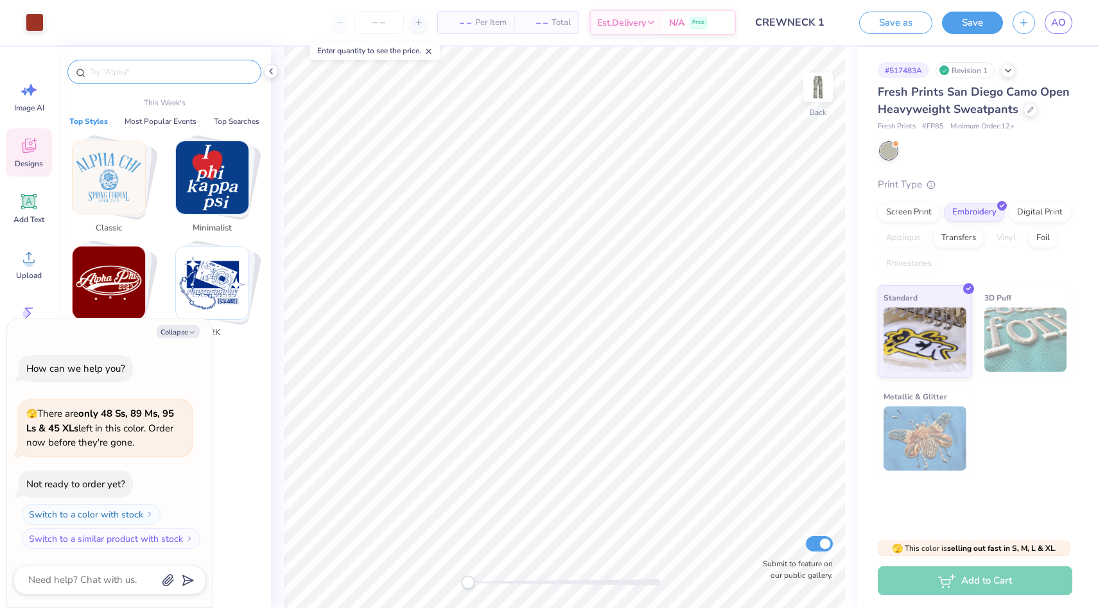
click at [168, 76] on input "text" at bounding box center [171, 71] width 164 height 13
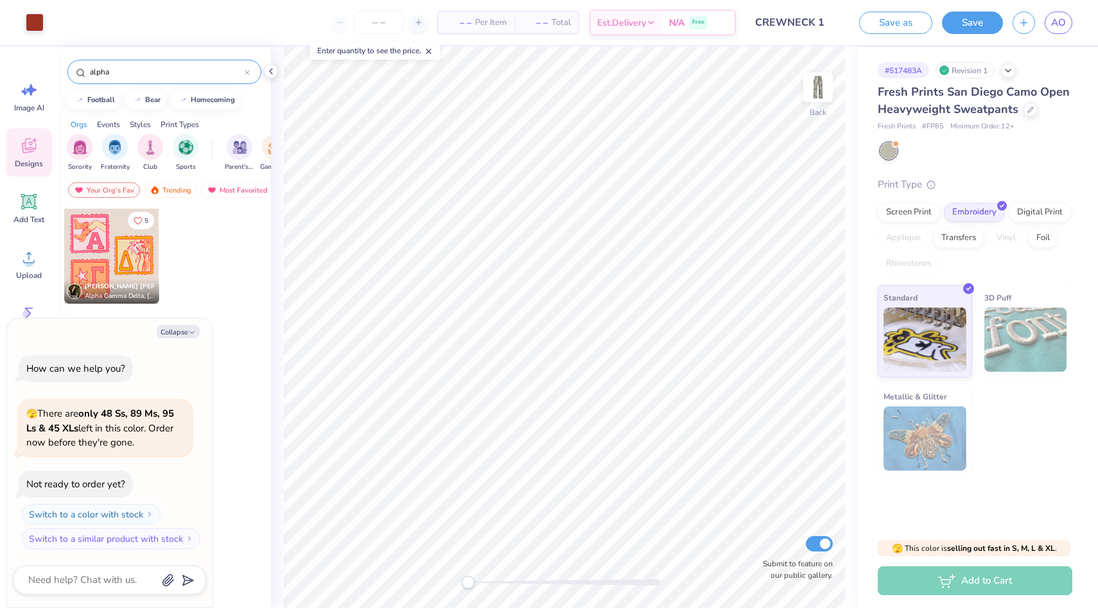
type input "alpha"
click at [183, 334] on button "Collapse" at bounding box center [178, 331] width 43 height 13
type textarea "x"
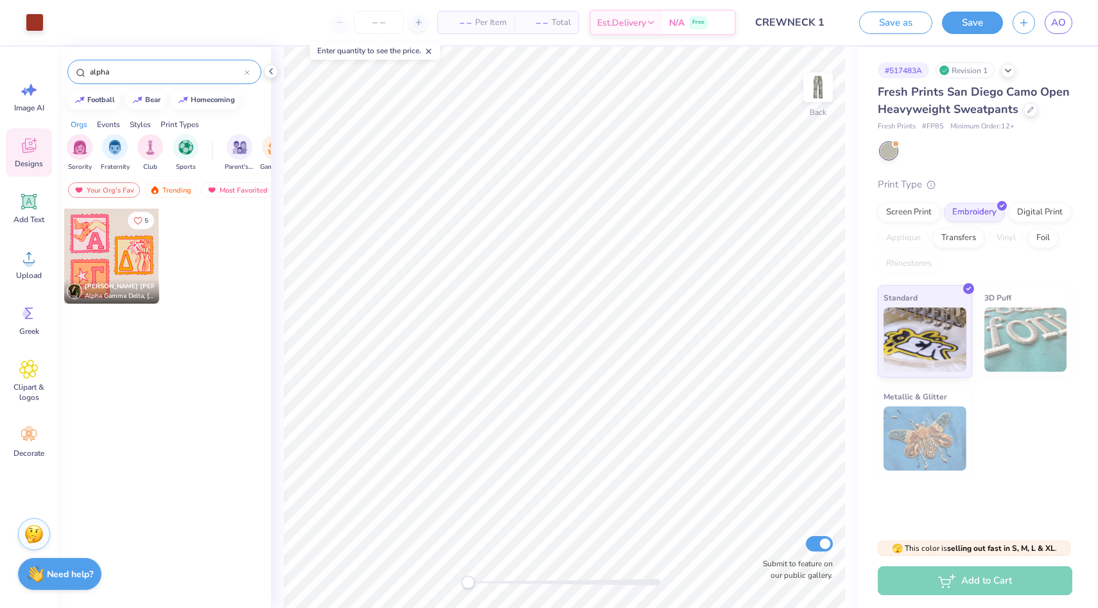
click at [130, 73] on input "alpha" at bounding box center [167, 71] width 156 height 13
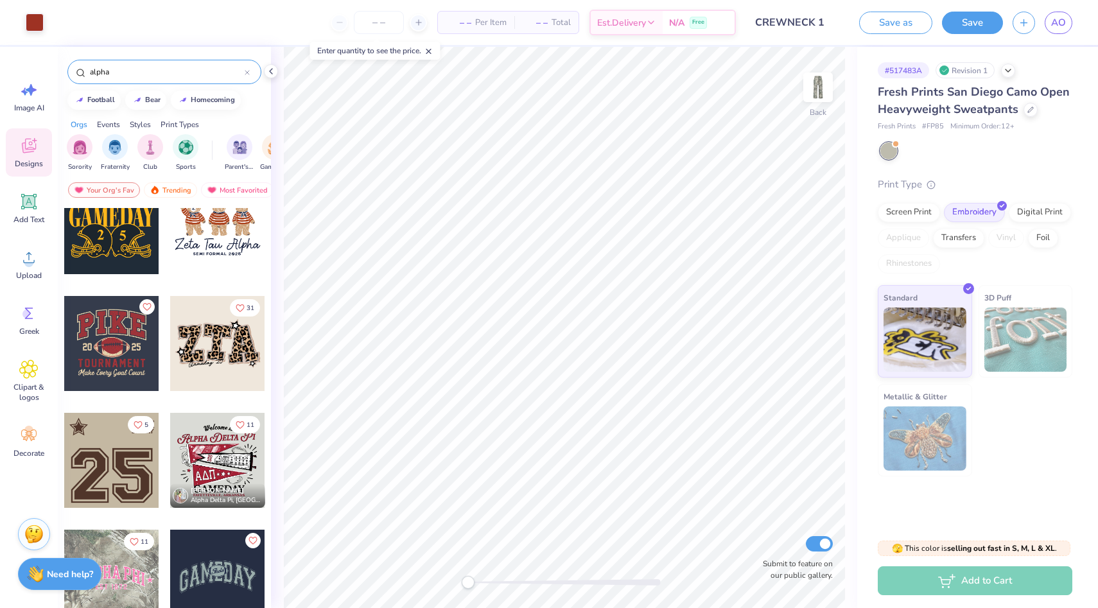
scroll to position [397, 0]
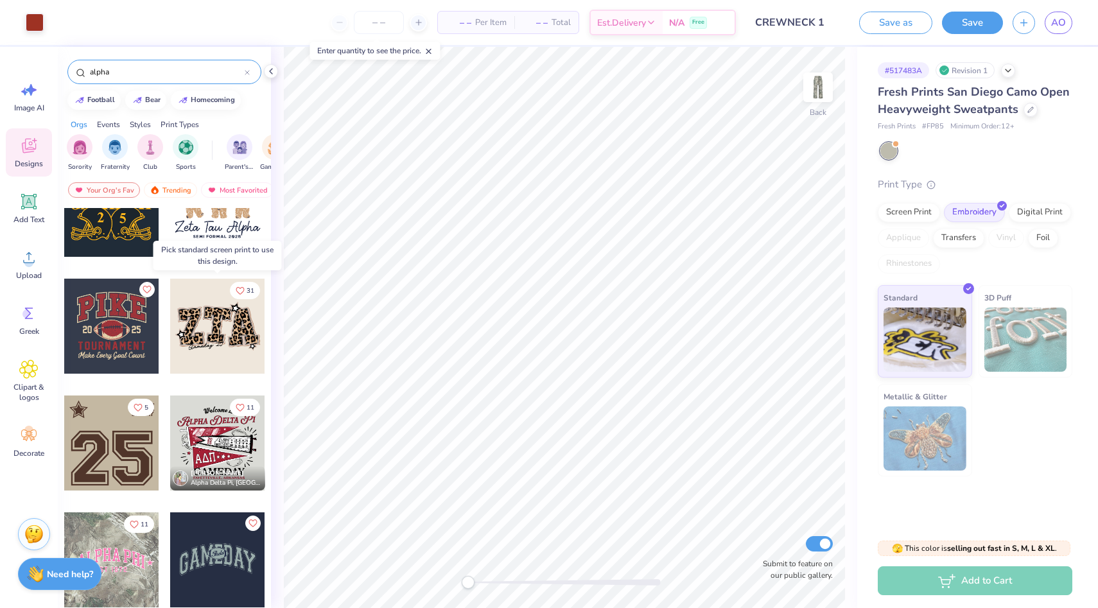
click at [203, 340] on div at bounding box center [217, 326] width 95 height 95
click at [218, 337] on div at bounding box center [217, 326] width 95 height 95
click at [239, 343] on div at bounding box center [217, 326] width 95 height 95
click at [910, 214] on div "Screen Print" at bounding box center [908, 210] width 62 height 19
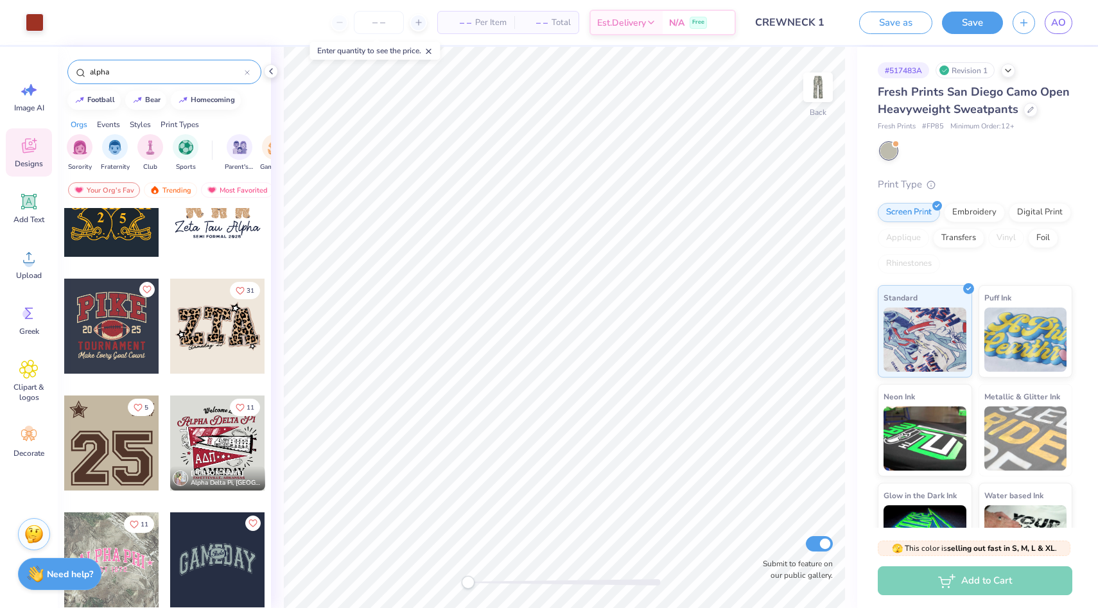
click at [230, 336] on div at bounding box center [217, 326] width 95 height 95
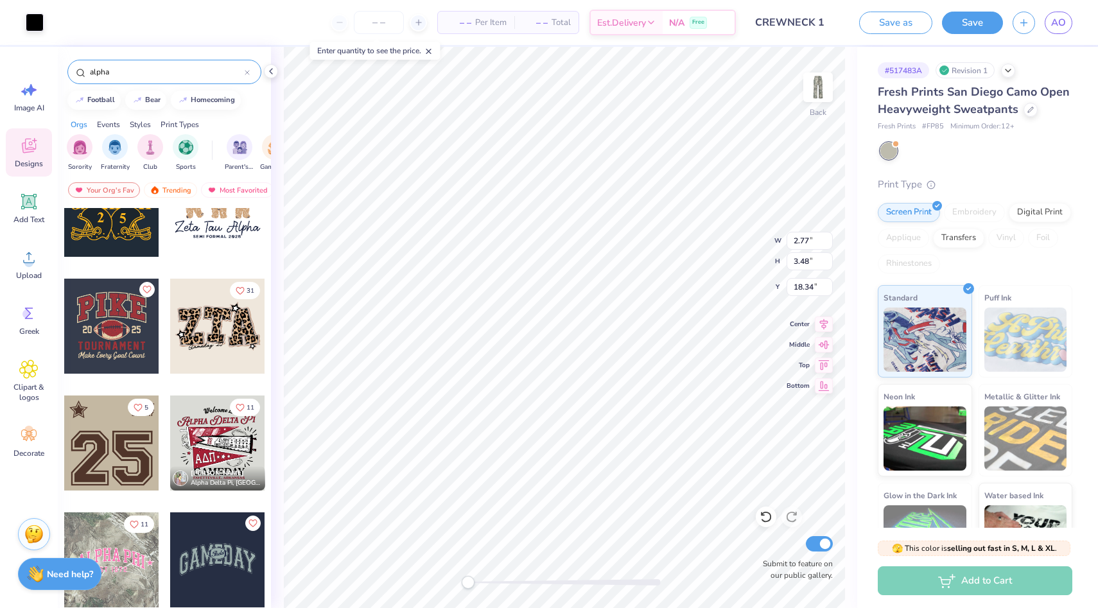
type input "2.59"
type input "3.29"
type input "18.42"
click at [764, 512] on icon at bounding box center [765, 518] width 11 height 12
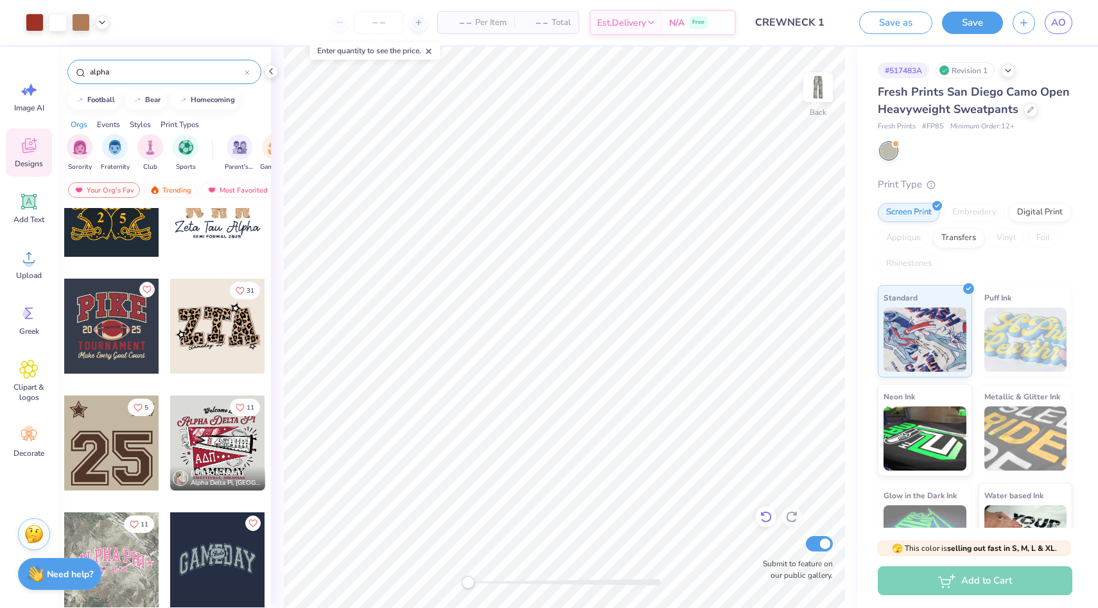
click at [768, 514] on icon at bounding box center [765, 516] width 13 height 13
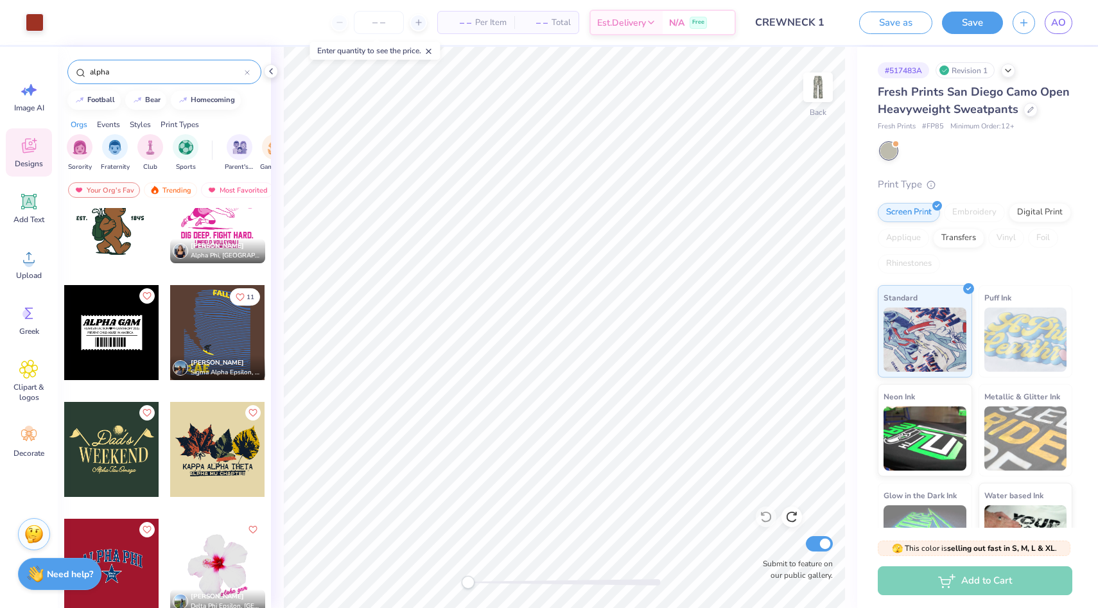
scroll to position [1794, 0]
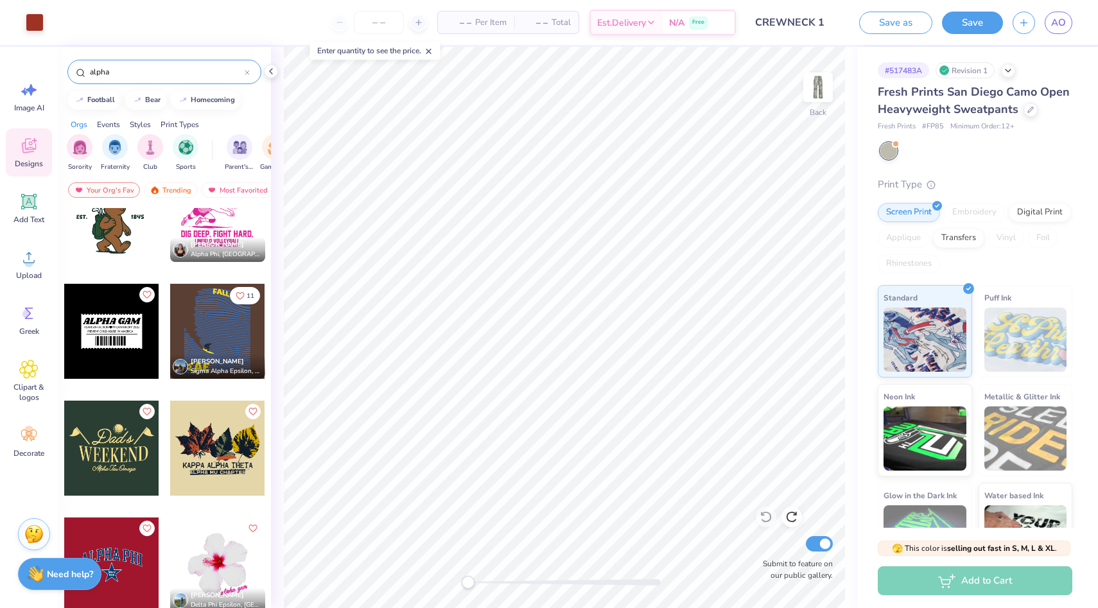
click at [128, 334] on div at bounding box center [111, 331] width 95 height 95
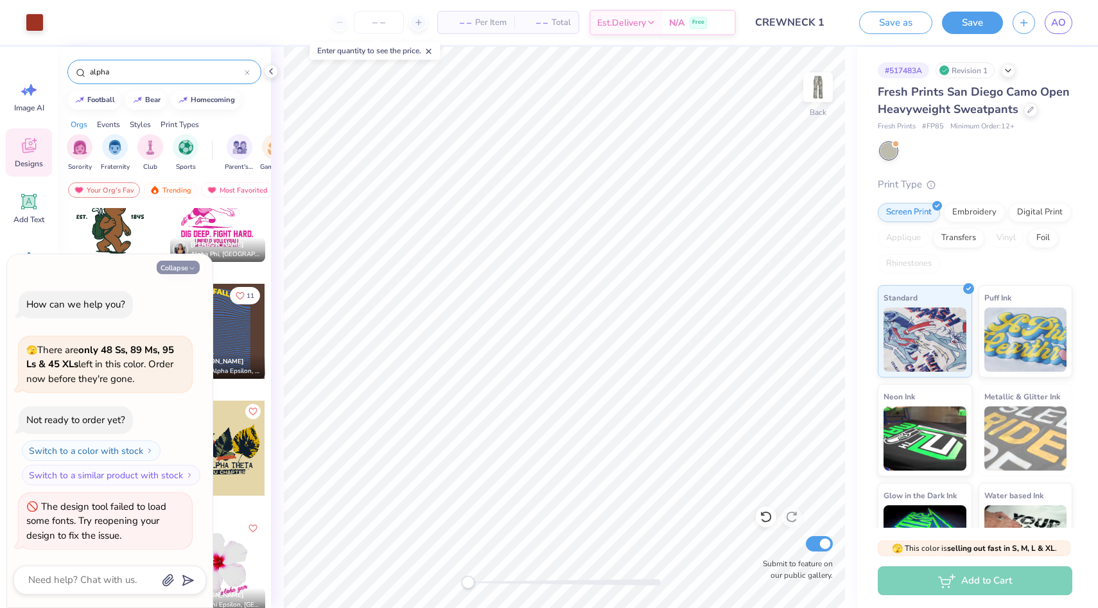
click at [177, 270] on button "Collapse" at bounding box center [178, 267] width 43 height 13
type textarea "x"
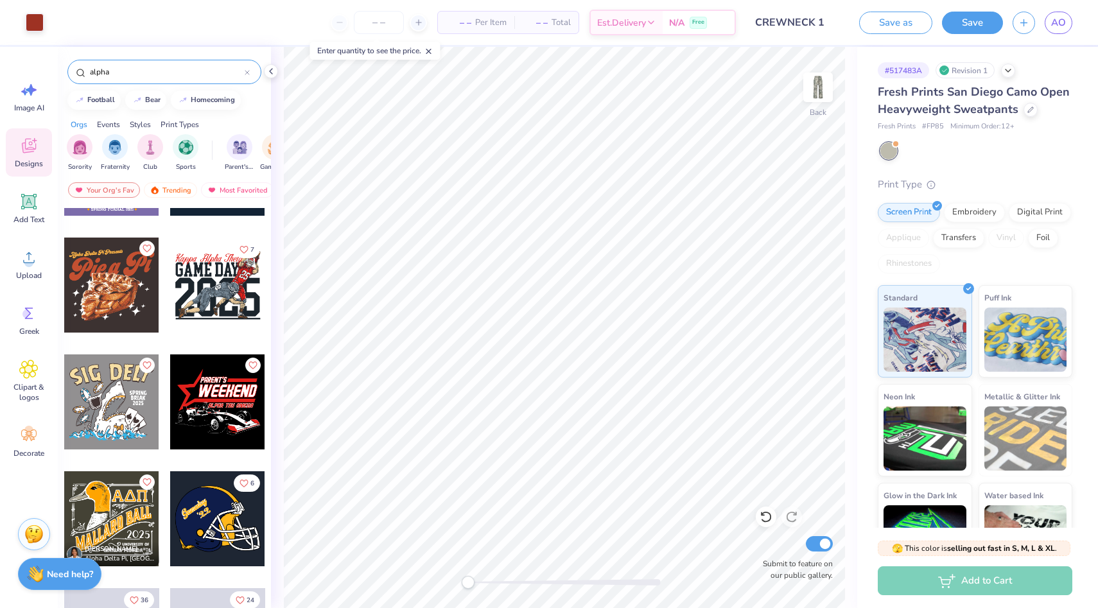
scroll to position [3374, 0]
